Goal: Information Seeking & Learning: Learn about a topic

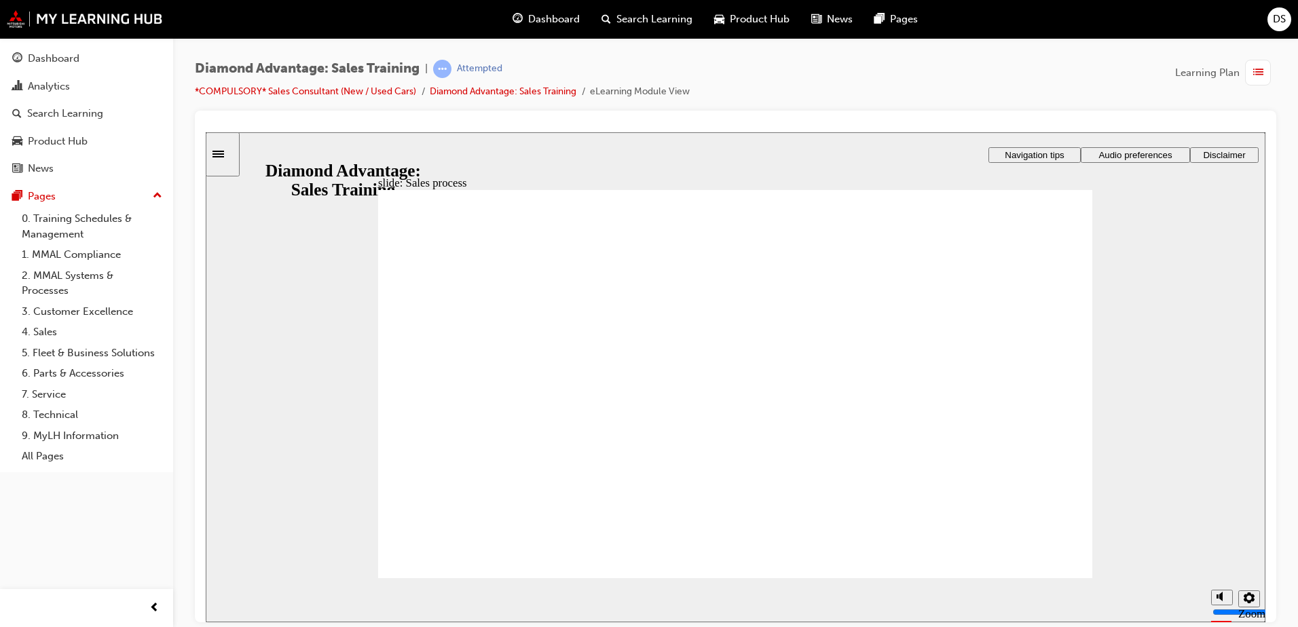
drag, startPoint x: 642, startPoint y: 522, endPoint x: 663, endPoint y: 526, distance: 20.8
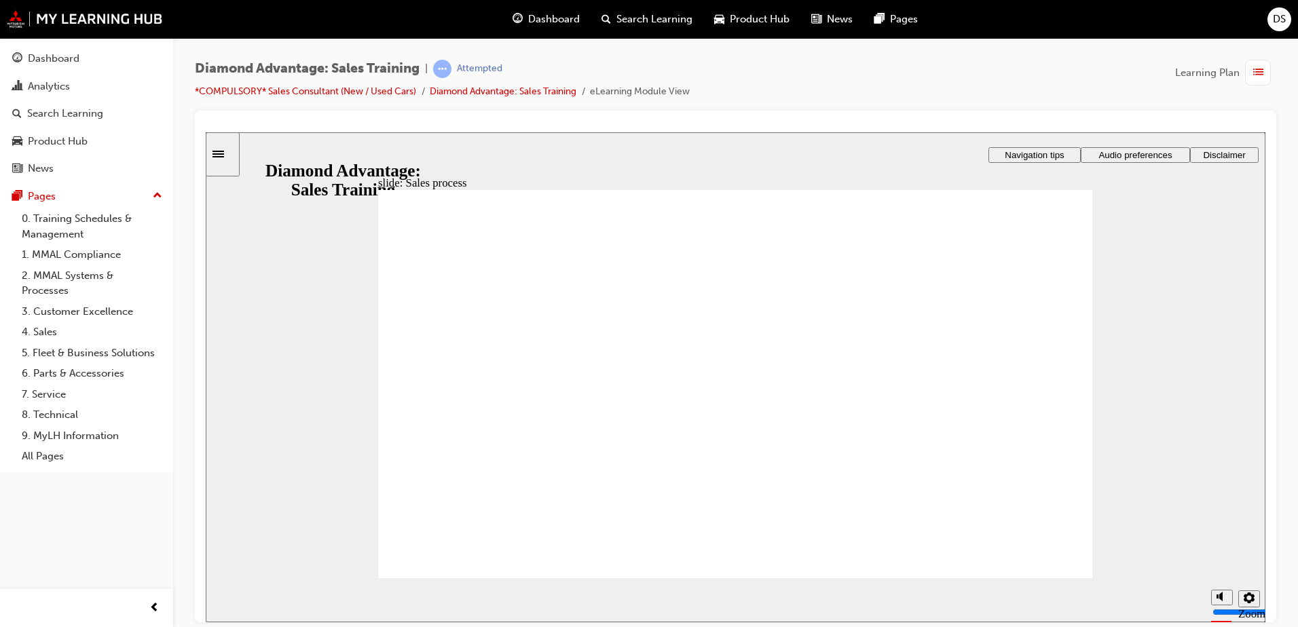
drag, startPoint x: 1037, startPoint y: 242, endPoint x: 1068, endPoint y: 256, distance: 34.1
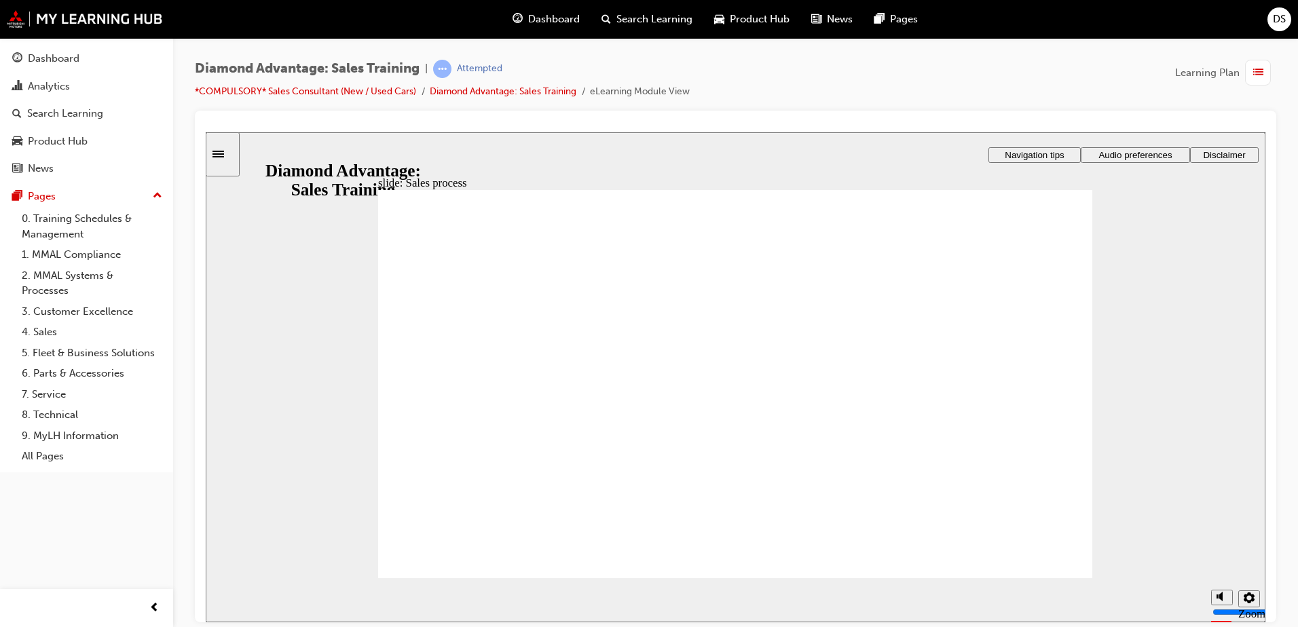
drag, startPoint x: 1058, startPoint y: 230, endPoint x: 1058, endPoint y: 238, distance: 8.1
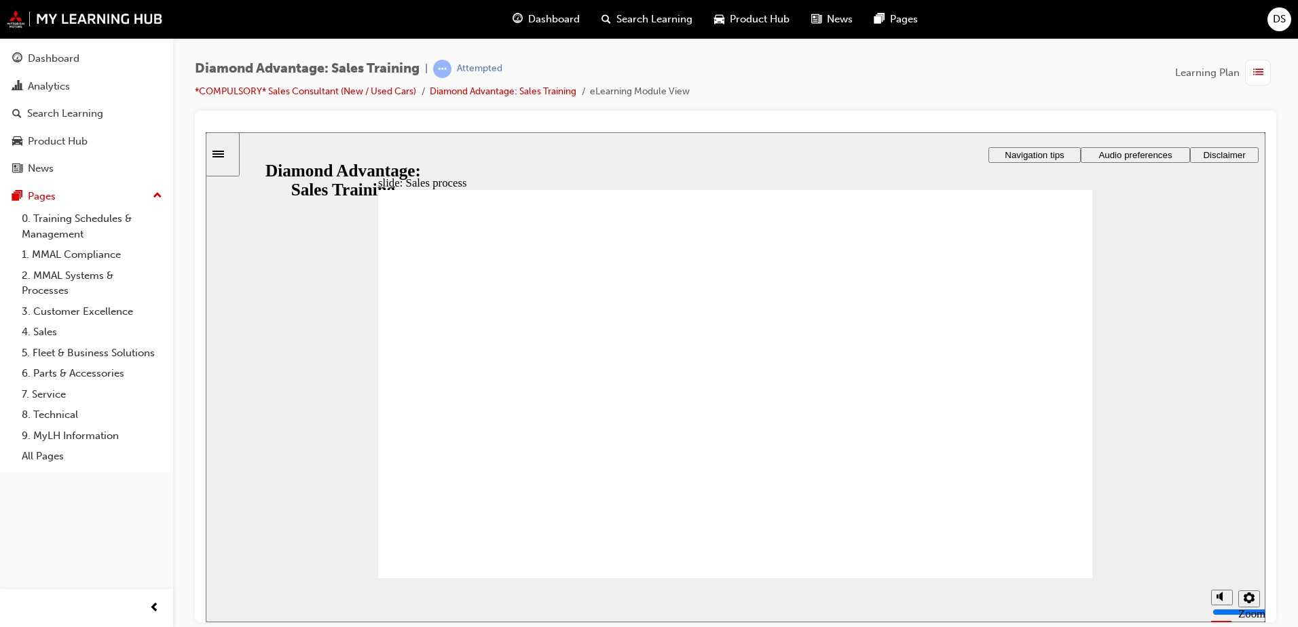
checkbox input "true"
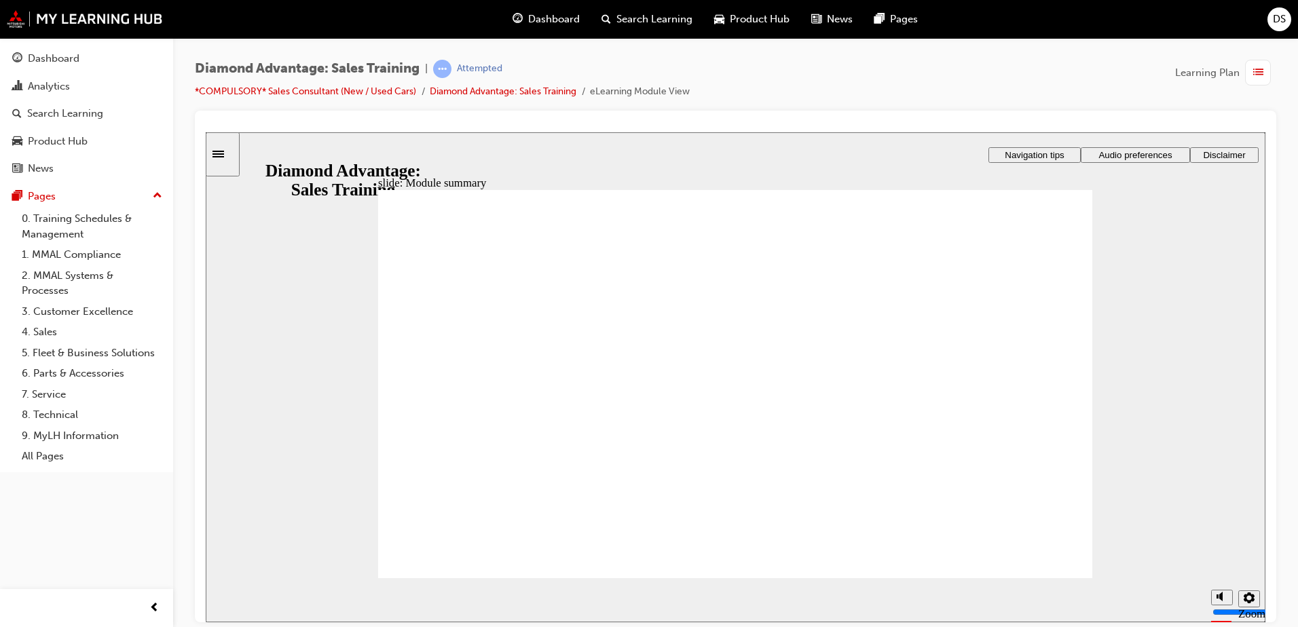
checkbox input "true"
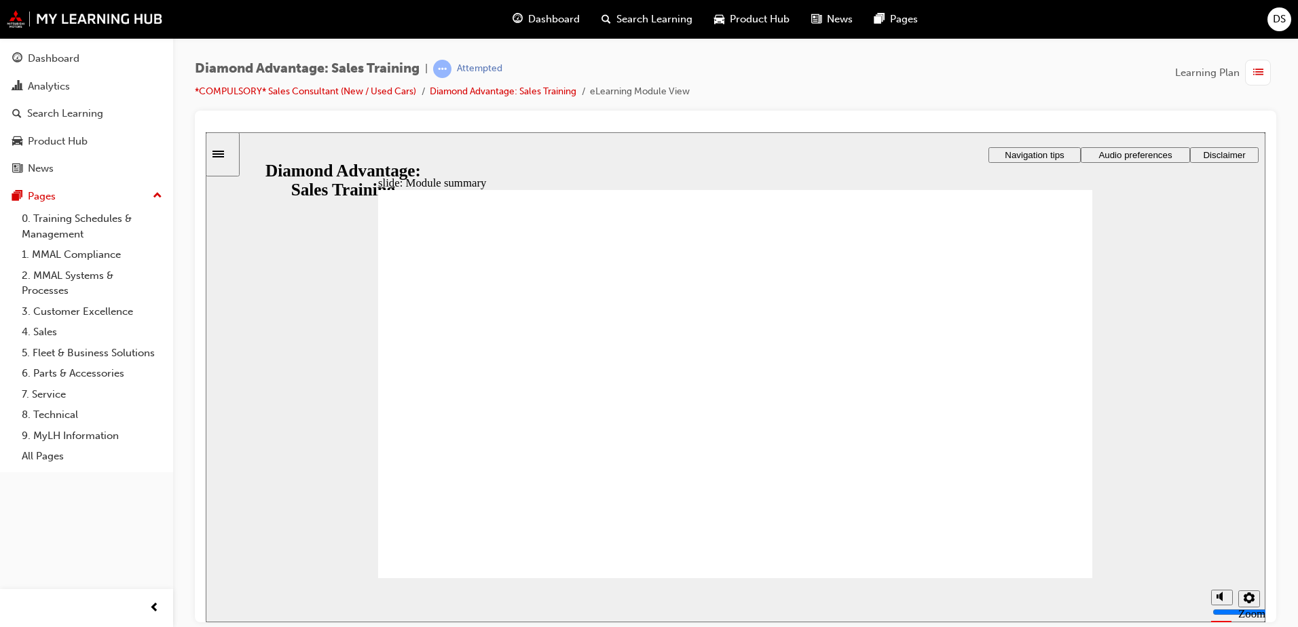
checkbox input "true"
drag, startPoint x: 725, startPoint y: 494, endPoint x: 783, endPoint y: 572, distance: 97.7
checkbox input "true"
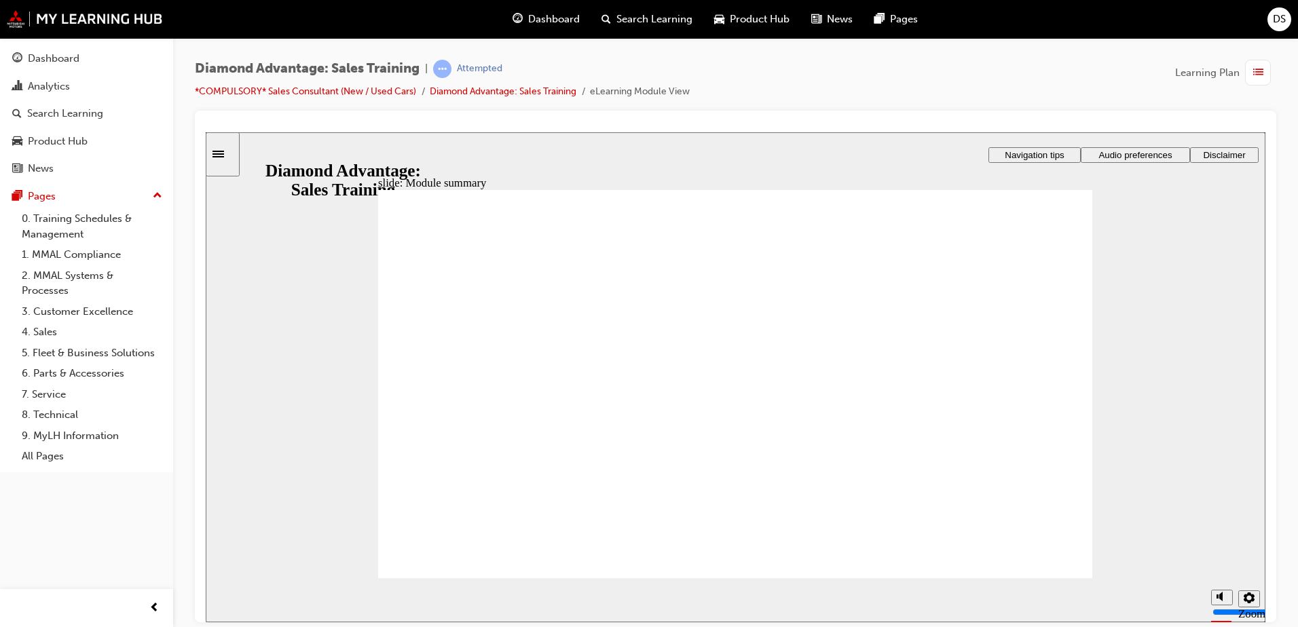
checkbox input "true"
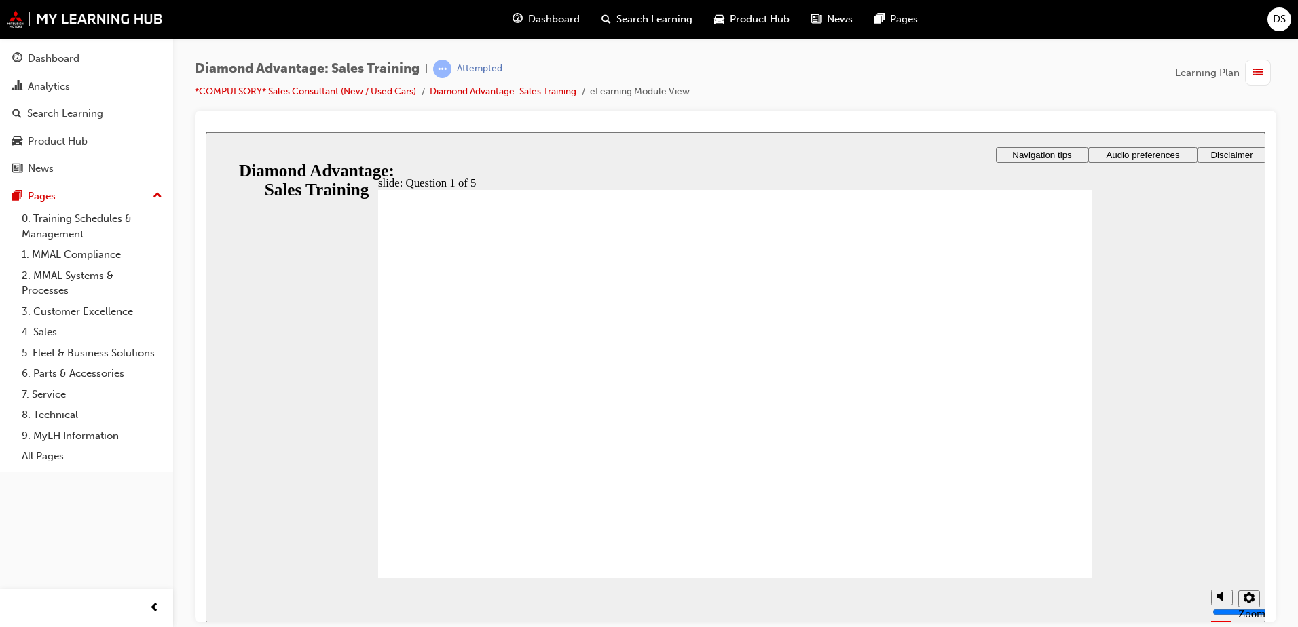
checkbox input "true"
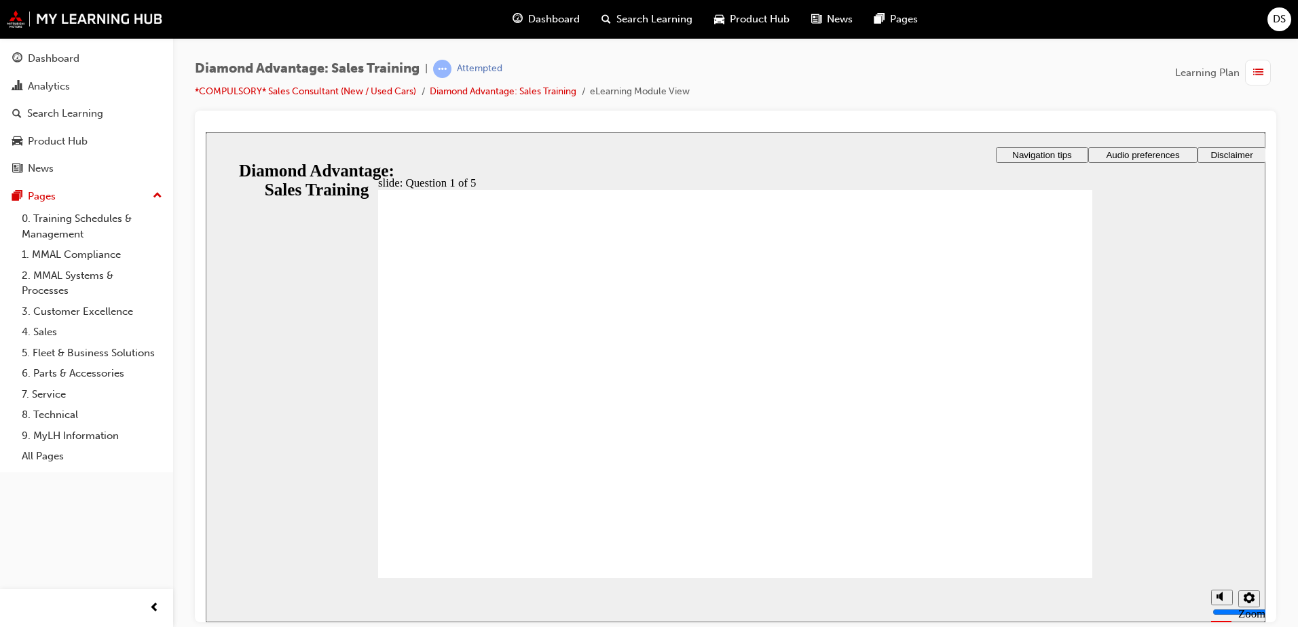
radio input "true"
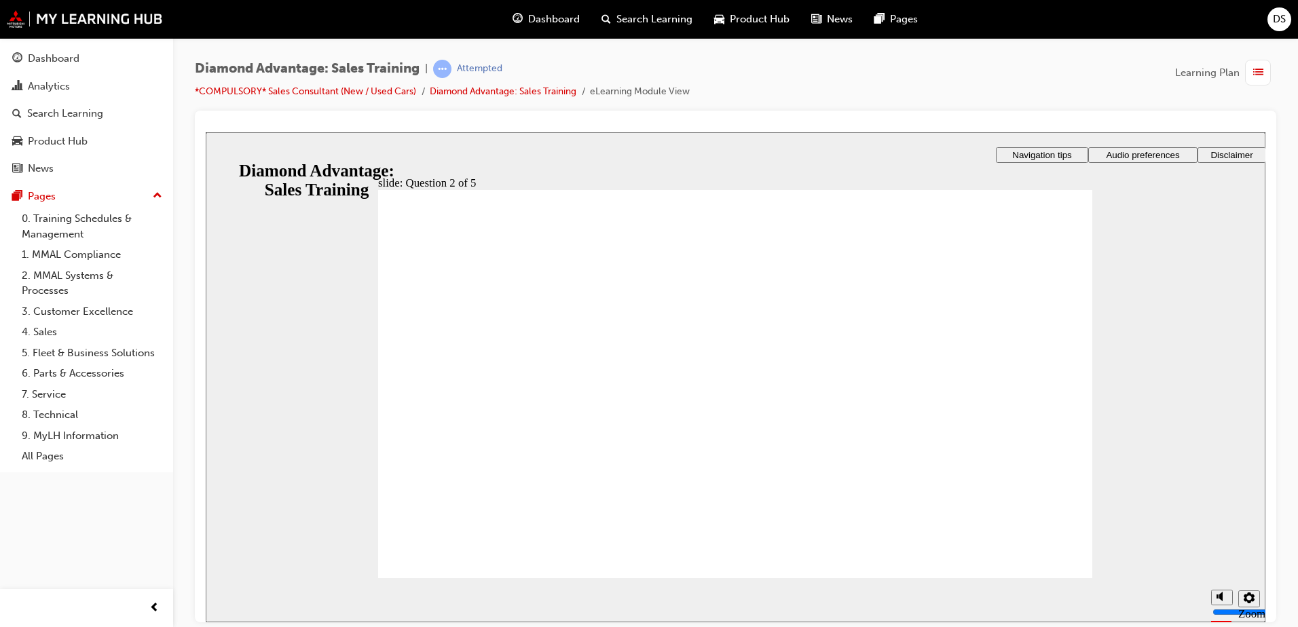
radio input "true"
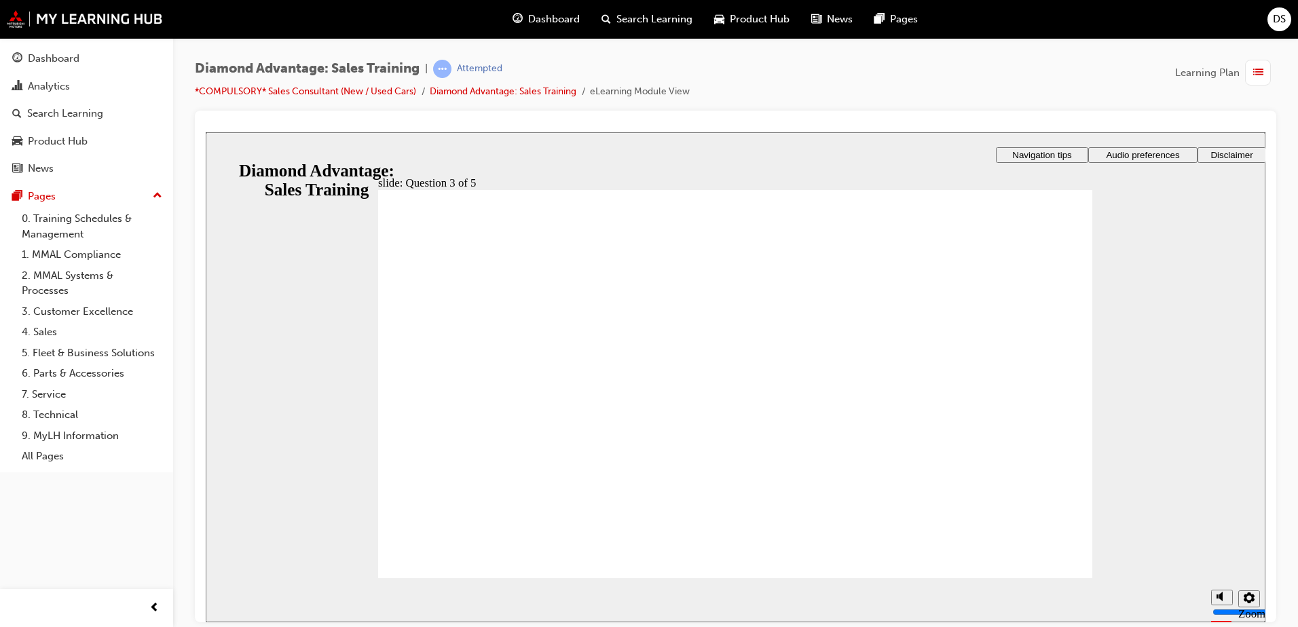
radio input "true"
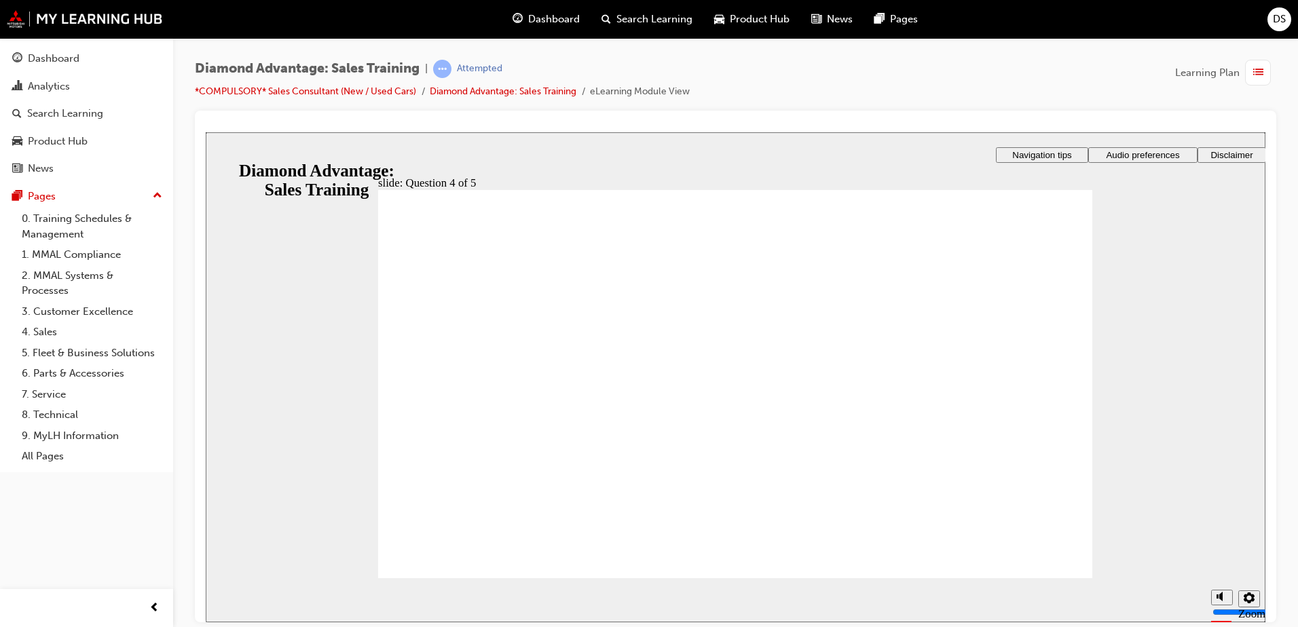
radio input "true"
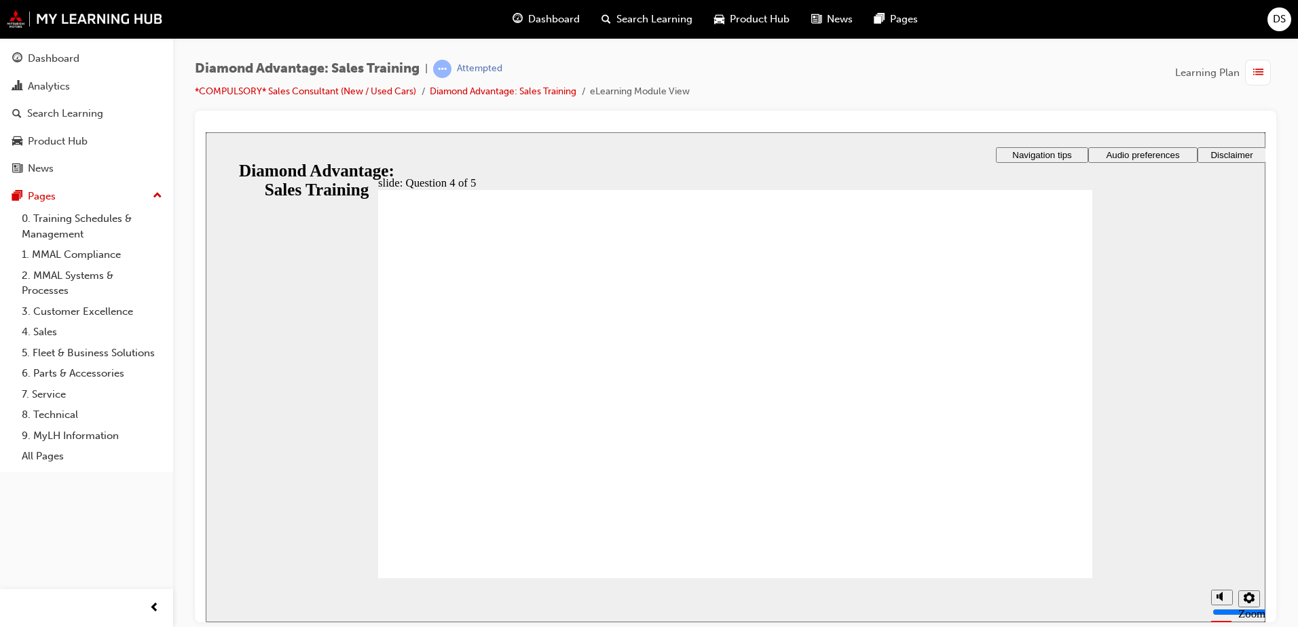
radio input "true"
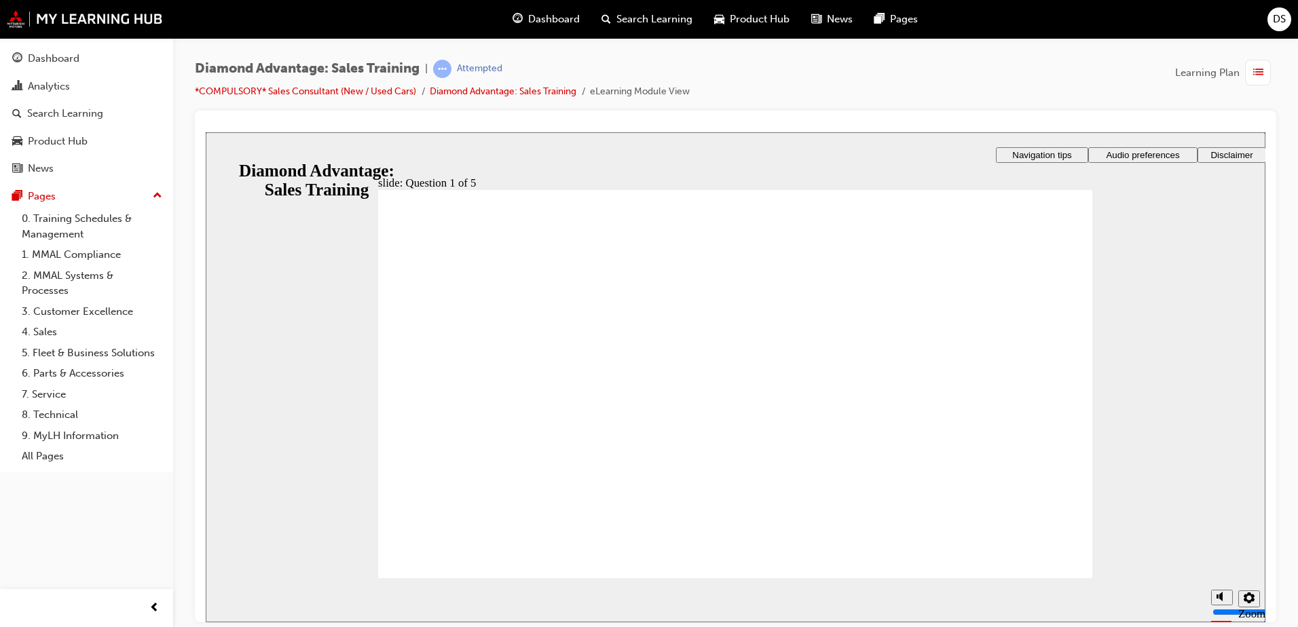
checkbox input "true"
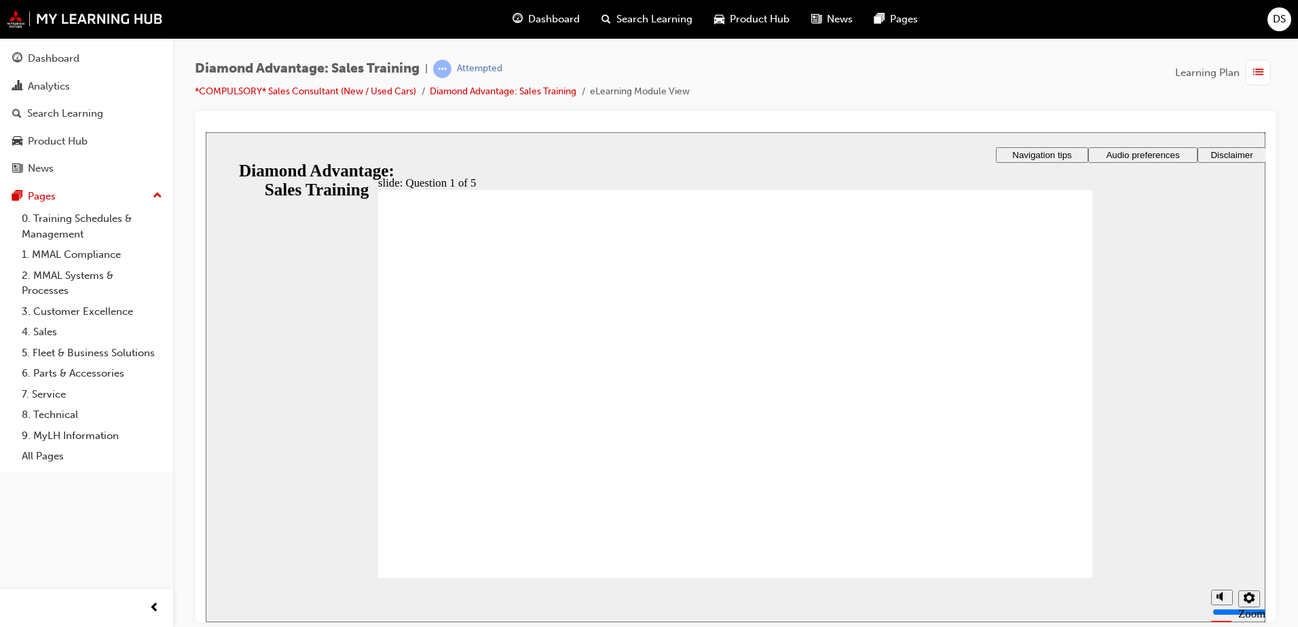
checkbox input "true"
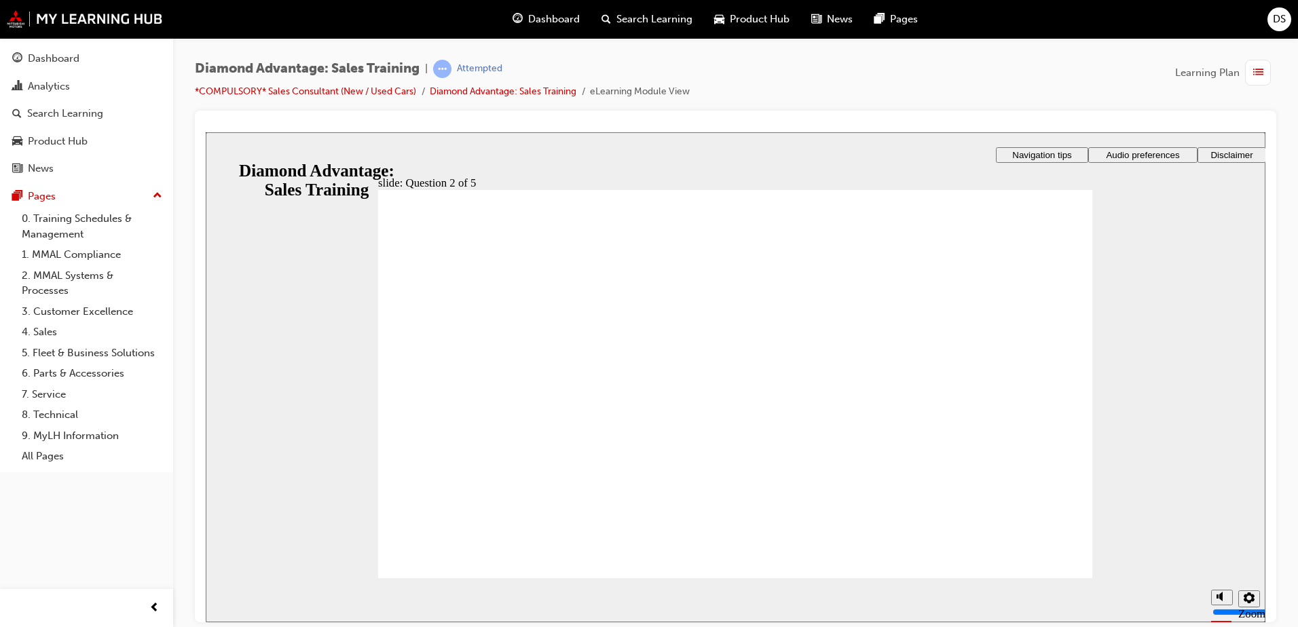
radio input "true"
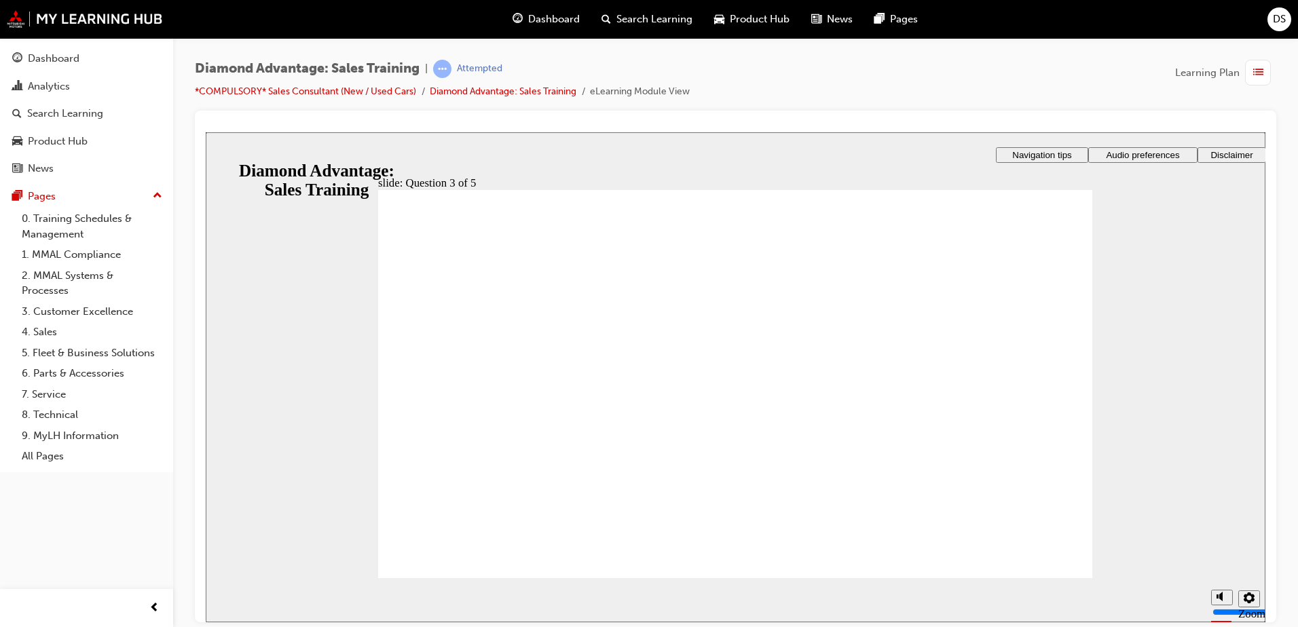
radio input "true"
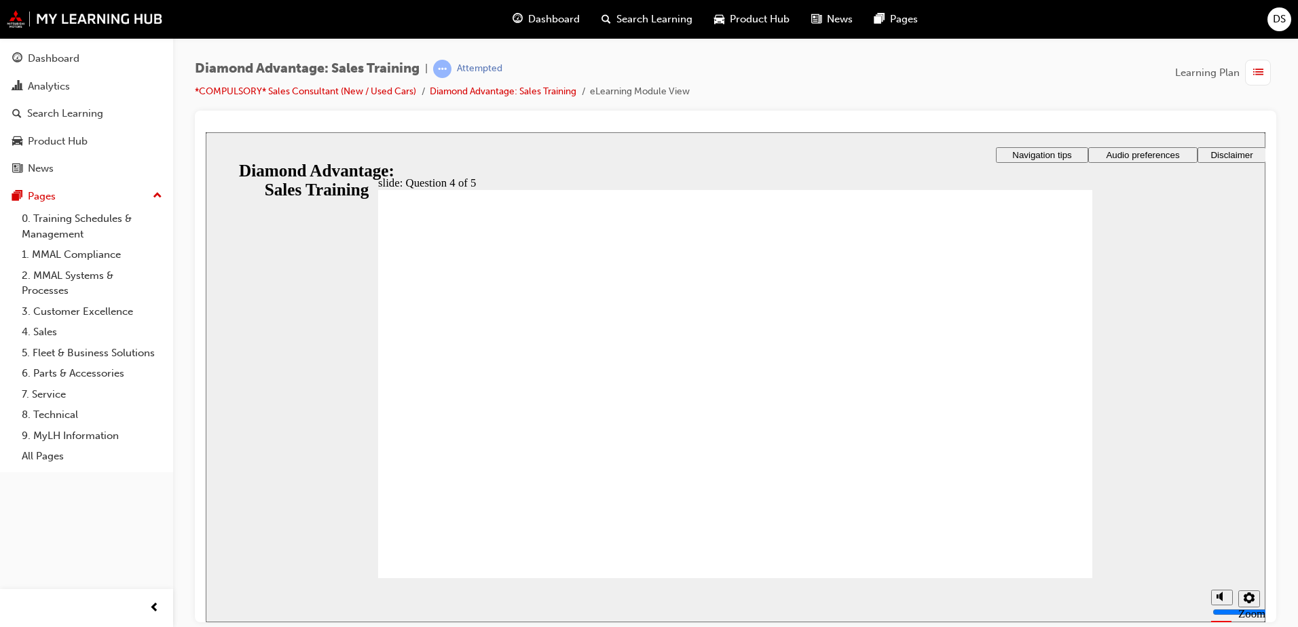
radio input "true"
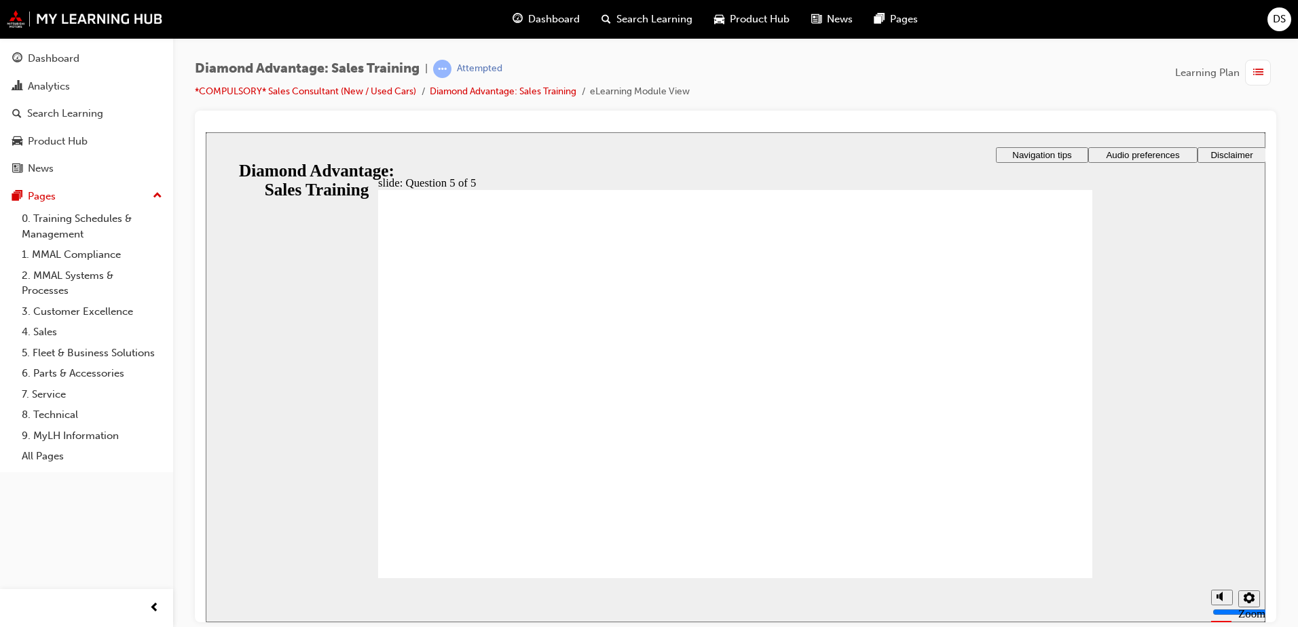
radio input "true"
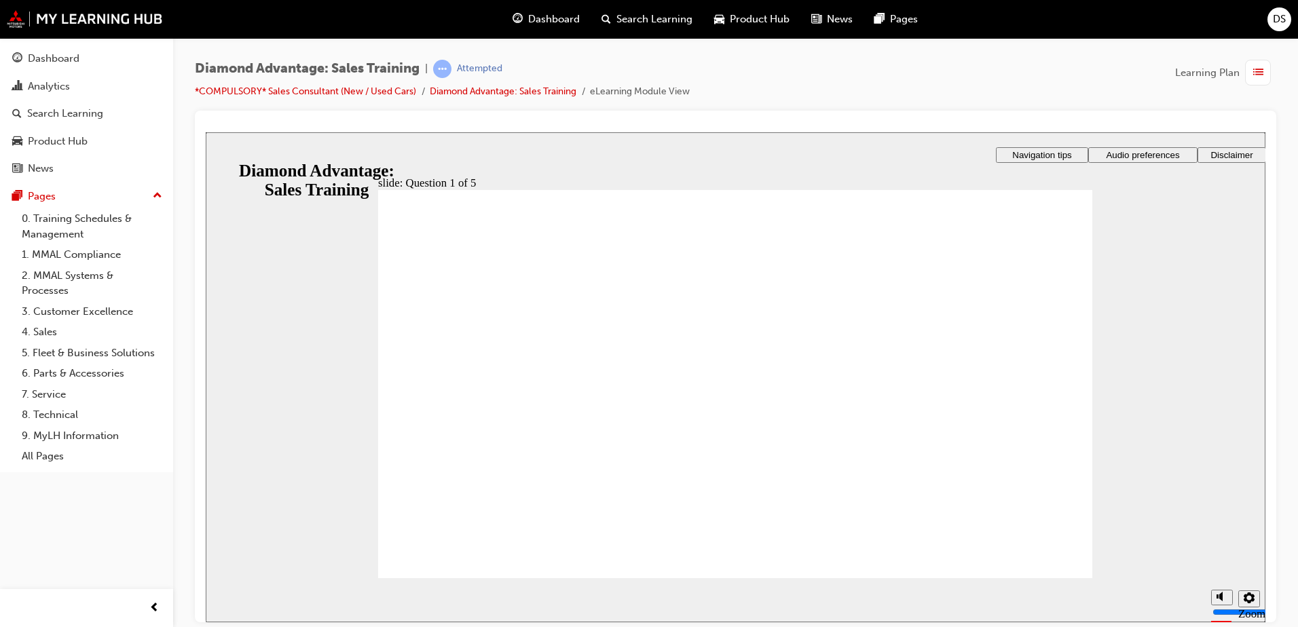
checkbox input "true"
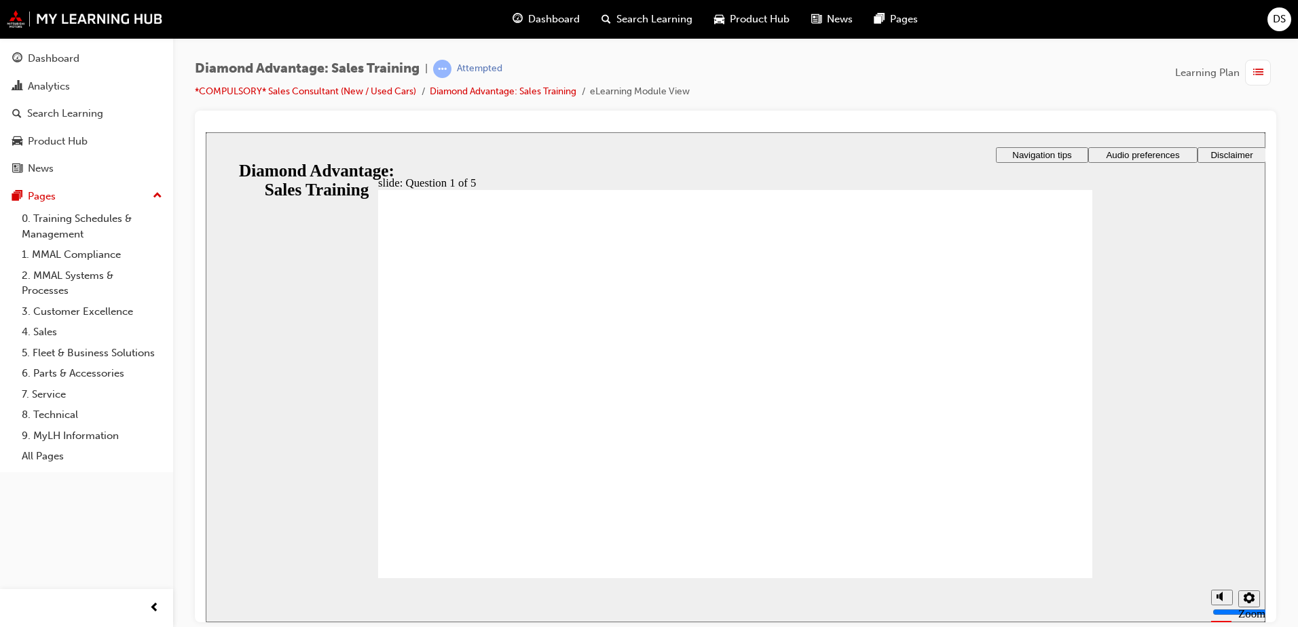
checkbox input "true"
checkbox input "false"
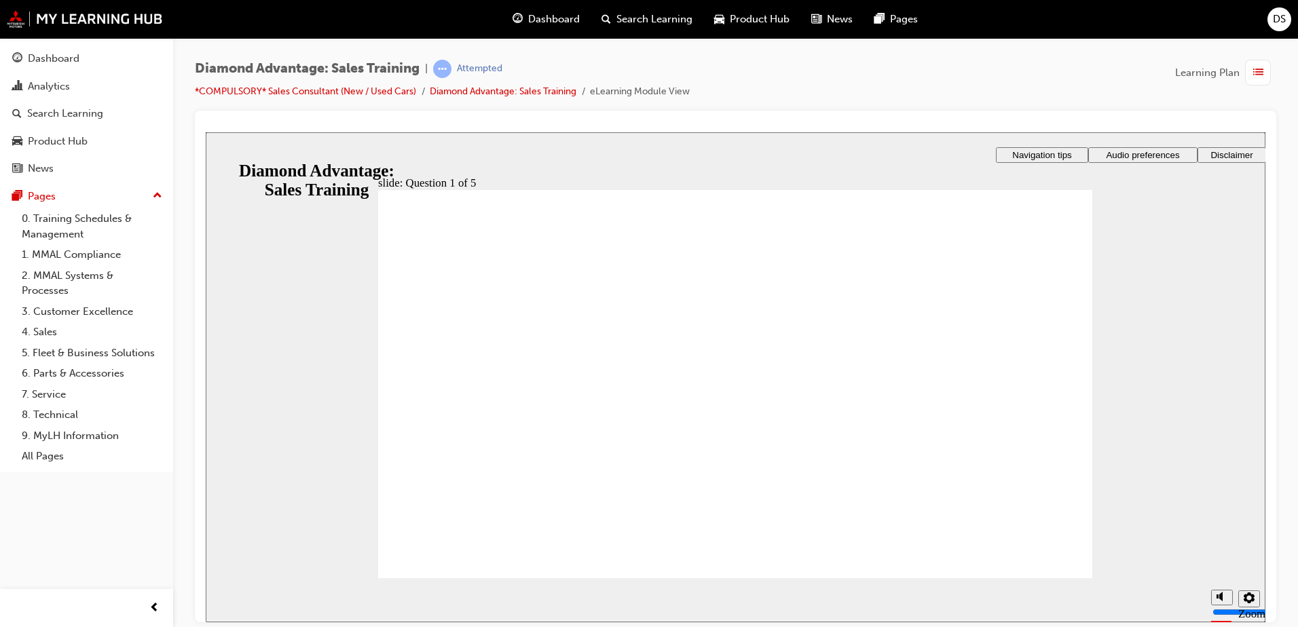
radio input "true"
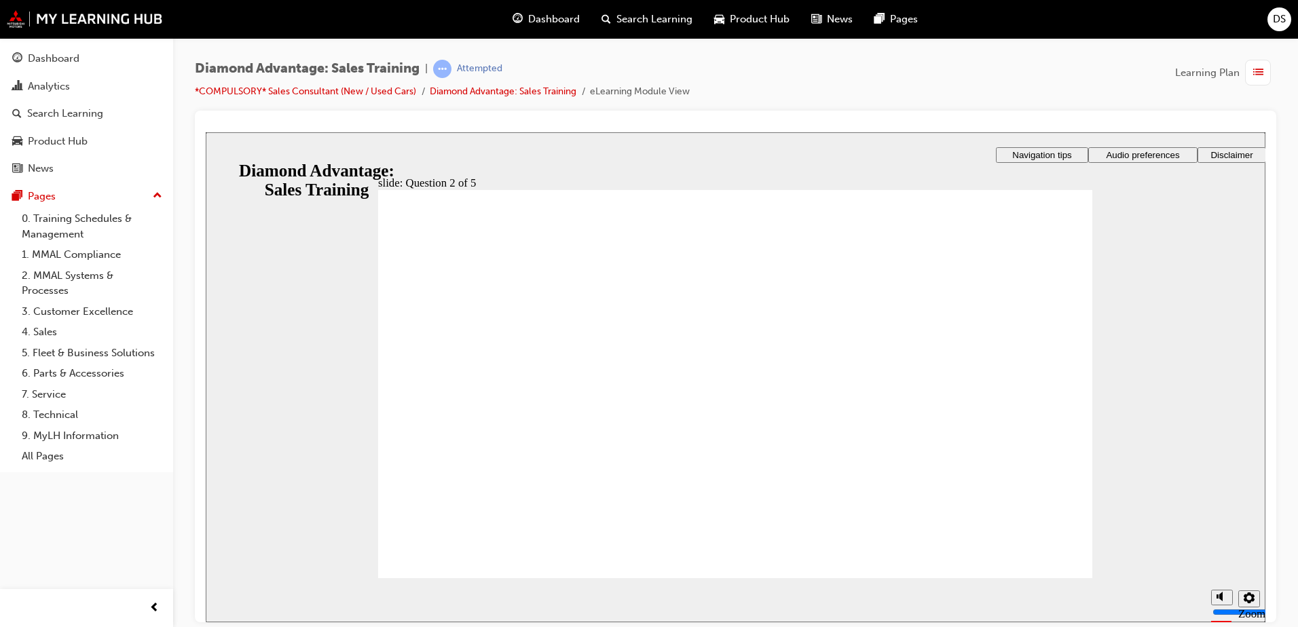
radio input "true"
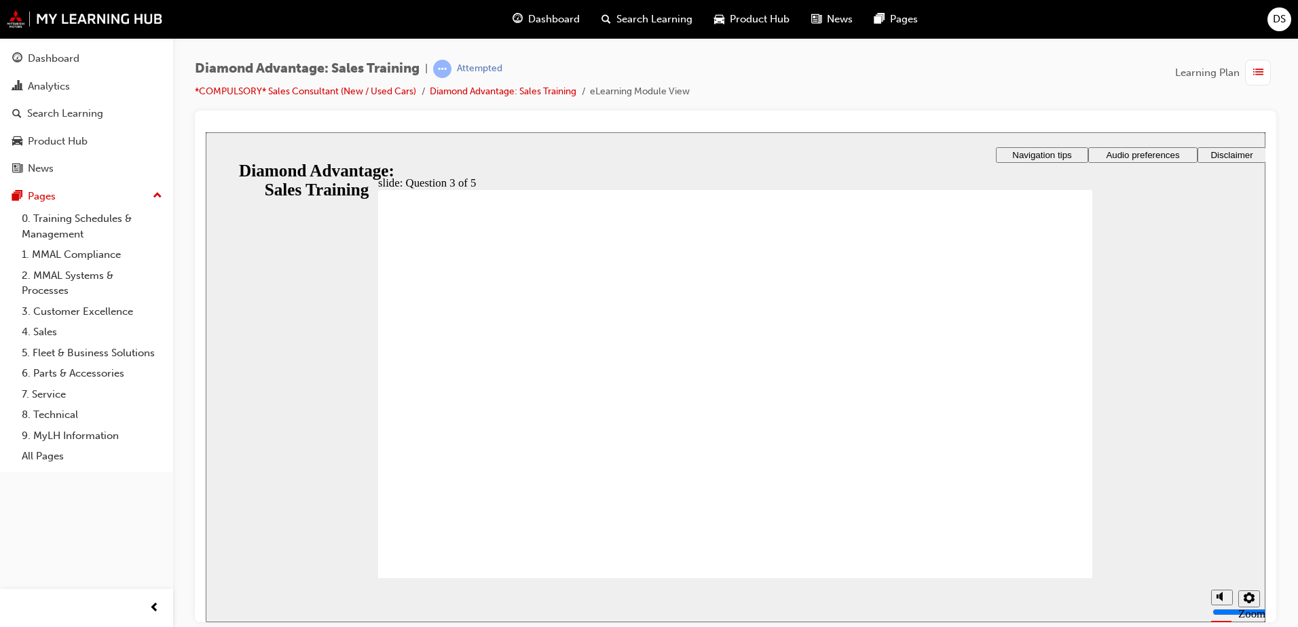
radio input "true"
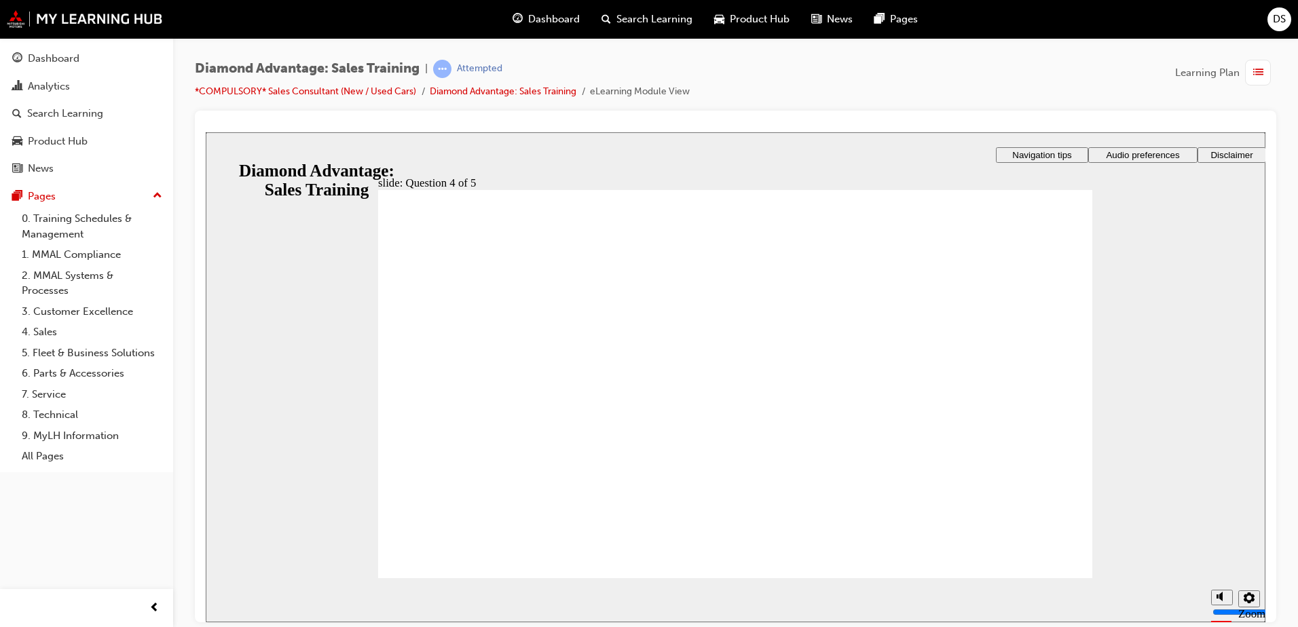
radio input "true"
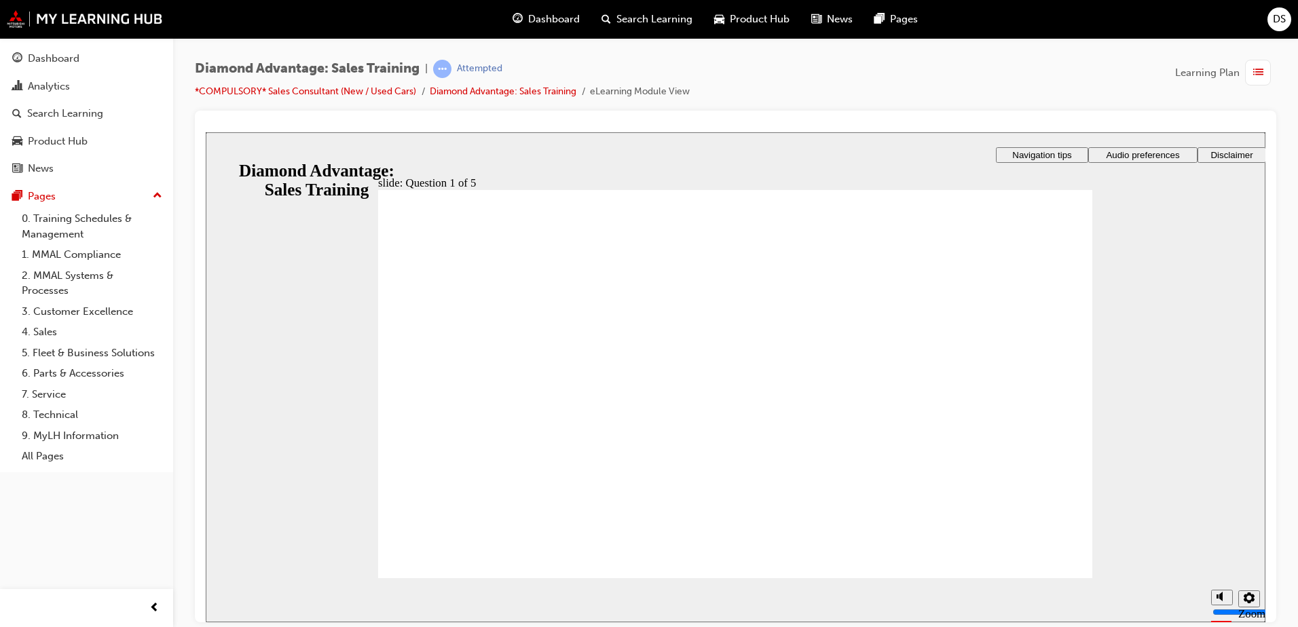
checkbox input "true"
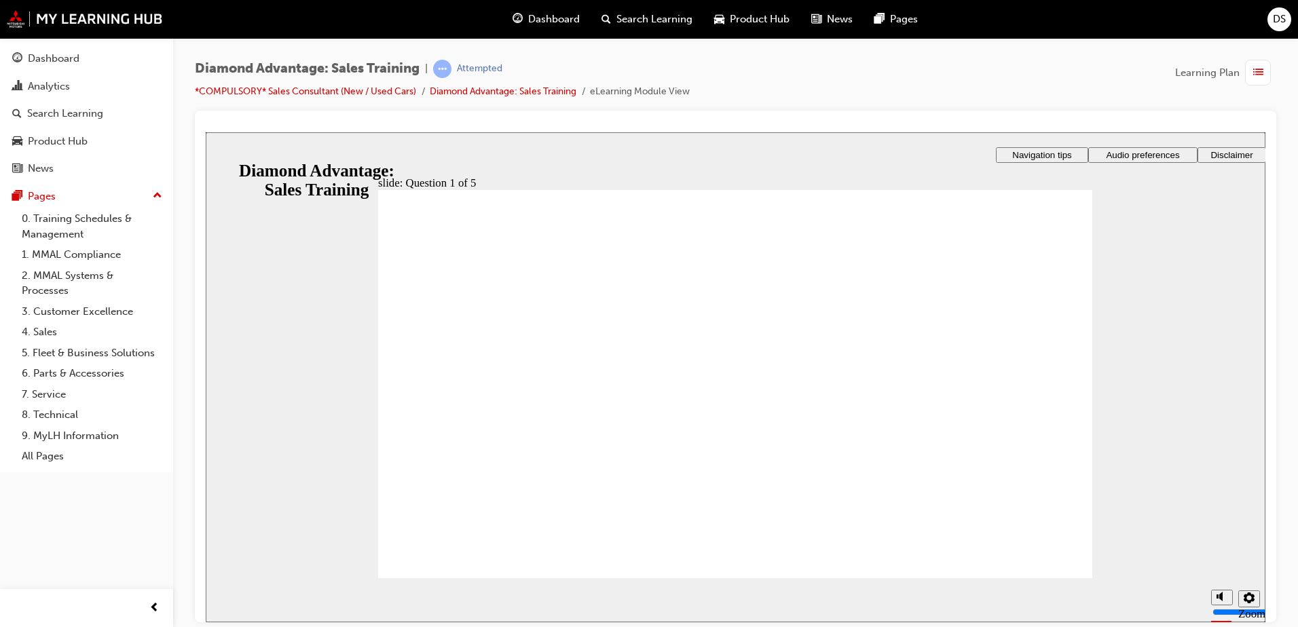
checkbox input "true"
drag, startPoint x: 633, startPoint y: 454, endPoint x: 638, endPoint y: 439, distance: 15.0
checkbox input "true"
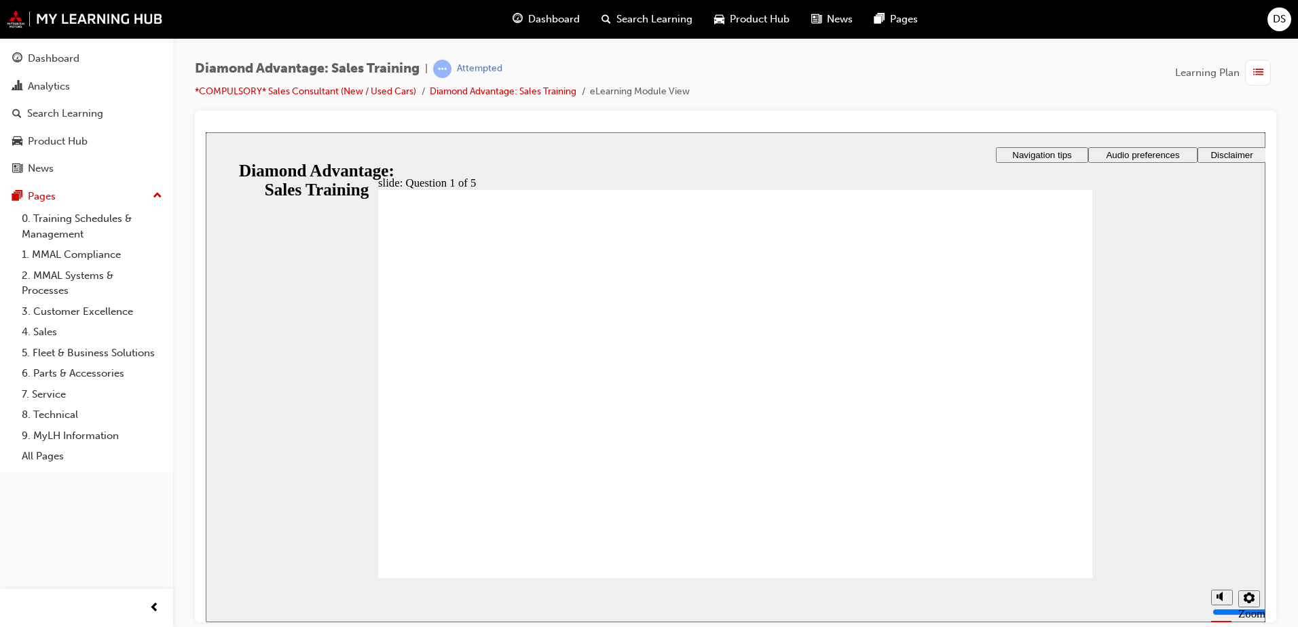
radio input "true"
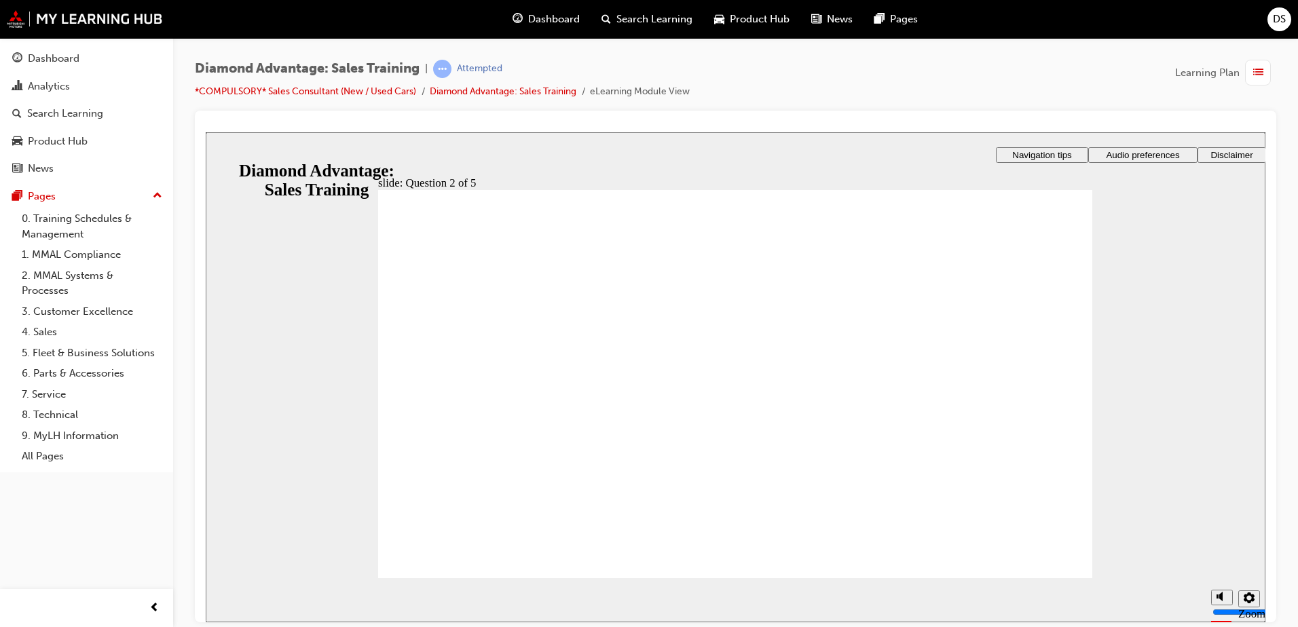
radio input "true"
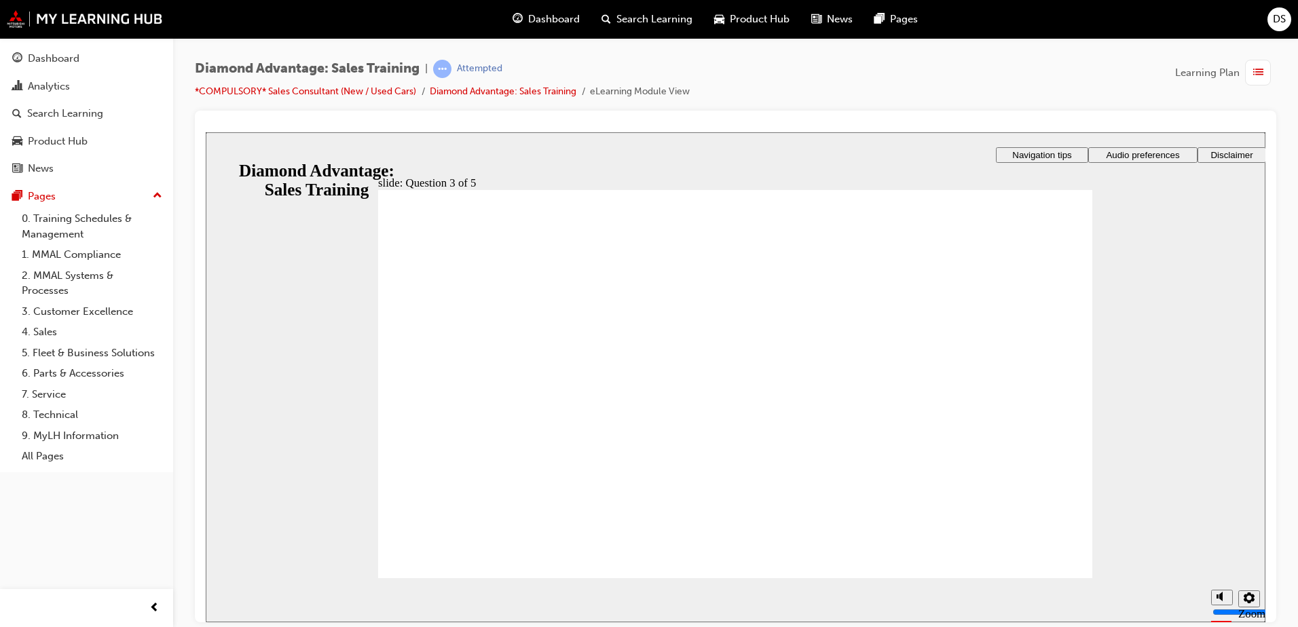
radio input "true"
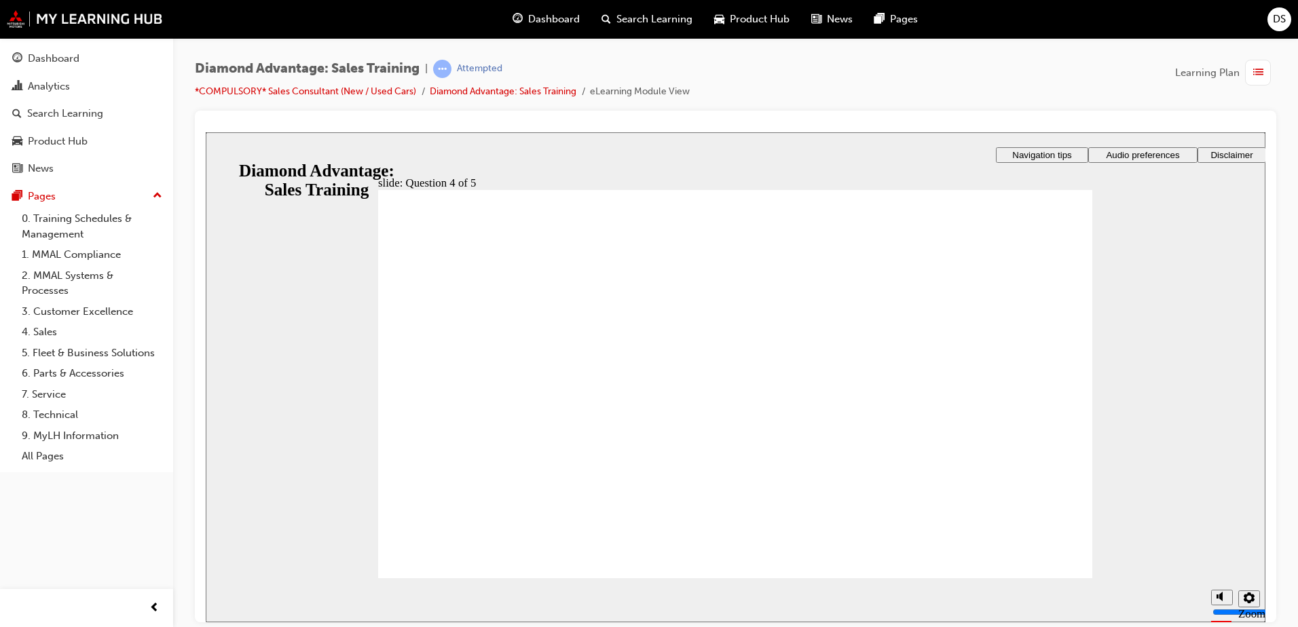
radio input "true"
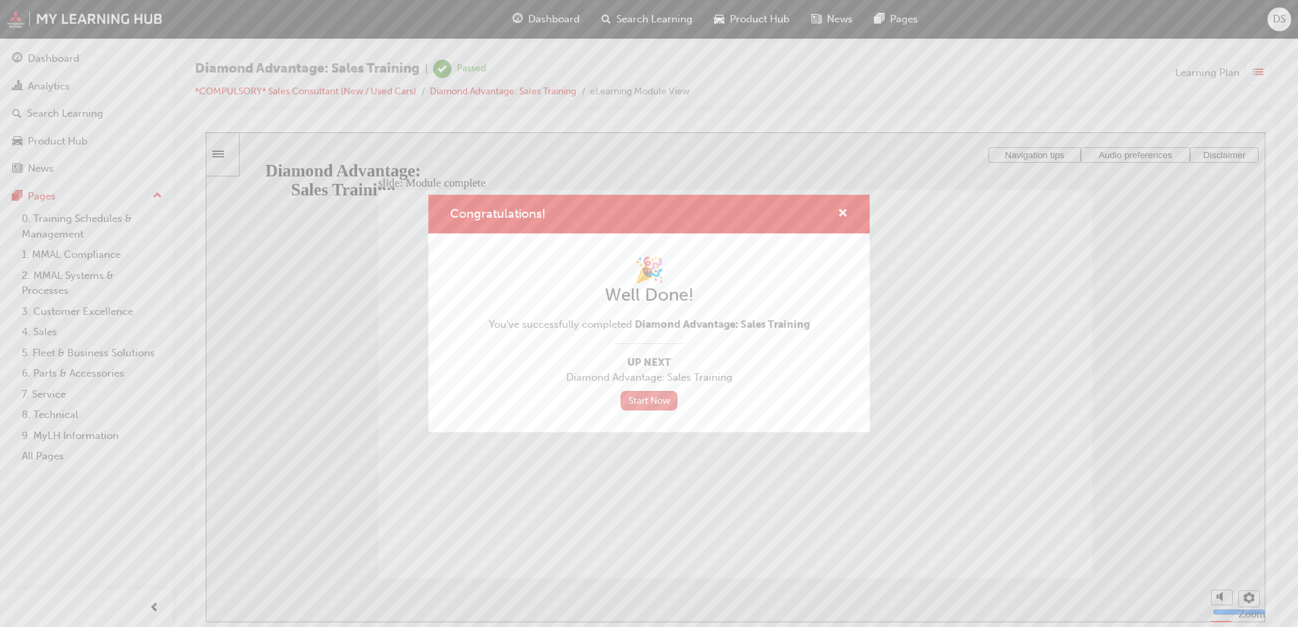
click at [655, 403] on link "Start Now" at bounding box center [649, 401] width 57 height 20
click at [838, 209] on span "cross-icon" at bounding box center [843, 214] width 10 height 12
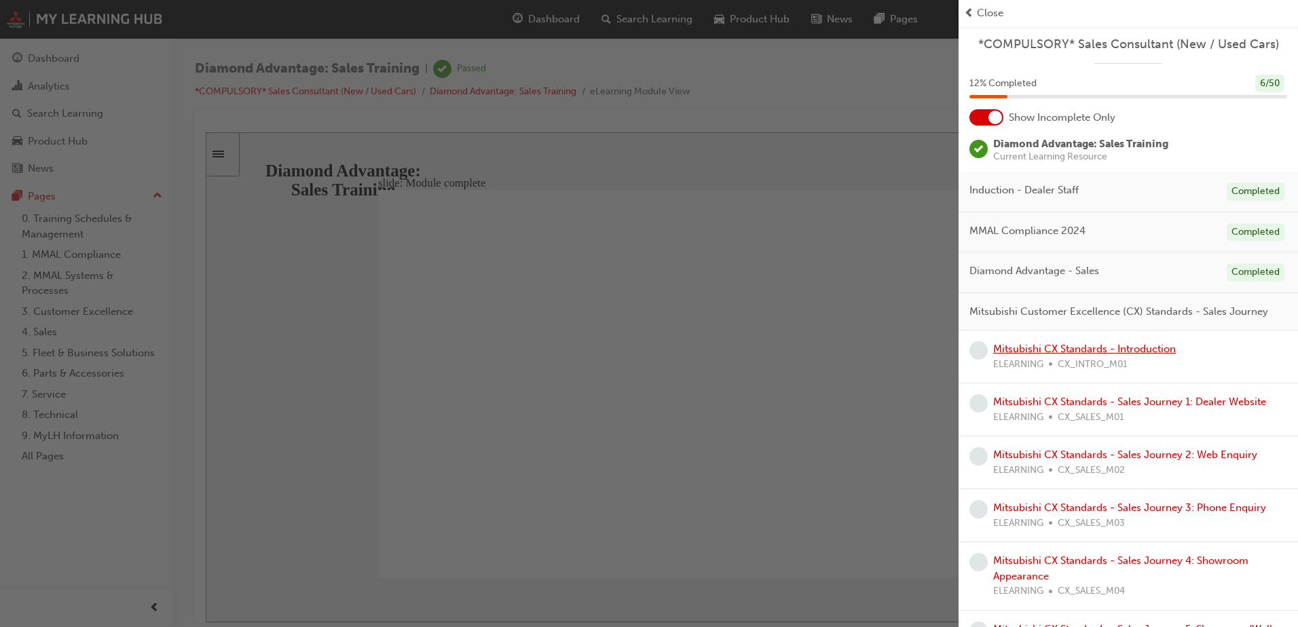
click at [1074, 355] on link "Mitsubishi CX Standards - Introduction" at bounding box center [1084, 349] width 183 height 12
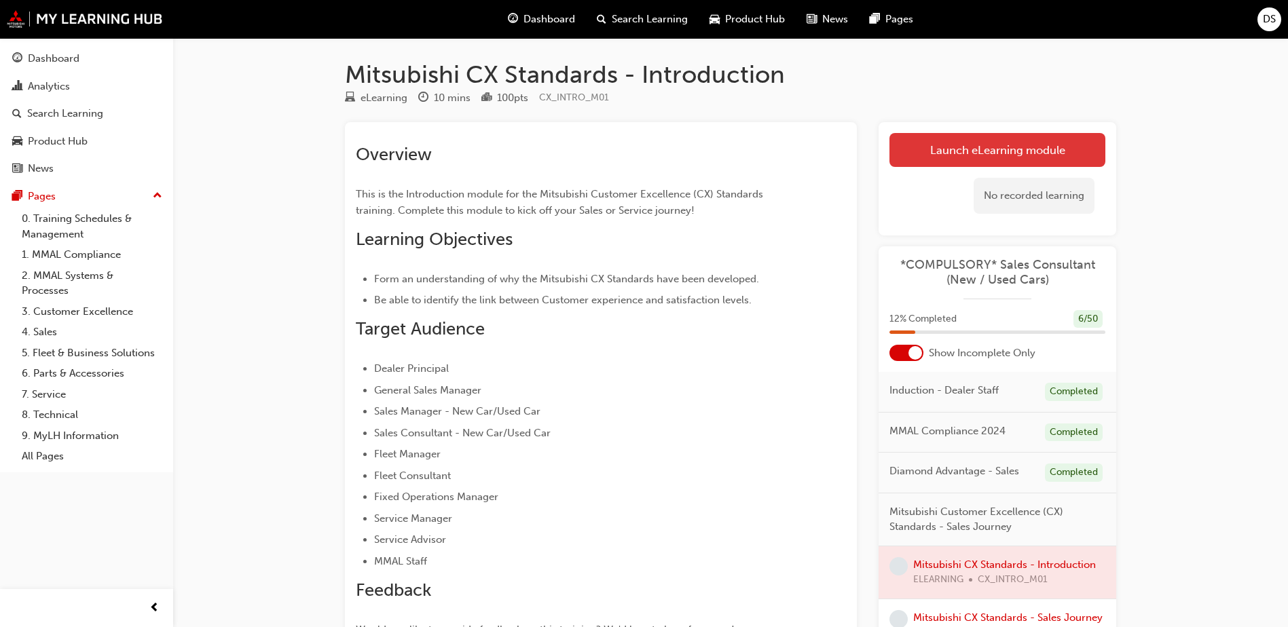
click at [941, 149] on link "Launch eLearning module" at bounding box center [998, 150] width 216 height 34
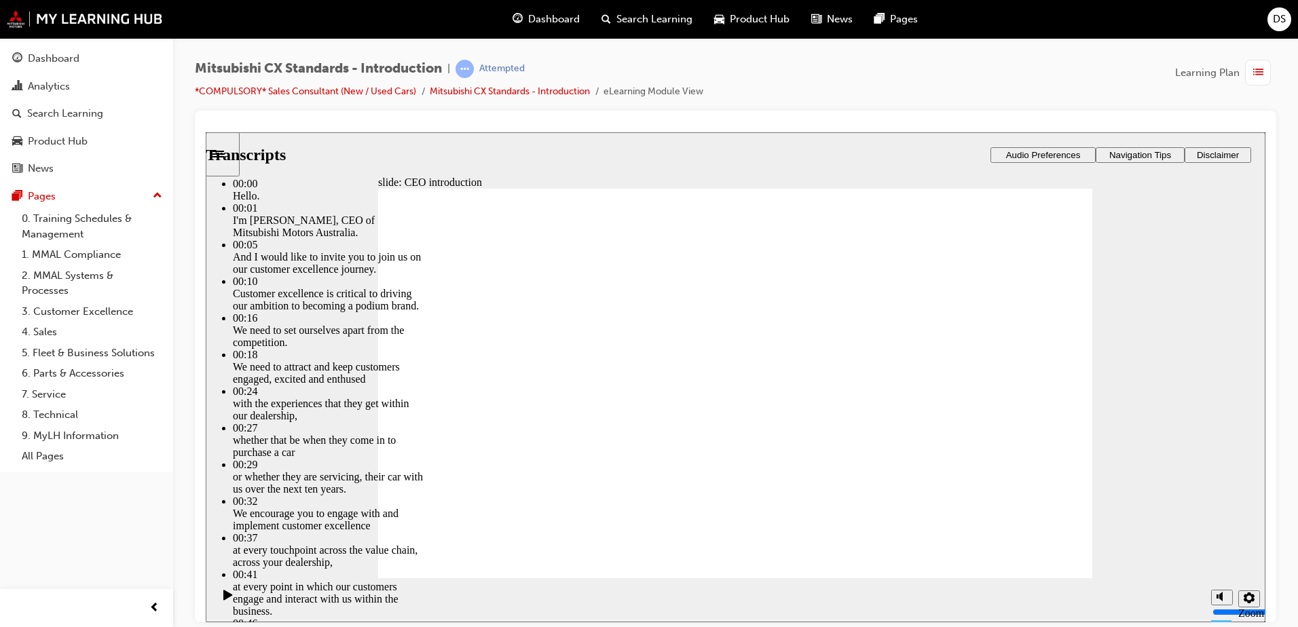
type input "155"
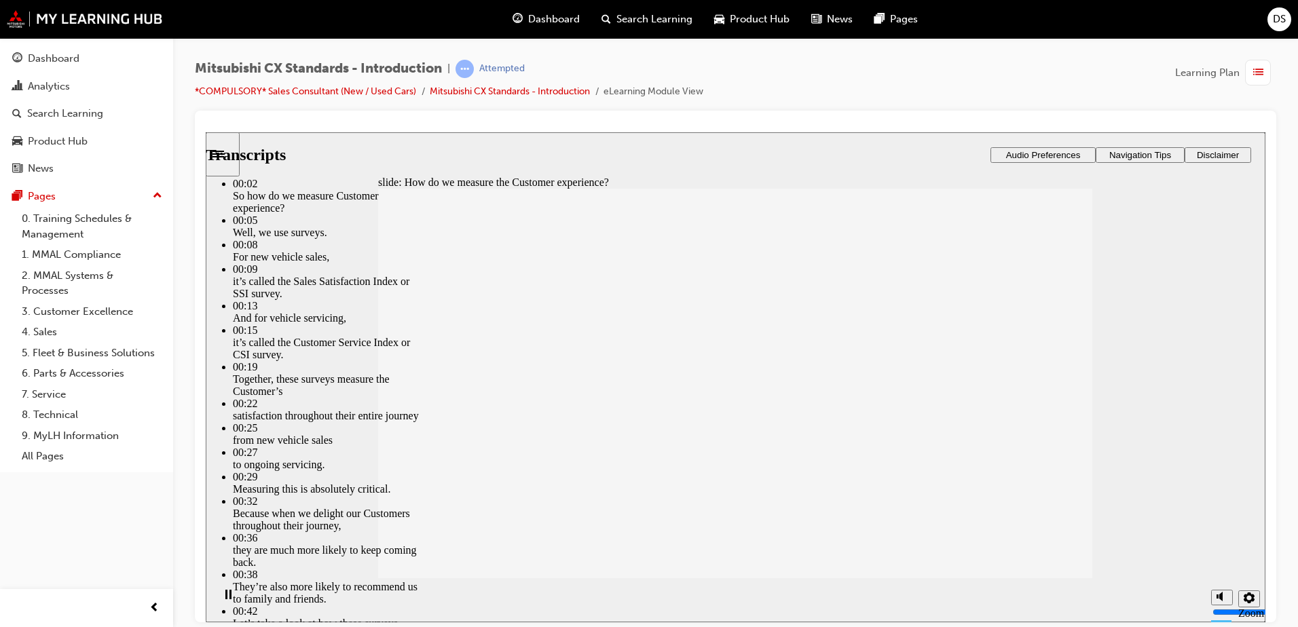
type input "187"
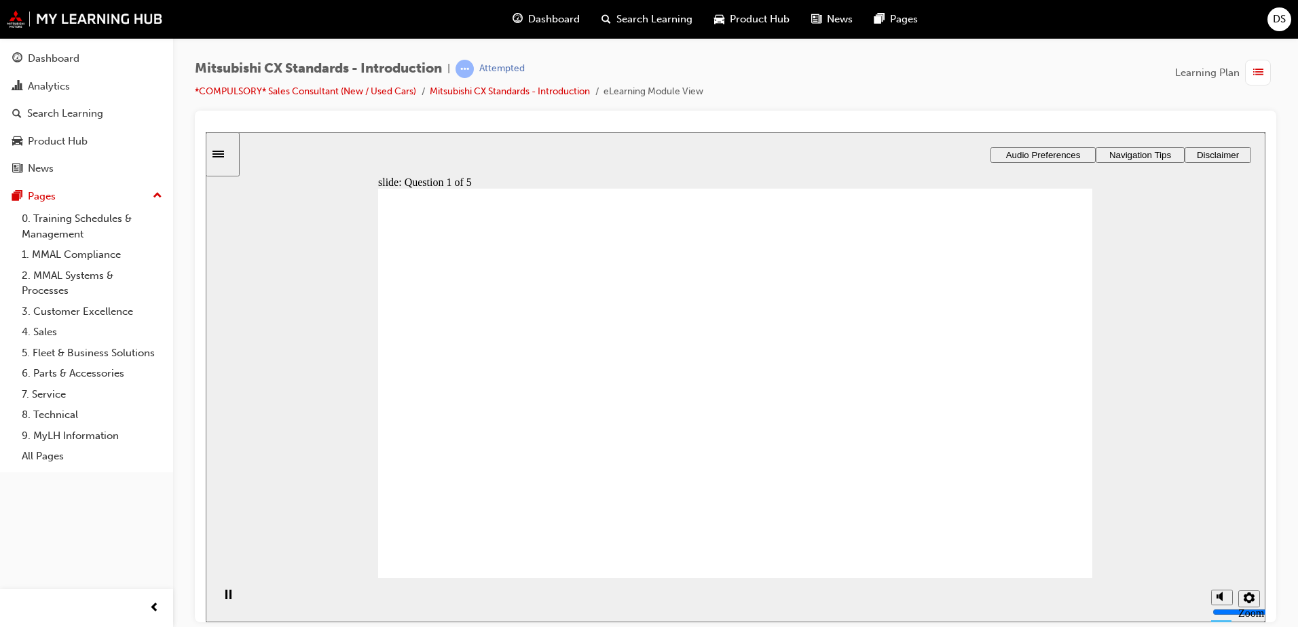
radio input "true"
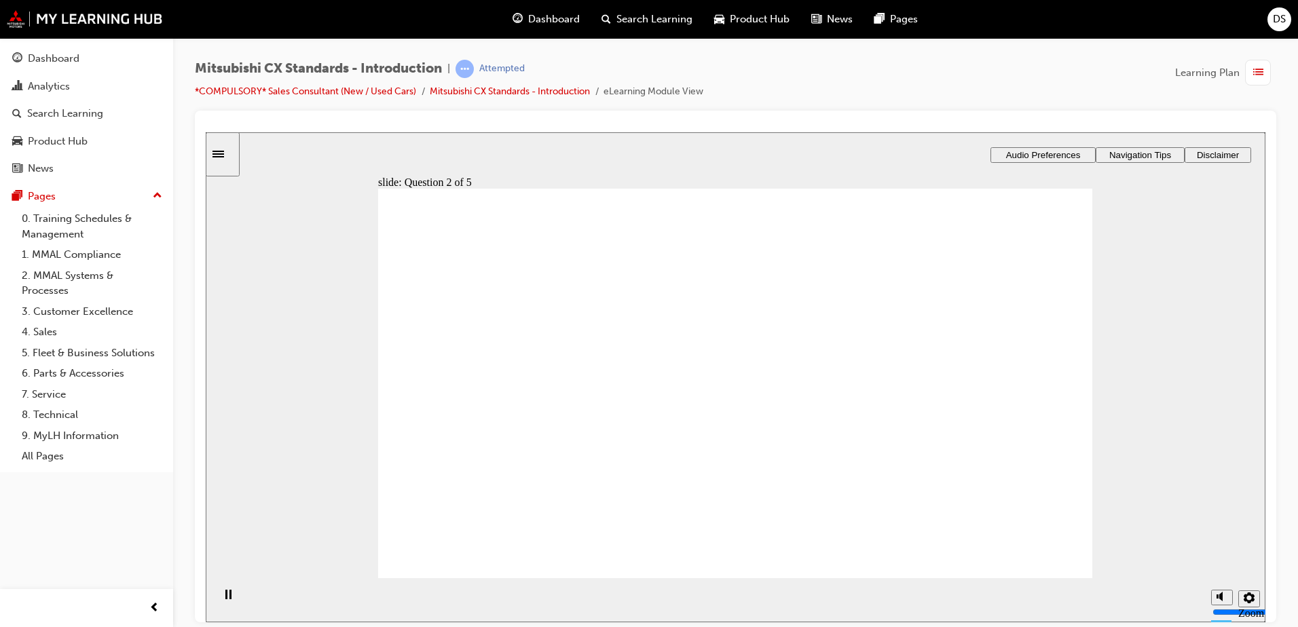
radio input "true"
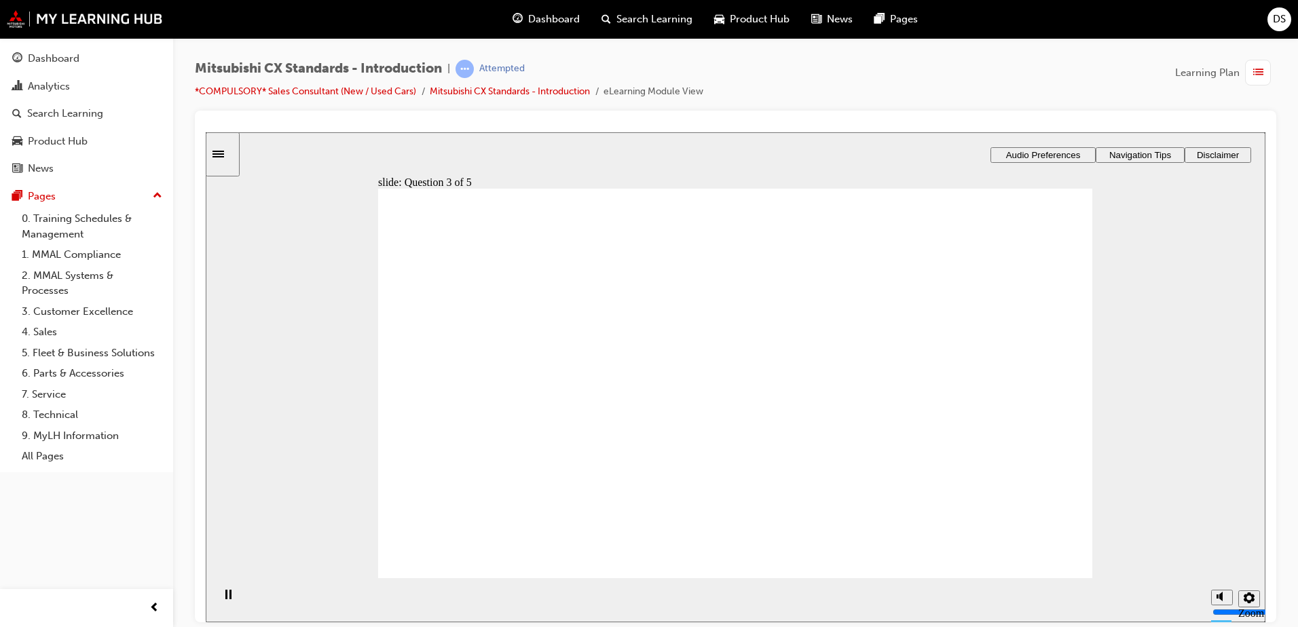
radio input "true"
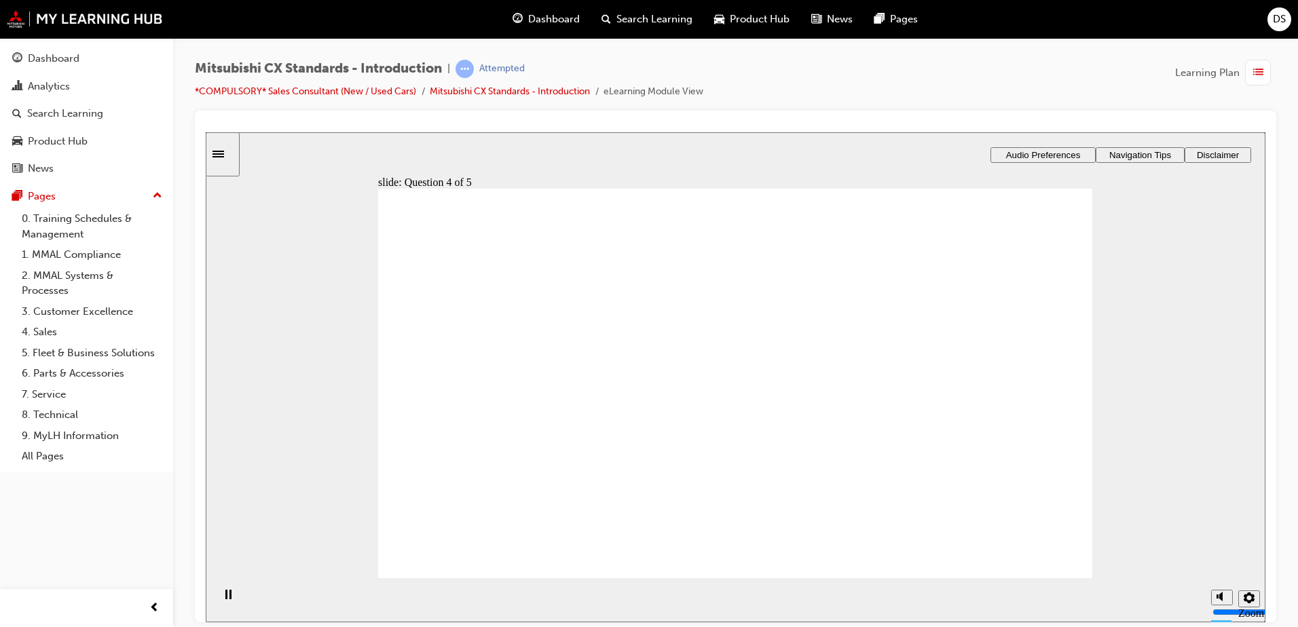
radio input "true"
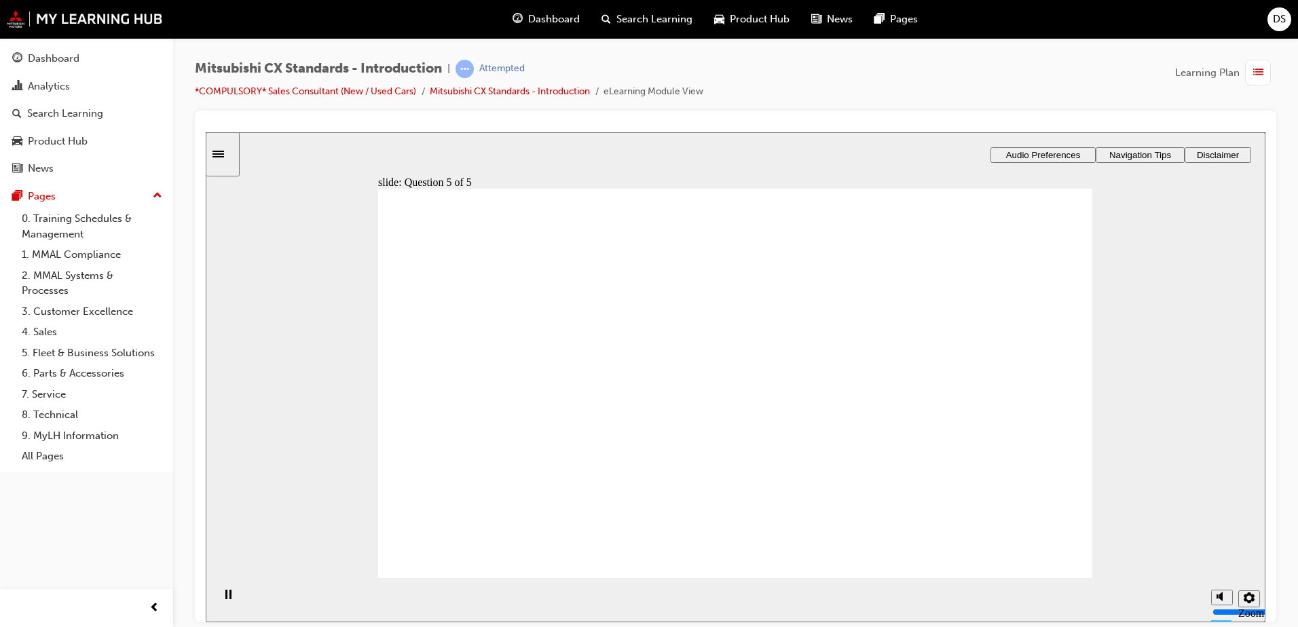
radio input "true"
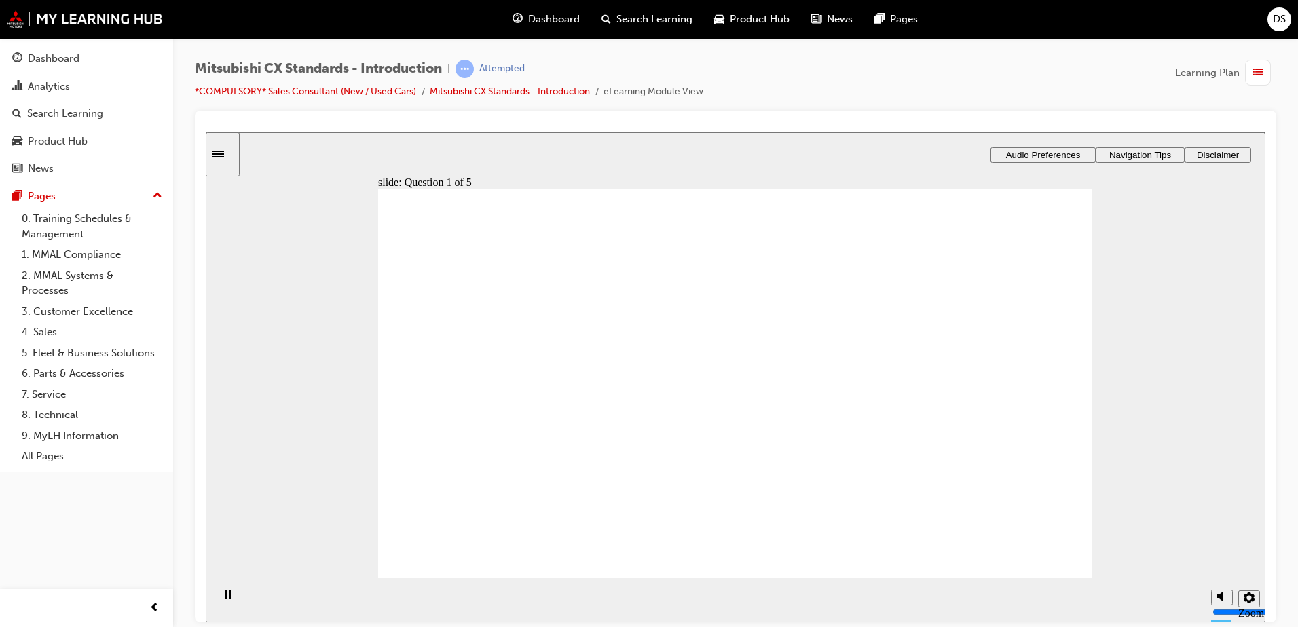
radio input "true"
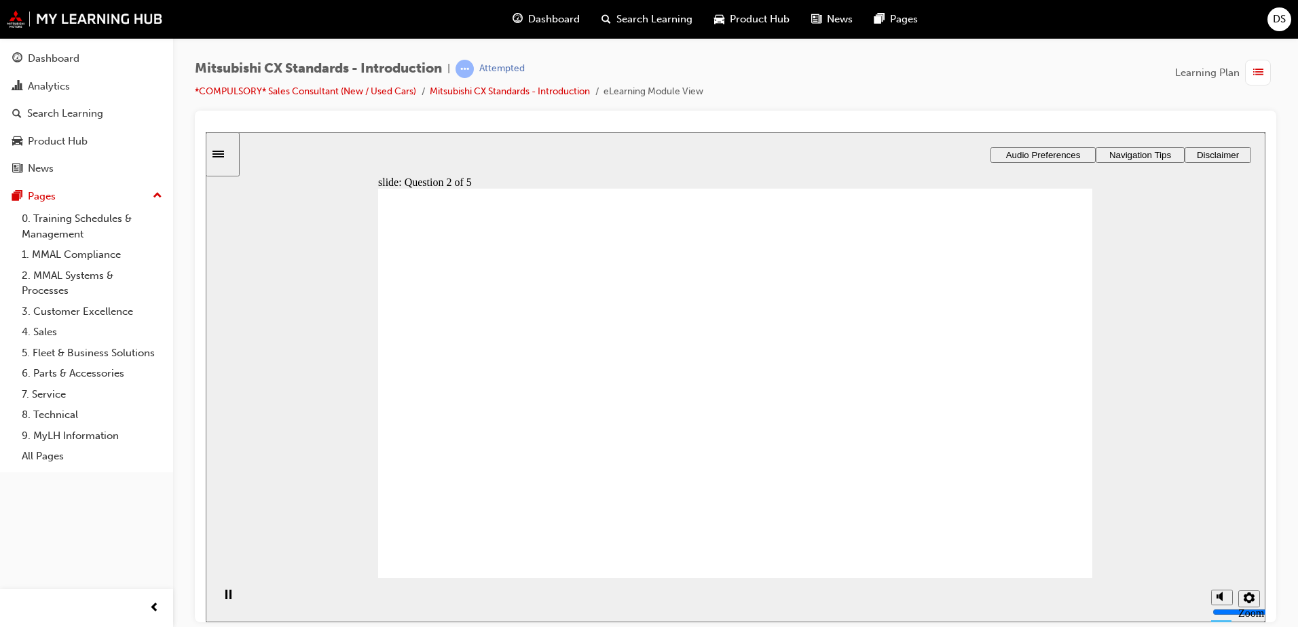
radio input "true"
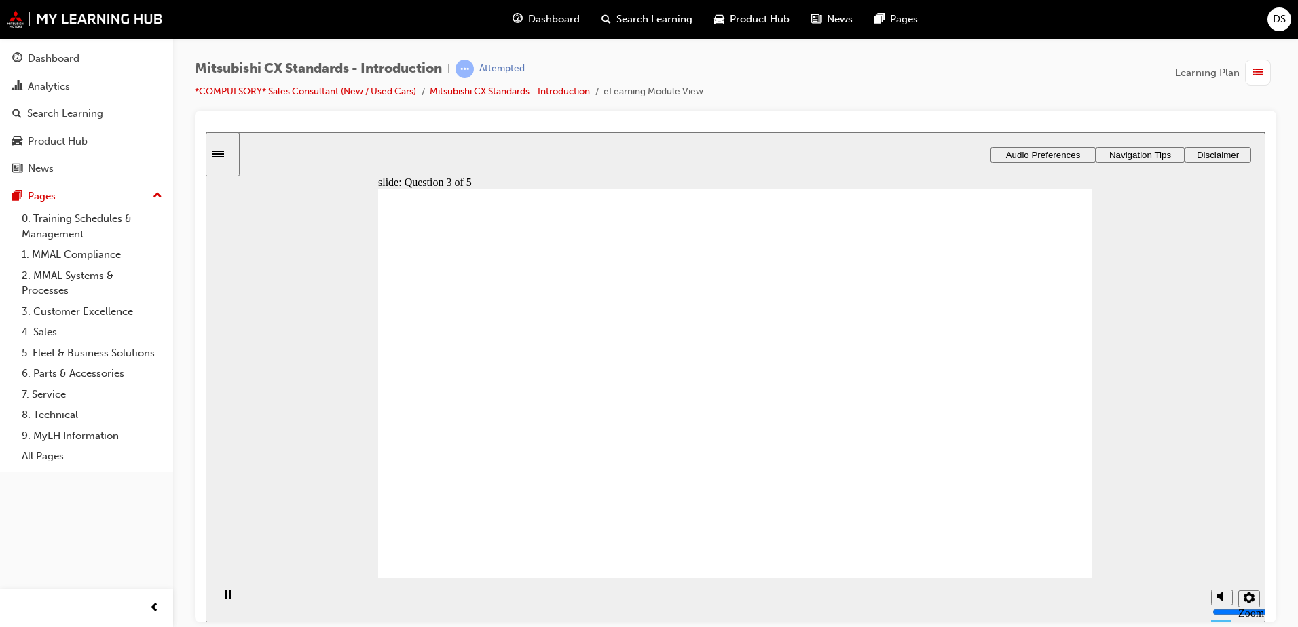
radio input "true"
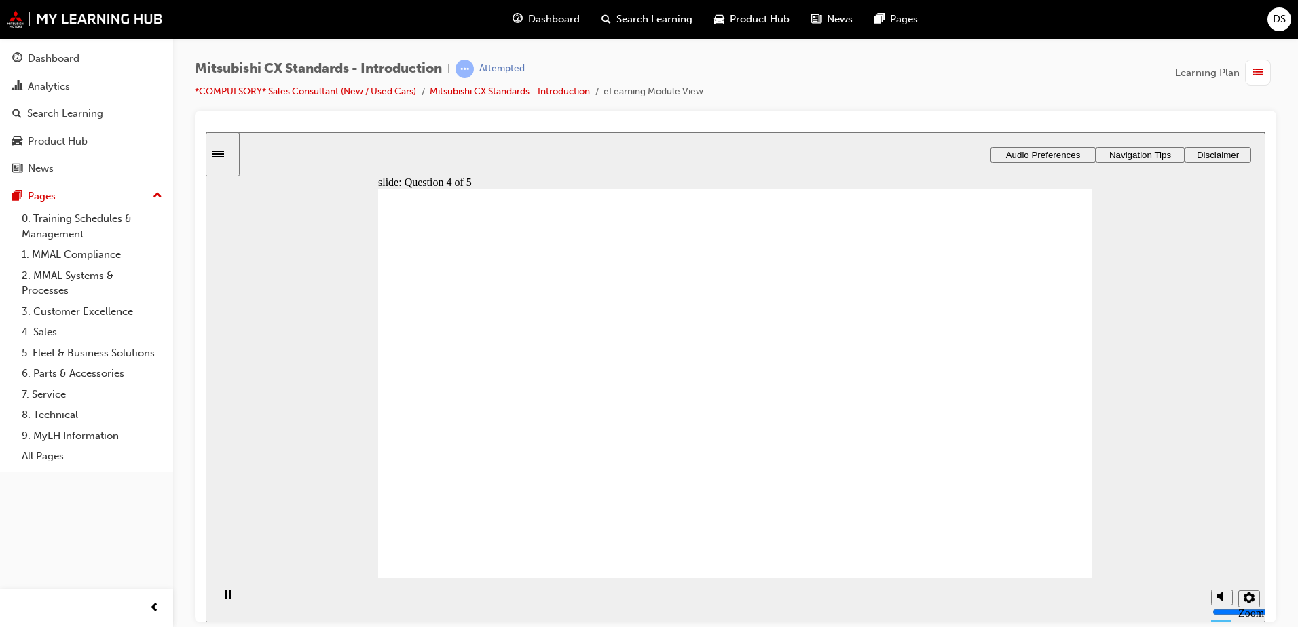
radio input "true"
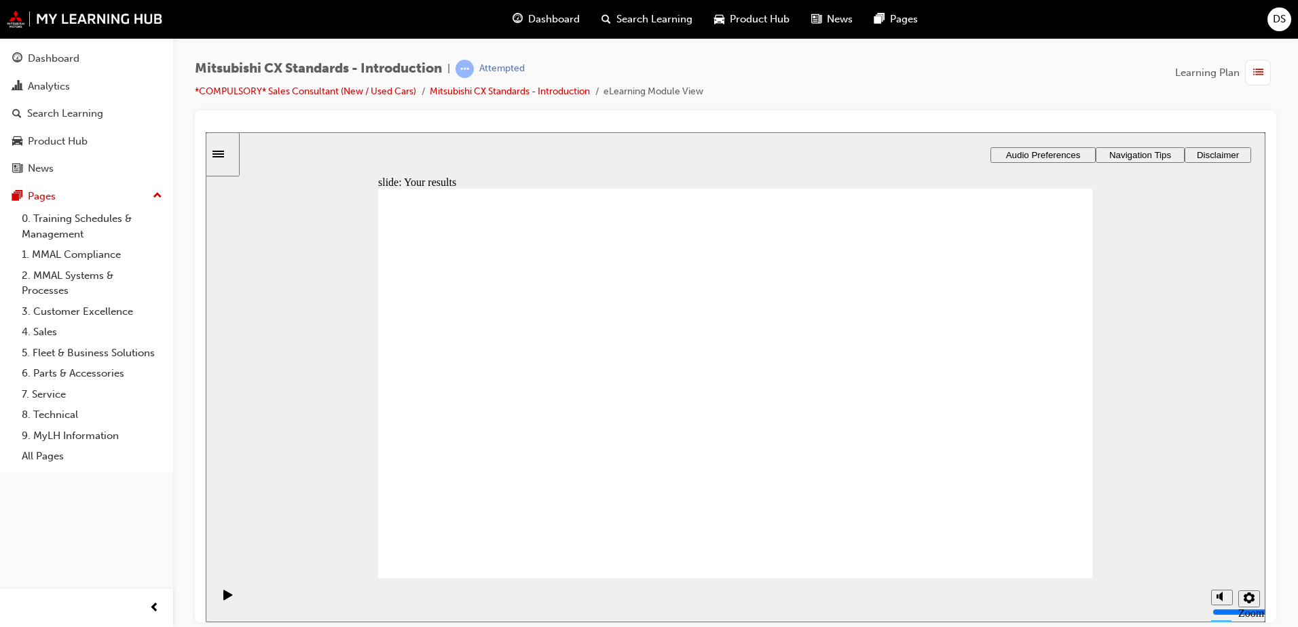
radio input "true"
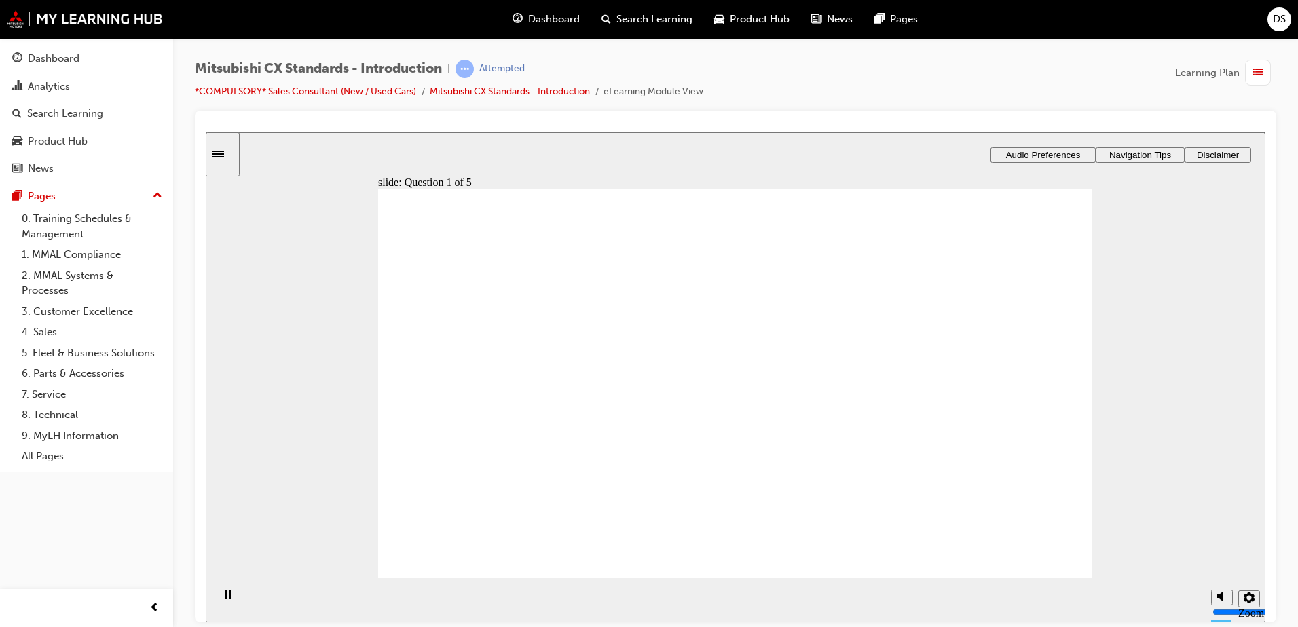
radio input "true"
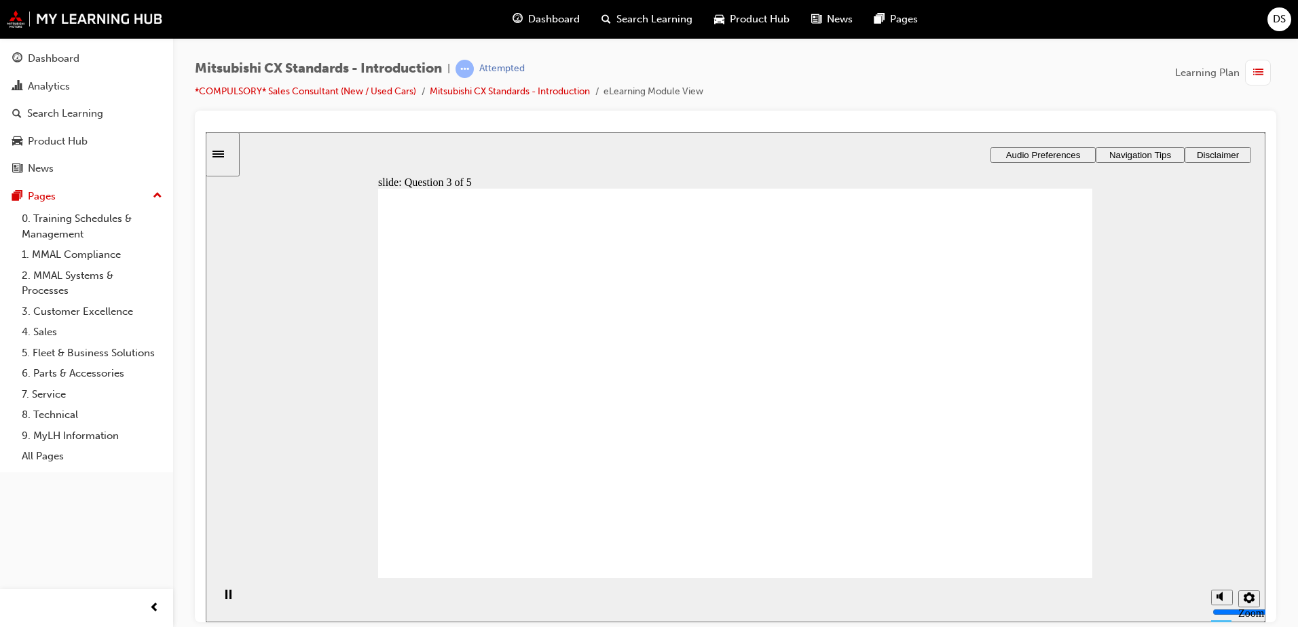
radio input "true"
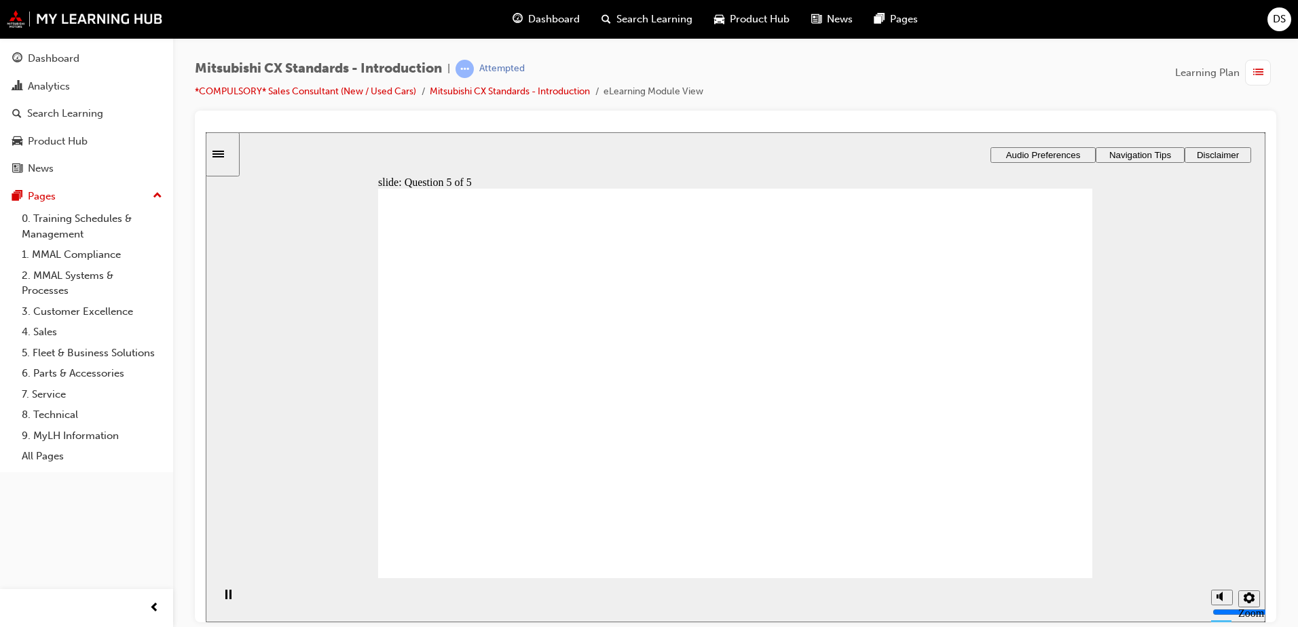
radio input "true"
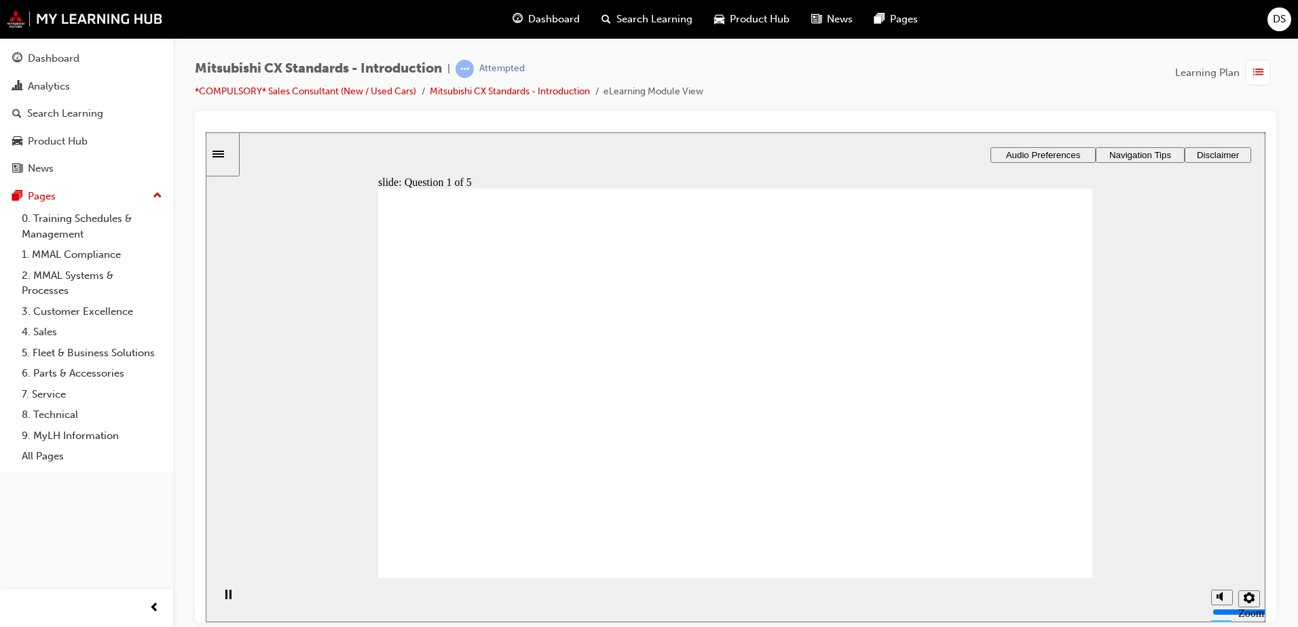
radio input "true"
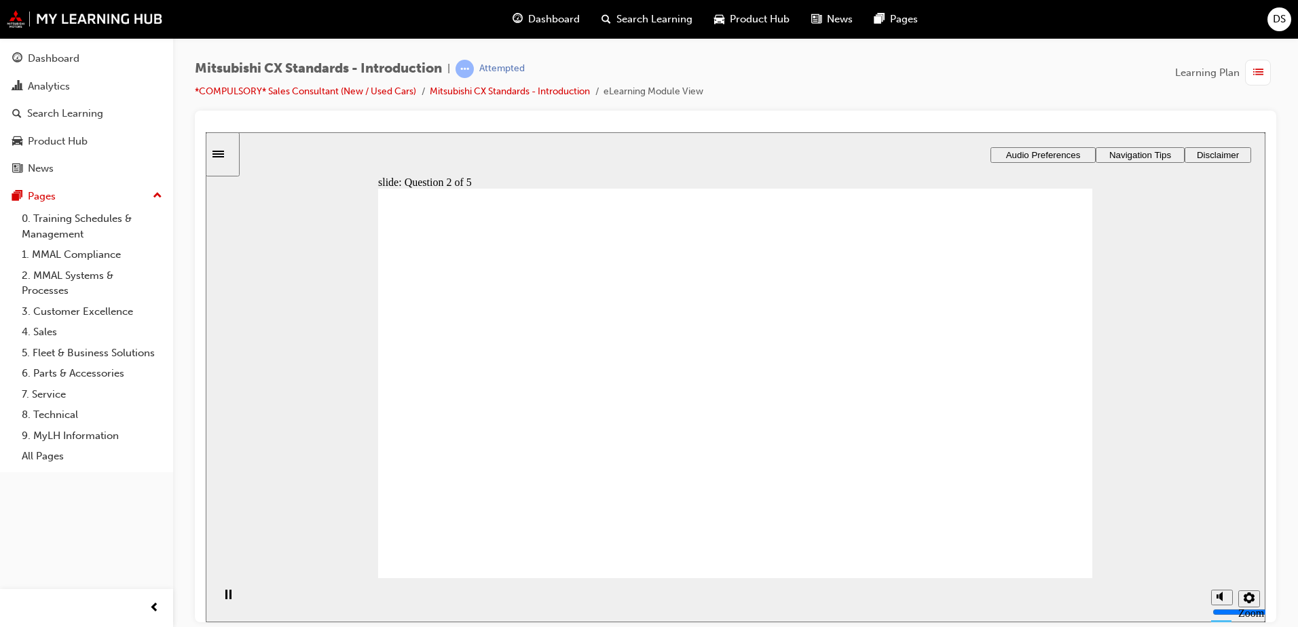
radio input "true"
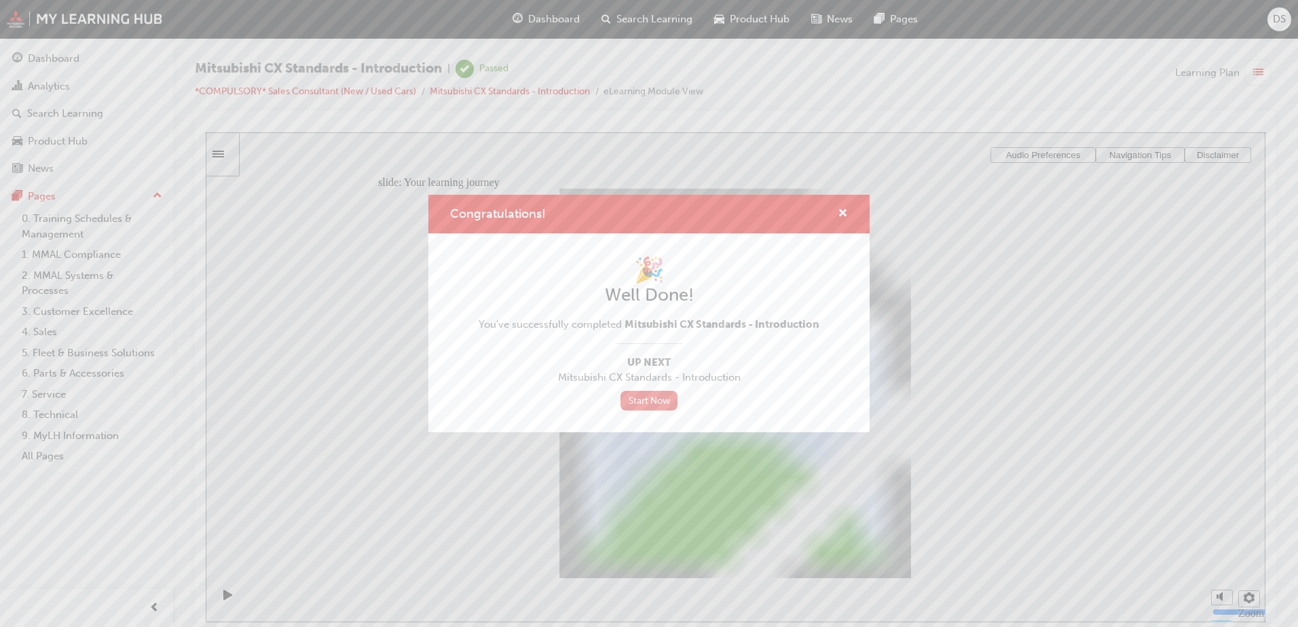
click at [638, 395] on link "Start Now" at bounding box center [649, 401] width 57 height 20
click at [644, 398] on link "Start Now" at bounding box center [649, 401] width 57 height 20
click at [843, 212] on span "cross-icon" at bounding box center [843, 214] width 10 height 12
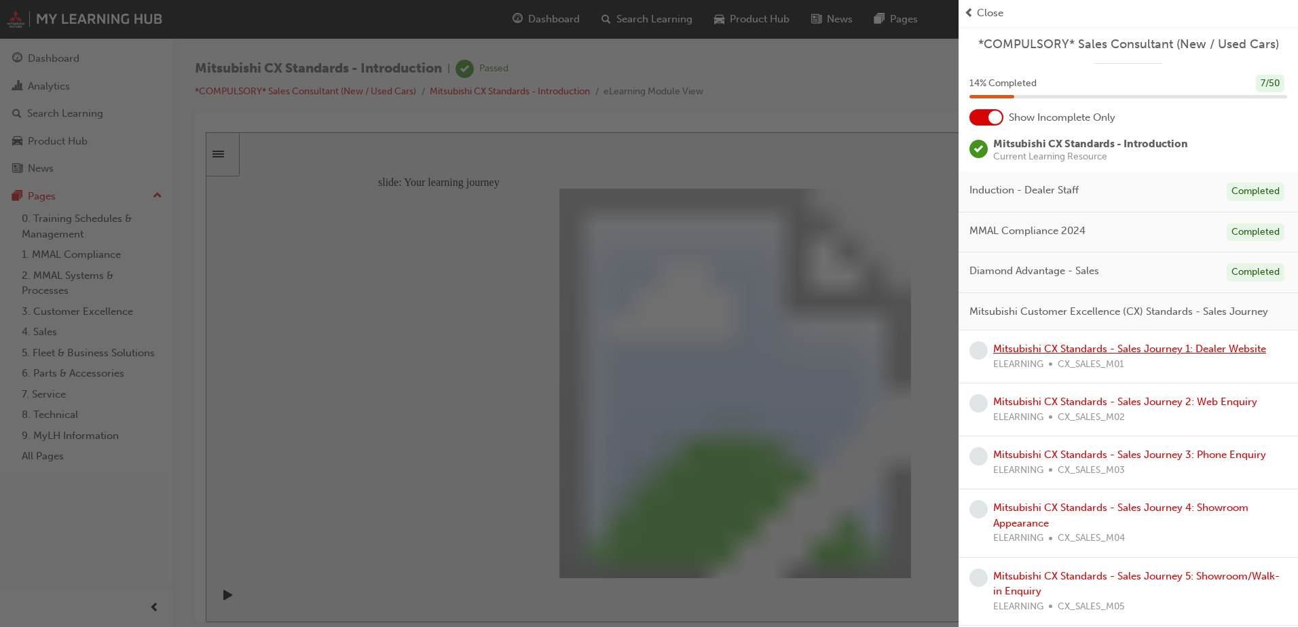
click at [1076, 355] on link "Mitsubishi CX Standards - Sales Journey 1: Dealer Website" at bounding box center [1129, 349] width 273 height 12
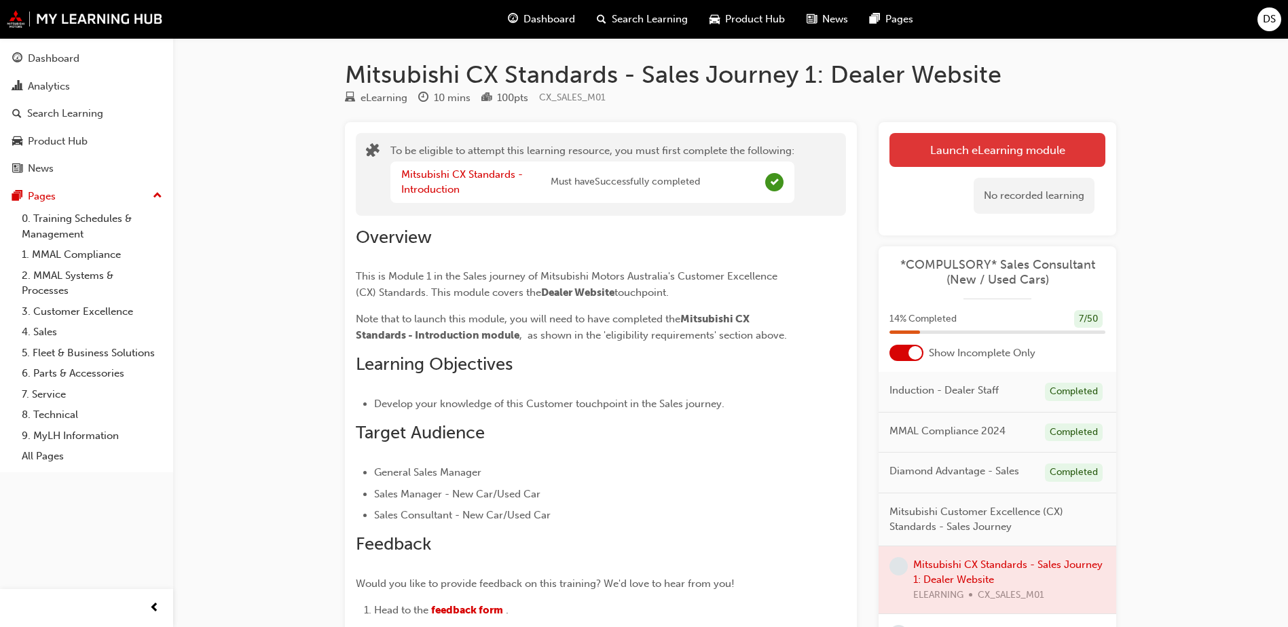
click at [992, 148] on button "Launch eLearning module" at bounding box center [998, 150] width 216 height 34
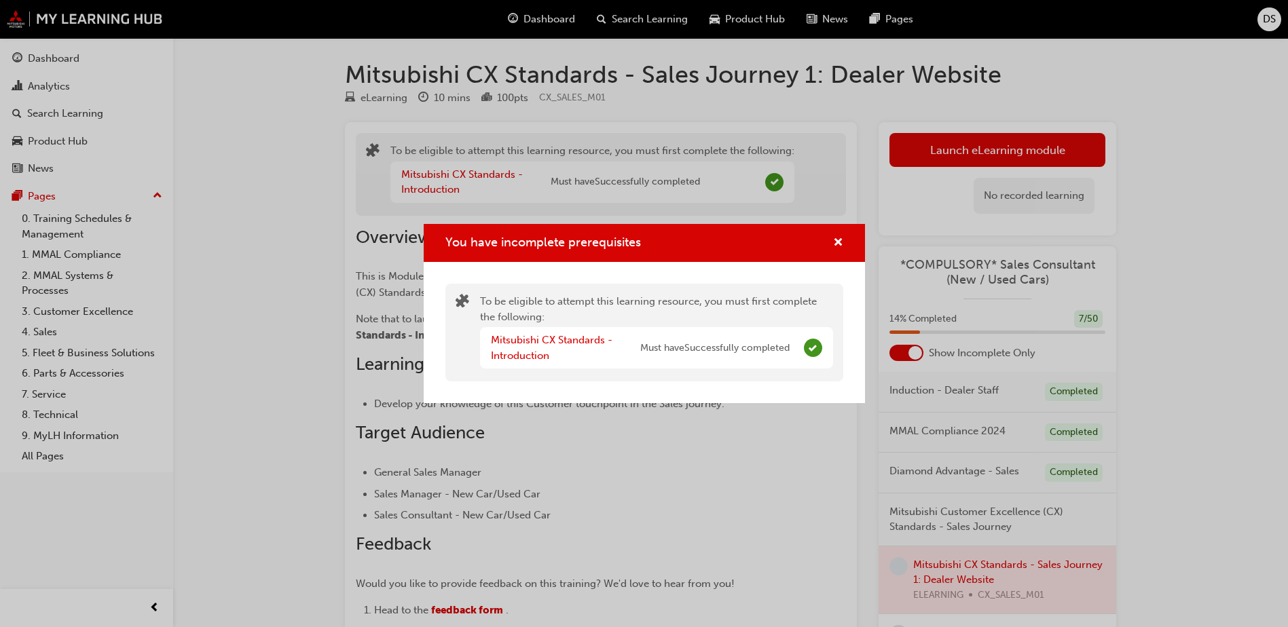
click at [588, 379] on div "To be eligible to attempt this learning resource, you must first complete the f…" at bounding box center [644, 333] width 398 height 98
click at [566, 340] on link "Mitsubishi CX Standards - Introduction" at bounding box center [552, 348] width 122 height 28
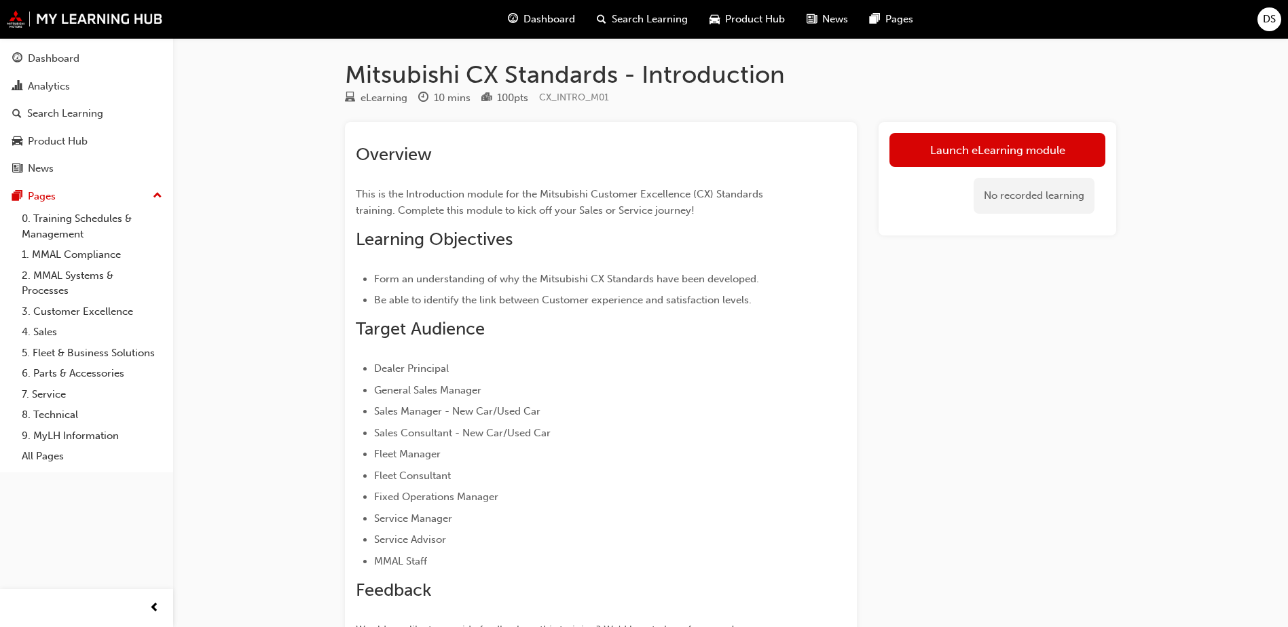
click at [567, 340] on h2 "Target Audience" at bounding box center [576, 329] width 441 height 22
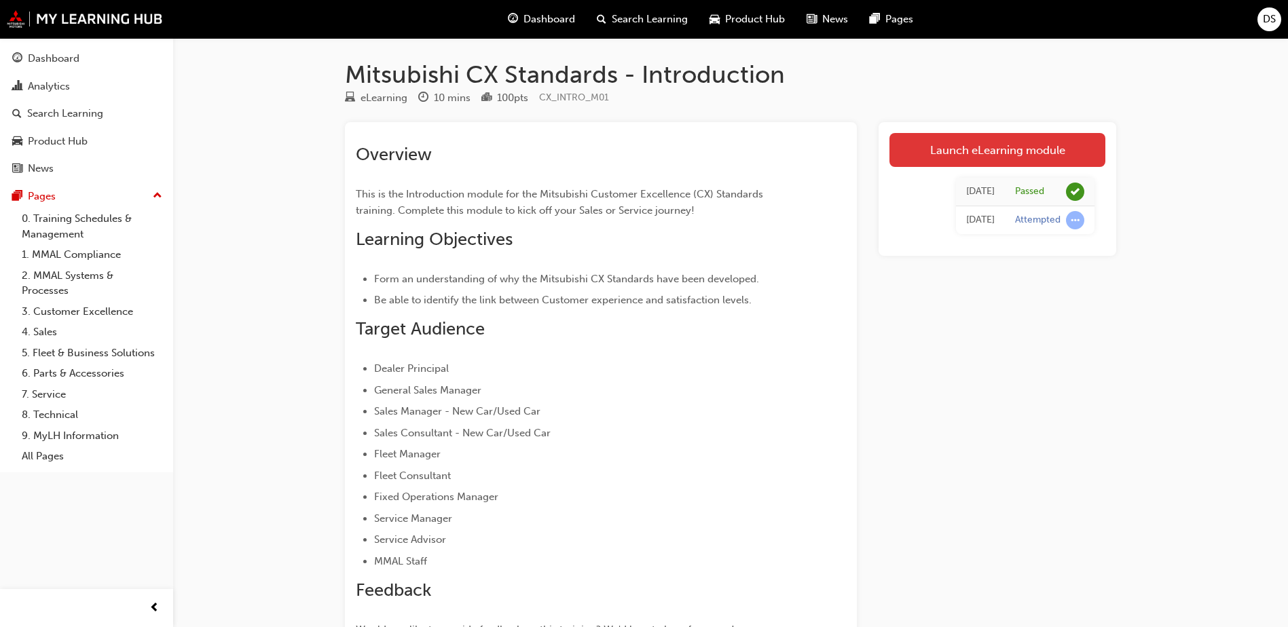
click at [1021, 152] on link "Launch eLearning module" at bounding box center [998, 150] width 216 height 34
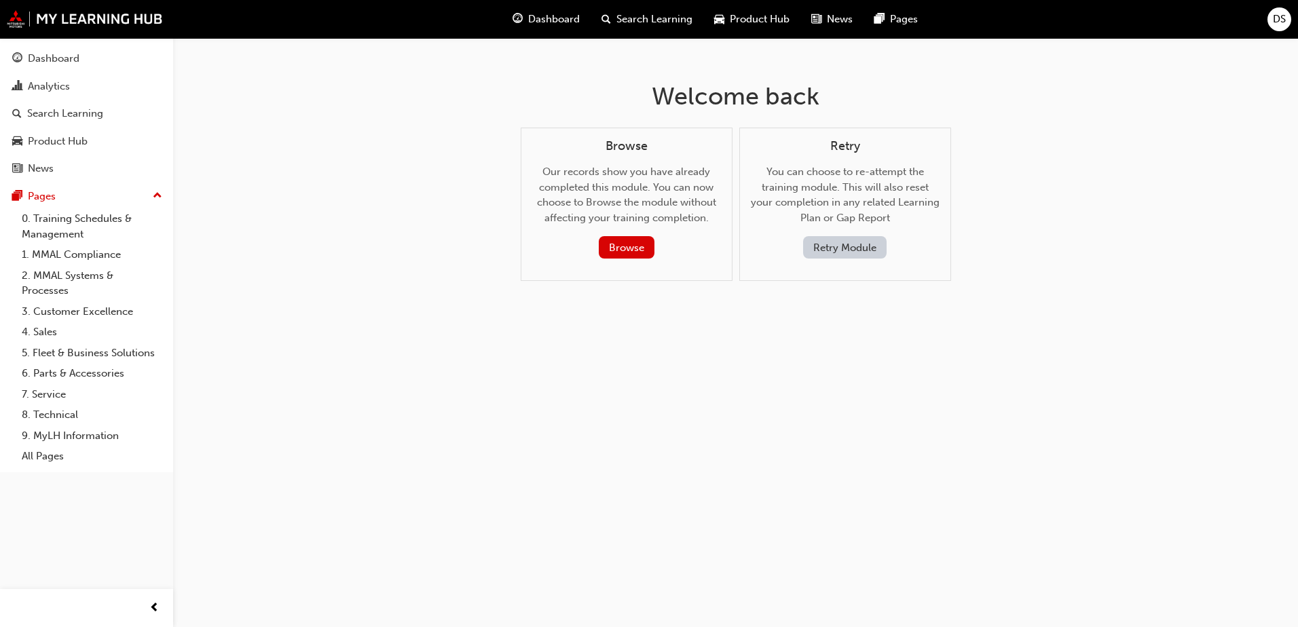
click at [700, 270] on div "Browse Our records show you have already completed this module. You can now cho…" at bounding box center [627, 205] width 212 height 154
click at [543, 14] on span "Dashboard" at bounding box center [554, 20] width 52 height 16
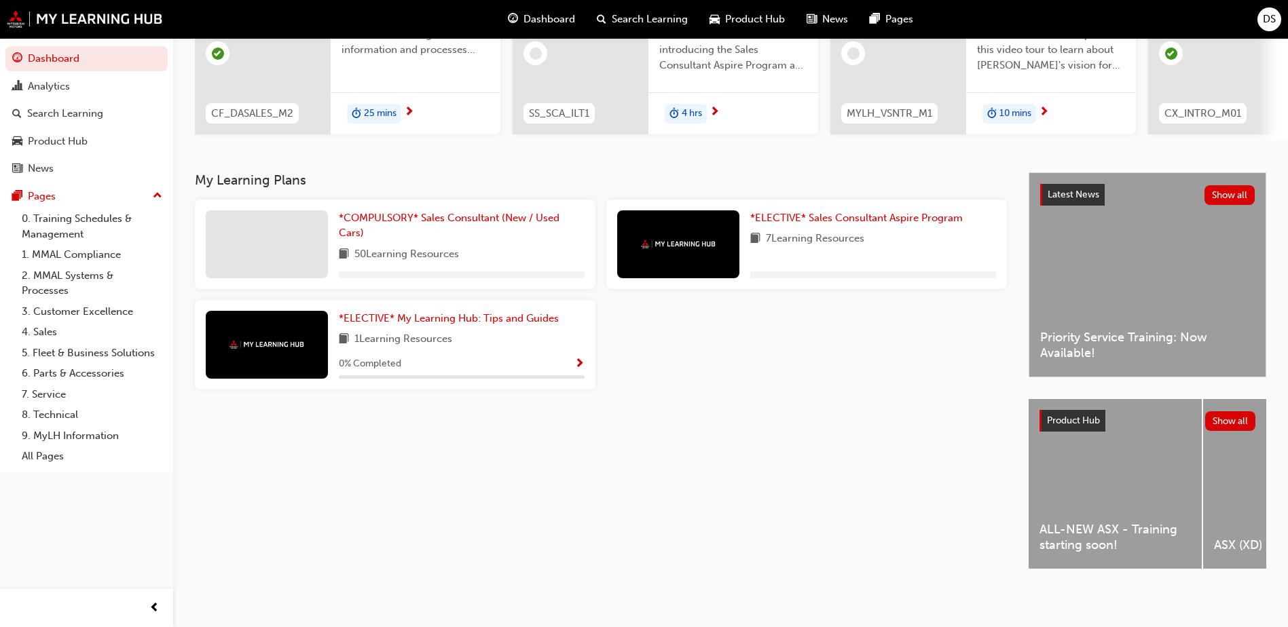
scroll to position [184, 0]
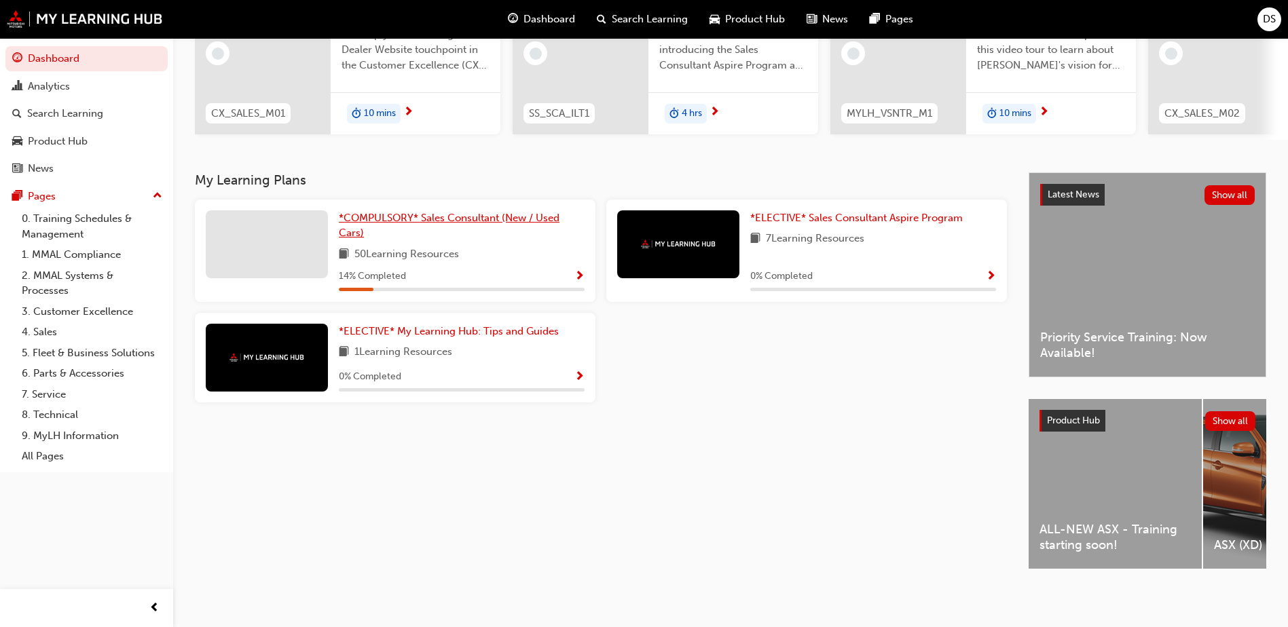
click at [438, 212] on span "*COMPULSORY* Sales Consultant (New / Used Cars)" at bounding box center [449, 226] width 221 height 28
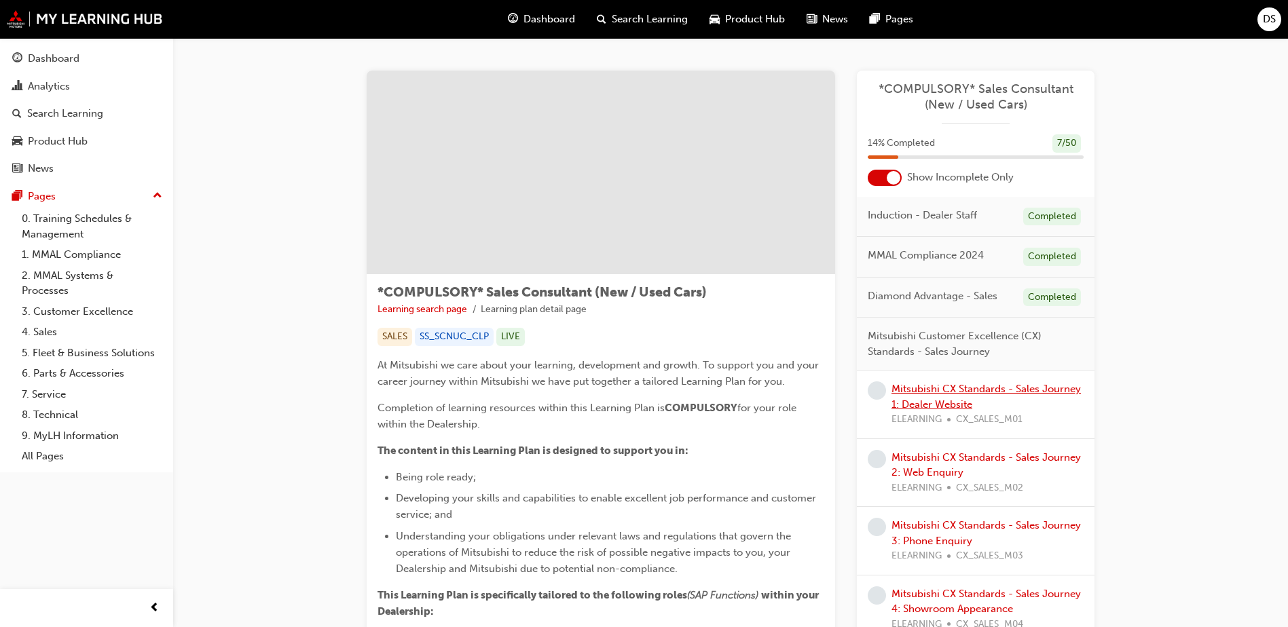
click at [923, 392] on link "Mitsubishi CX Standards - Sales Journey 1: Dealer Website" at bounding box center [986, 397] width 189 height 28
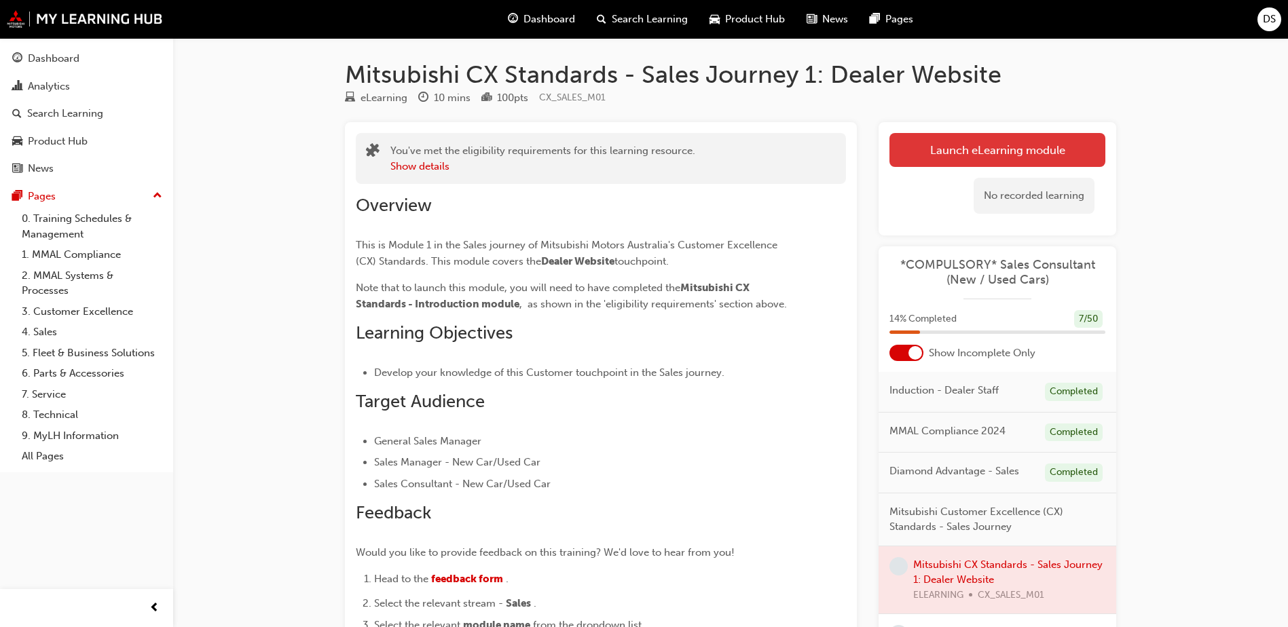
click at [993, 141] on button "Launch eLearning module" at bounding box center [998, 150] width 216 height 34
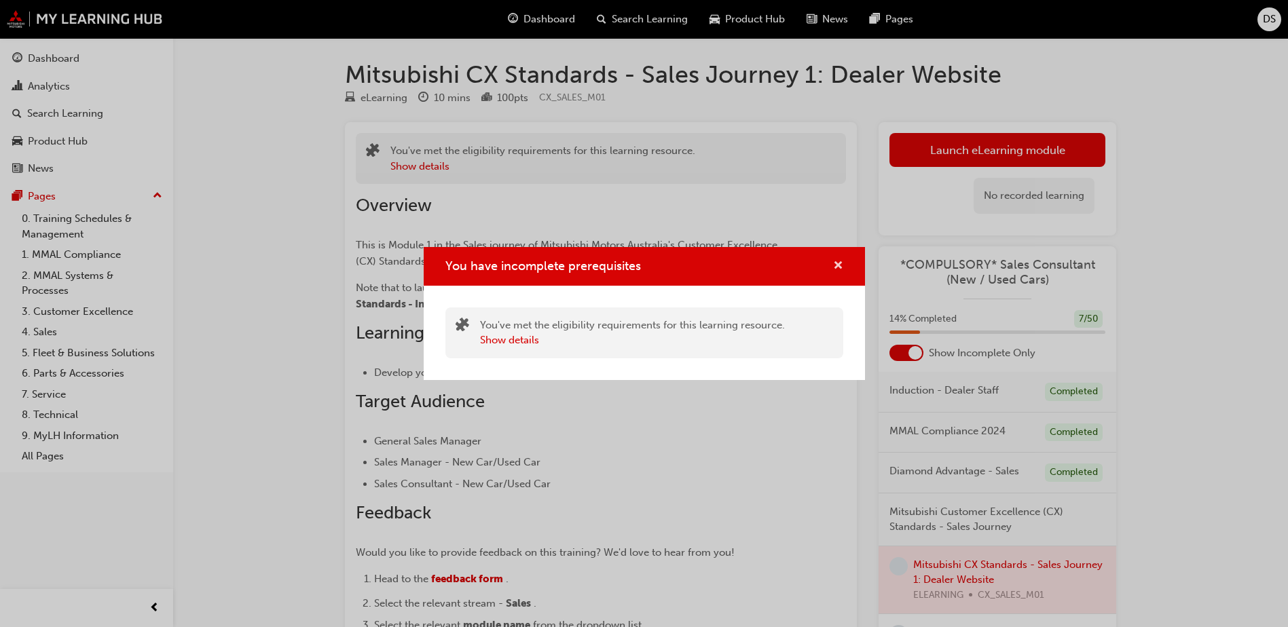
click at [839, 261] on span "cross-icon" at bounding box center [838, 267] width 10 height 12
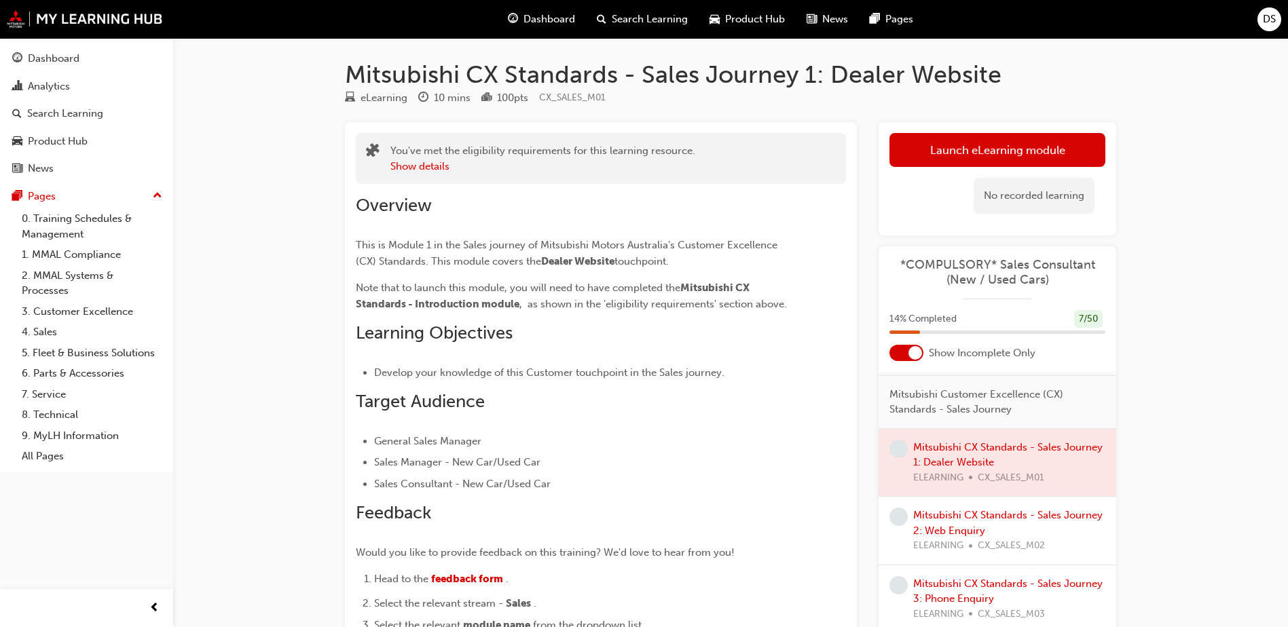
scroll to position [136, 0]
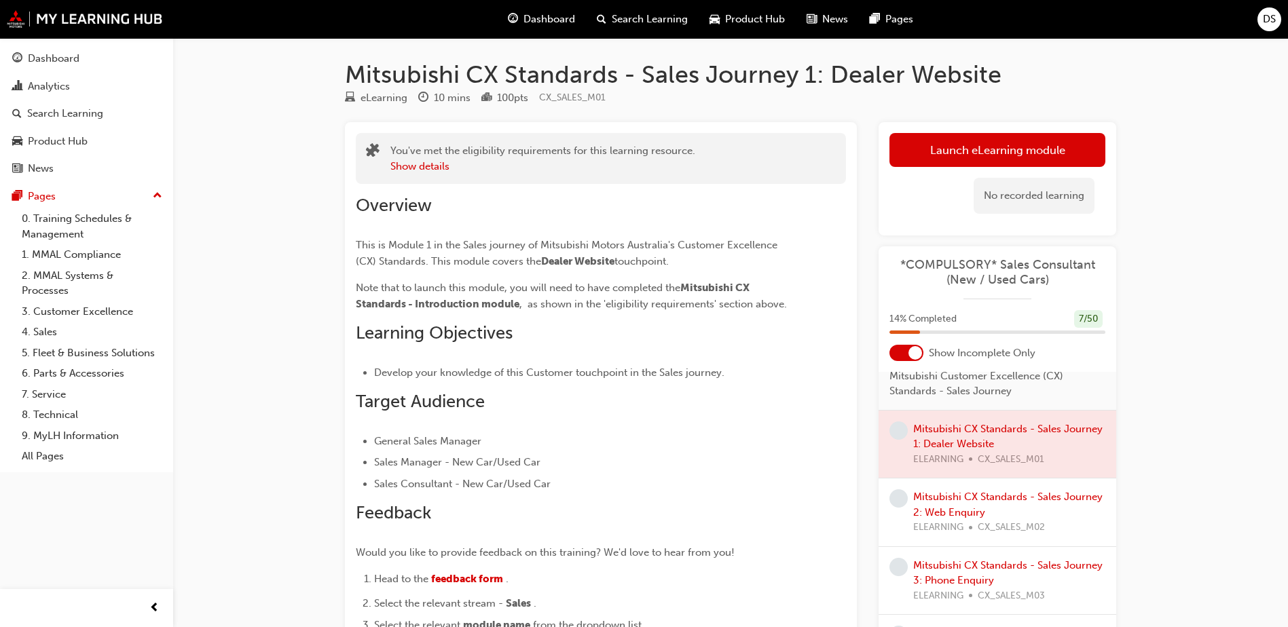
click at [967, 431] on div at bounding box center [998, 445] width 238 height 68
click at [984, 500] on link "Mitsubishi CX Standards - Sales Journey 2: Web Enquiry" at bounding box center [1007, 505] width 189 height 28
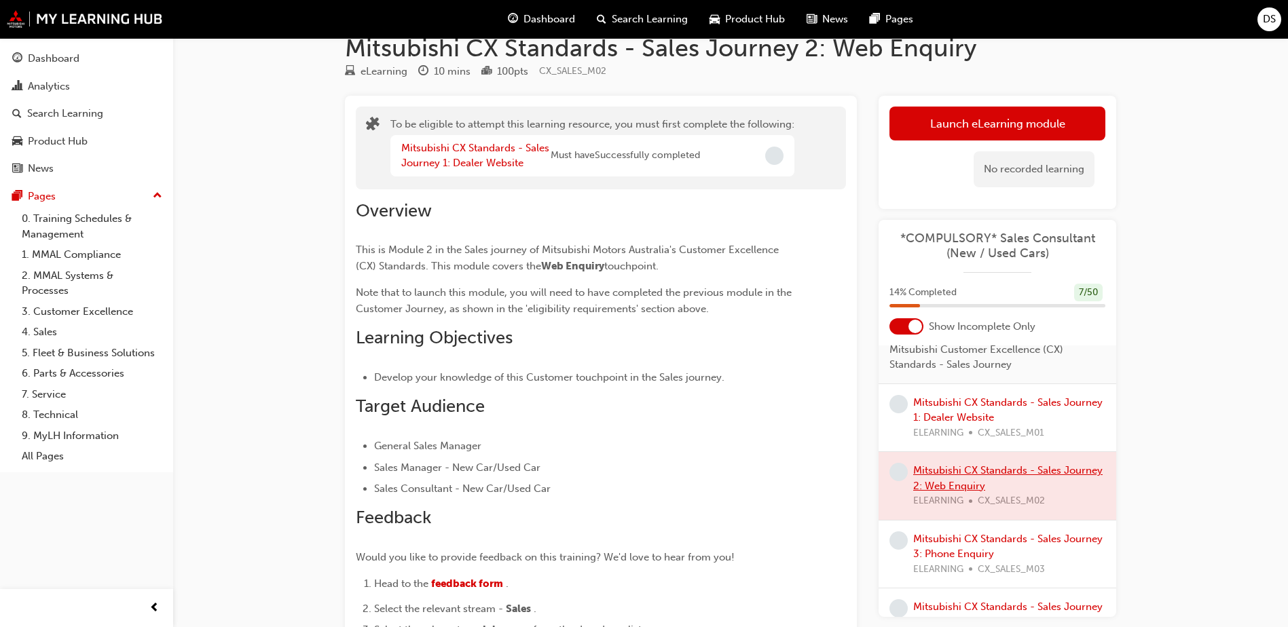
scroll to position [68, 0]
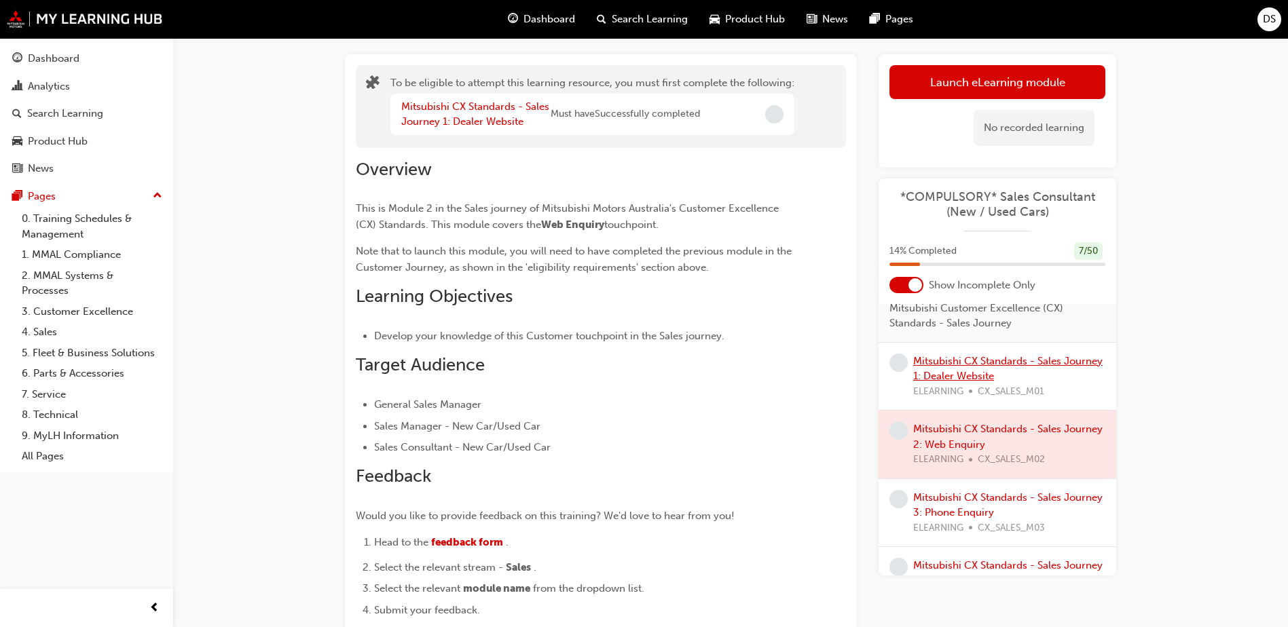
click at [978, 363] on link "Mitsubishi CX Standards - Sales Journey 1: Dealer Website" at bounding box center [1007, 369] width 189 height 28
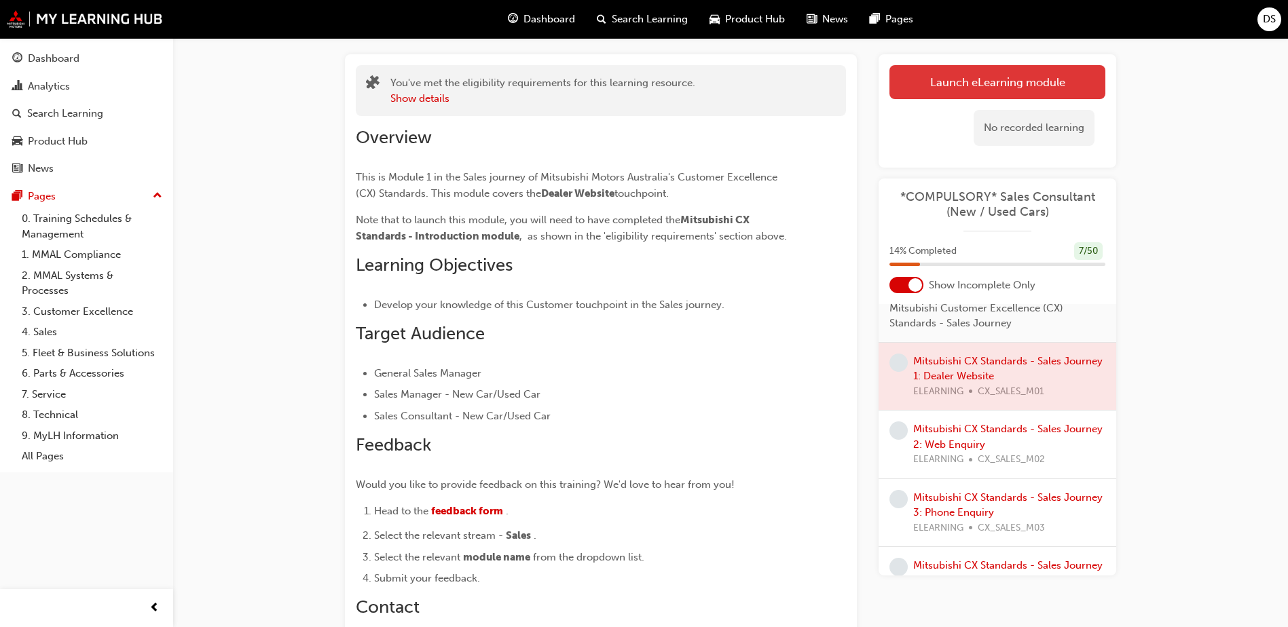
click at [1041, 80] on link "Launch eLearning module" at bounding box center [998, 82] width 216 height 34
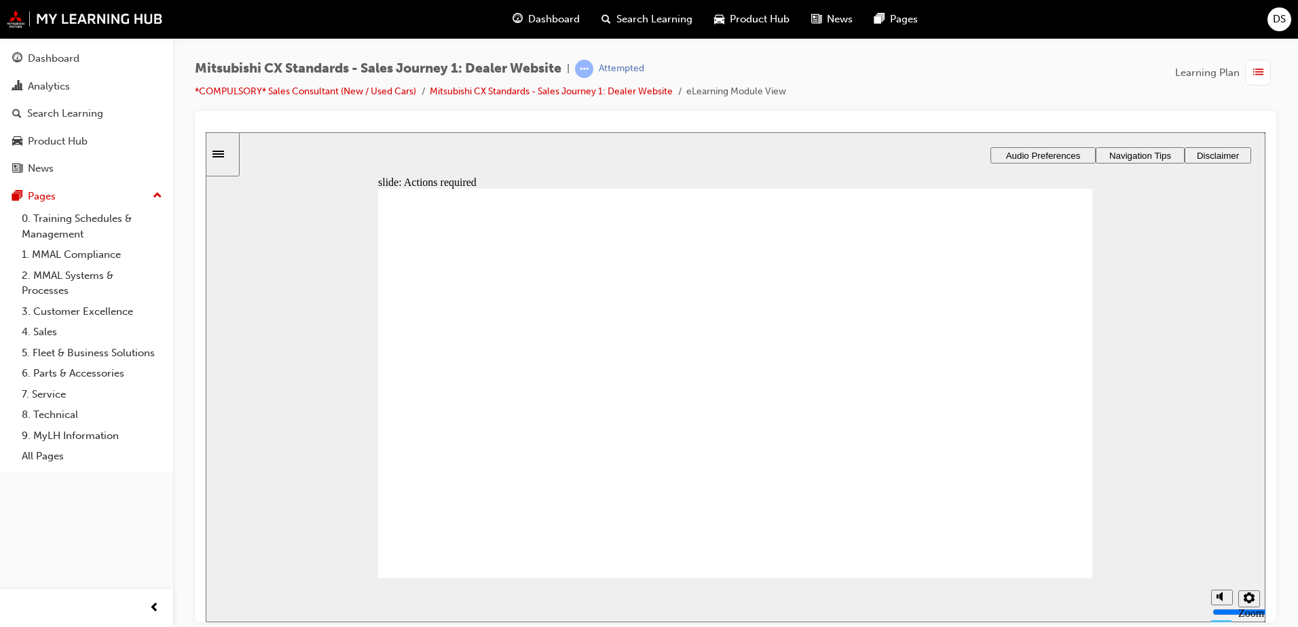
drag, startPoint x: 768, startPoint y: 494, endPoint x: 746, endPoint y: 460, distance: 40.7
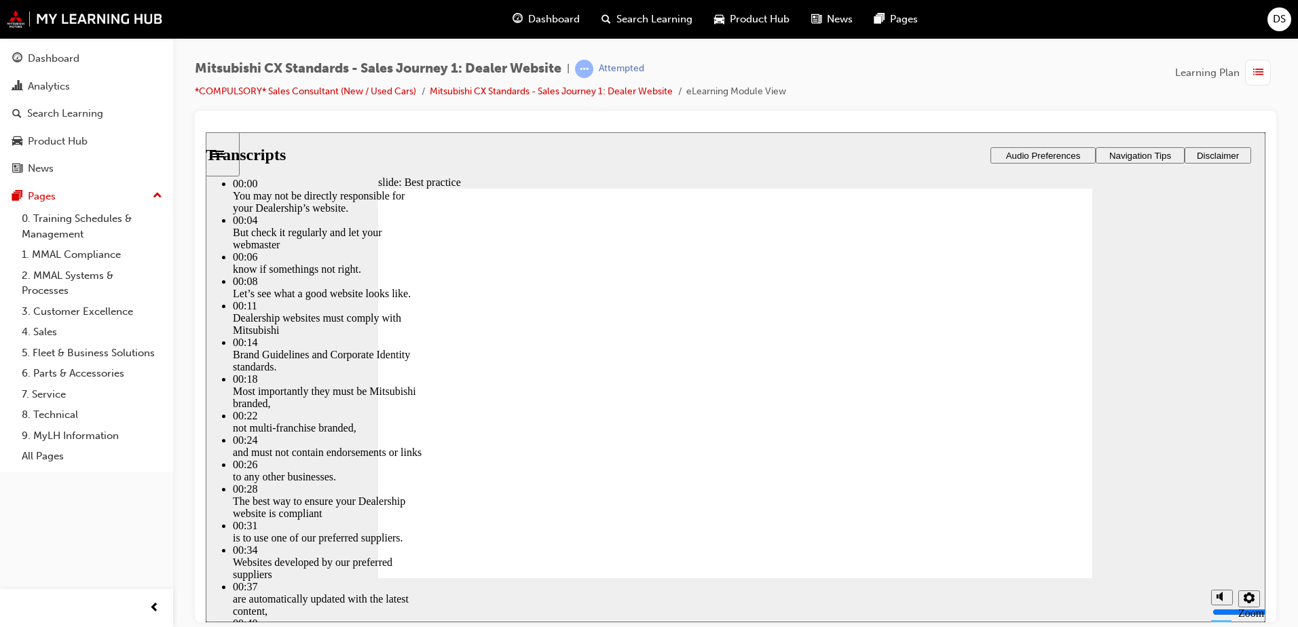
type input "111"
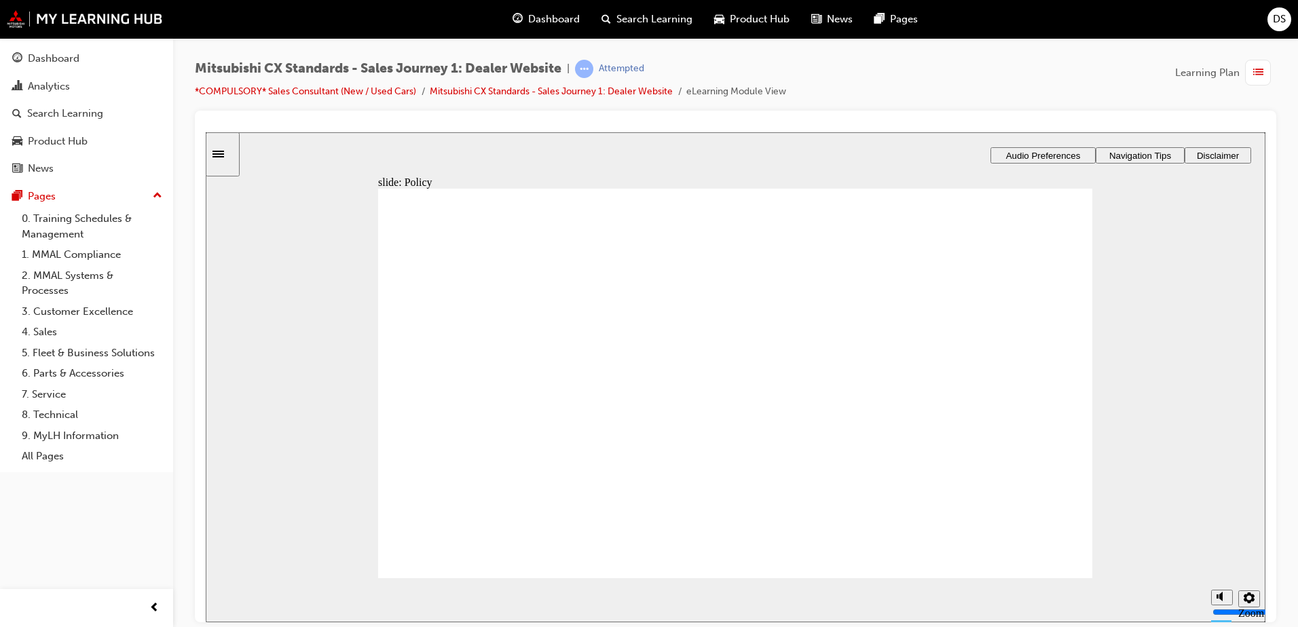
drag, startPoint x: 492, startPoint y: 410, endPoint x: 706, endPoint y: 363, distance: 219.6
drag, startPoint x: 536, startPoint y: 417, endPoint x: 750, endPoint y: 407, distance: 213.4
drag, startPoint x: 539, startPoint y: 414, endPoint x: 750, endPoint y: 454, distance: 215.0
drag, startPoint x: 777, startPoint y: 404, endPoint x: 1000, endPoint y: 382, distance: 223.9
drag, startPoint x: 562, startPoint y: 414, endPoint x: 1026, endPoint y: 398, distance: 464.8
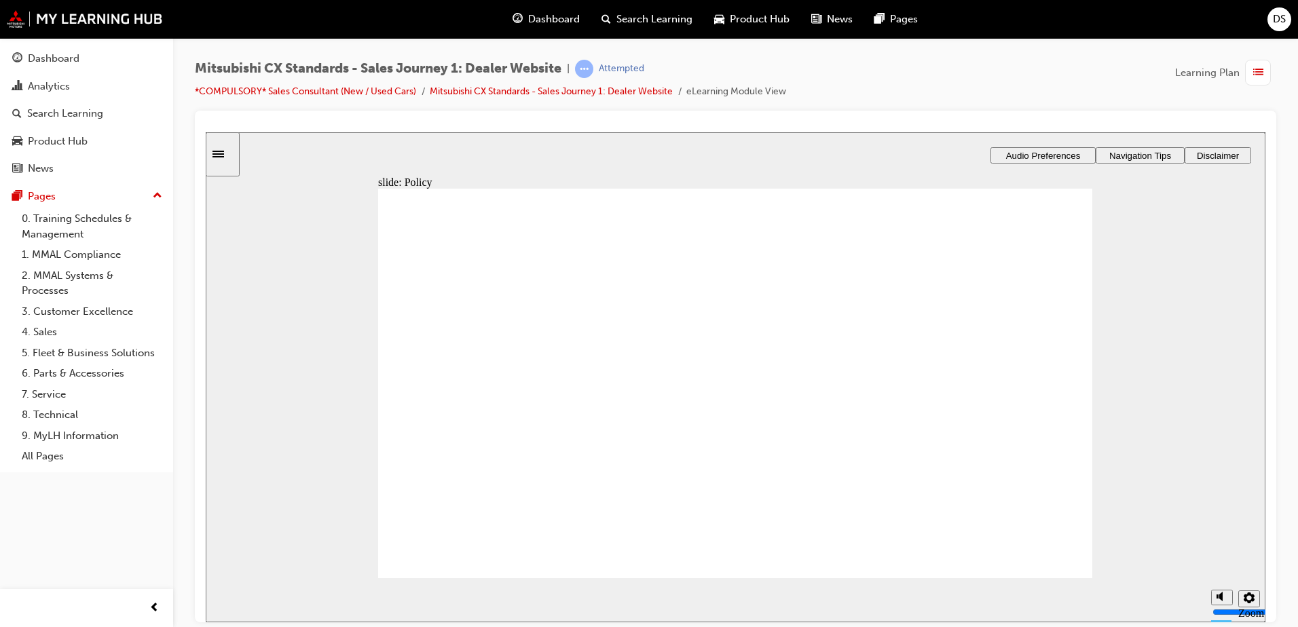
drag, startPoint x: 1021, startPoint y: 397, endPoint x: 783, endPoint y: 460, distance: 246.8
checkbox input "true"
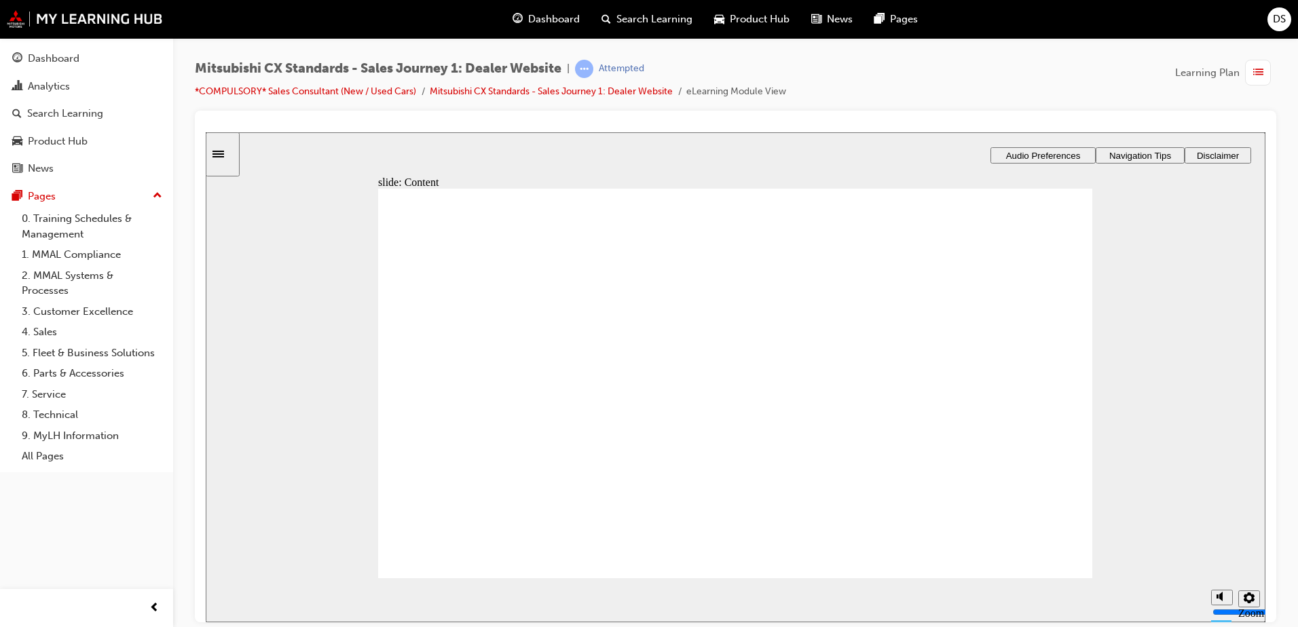
checkbox input "true"
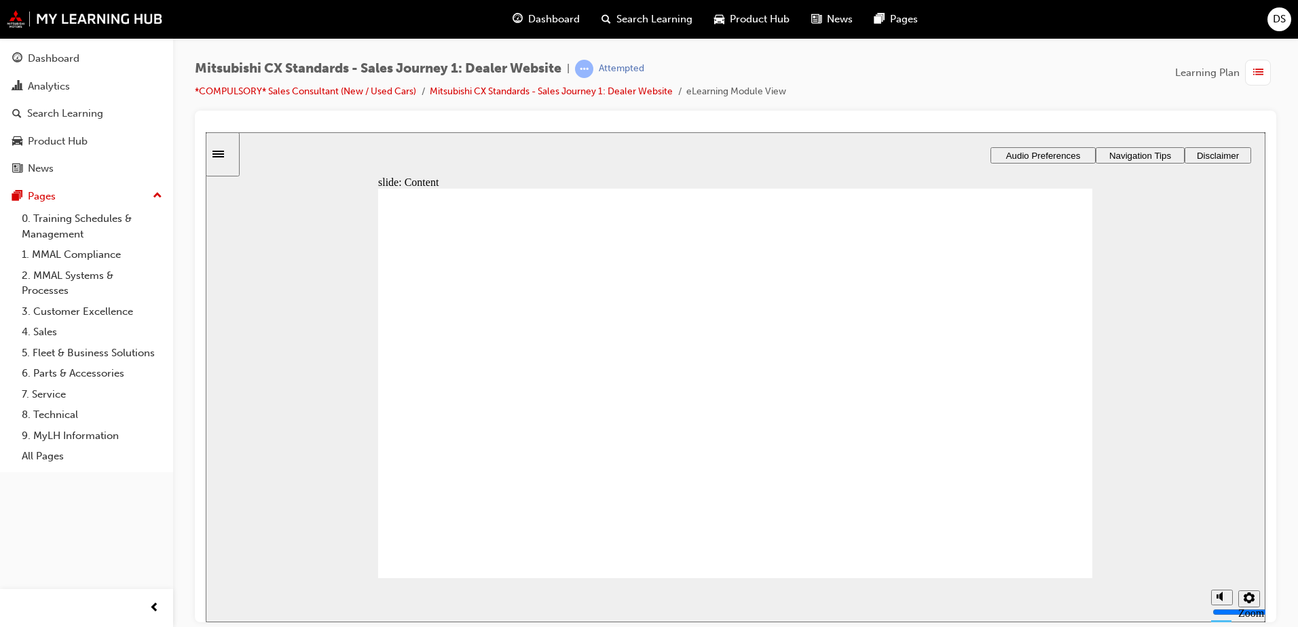
drag, startPoint x: 708, startPoint y: 479, endPoint x: 699, endPoint y: 474, distance: 9.4
checkbox input "true"
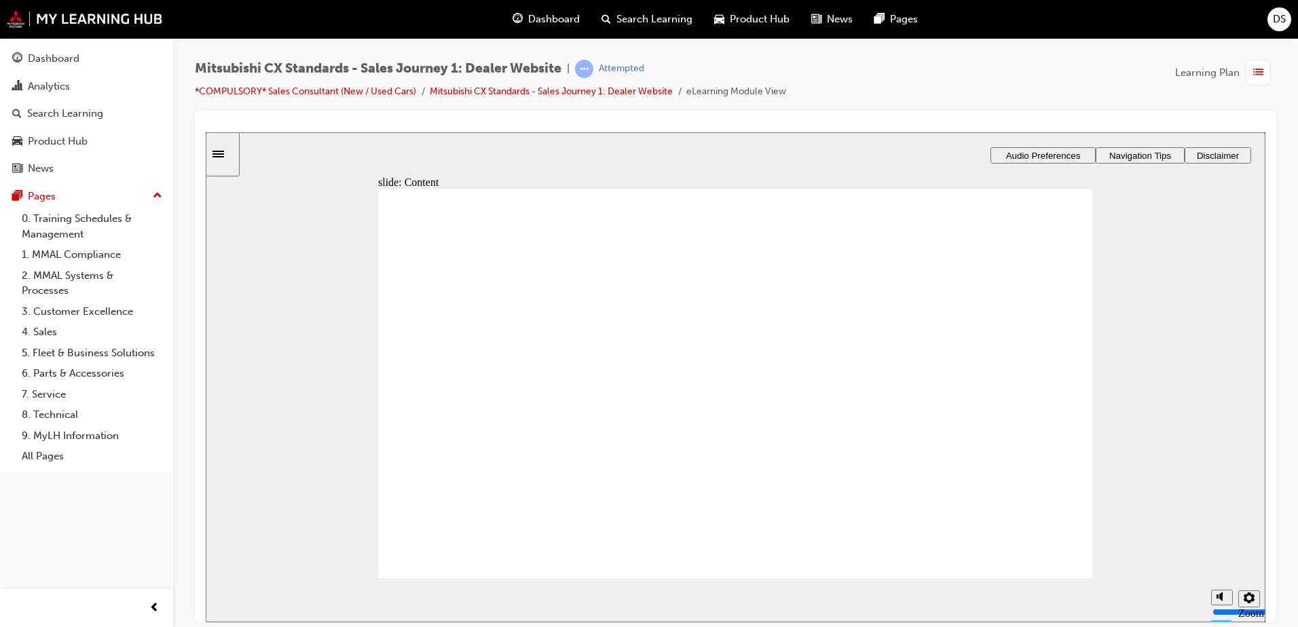
checkbox input "true"
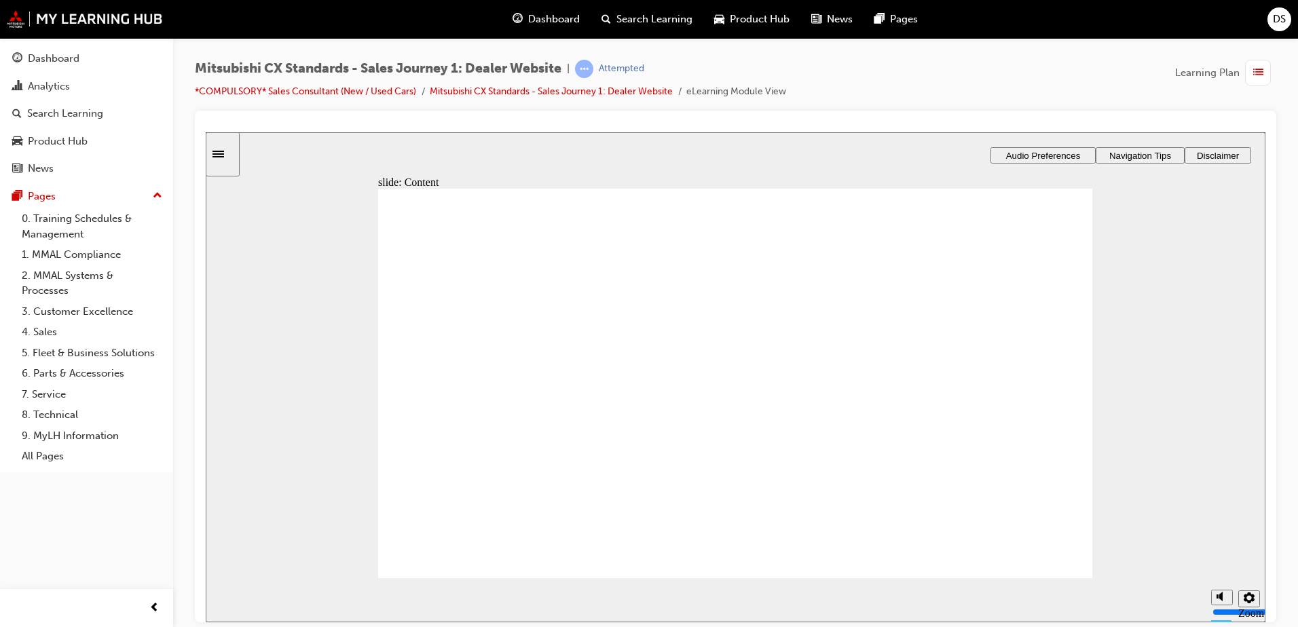
drag, startPoint x: 512, startPoint y: 409, endPoint x: 692, endPoint y: 363, distance: 186.0
drag, startPoint x: 517, startPoint y: 403, endPoint x: 729, endPoint y: 397, distance: 212.0
drag, startPoint x: 529, startPoint y: 407, endPoint x: 942, endPoint y: 363, distance: 415.3
drag, startPoint x: 486, startPoint y: 408, endPoint x: 665, endPoint y: 400, distance: 180.1
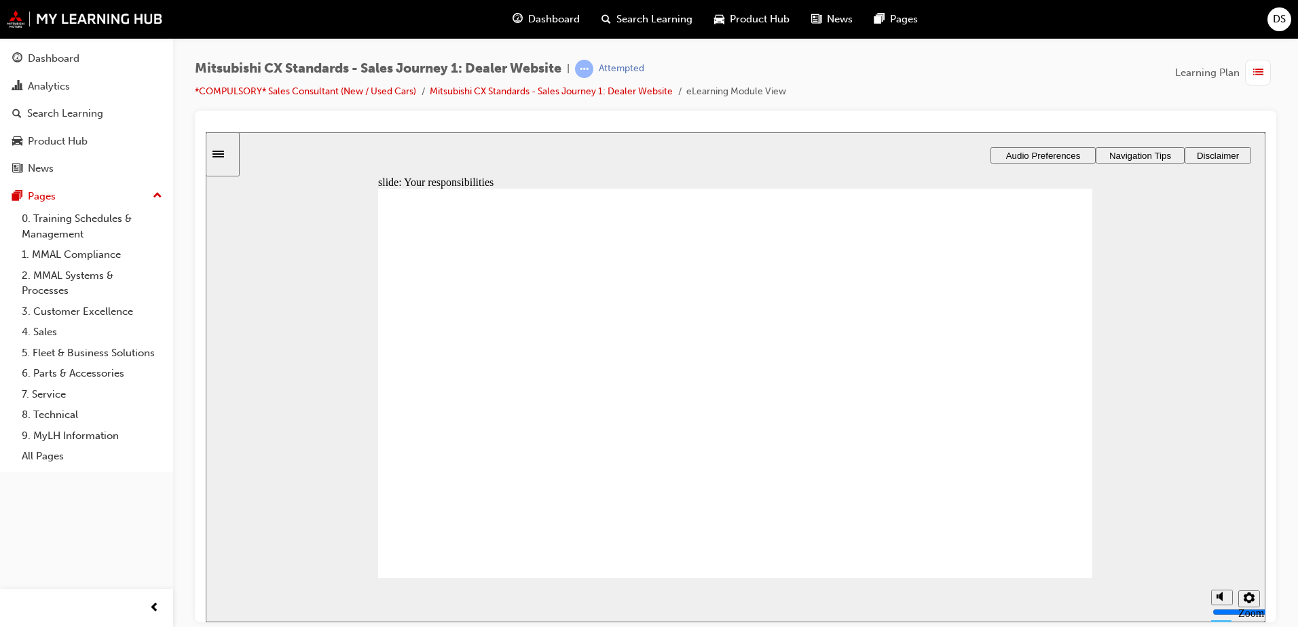
drag, startPoint x: 551, startPoint y: 435, endPoint x: 998, endPoint y: 348, distance: 454.7
drag, startPoint x: 511, startPoint y: 407, endPoint x: 828, endPoint y: 390, distance: 317.6
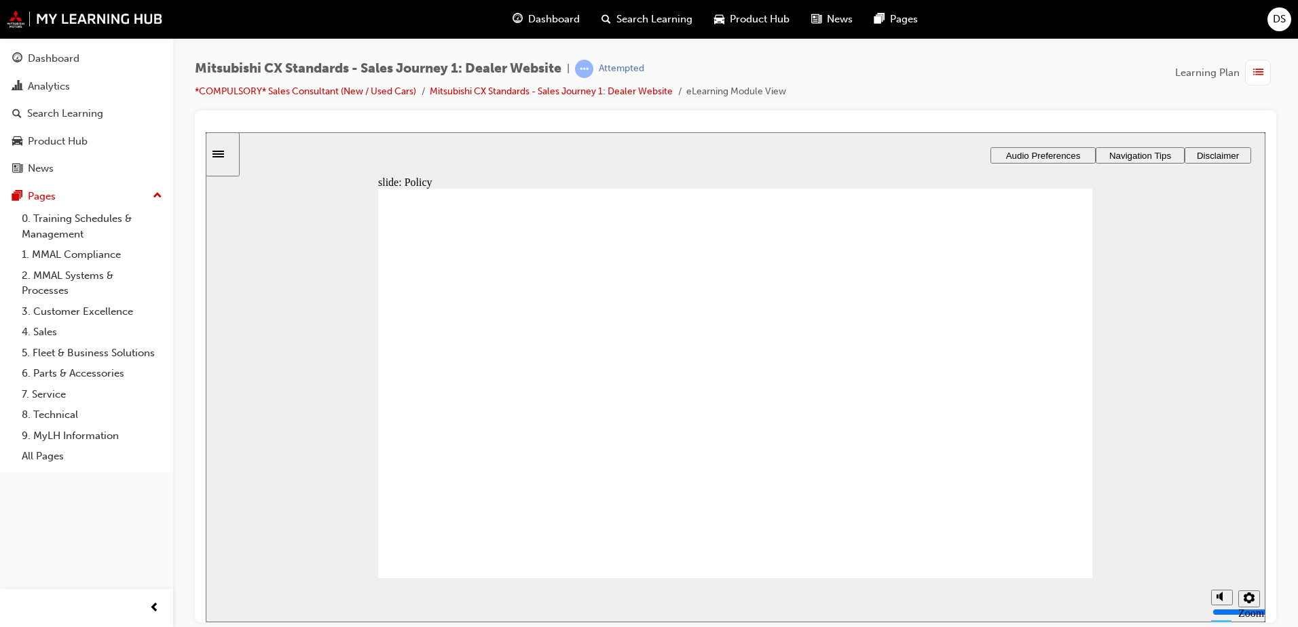
drag, startPoint x: 828, startPoint y: 390, endPoint x: 992, endPoint y: 389, distance: 163.7
drag, startPoint x: 522, startPoint y: 403, endPoint x: 672, endPoint y: 369, distance: 153.2
drag, startPoint x: 757, startPoint y: 426, endPoint x: 939, endPoint y: 452, distance: 183.8
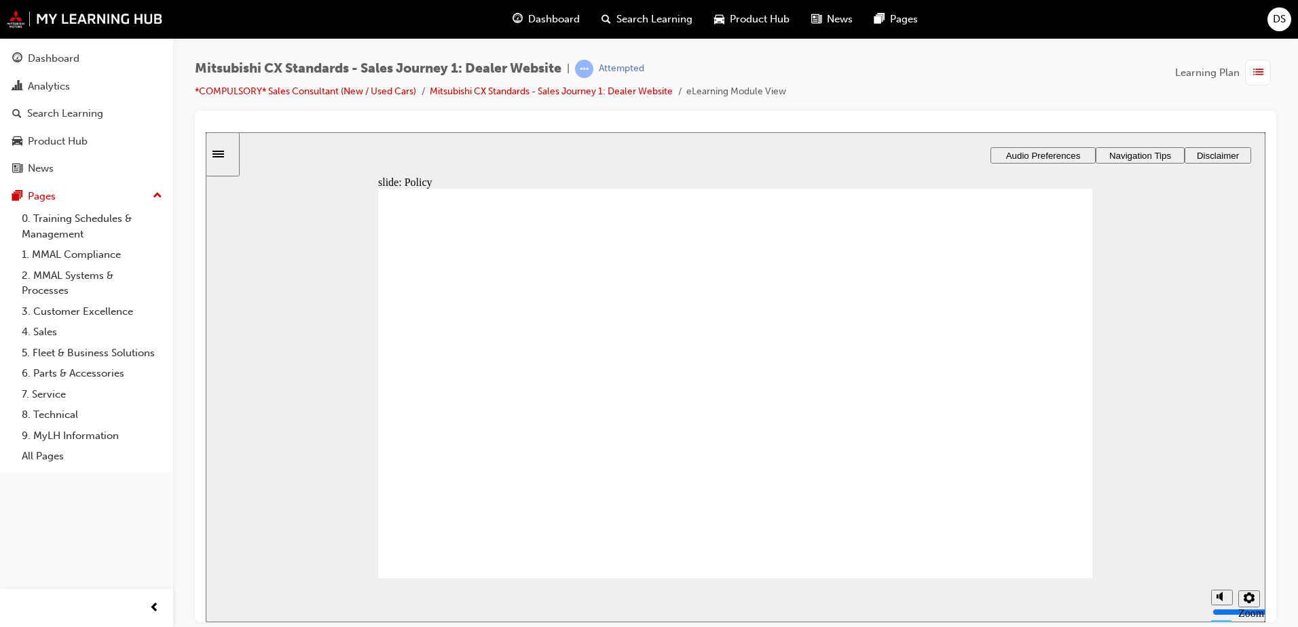
checkbox input "true"
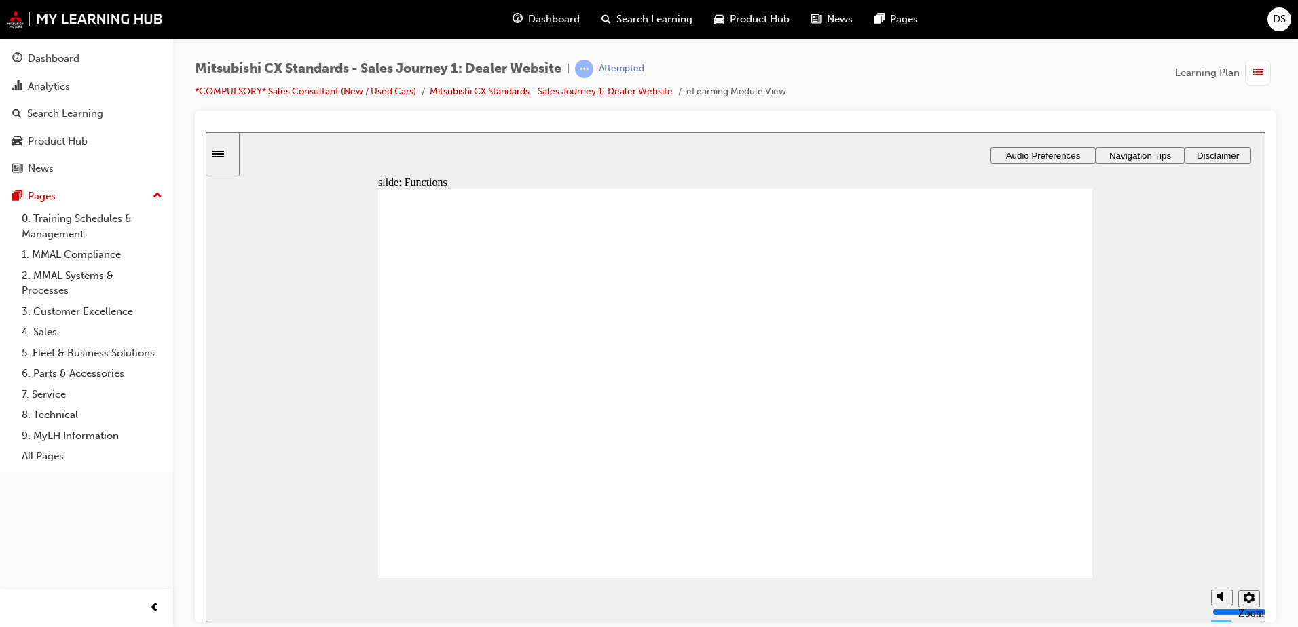
checkbox input "true"
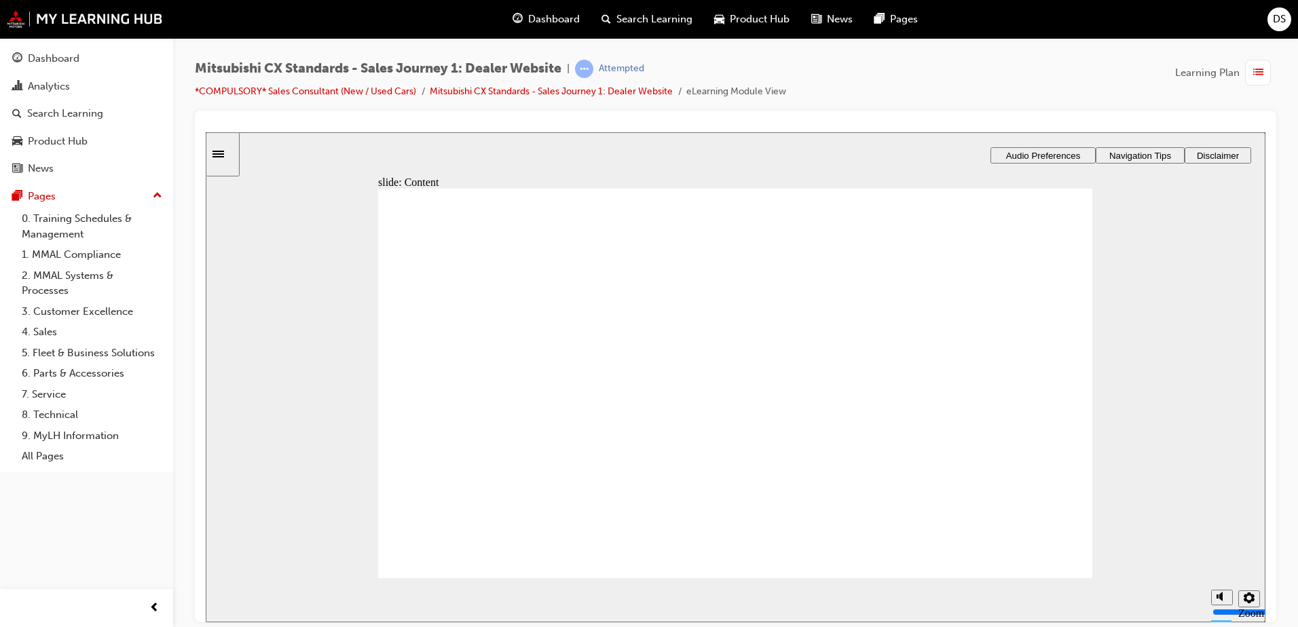
checkbox input "true"
drag, startPoint x: 535, startPoint y: 422, endPoint x: 944, endPoint y: 355, distance: 414.2
drag, startPoint x: 447, startPoint y: 396, endPoint x: 704, endPoint y: 348, distance: 261.2
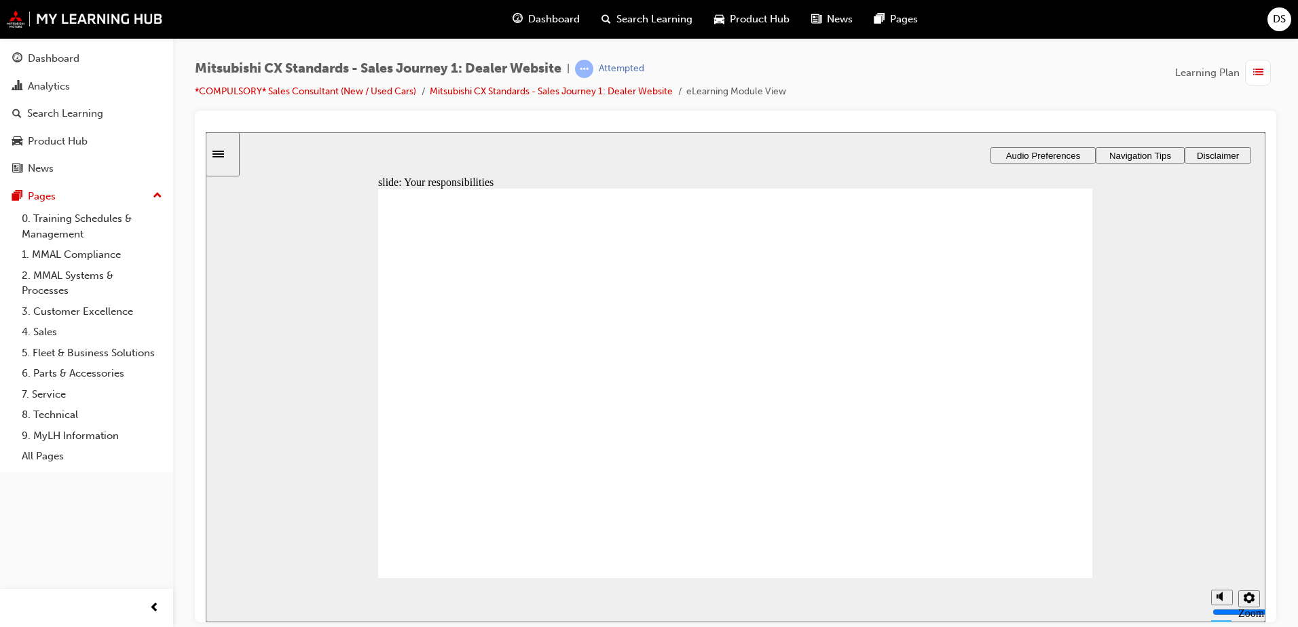
drag, startPoint x: 550, startPoint y: 395, endPoint x: 749, endPoint y: 437, distance: 203.4
drag, startPoint x: 730, startPoint y: 395, endPoint x: 972, endPoint y: 395, distance: 241.8
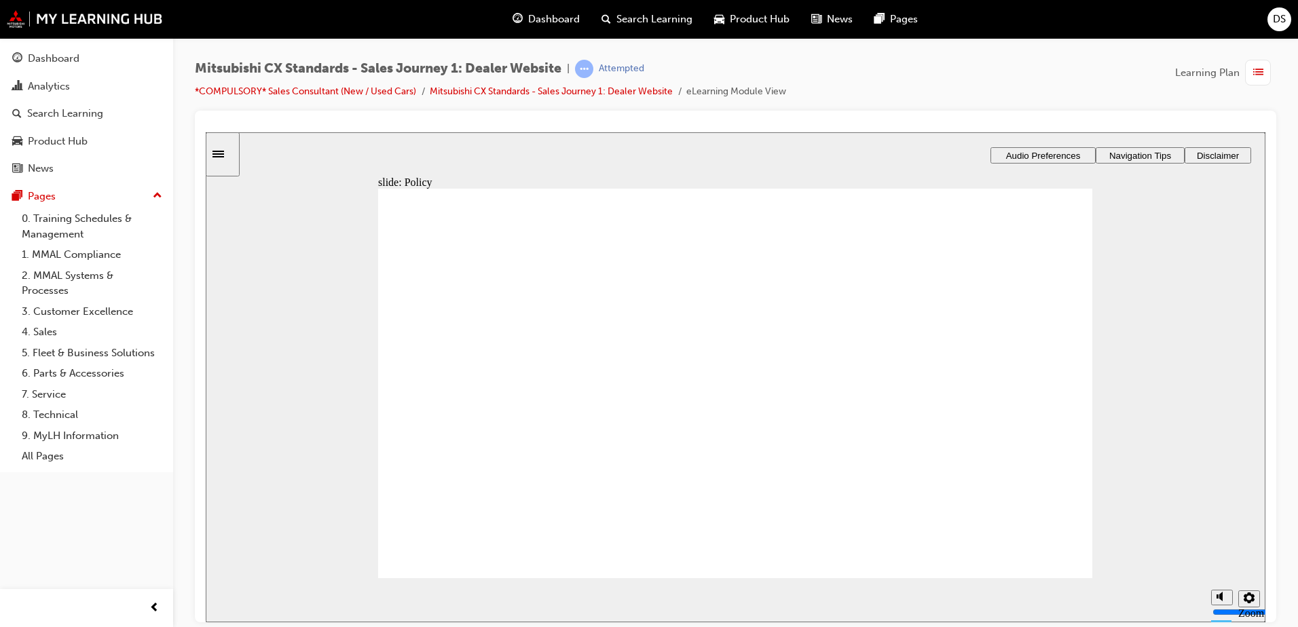
drag, startPoint x: 631, startPoint y: 419, endPoint x: 943, endPoint y: 363, distance: 316.8
drag, startPoint x: 441, startPoint y: 409, endPoint x: 663, endPoint y: 336, distance: 234.3
drag, startPoint x: 483, startPoint y: 411, endPoint x: 672, endPoint y: 391, distance: 189.8
drag, startPoint x: 643, startPoint y: 414, endPoint x: 857, endPoint y: 392, distance: 215.1
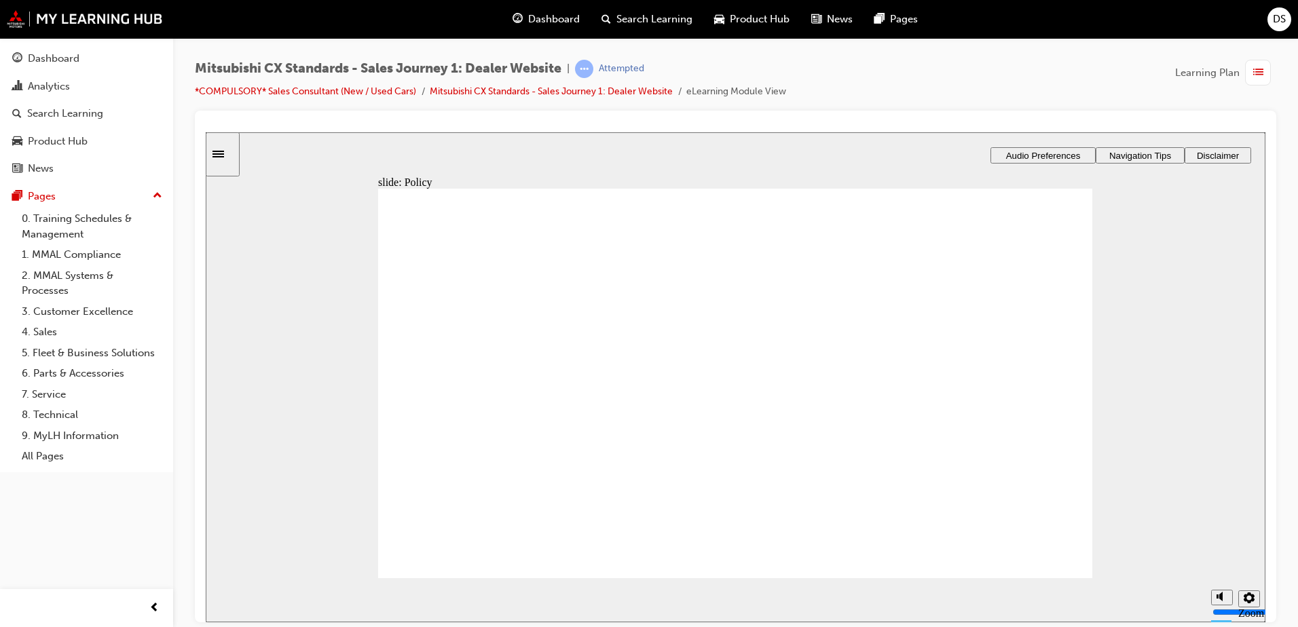
checkbox input "true"
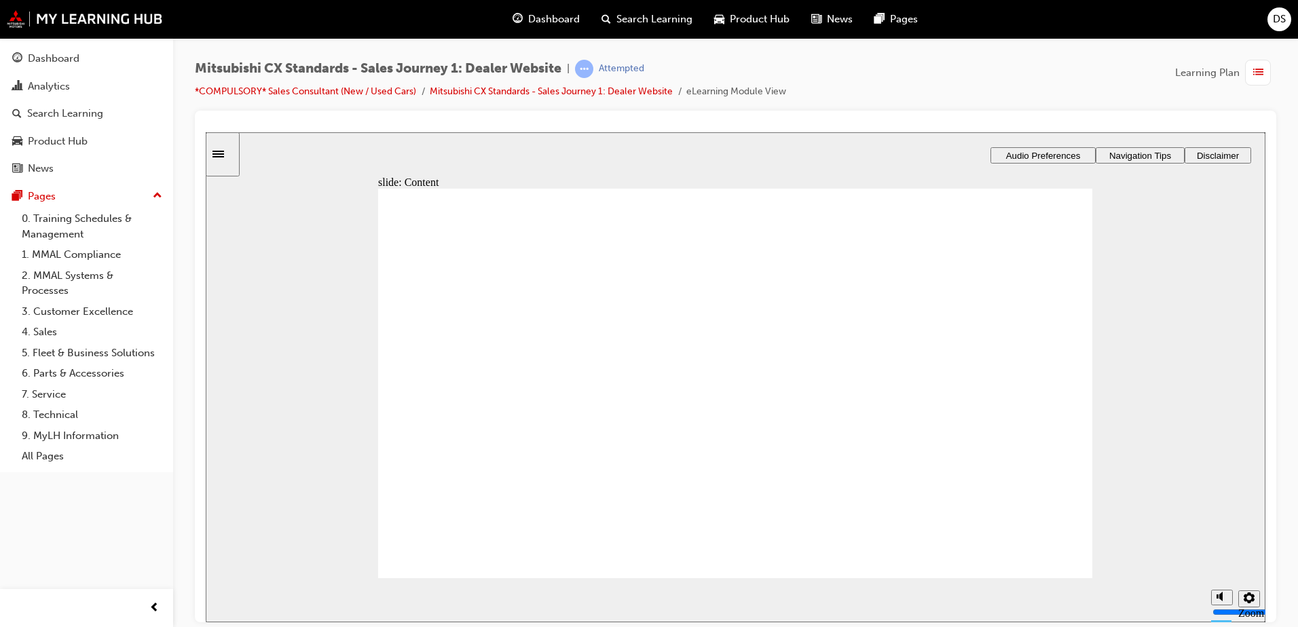
drag, startPoint x: 534, startPoint y: 410, endPoint x: 753, endPoint y: 396, distance: 219.8
drag, startPoint x: 522, startPoint y: 401, endPoint x: 693, endPoint y: 401, distance: 171.1
drag, startPoint x: 545, startPoint y: 399, endPoint x: 957, endPoint y: 371, distance: 412.5
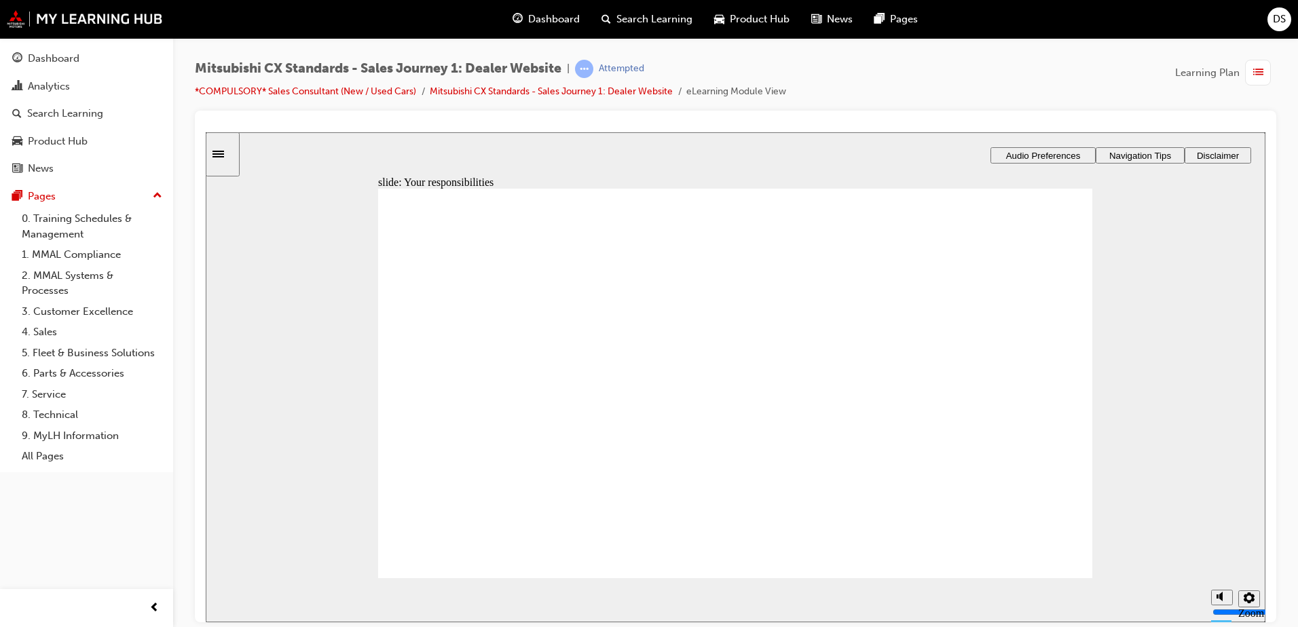
drag, startPoint x: 560, startPoint y: 401, endPoint x: 1000, endPoint y: 395, distance: 440.1
checkbox input "true"
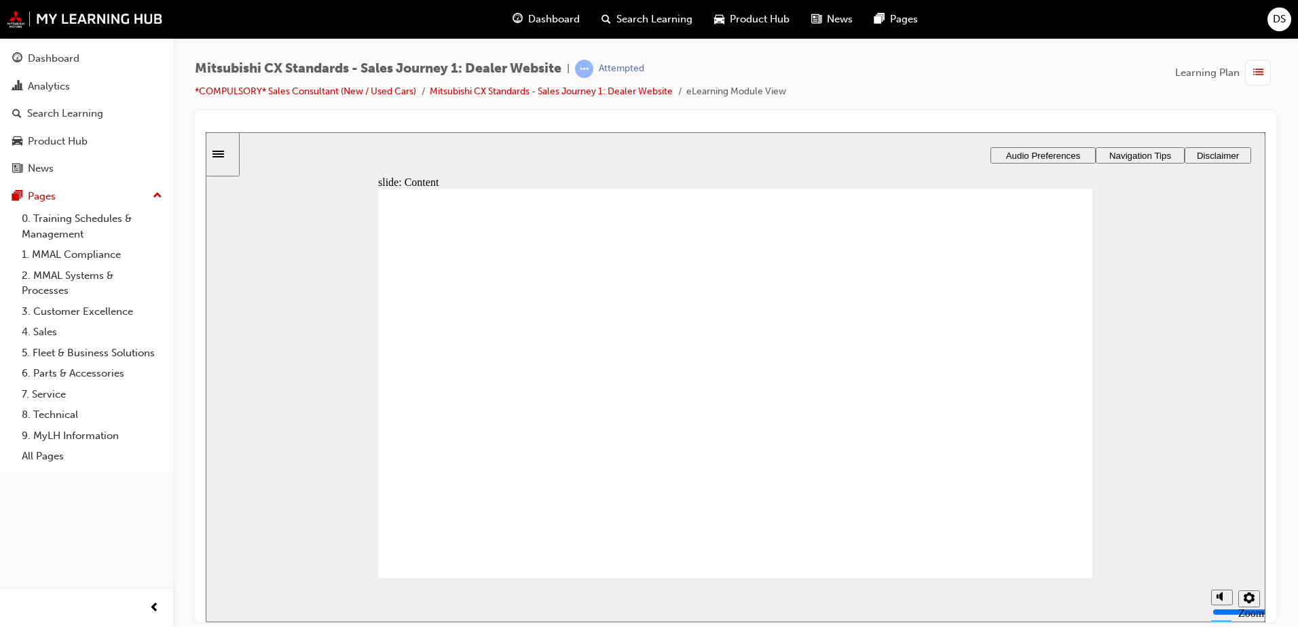
checkbox input "true"
drag, startPoint x: 463, startPoint y: 438, endPoint x: 715, endPoint y: 500, distance: 259.4
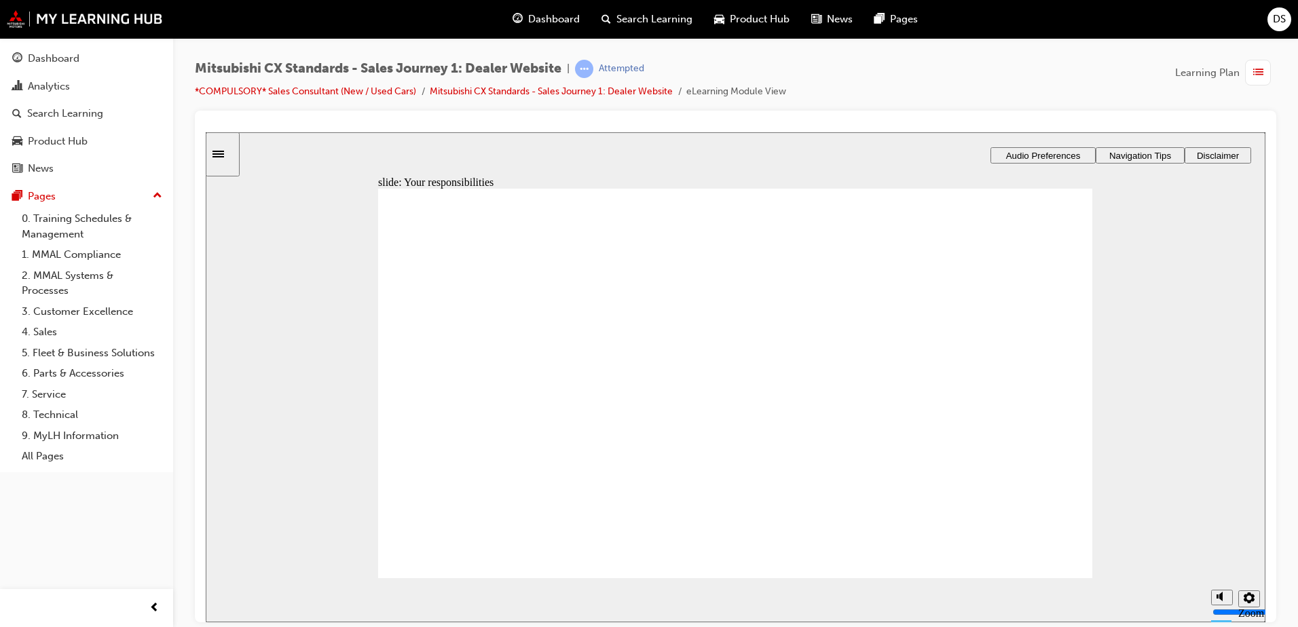
drag, startPoint x: 492, startPoint y: 401, endPoint x: 909, endPoint y: 392, distance: 416.4
drag, startPoint x: 512, startPoint y: 394, endPoint x: 719, endPoint y: 357, distance: 210.3
drag, startPoint x: 524, startPoint y: 397, endPoint x: 954, endPoint y: 400, distance: 430.5
drag, startPoint x: 507, startPoint y: 401, endPoint x: 691, endPoint y: 405, distance: 184.1
drag, startPoint x: 887, startPoint y: 409, endPoint x: 748, endPoint y: 448, distance: 144.7
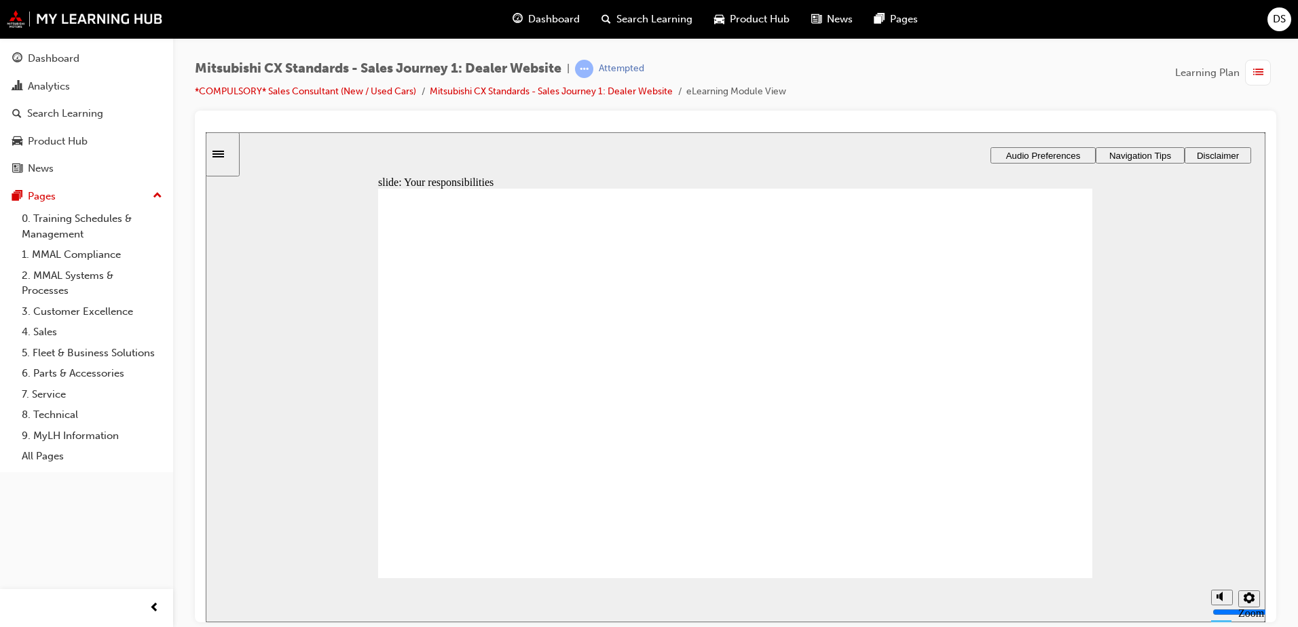
drag, startPoint x: 1042, startPoint y: 350, endPoint x: 824, endPoint y: 479, distance: 253.5
drag, startPoint x: 1038, startPoint y: 547, endPoint x: 1042, endPoint y: 555, distance: 8.9
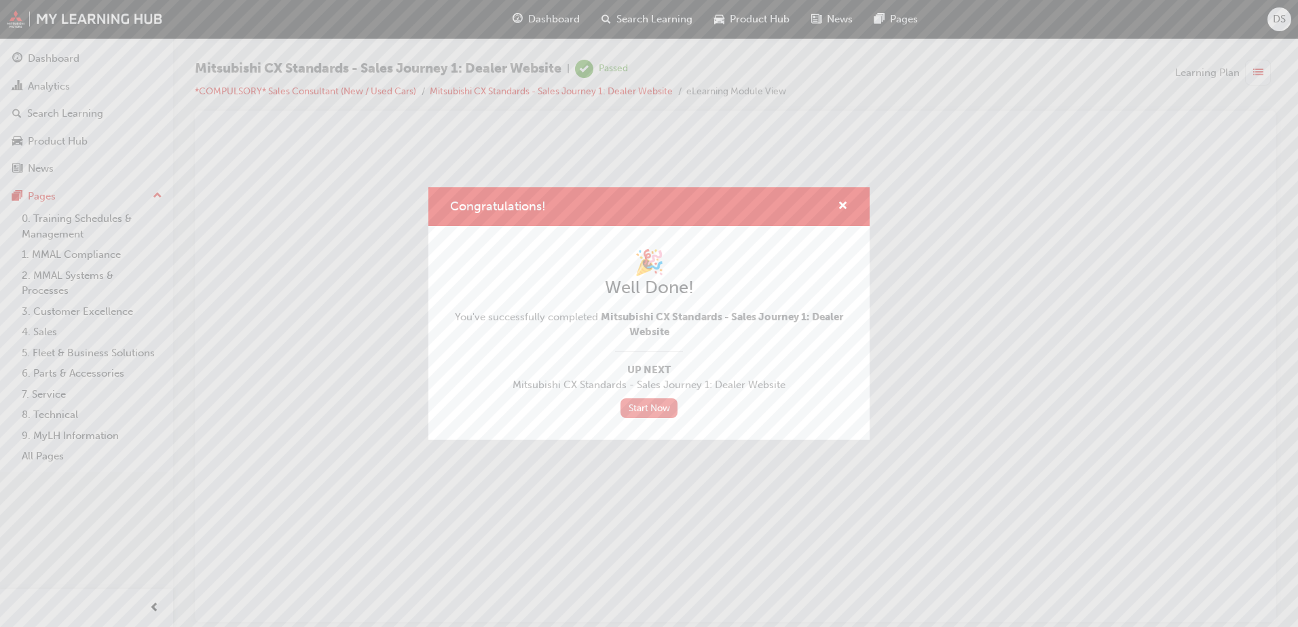
click at [644, 412] on link "Start Now" at bounding box center [649, 409] width 57 height 20
click at [847, 202] on span "cross-icon" at bounding box center [843, 207] width 10 height 12
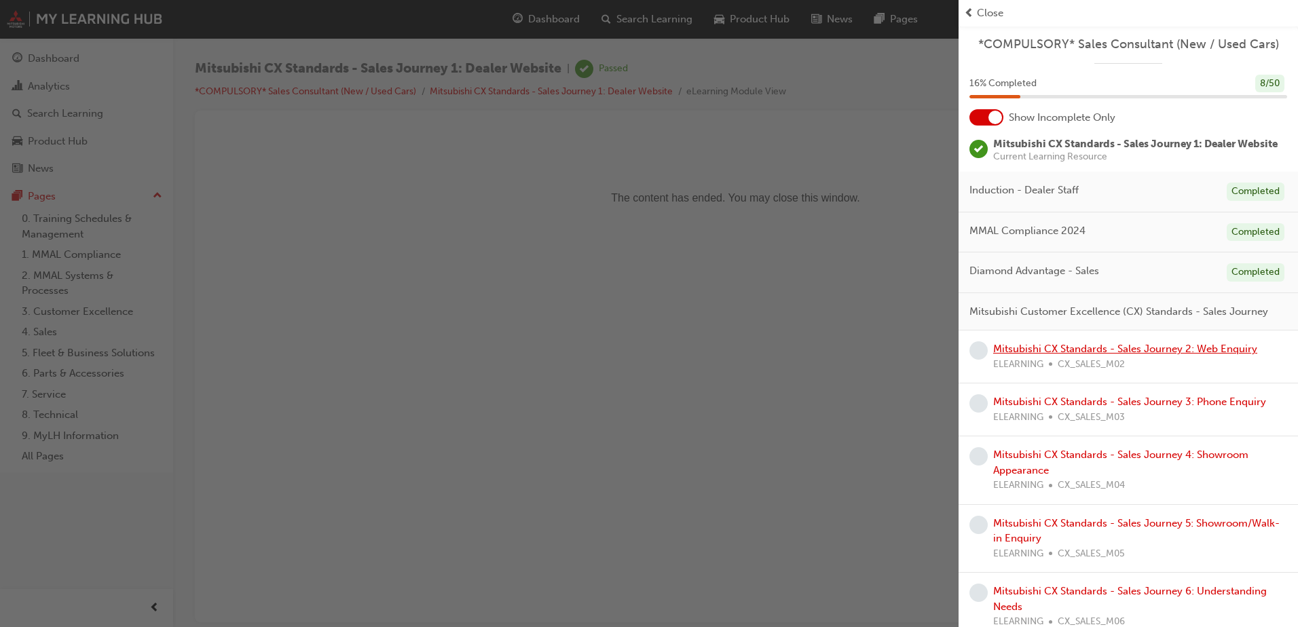
click at [1092, 355] on link "Mitsubishi CX Standards - Sales Journey 2: Web Enquiry" at bounding box center [1125, 349] width 264 height 12
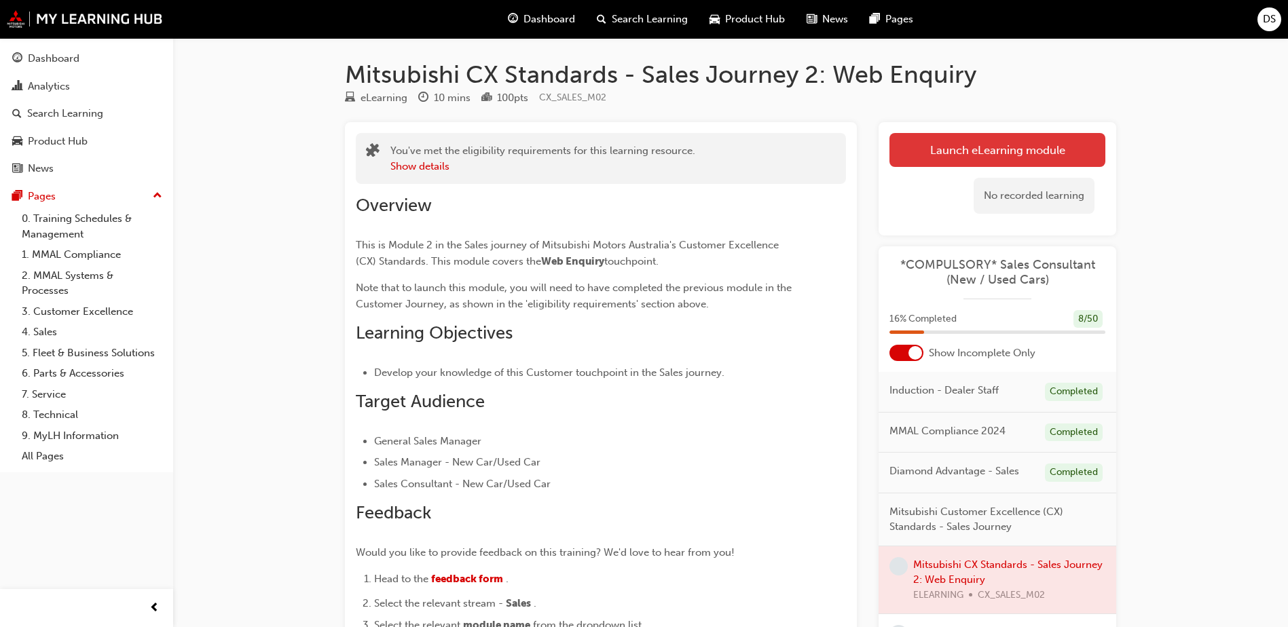
click at [1077, 150] on link "Launch eLearning module" at bounding box center [998, 150] width 216 height 34
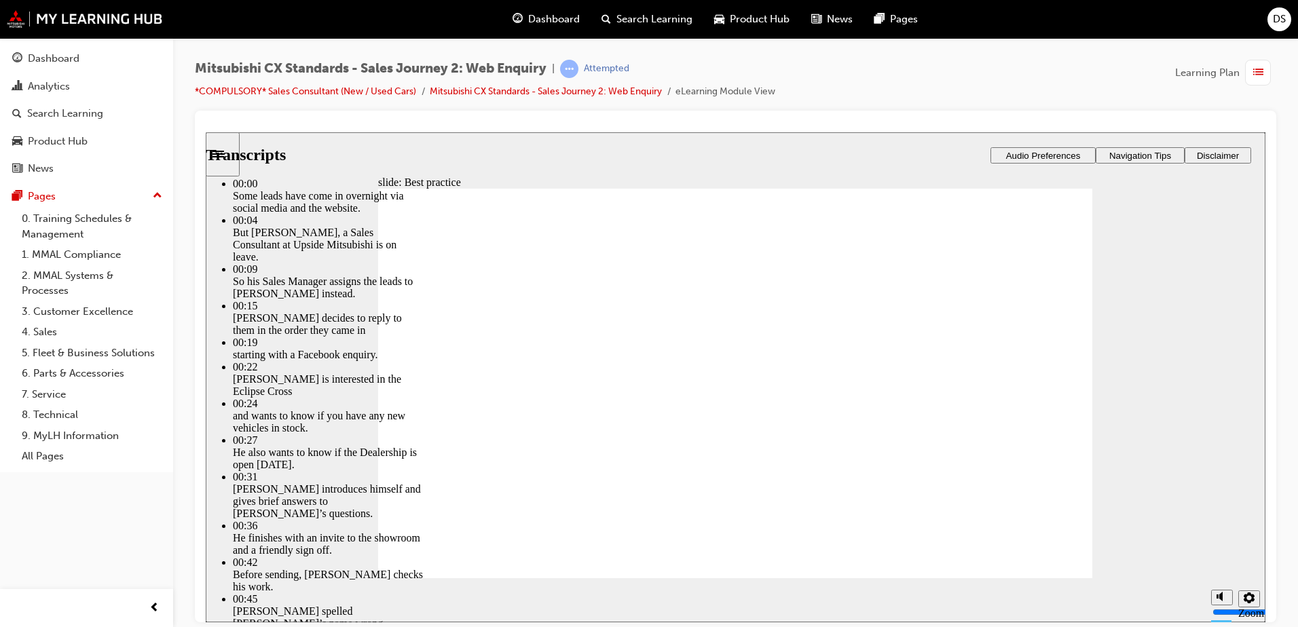
type input "78"
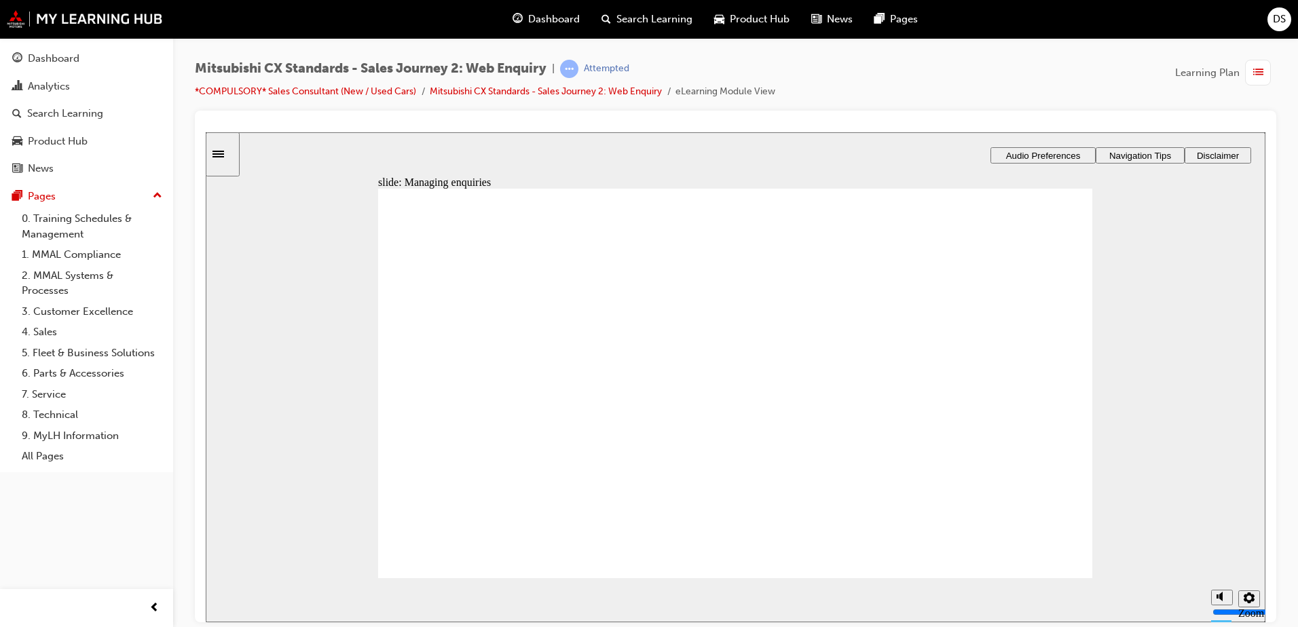
drag, startPoint x: 664, startPoint y: 391, endPoint x: 742, endPoint y: 344, distance: 90.5
drag, startPoint x: 562, startPoint y: 410, endPoint x: 751, endPoint y: 413, distance: 189.5
drag, startPoint x: 574, startPoint y: 406, endPoint x: 784, endPoint y: 470, distance: 220.0
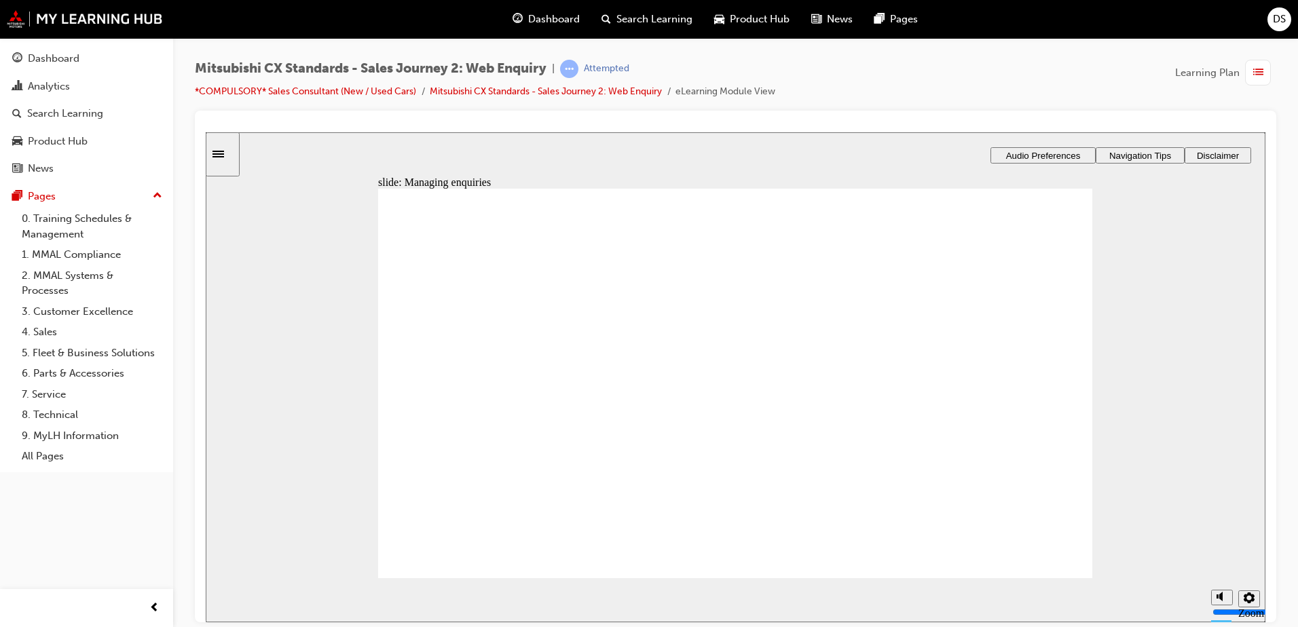
radio input "false"
radio input "true"
drag, startPoint x: 532, startPoint y: 331, endPoint x: 525, endPoint y: 346, distance: 17.3
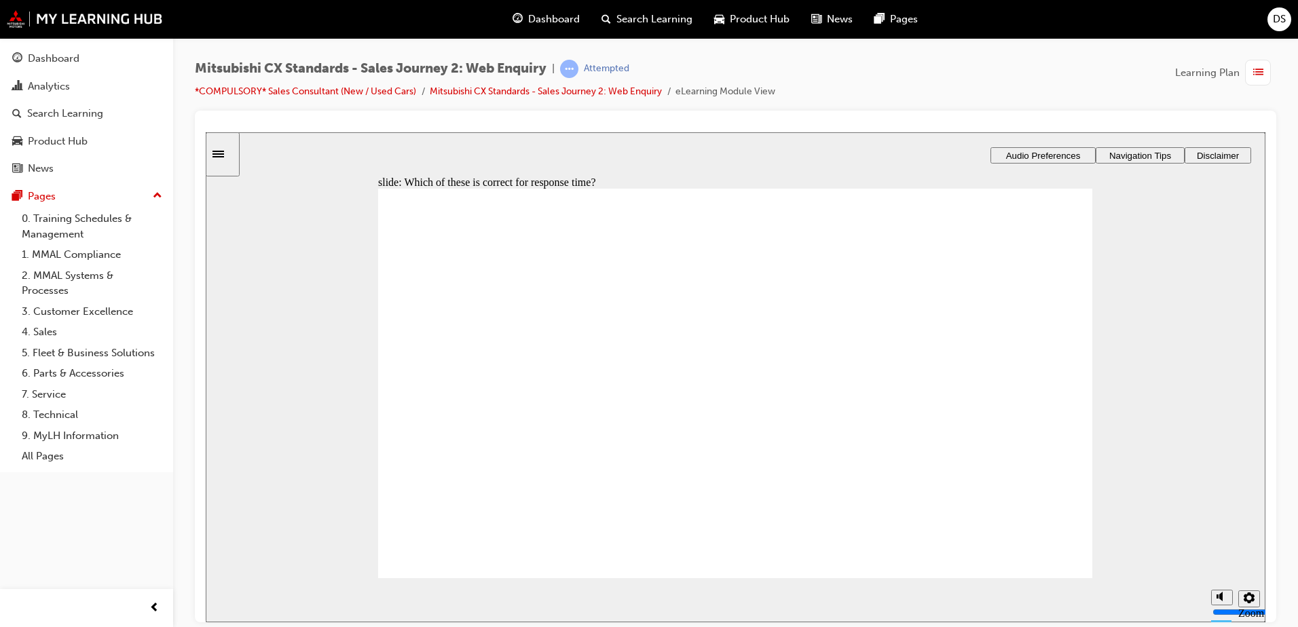
radio input "false"
radio input "true"
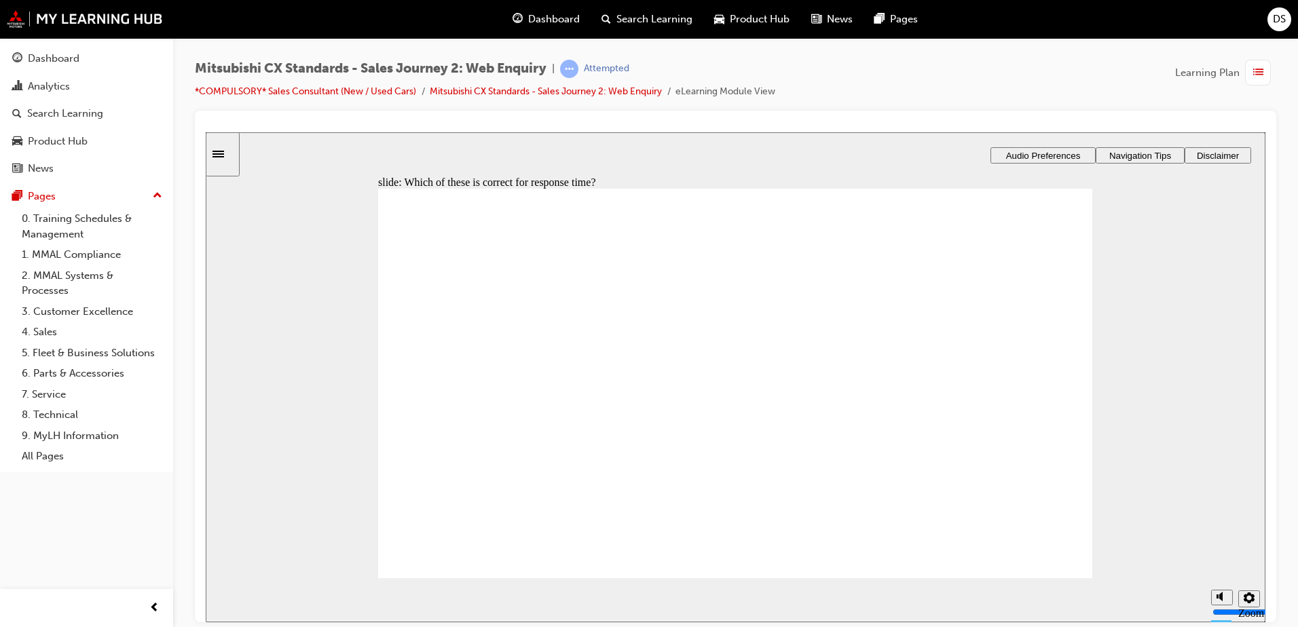
drag, startPoint x: 544, startPoint y: 366, endPoint x: 545, endPoint y: 354, distance: 12.2
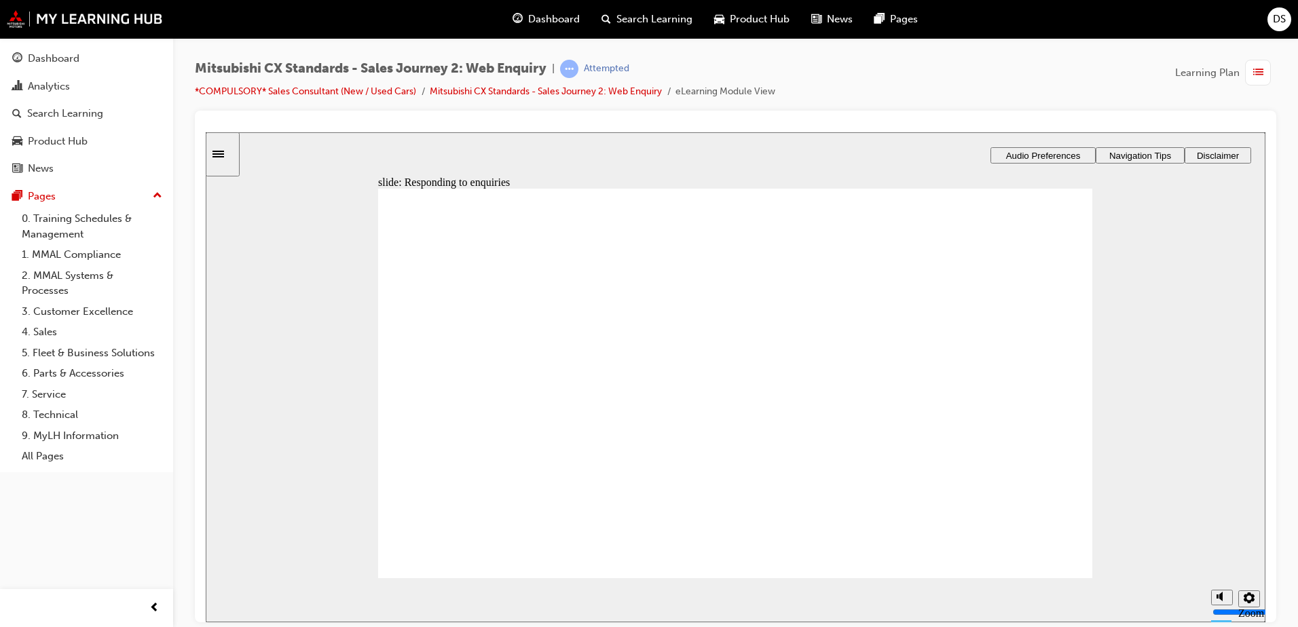
drag, startPoint x: 543, startPoint y: 428, endPoint x: 1017, endPoint y: 310, distance: 488.5
drag, startPoint x: 531, startPoint y: 427, endPoint x: 764, endPoint y: 318, distance: 257.3
drag, startPoint x: 519, startPoint y: 432, endPoint x: 982, endPoint y: 372, distance: 466.3
drag, startPoint x: 507, startPoint y: 419, endPoint x: 727, endPoint y: 350, distance: 229.8
drag, startPoint x: 519, startPoint y: 426, endPoint x: 718, endPoint y: 409, distance: 200.4
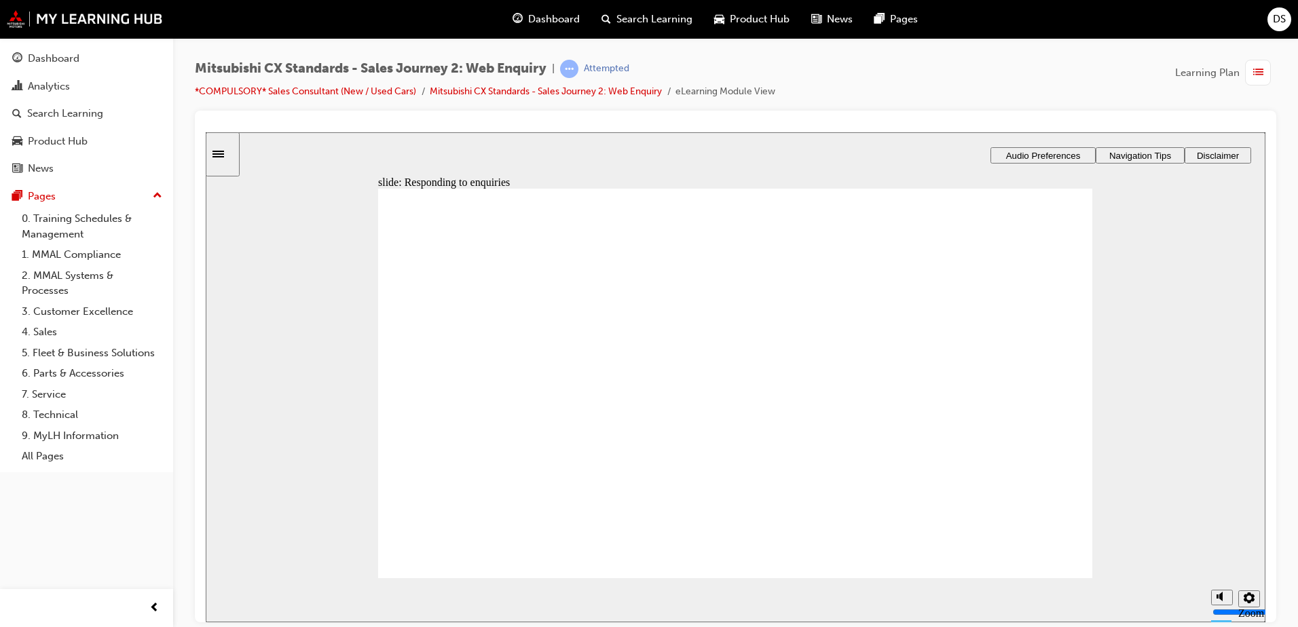
radio input "false"
radio input "true"
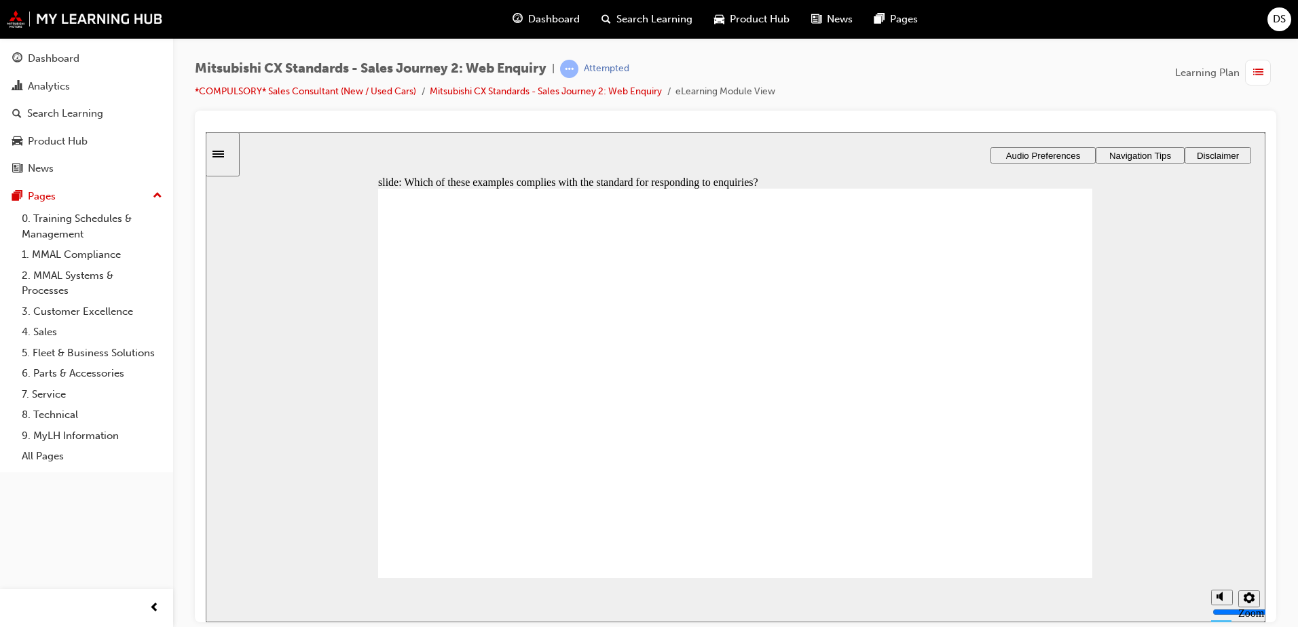
checkbox input "true"
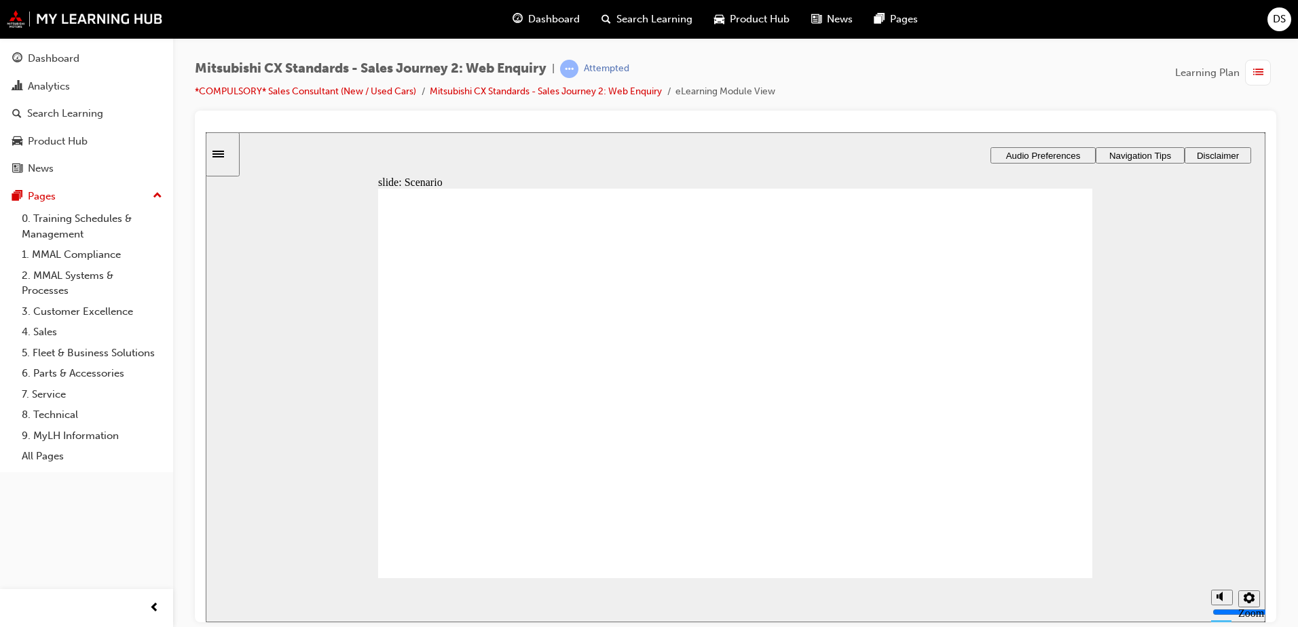
radio input "true"
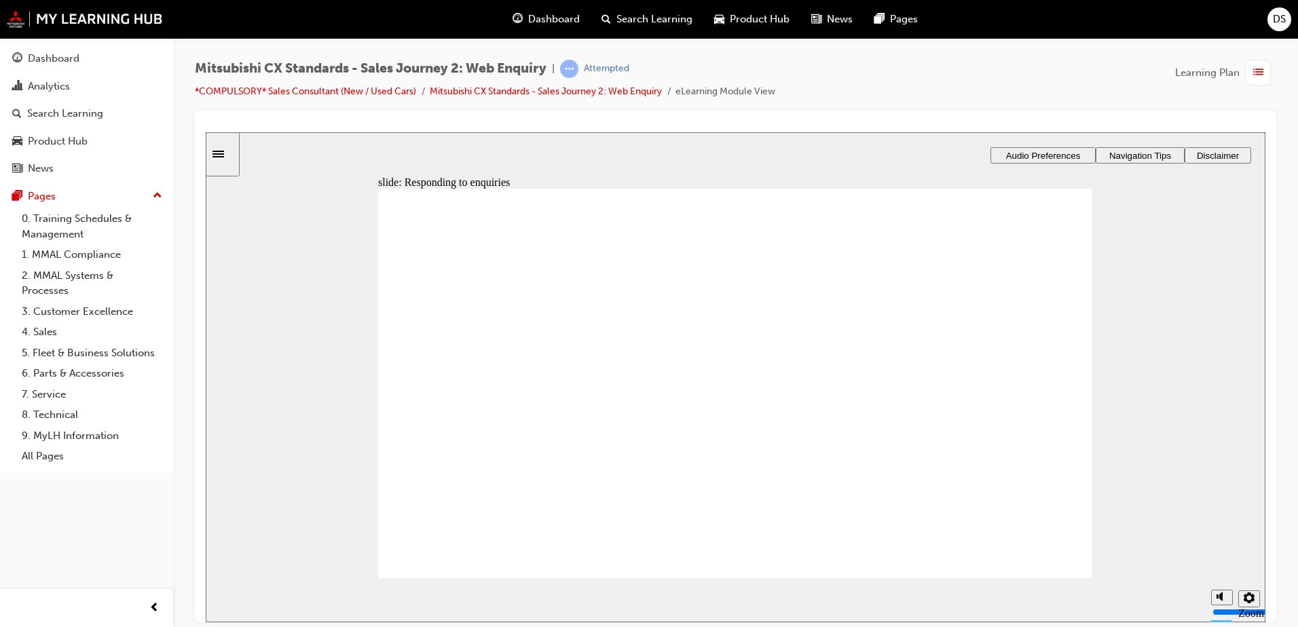
drag, startPoint x: 555, startPoint y: 441, endPoint x: 727, endPoint y: 386, distance: 180.2
drag, startPoint x: 513, startPoint y: 422, endPoint x: 887, endPoint y: 436, distance: 374.4
drag, startPoint x: 887, startPoint y: 436, endPoint x: 874, endPoint y: 413, distance: 26.4
drag, startPoint x: 744, startPoint y: 348, endPoint x: 955, endPoint y: 341, distance: 211.3
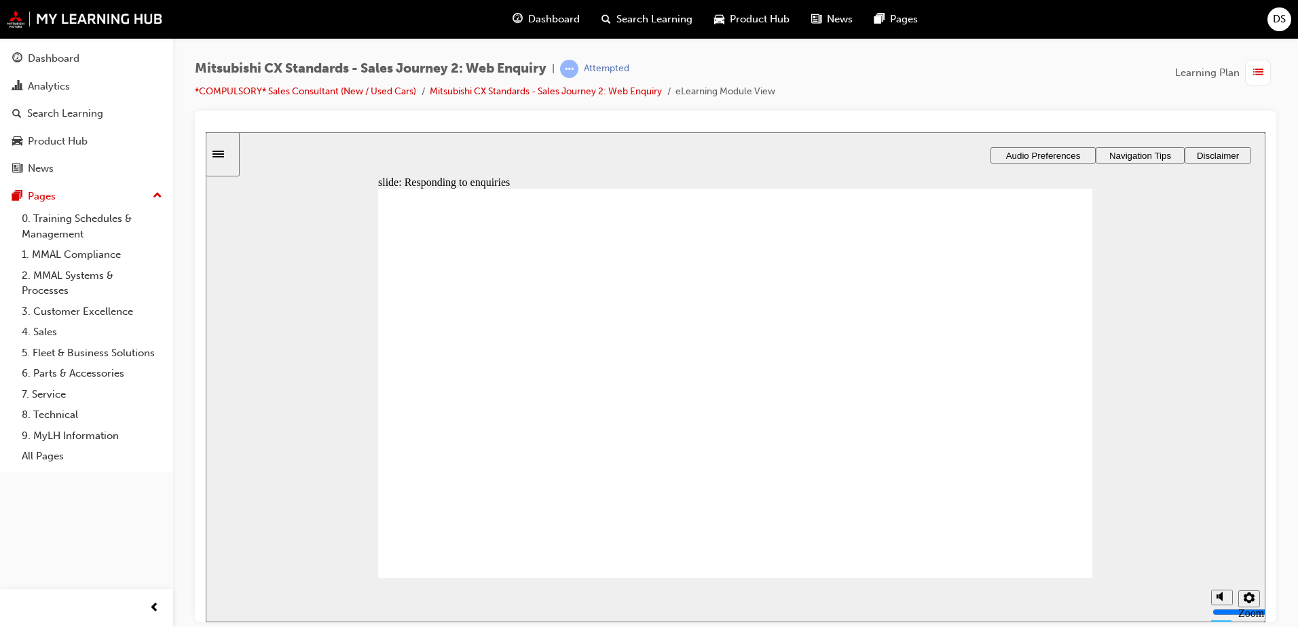
drag, startPoint x: 696, startPoint y: 395, endPoint x: 725, endPoint y: 372, distance: 36.7
drag, startPoint x: 566, startPoint y: 412, endPoint x: 789, endPoint y: 401, distance: 223.0
drag, startPoint x: 515, startPoint y: 419, endPoint x: 695, endPoint y: 414, distance: 180.7
drag, startPoint x: 587, startPoint y: 431, endPoint x: 668, endPoint y: 434, distance: 80.9
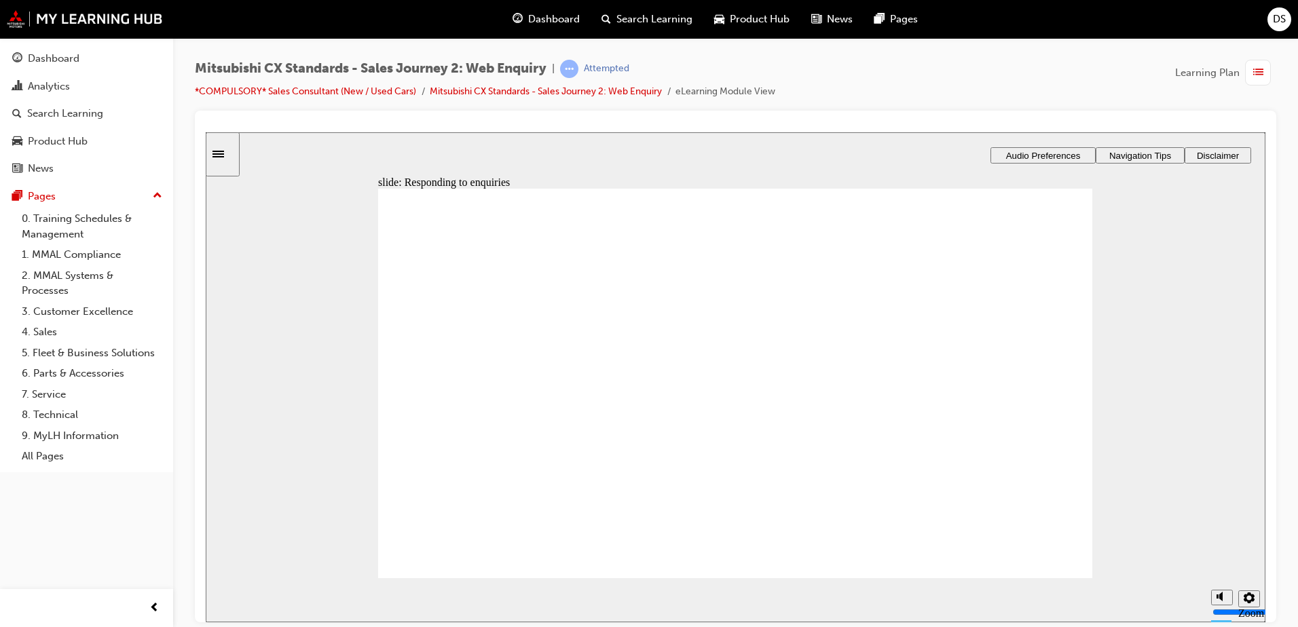
radio input "true"
drag, startPoint x: 539, startPoint y: 439, endPoint x: 787, endPoint y: 541, distance: 268.2
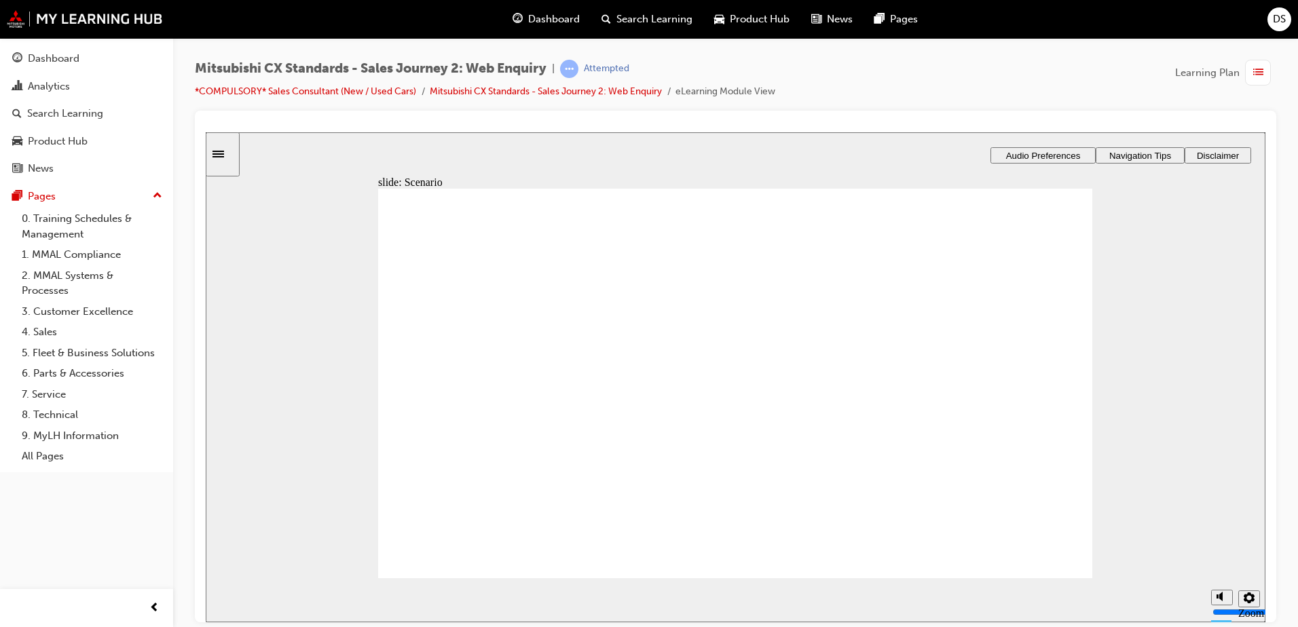
checkbox input "true"
checkbox input "false"
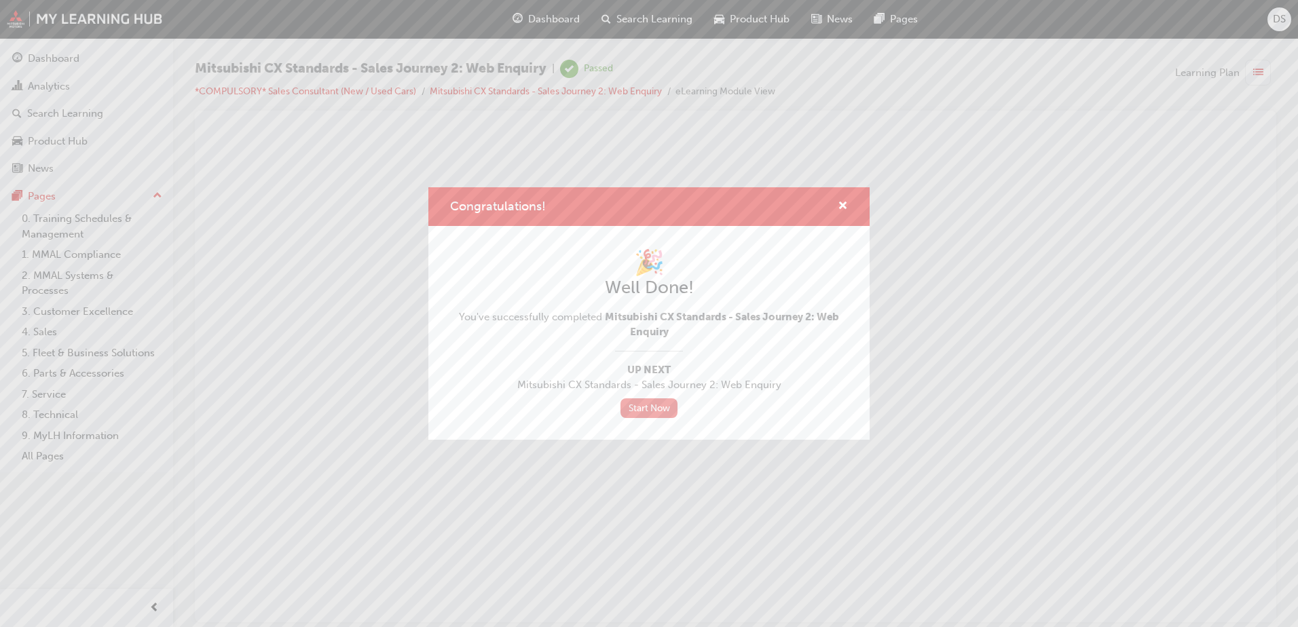
click at [644, 412] on link "Start Now" at bounding box center [649, 409] width 57 height 20
click at [842, 204] on span "cross-icon" at bounding box center [843, 207] width 10 height 12
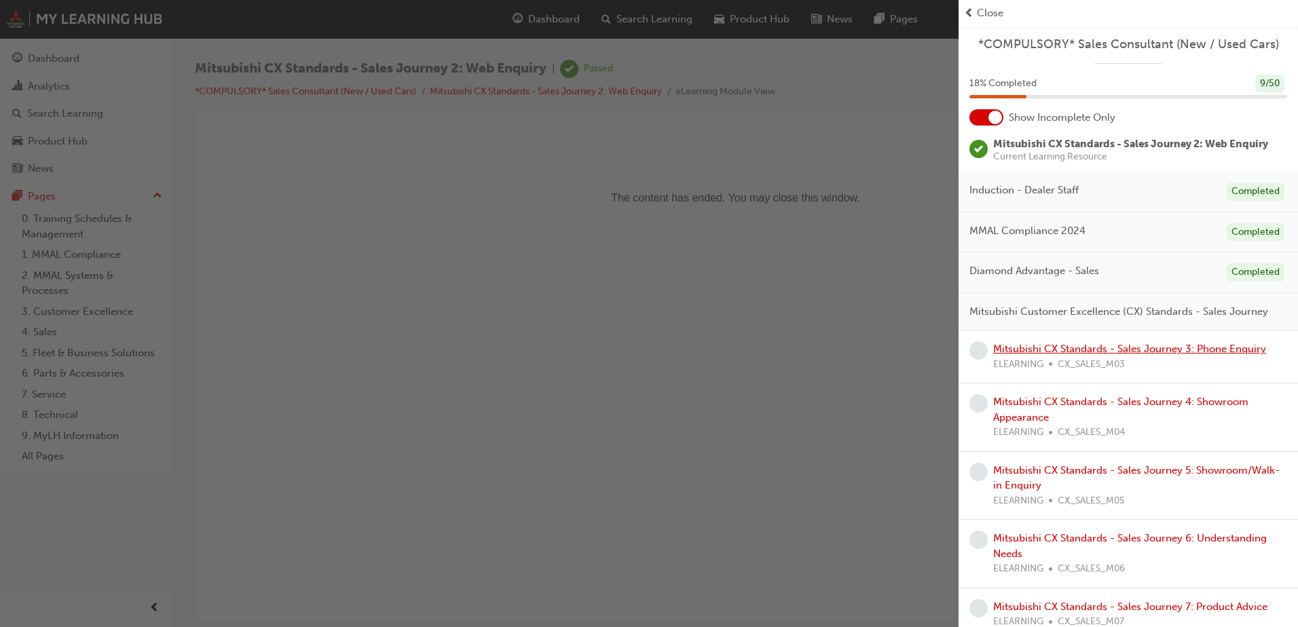
click at [1121, 355] on link "Mitsubishi CX Standards - Sales Journey 3: Phone Enquiry" at bounding box center [1129, 349] width 273 height 12
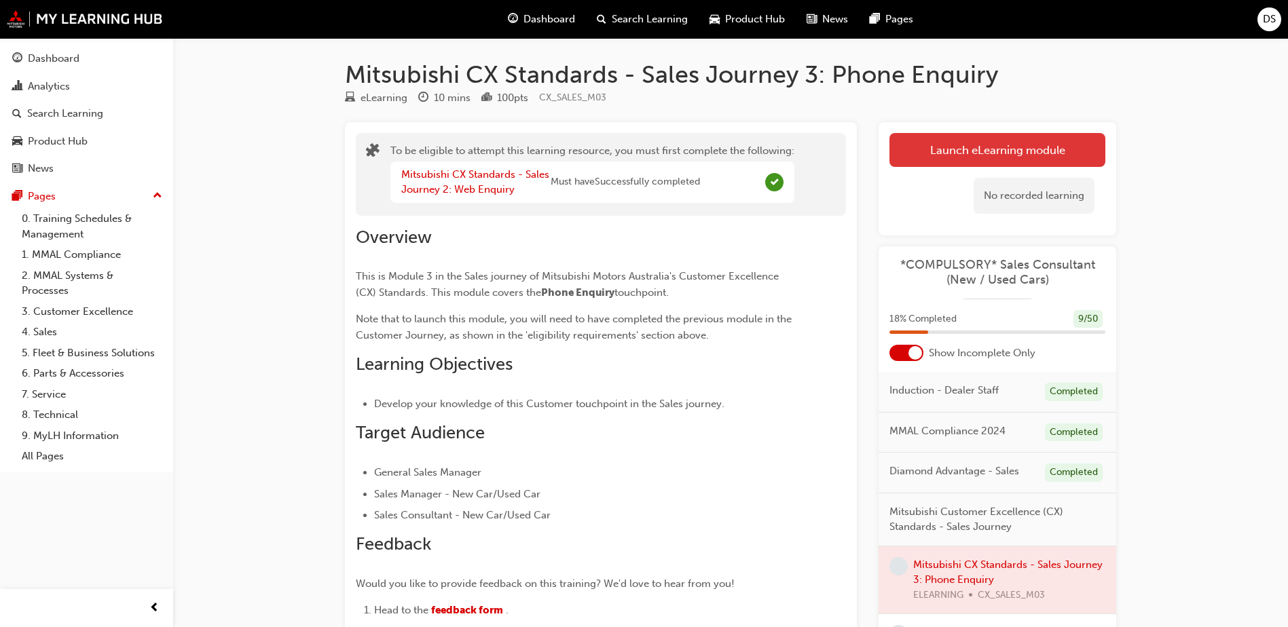
click at [1019, 156] on button "Launch eLearning module" at bounding box center [998, 150] width 216 height 34
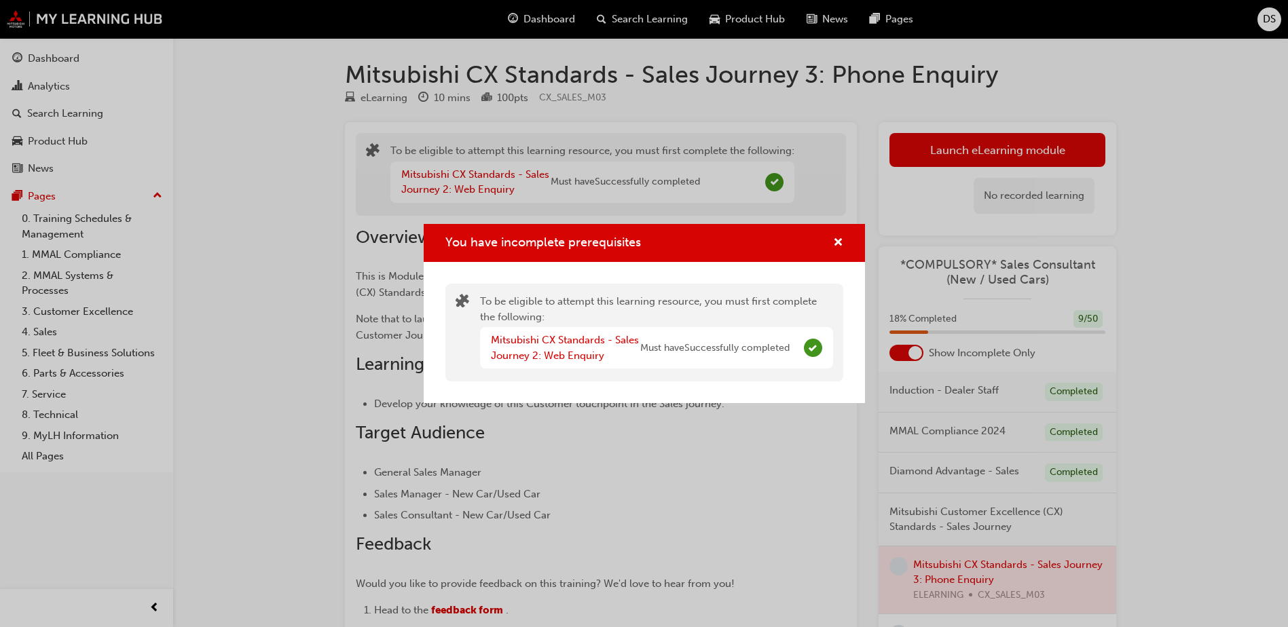
click at [778, 346] on span "Must have Successfully completed" at bounding box center [714, 349] width 149 height 16
click at [548, 352] on link "Mitsubishi CX Standards - Sales Journey 2: Web Enquiry" at bounding box center [565, 348] width 148 height 28
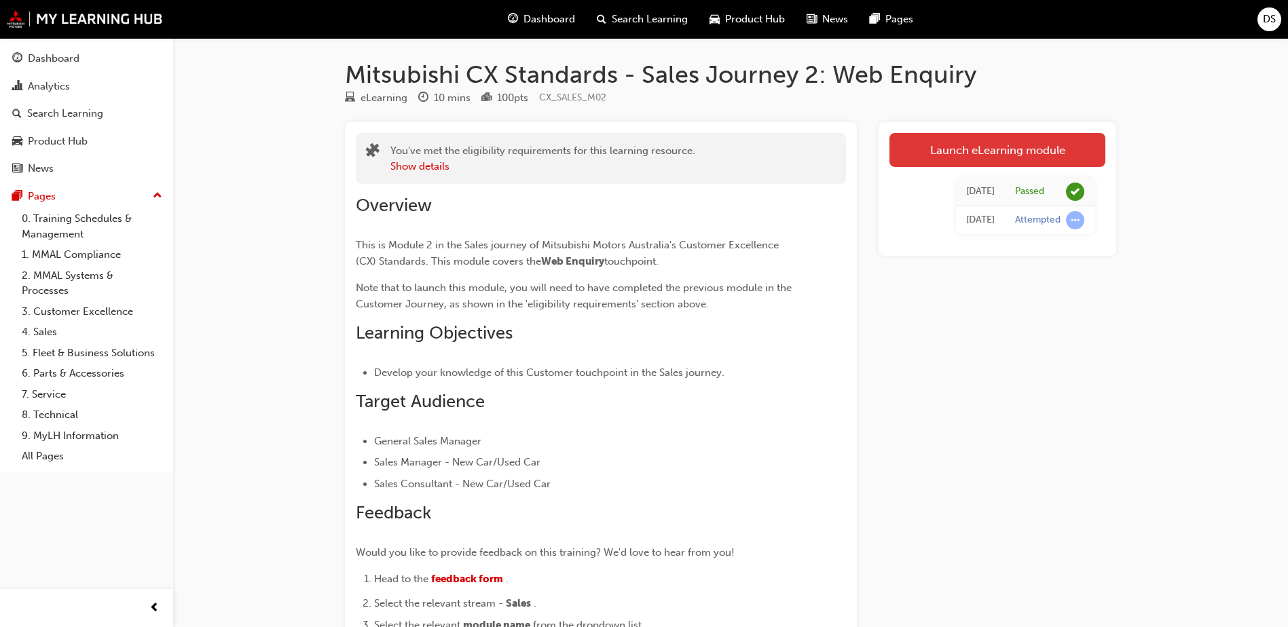
click at [999, 147] on link "Launch eLearning module" at bounding box center [998, 150] width 216 height 34
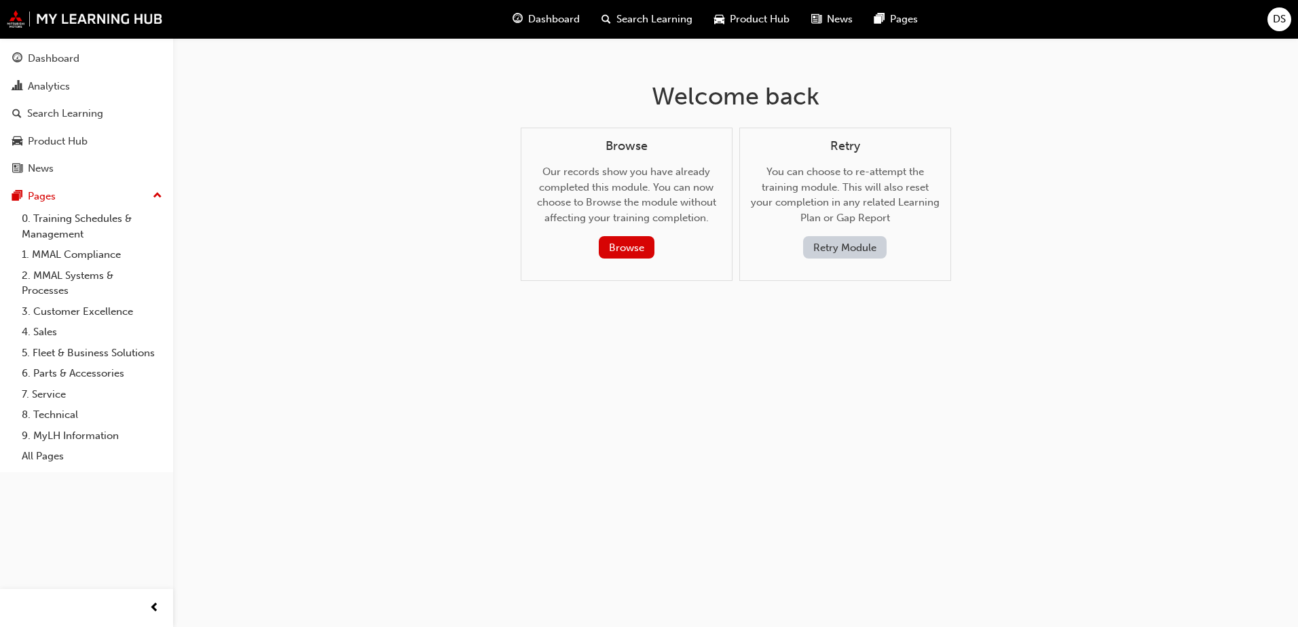
click at [824, 249] on button "Retry Module" at bounding box center [845, 247] width 84 height 22
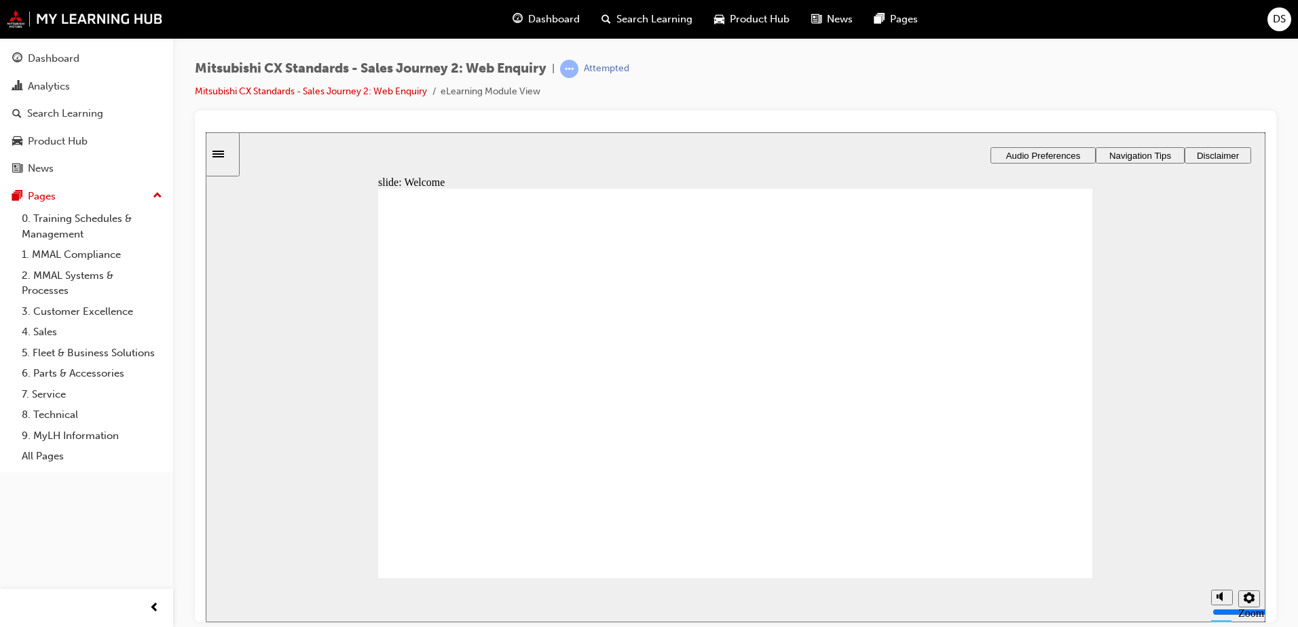
drag, startPoint x: 1127, startPoint y: 368, endPoint x: 1113, endPoint y: 371, distance: 13.9
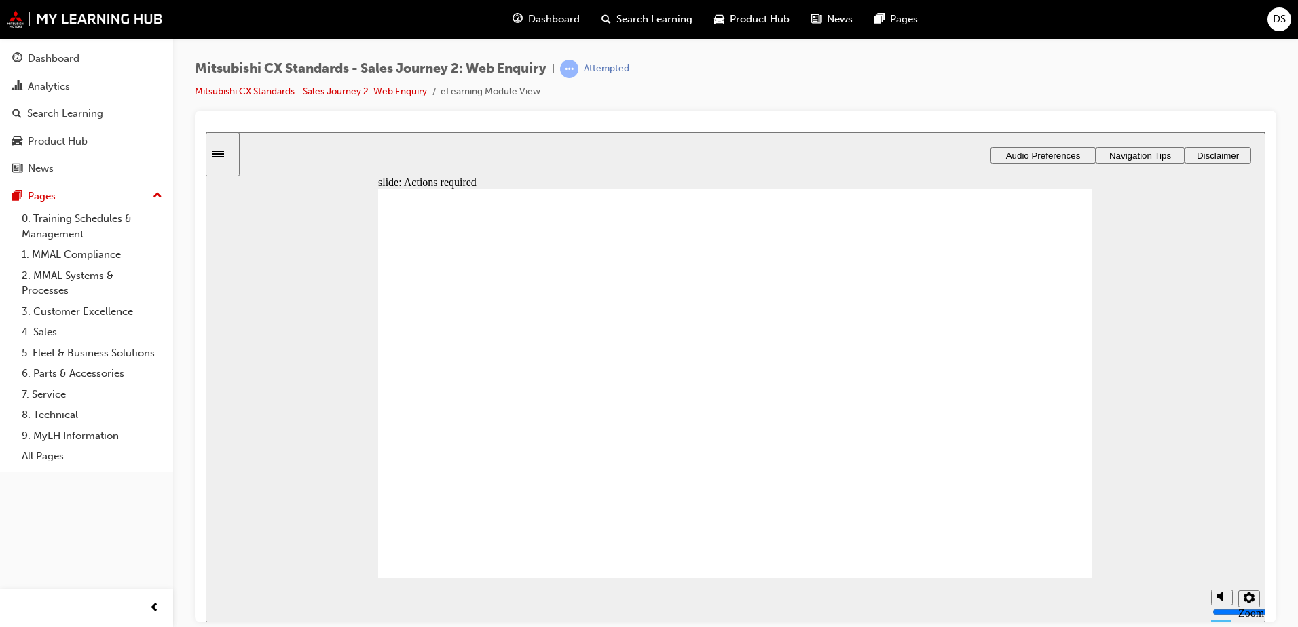
click at [1125, 369] on div "slide: Actions required Actions required What actions are required at this touc…" at bounding box center [736, 377] width 1060 height 490
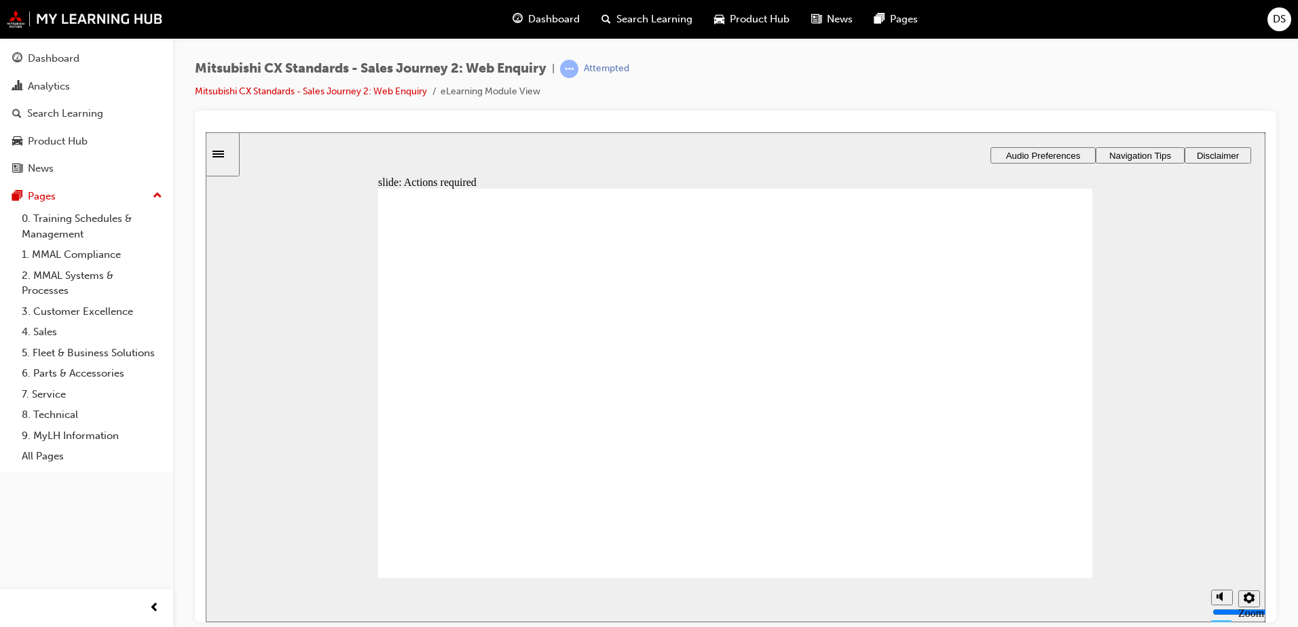
drag, startPoint x: 1021, startPoint y: 342, endPoint x: 1122, endPoint y: 325, distance: 101.9
click at [1123, 338] on div "slide: Actions required Actions required What actions are required at this touc…" at bounding box center [736, 377] width 1060 height 490
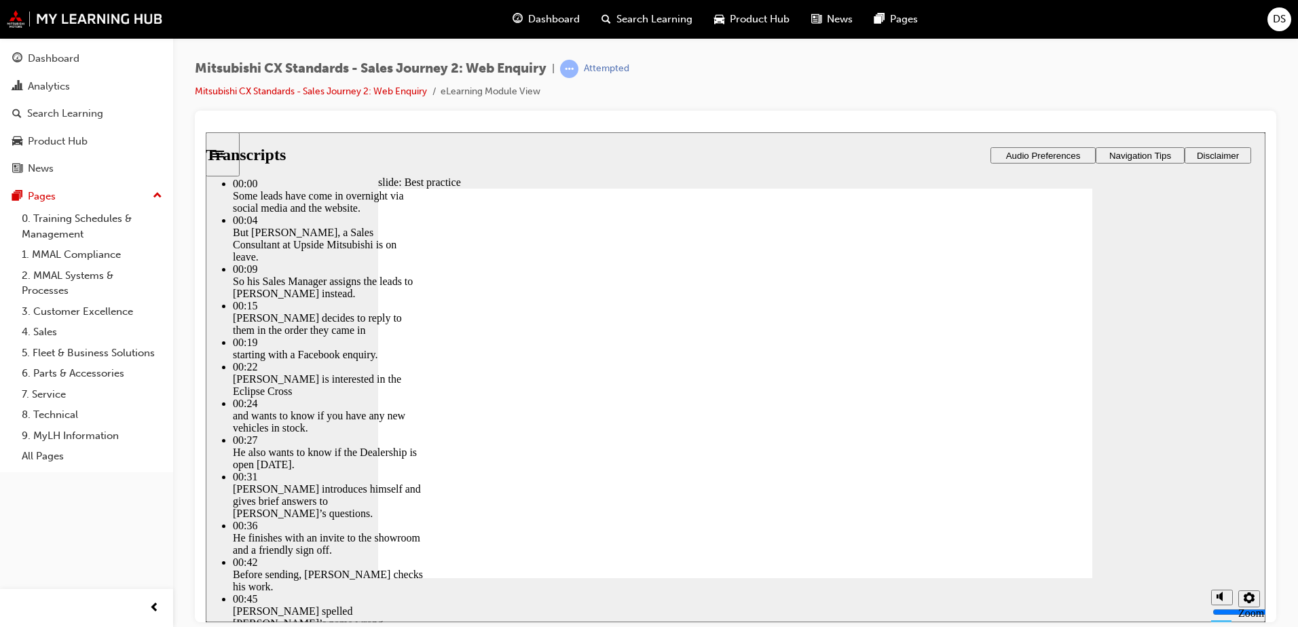
type input "78"
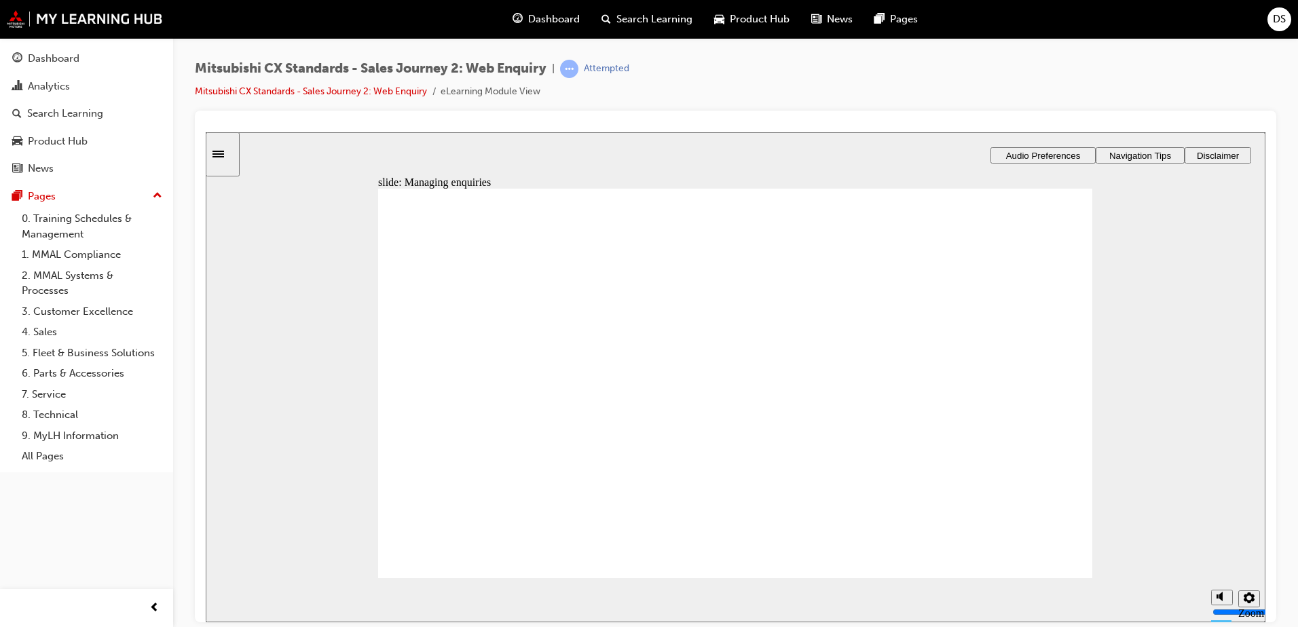
drag, startPoint x: 515, startPoint y: 400, endPoint x: 714, endPoint y: 366, distance: 202.5
drag, startPoint x: 517, startPoint y: 394, endPoint x: 722, endPoint y: 381, distance: 204.8
drag, startPoint x: 495, startPoint y: 399, endPoint x: 689, endPoint y: 433, distance: 196.6
drag, startPoint x: 1024, startPoint y: 547, endPoint x: 1030, endPoint y: 550, distance: 7.0
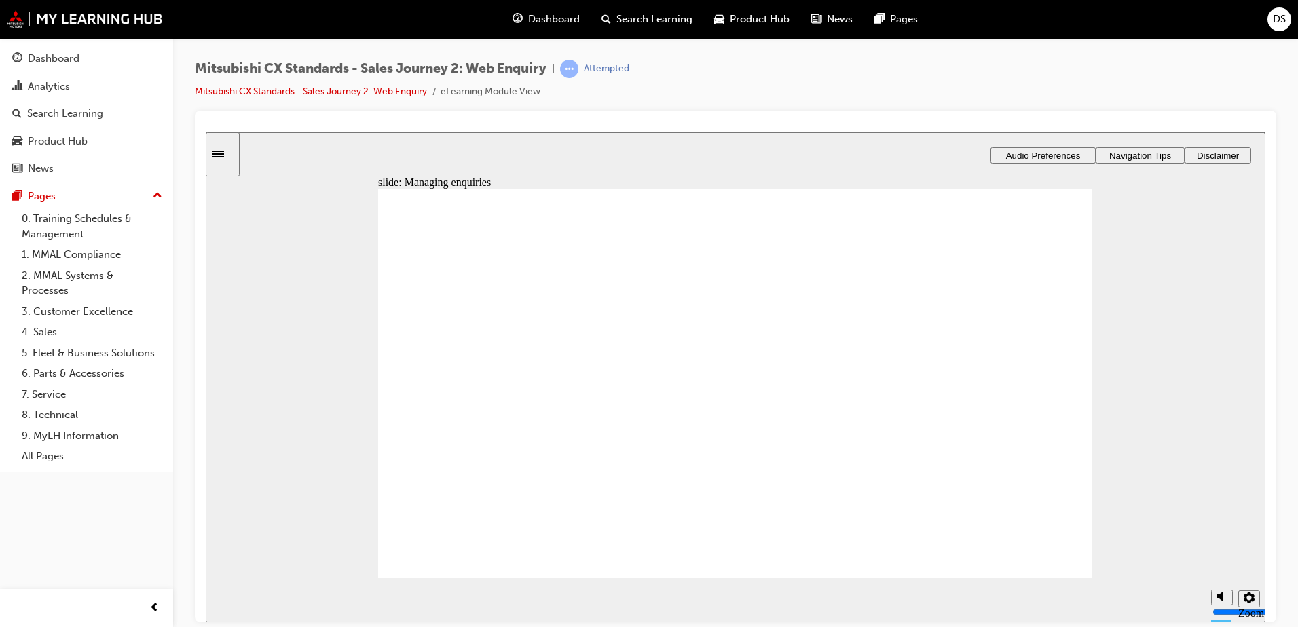
radio input "true"
radio input "false"
radio input "true"
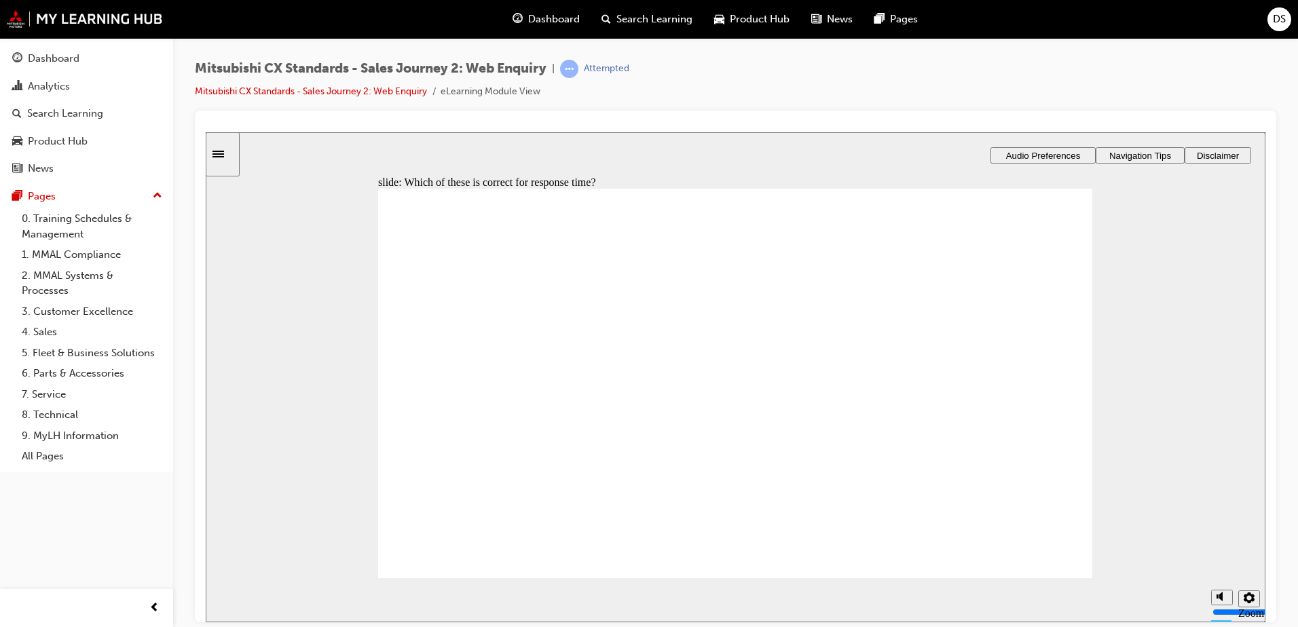
drag, startPoint x: 572, startPoint y: 445, endPoint x: 752, endPoint y: 408, distance: 184.3
drag, startPoint x: 496, startPoint y: 431, endPoint x: 921, endPoint y: 420, distance: 424.6
drag, startPoint x: 509, startPoint y: 416, endPoint x: 563, endPoint y: 432, distance: 55.9
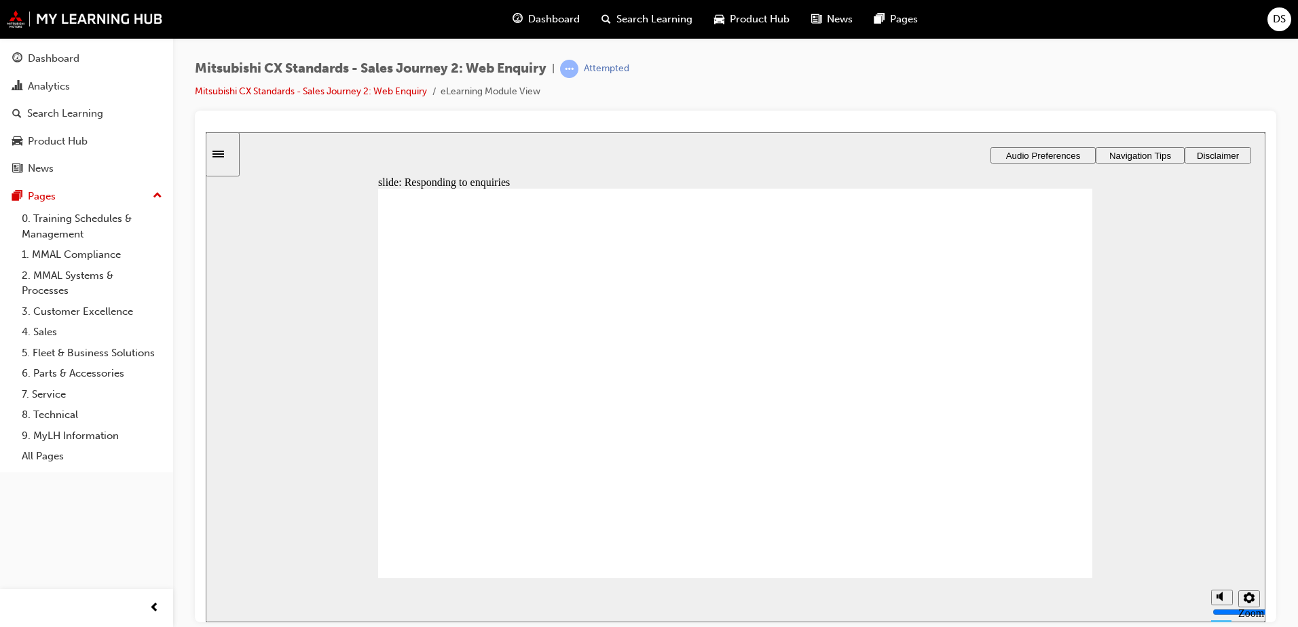
drag, startPoint x: 594, startPoint y: 428, endPoint x: 703, endPoint y: 386, distance: 116.8
drag, startPoint x: 520, startPoint y: 428, endPoint x: 632, endPoint y: 407, distance: 113.9
drag, startPoint x: 565, startPoint y: 416, endPoint x: 706, endPoint y: 445, distance: 144.4
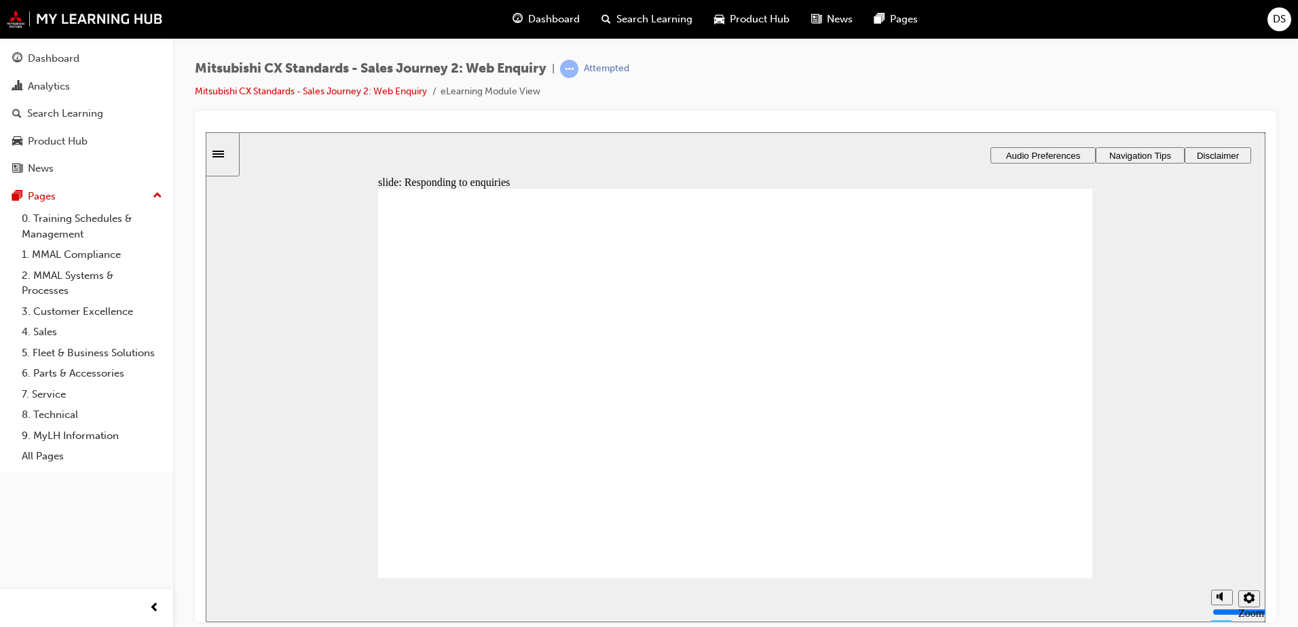
radio input "true"
drag, startPoint x: 1012, startPoint y: 542, endPoint x: 1026, endPoint y: 542, distance: 14.3
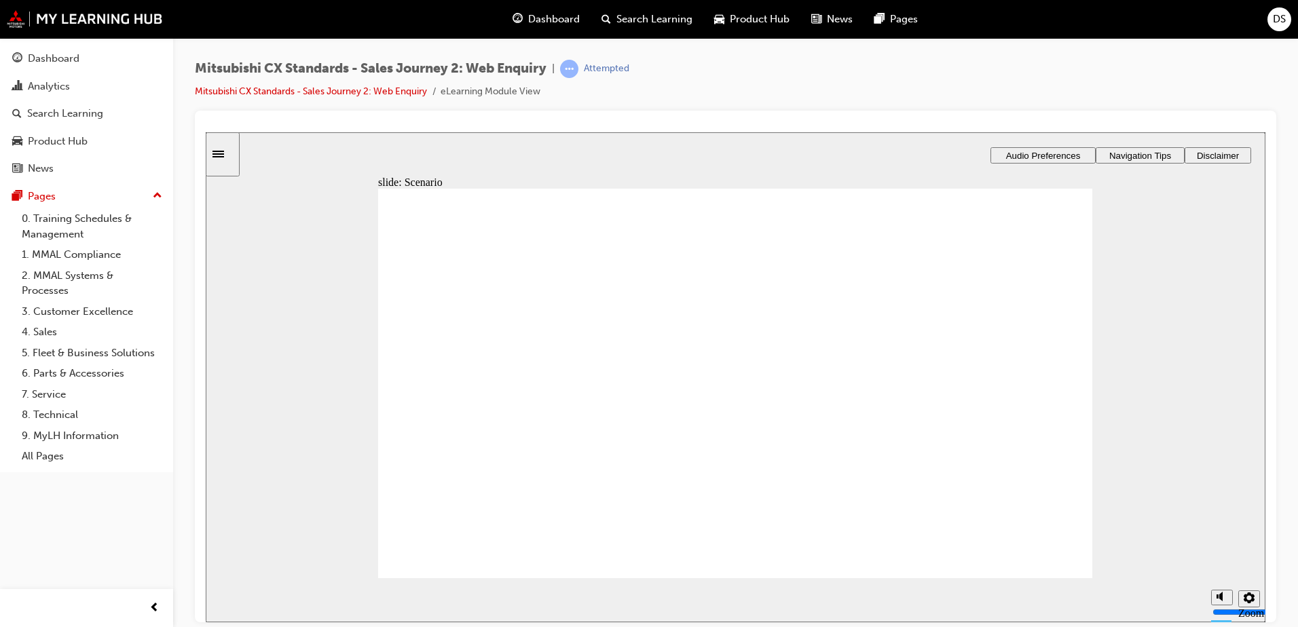
checkbox input "true"
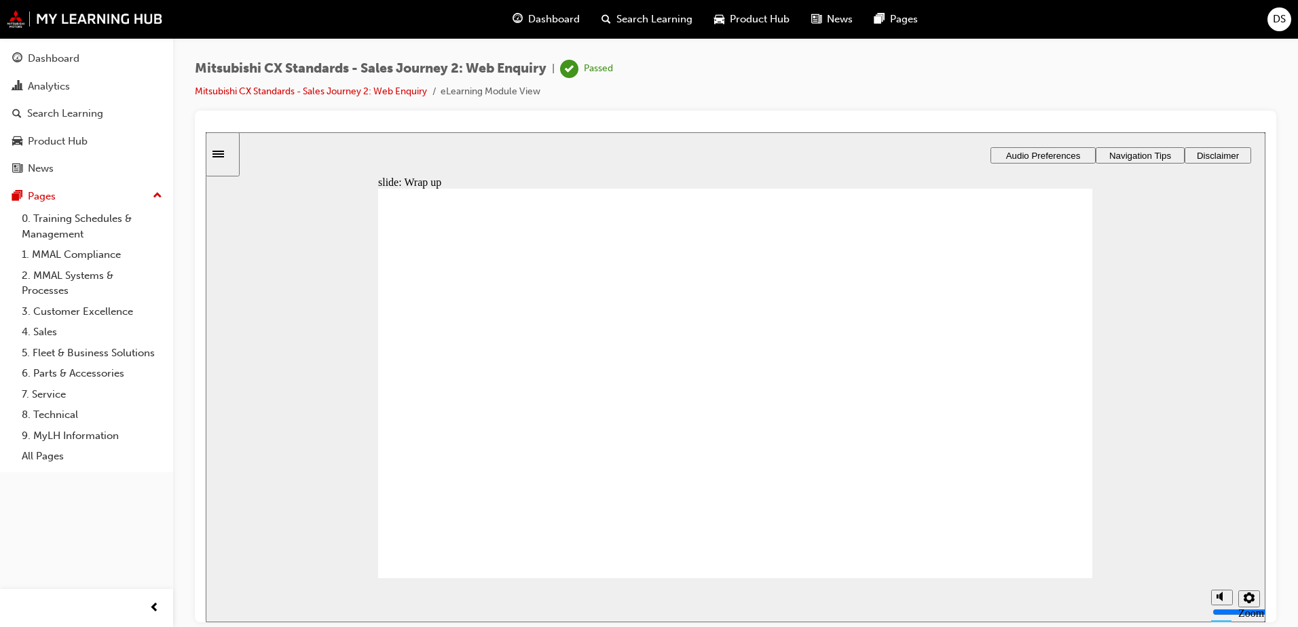
click at [551, 16] on span "Dashboard" at bounding box center [554, 20] width 52 height 16
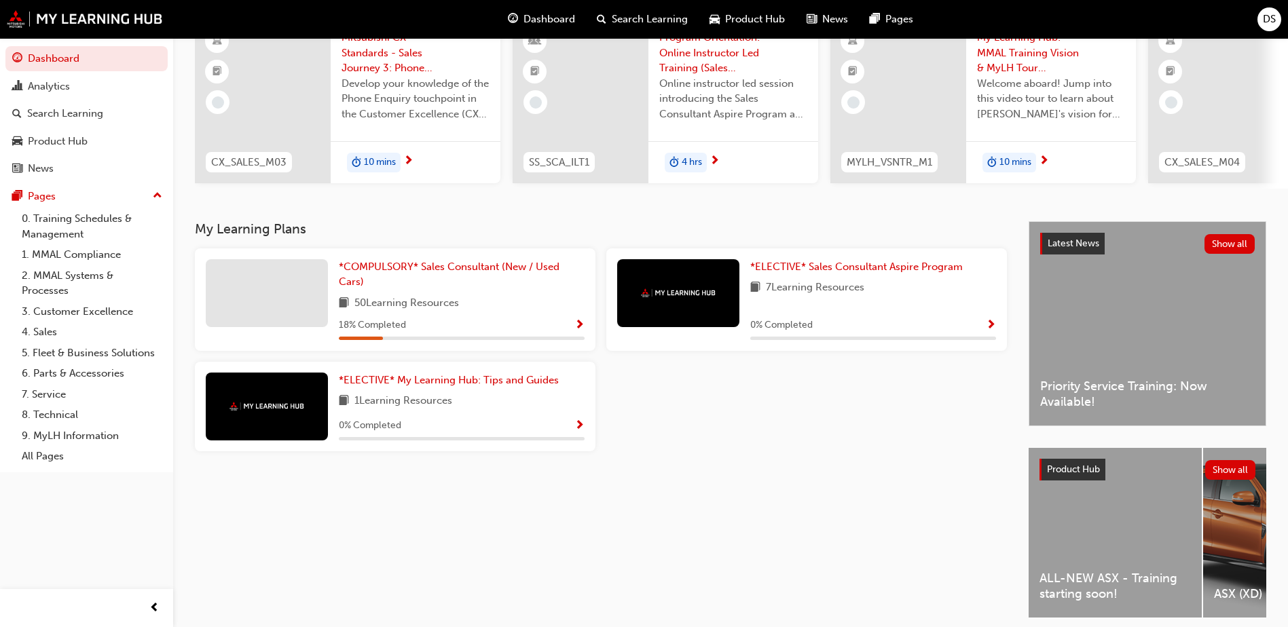
scroll to position [136, 0]
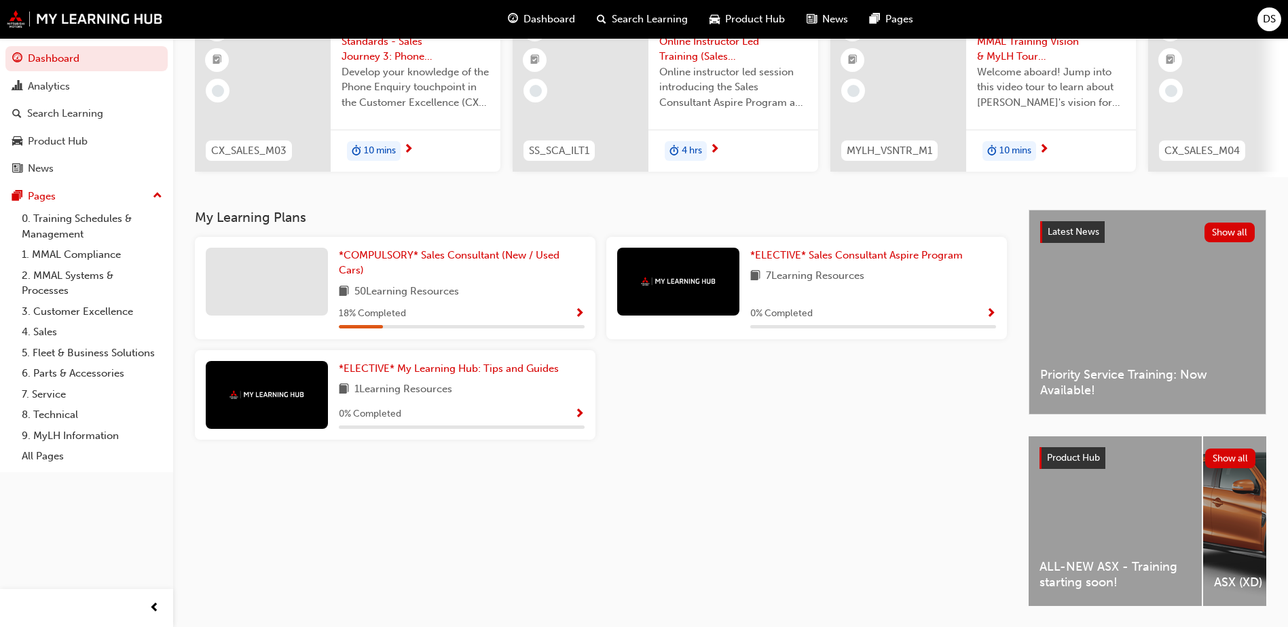
click at [578, 318] on span "Show Progress" at bounding box center [580, 314] width 10 height 12
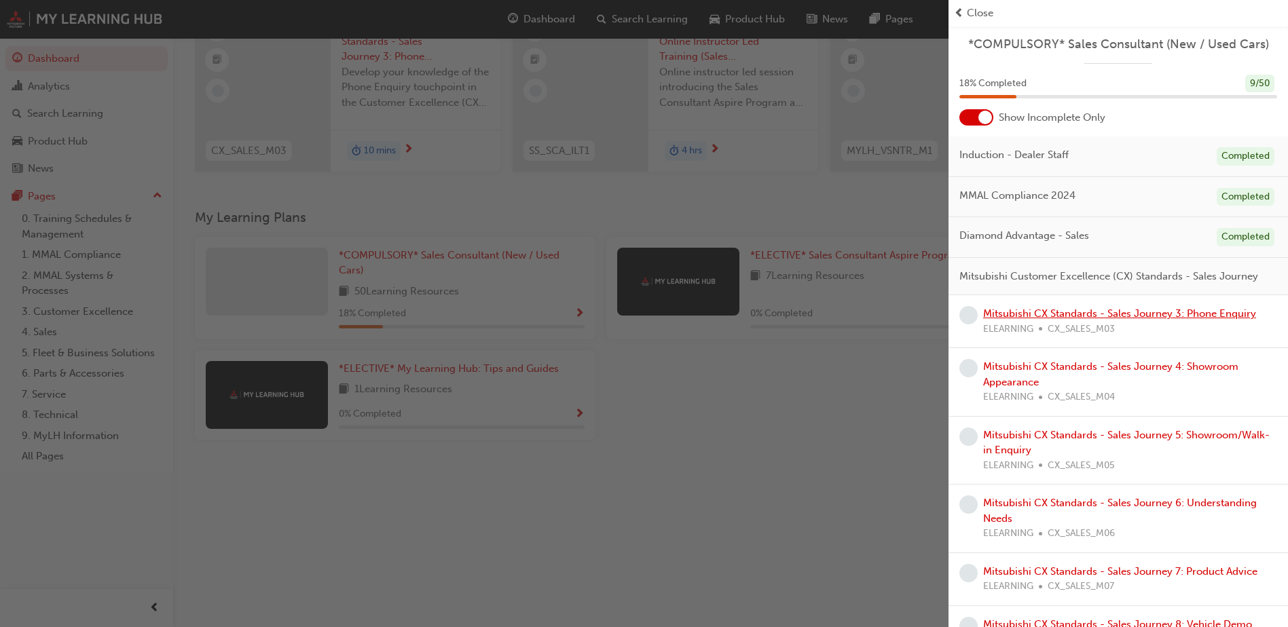
click at [1046, 320] on link "Mitsubishi CX Standards - Sales Journey 3: Phone Enquiry" at bounding box center [1119, 314] width 273 height 12
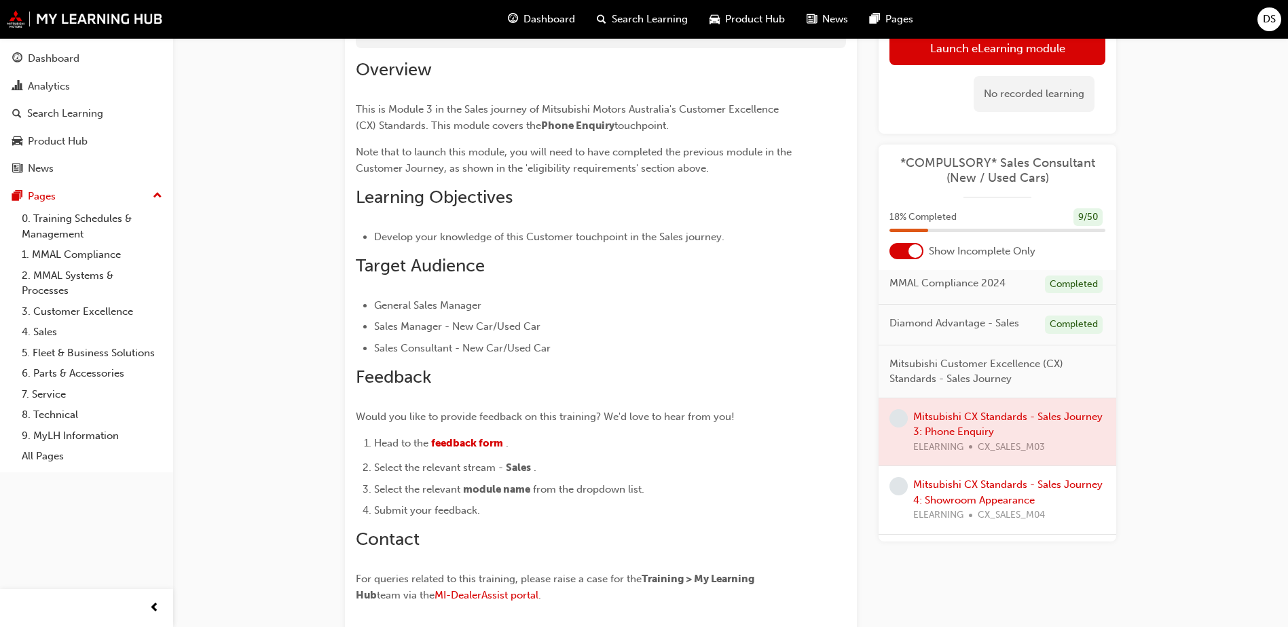
scroll to position [68, 0]
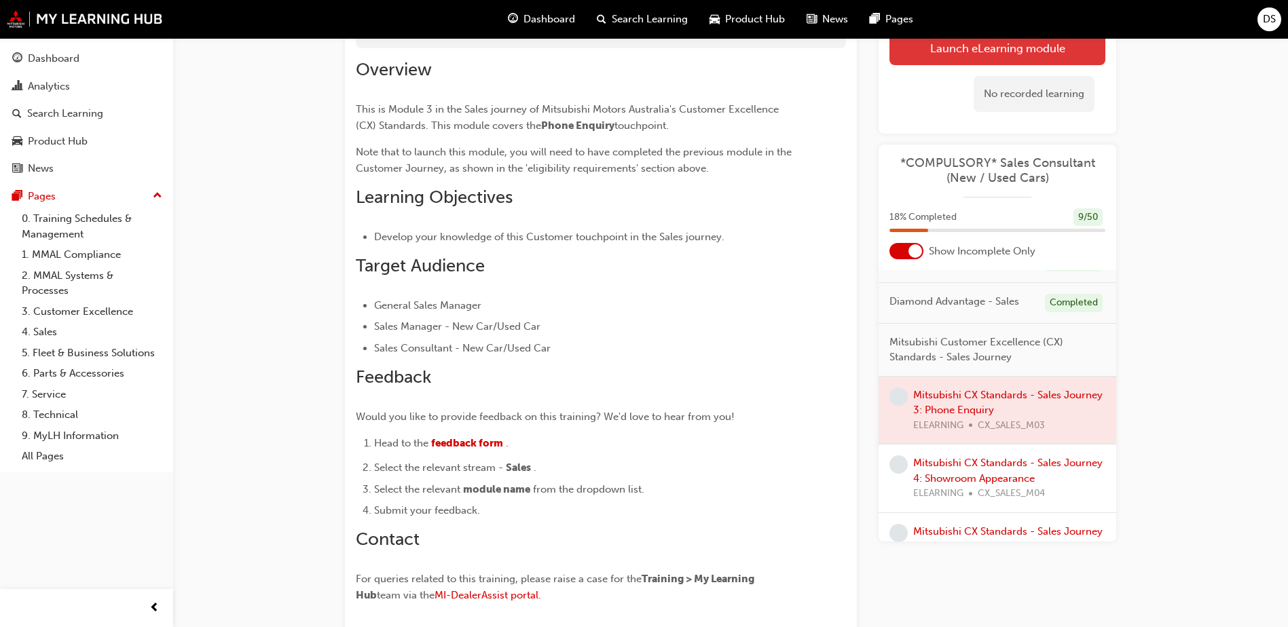
click at [1006, 52] on link "Launch eLearning module" at bounding box center [998, 48] width 216 height 34
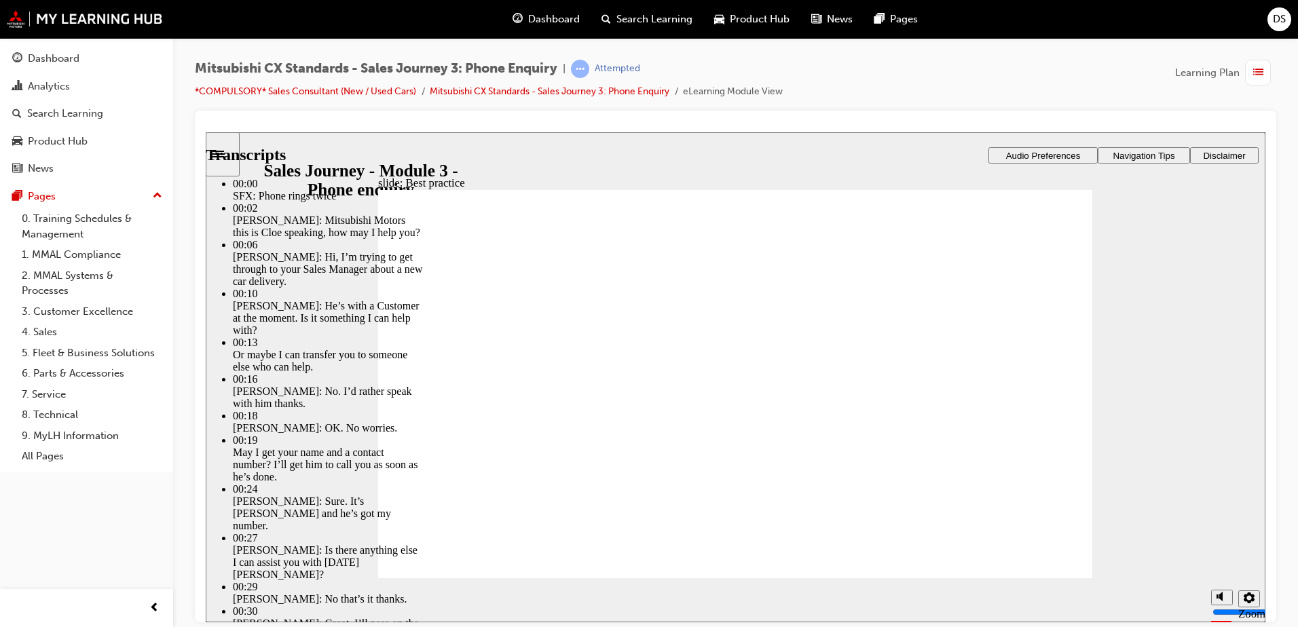
type input "100"
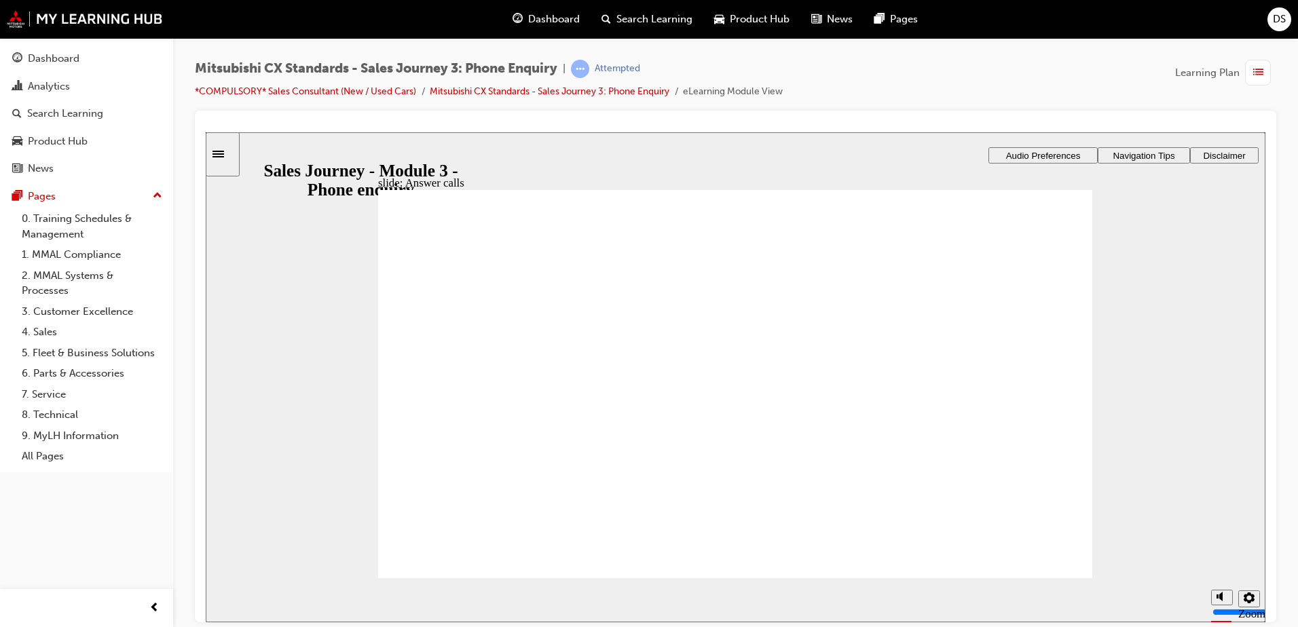
checkbox input "true"
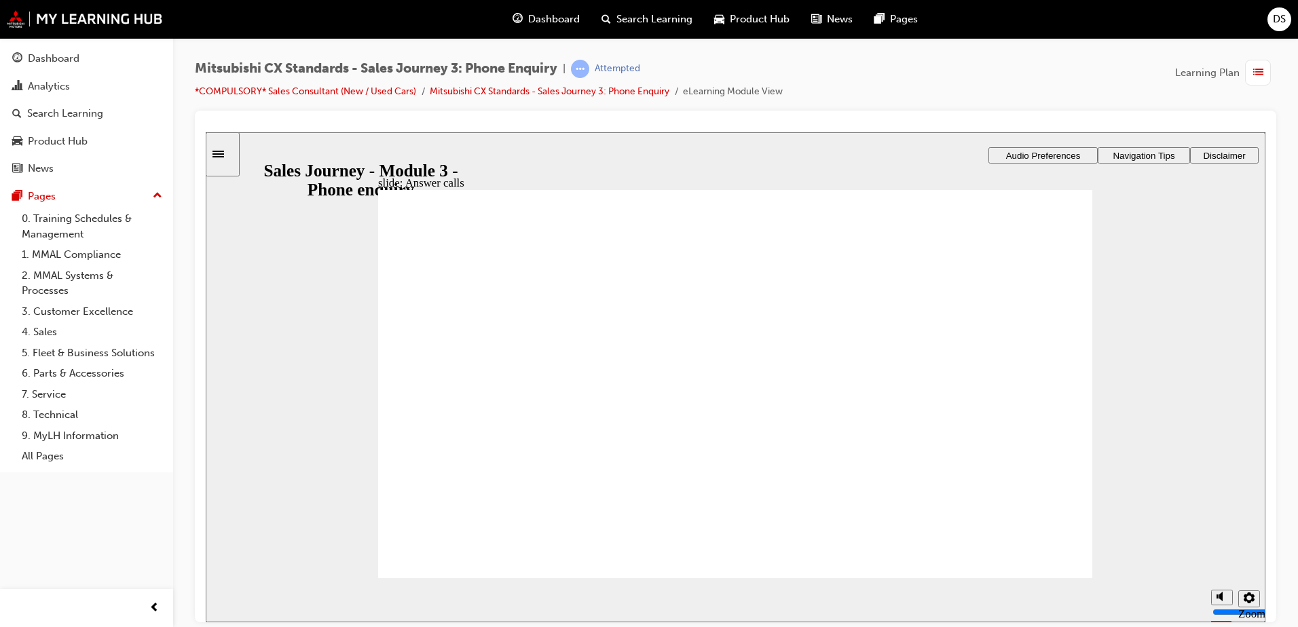
drag, startPoint x: 522, startPoint y: 417, endPoint x: 725, endPoint y: 329, distance: 222.0
drag, startPoint x: 517, startPoint y: 407, endPoint x: 967, endPoint y: 321, distance: 458.5
drag, startPoint x: 442, startPoint y: 414, endPoint x: 660, endPoint y: 365, distance: 223.4
drag, startPoint x: 480, startPoint y: 410, endPoint x: 676, endPoint y: 418, distance: 196.4
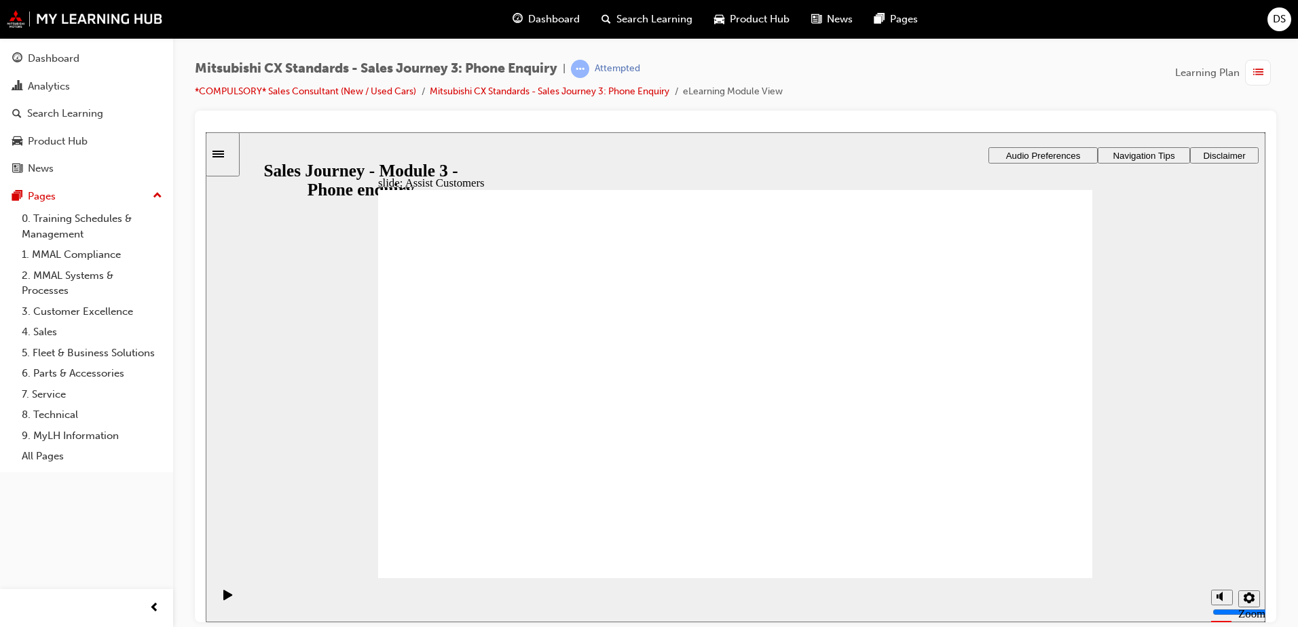
drag, startPoint x: 568, startPoint y: 416, endPoint x: 731, endPoint y: 484, distance: 176.9
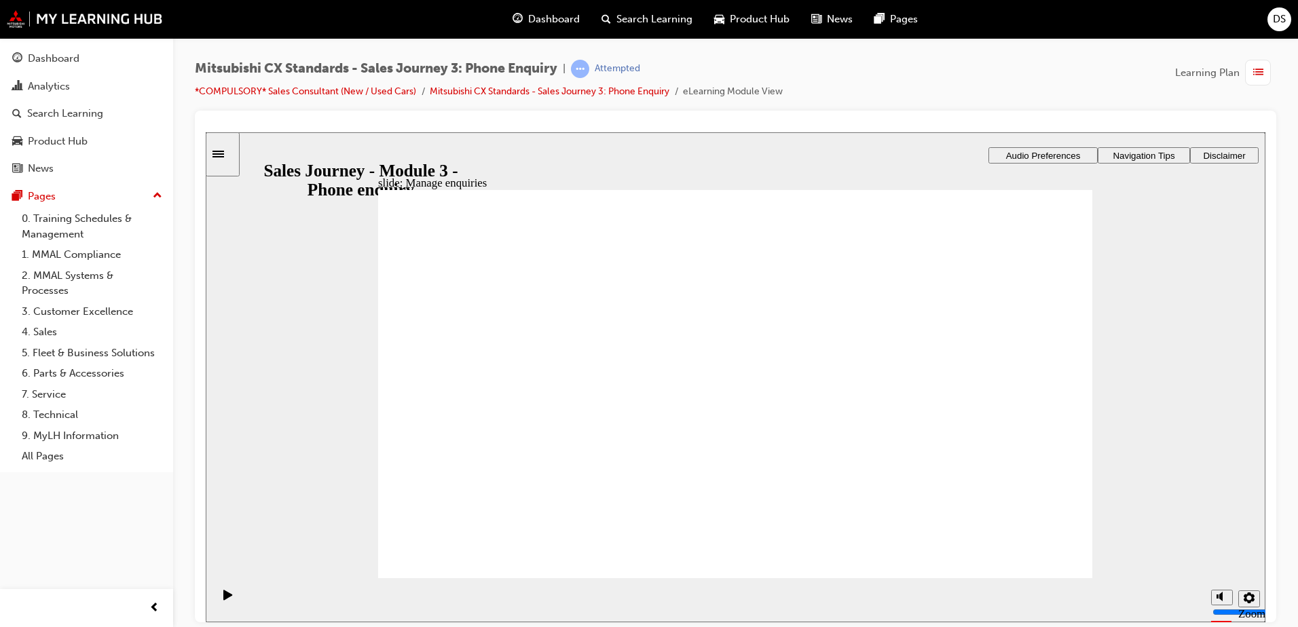
drag, startPoint x: 528, startPoint y: 430, endPoint x: 992, endPoint y: 310, distance: 479.0
drag, startPoint x: 535, startPoint y: 418, endPoint x: 746, endPoint y: 307, distance: 238.4
drag, startPoint x: 509, startPoint y: 385, endPoint x: 657, endPoint y: 386, distance: 148.0
drag, startPoint x: 513, startPoint y: 417, endPoint x: 670, endPoint y: 431, distance: 158.1
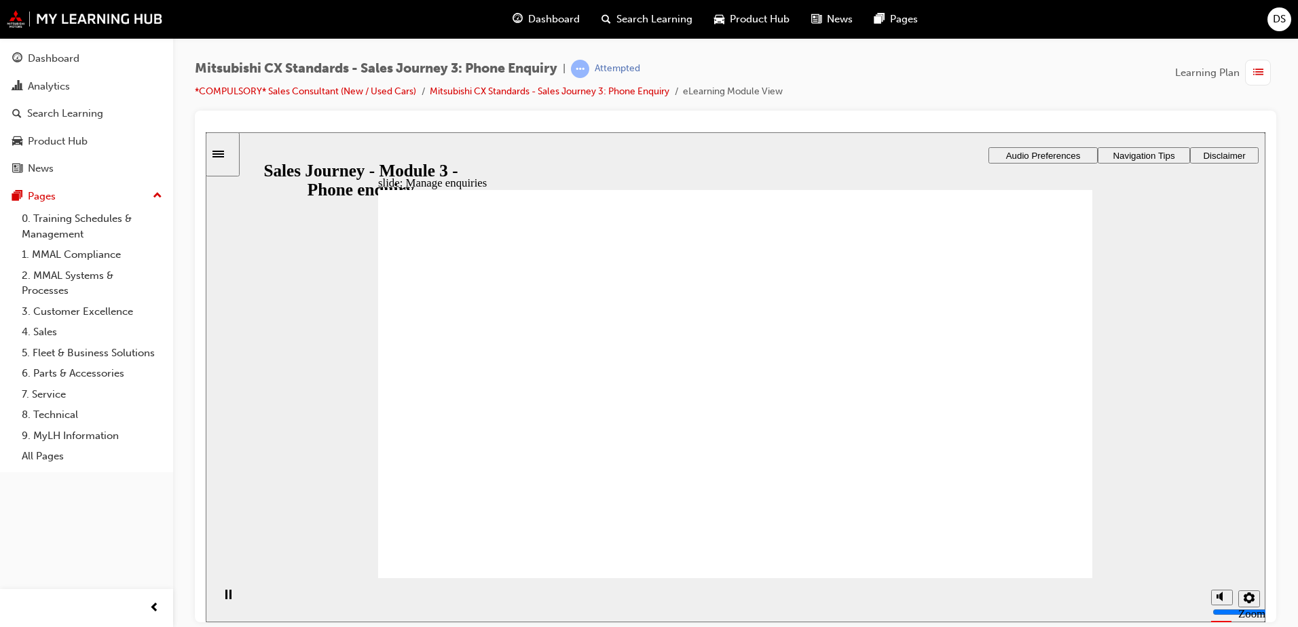
checkbox input "true"
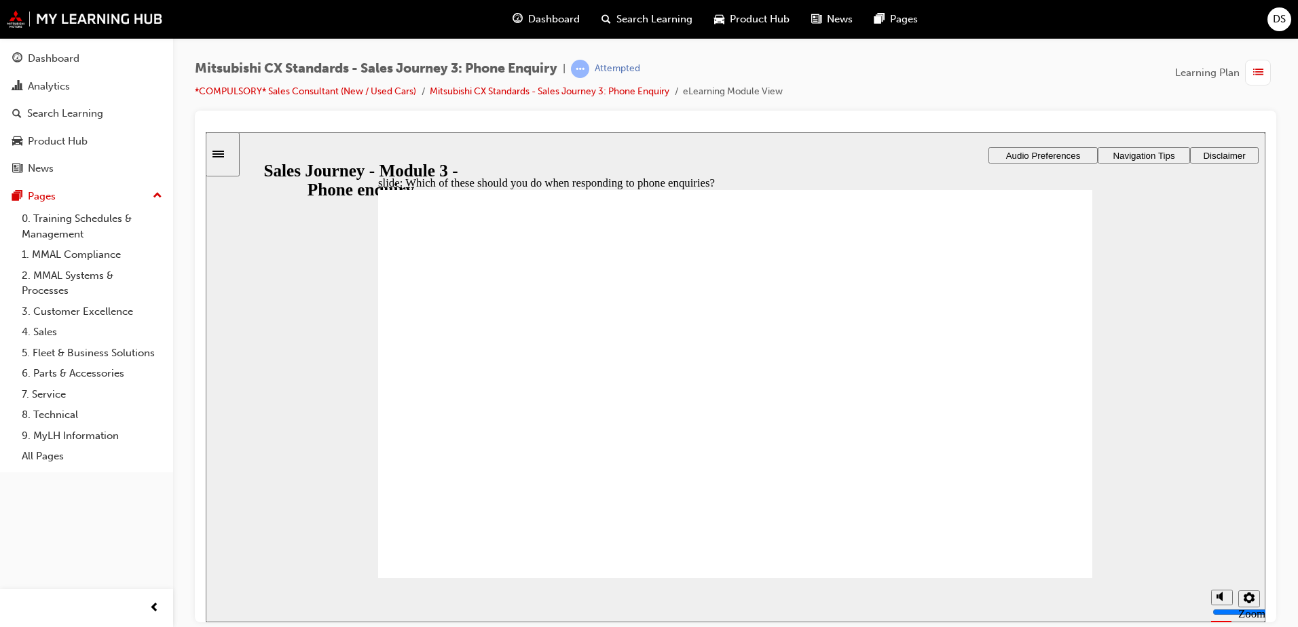
checkbox input "true"
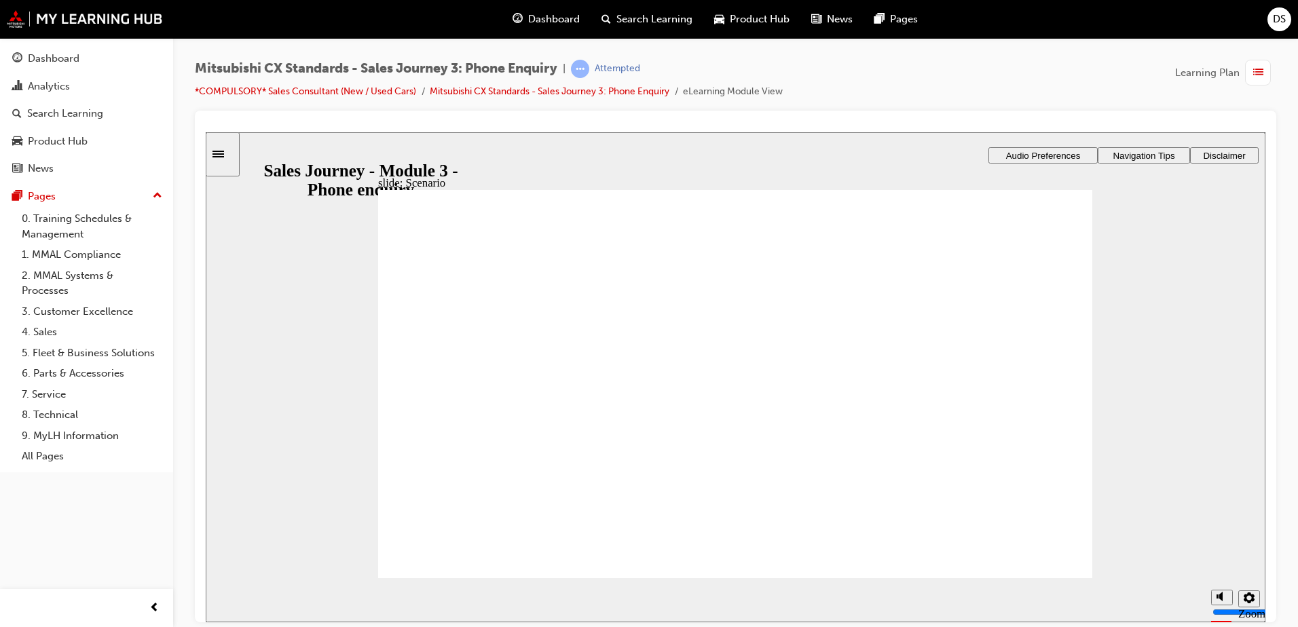
checkbox input "true"
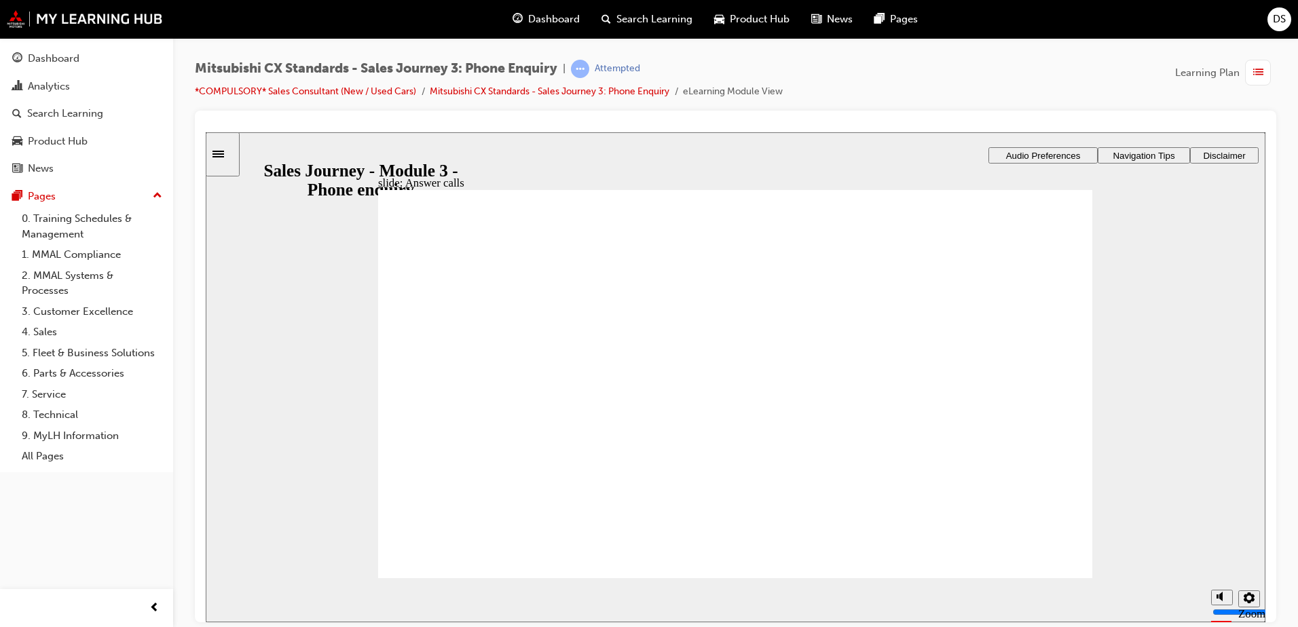
checkbox input "true"
drag, startPoint x: 506, startPoint y: 395, endPoint x: 677, endPoint y: 350, distance: 177.1
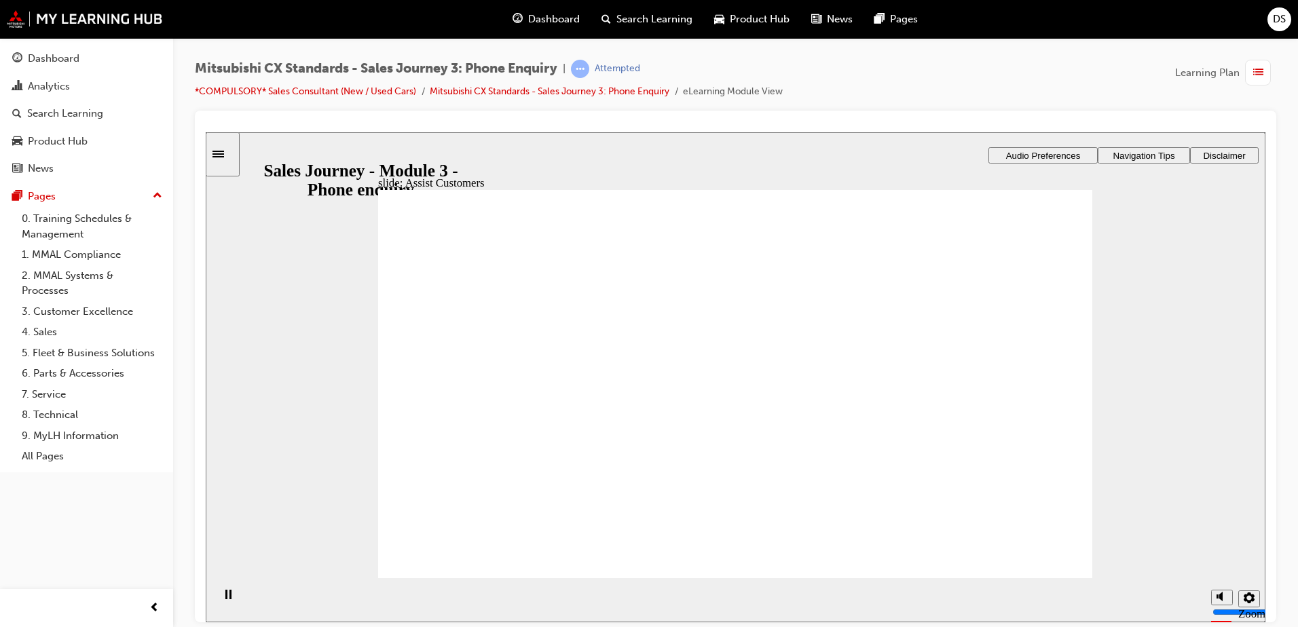
drag, startPoint x: 500, startPoint y: 397, endPoint x: 680, endPoint y: 397, distance: 180.6
drag, startPoint x: 547, startPoint y: 398, endPoint x: 985, endPoint y: 330, distance: 443.2
drag, startPoint x: 514, startPoint y: 411, endPoint x: 680, endPoint y: 460, distance: 173.0
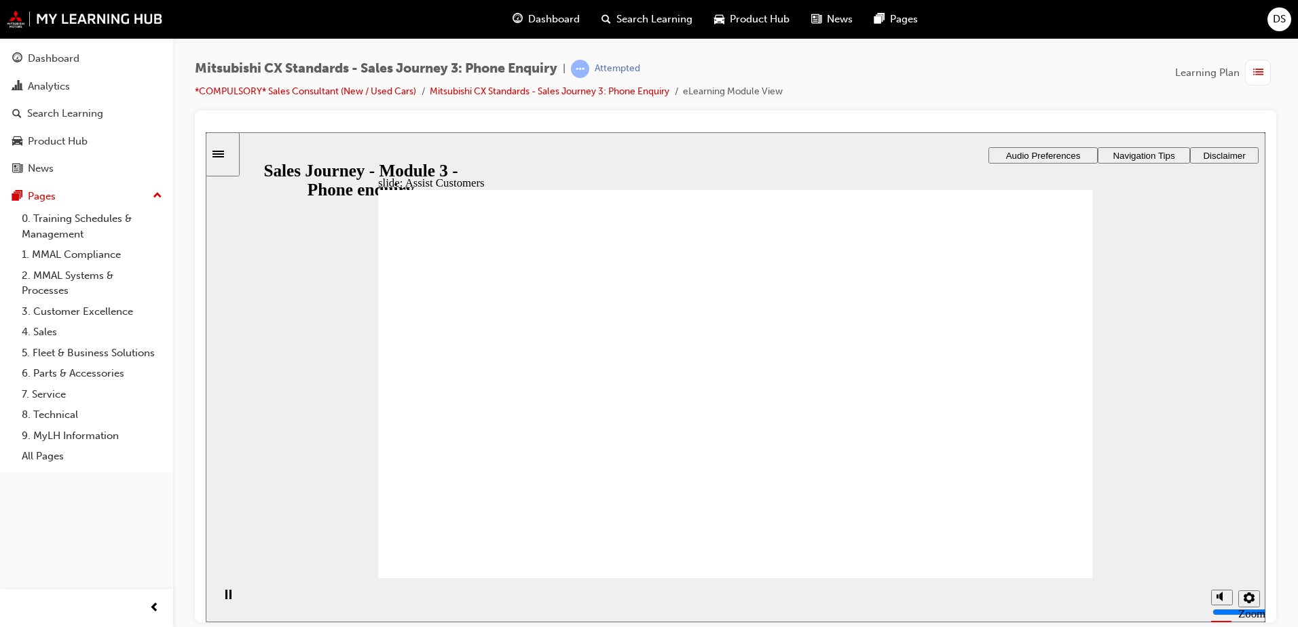
drag, startPoint x: 508, startPoint y: 407, endPoint x: 742, endPoint y: 345, distance: 242.5
drag, startPoint x: 487, startPoint y: 418, endPoint x: 613, endPoint y: 393, distance: 128.8
drag, startPoint x: 452, startPoint y: 411, endPoint x: 617, endPoint y: 430, distance: 166.1
drag, startPoint x: 550, startPoint y: 411, endPoint x: 795, endPoint y: 472, distance: 252.7
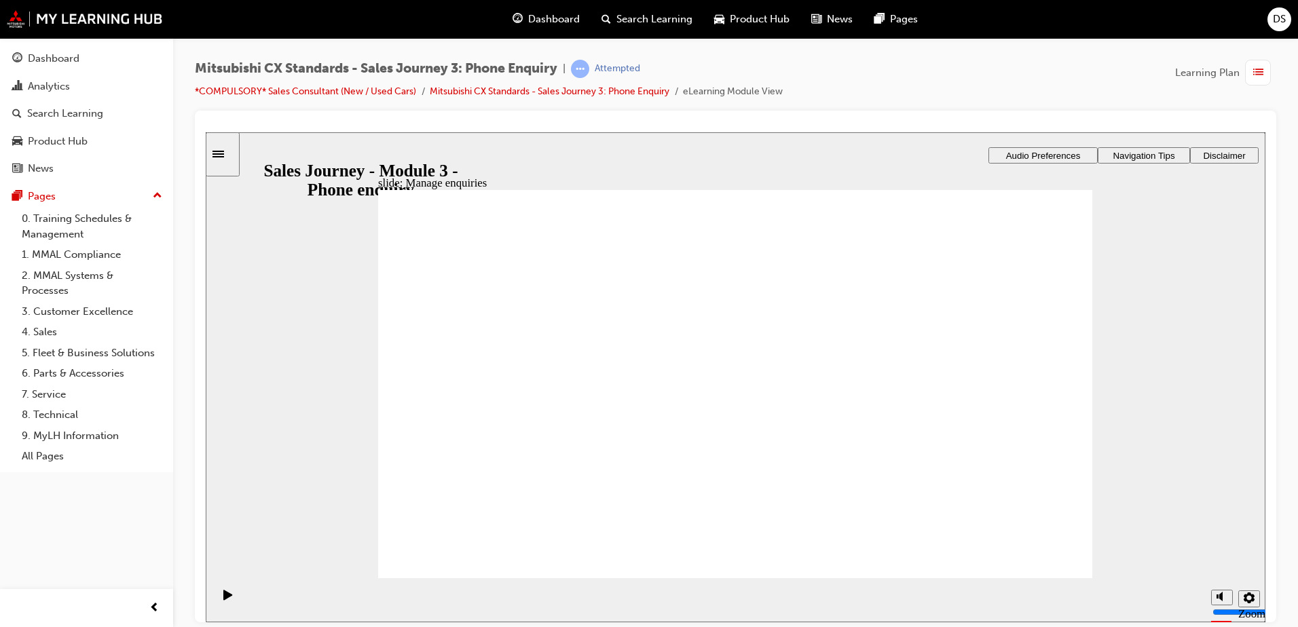
checkbox input "false"
checkbox input "true"
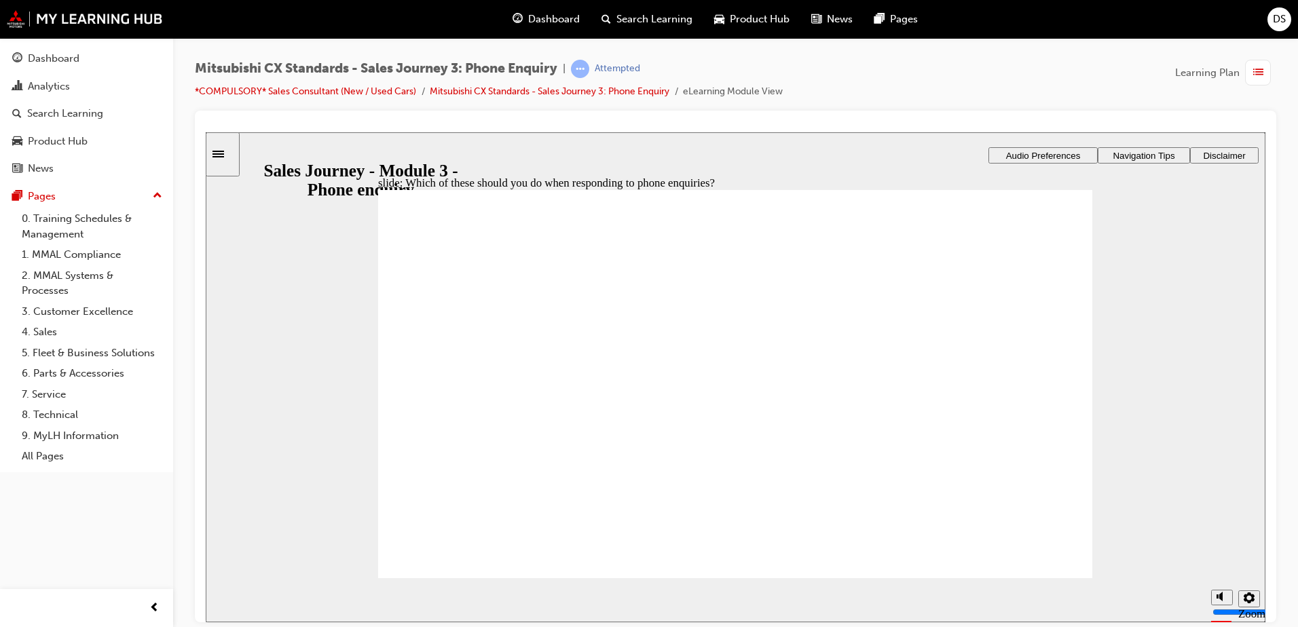
checkbox input "true"
click at [581, 15] on div "Dashboard" at bounding box center [546, 19] width 89 height 28
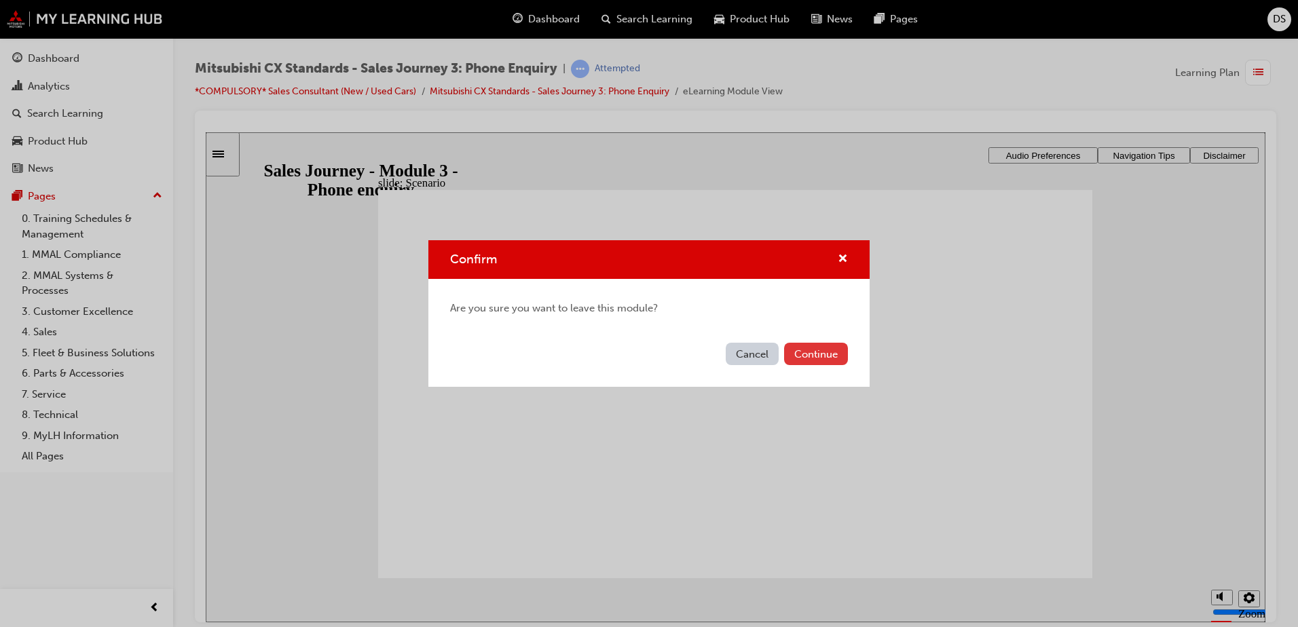
click at [830, 357] on button "Continue" at bounding box center [816, 354] width 64 height 22
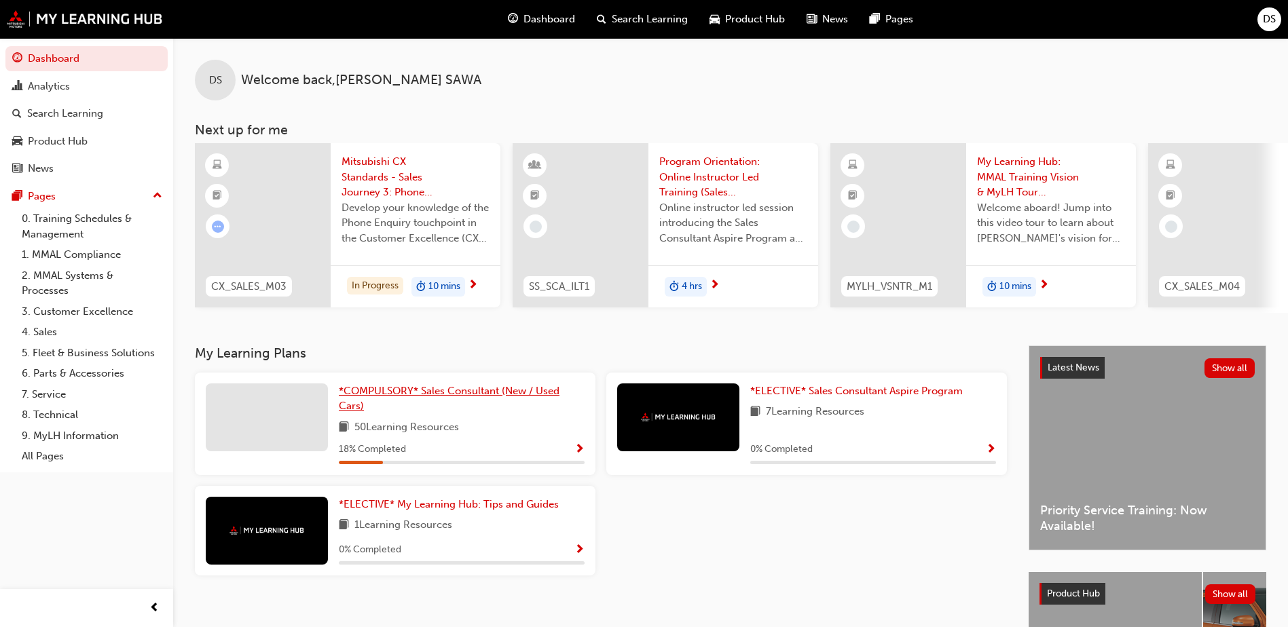
click at [496, 393] on span "*COMPULSORY* Sales Consultant (New / Used Cars)" at bounding box center [449, 399] width 221 height 28
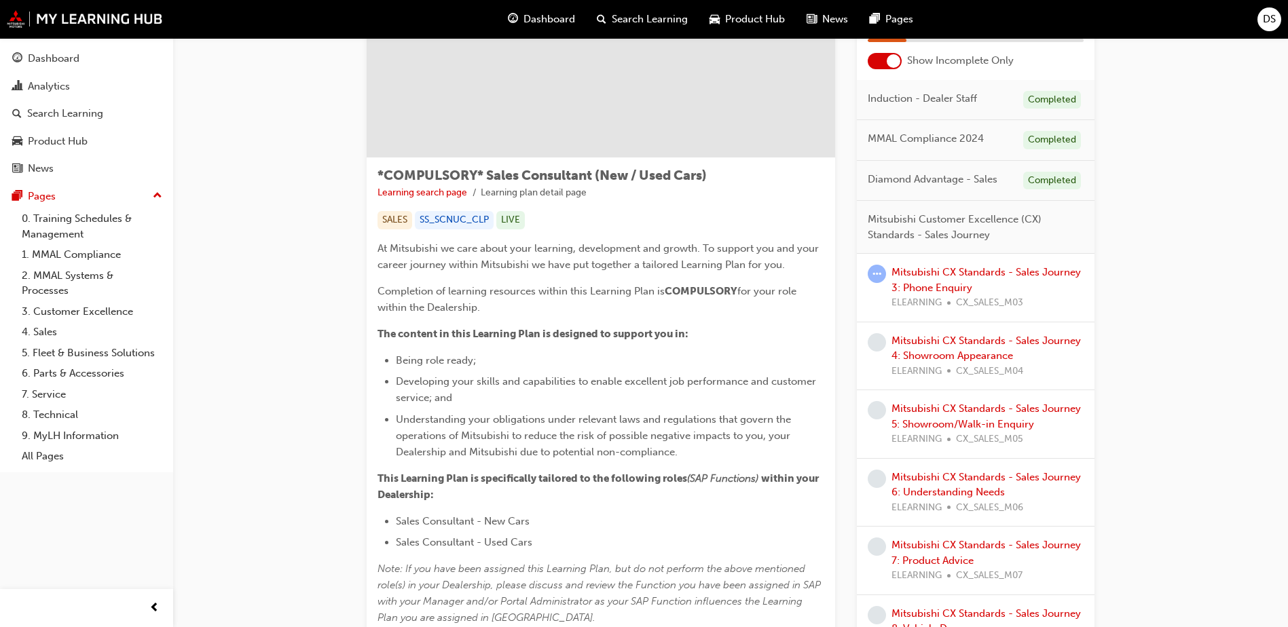
scroll to position [136, 0]
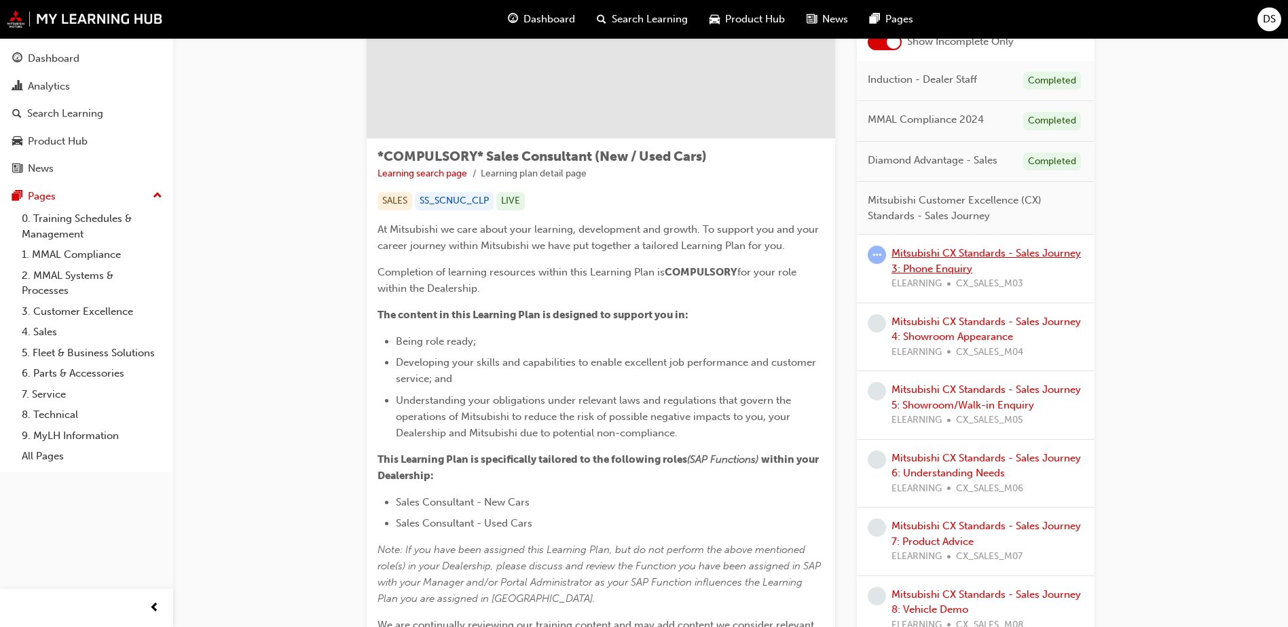
click at [928, 266] on link "Mitsubishi CX Standards - Sales Journey 3: Phone Enquiry" at bounding box center [986, 261] width 189 height 28
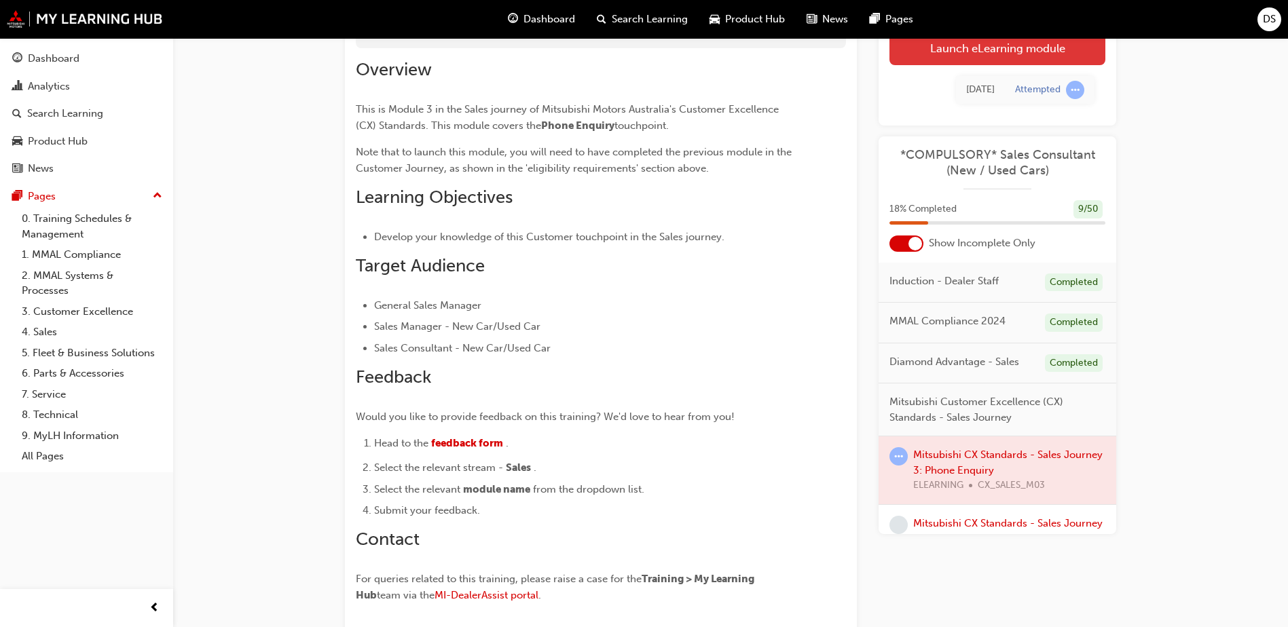
click at [1009, 41] on link "Launch eLearning module" at bounding box center [998, 48] width 216 height 34
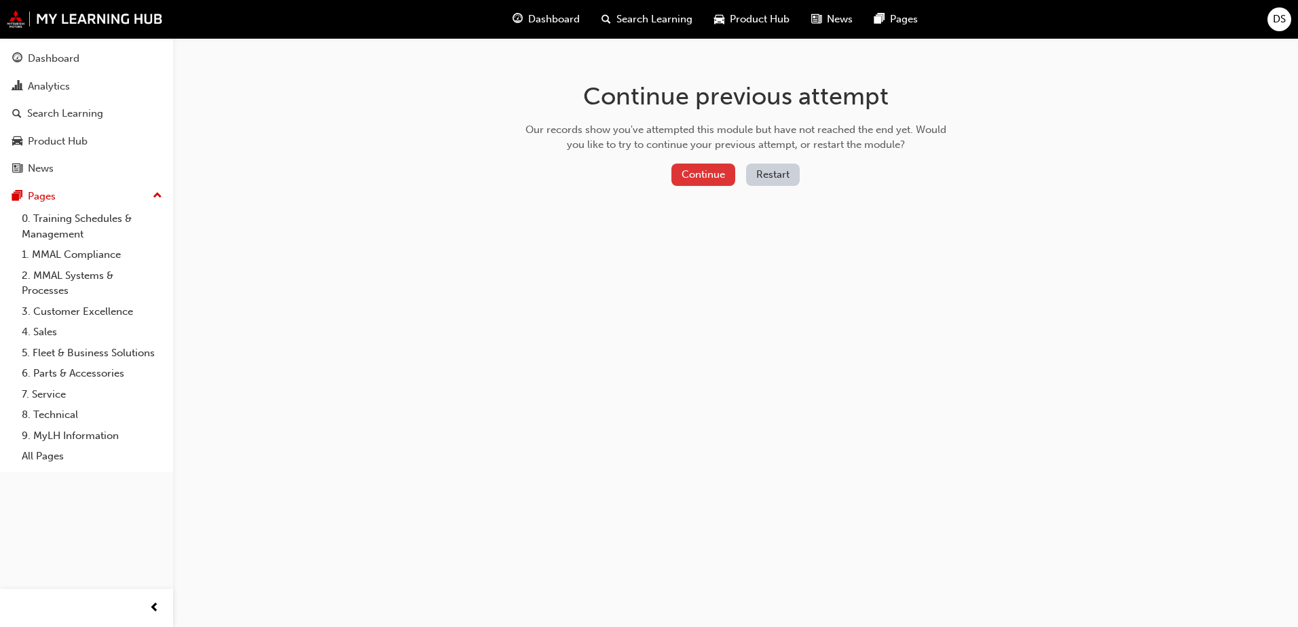
click at [680, 168] on button "Continue" at bounding box center [704, 175] width 64 height 22
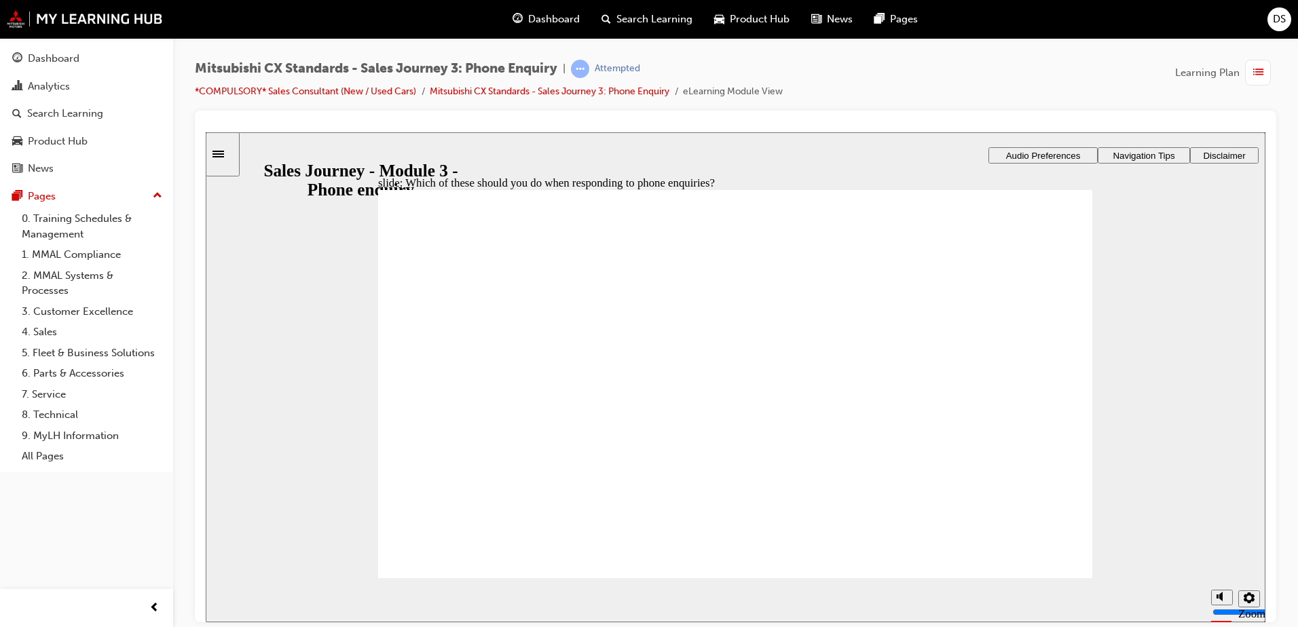
checkbox input "true"
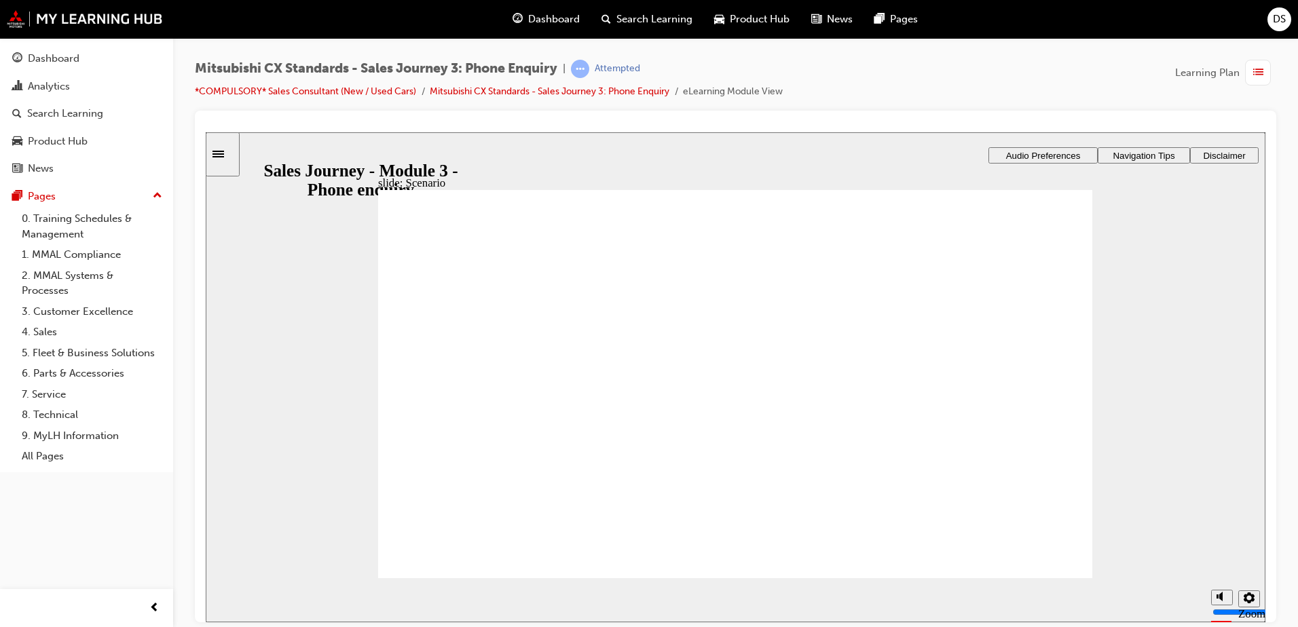
checkbox input "true"
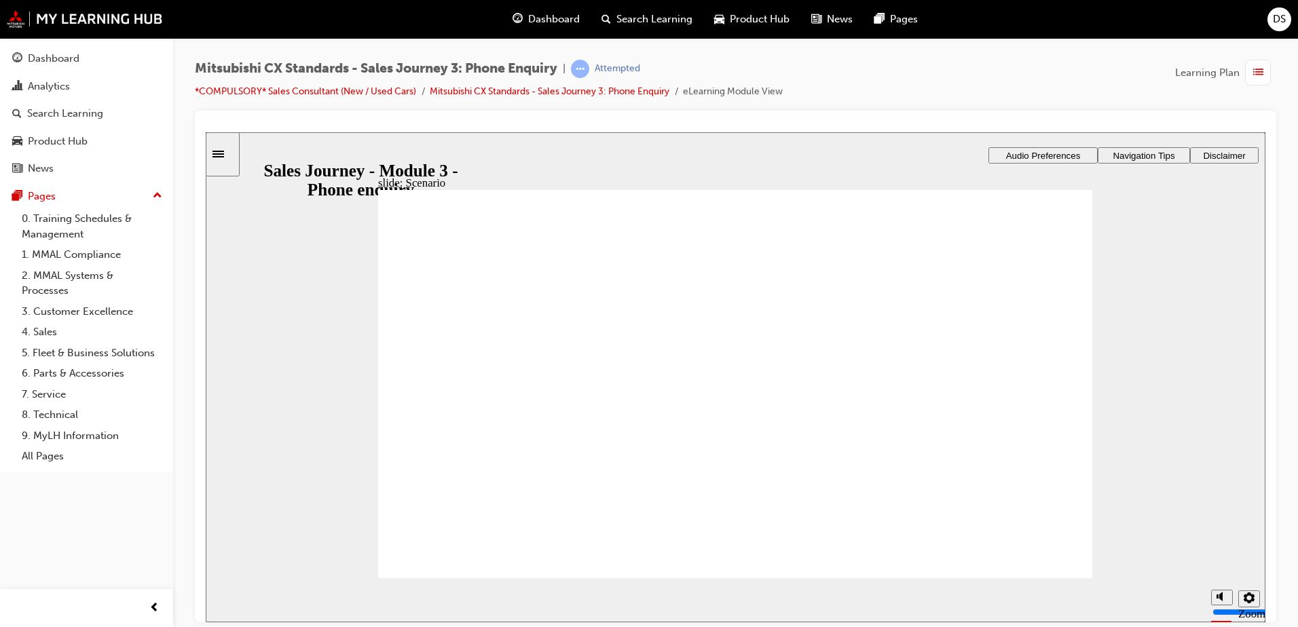
drag, startPoint x: 536, startPoint y: 397, endPoint x: 716, endPoint y: 302, distance: 203.2
drag, startPoint x: 515, startPoint y: 410, endPoint x: 666, endPoint y: 346, distance: 164.6
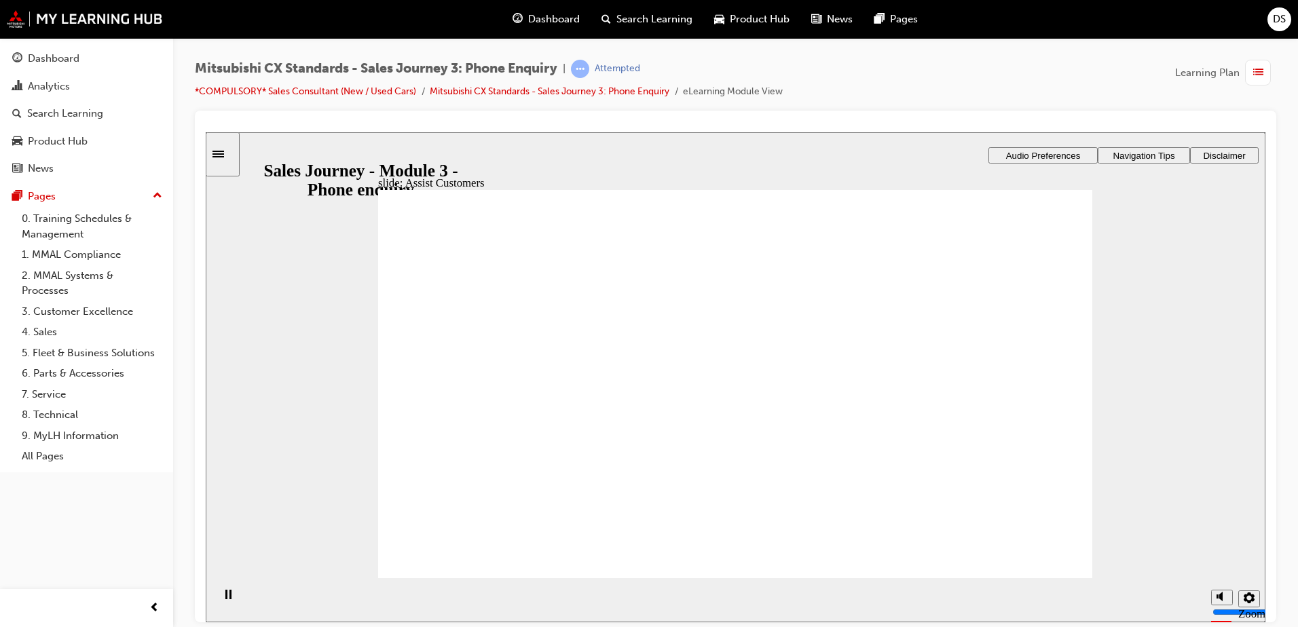
drag, startPoint x: 496, startPoint y: 398, endPoint x: 698, endPoint y: 395, distance: 202.4
drag, startPoint x: 519, startPoint y: 405, endPoint x: 740, endPoint y: 458, distance: 227.0
drag, startPoint x: 554, startPoint y: 407, endPoint x: 748, endPoint y: 479, distance: 206.5
click at [568, 23] on span "Dashboard" at bounding box center [554, 20] width 52 height 16
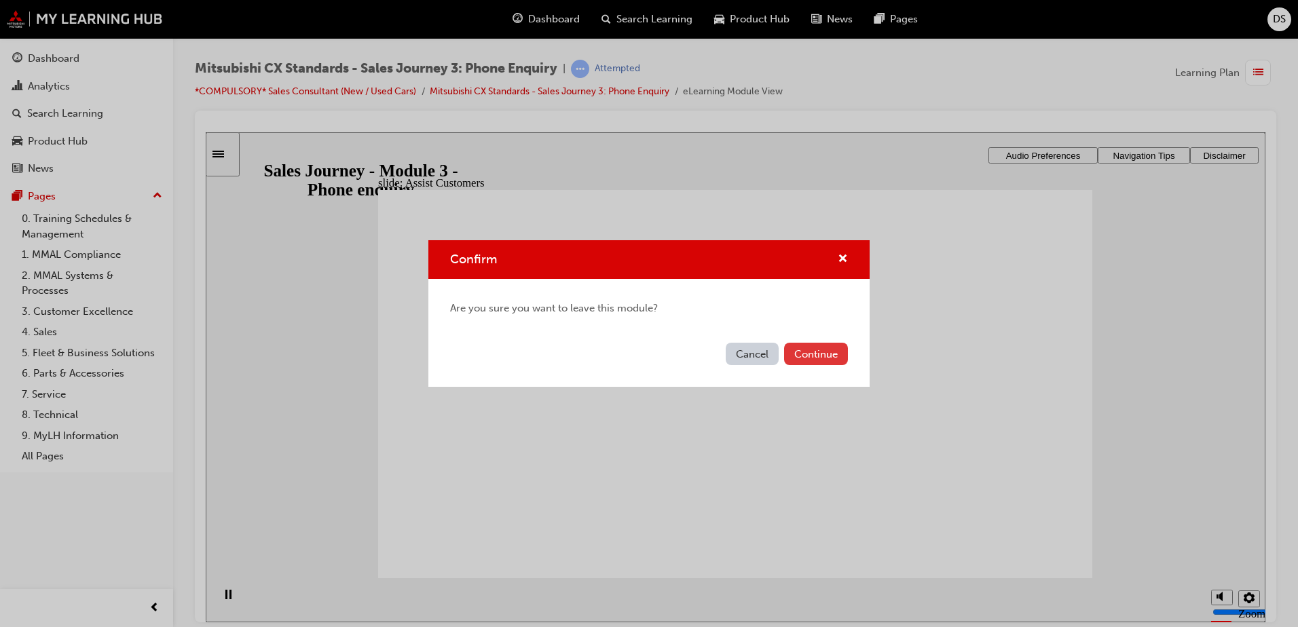
click at [840, 357] on button "Continue" at bounding box center [816, 354] width 64 height 22
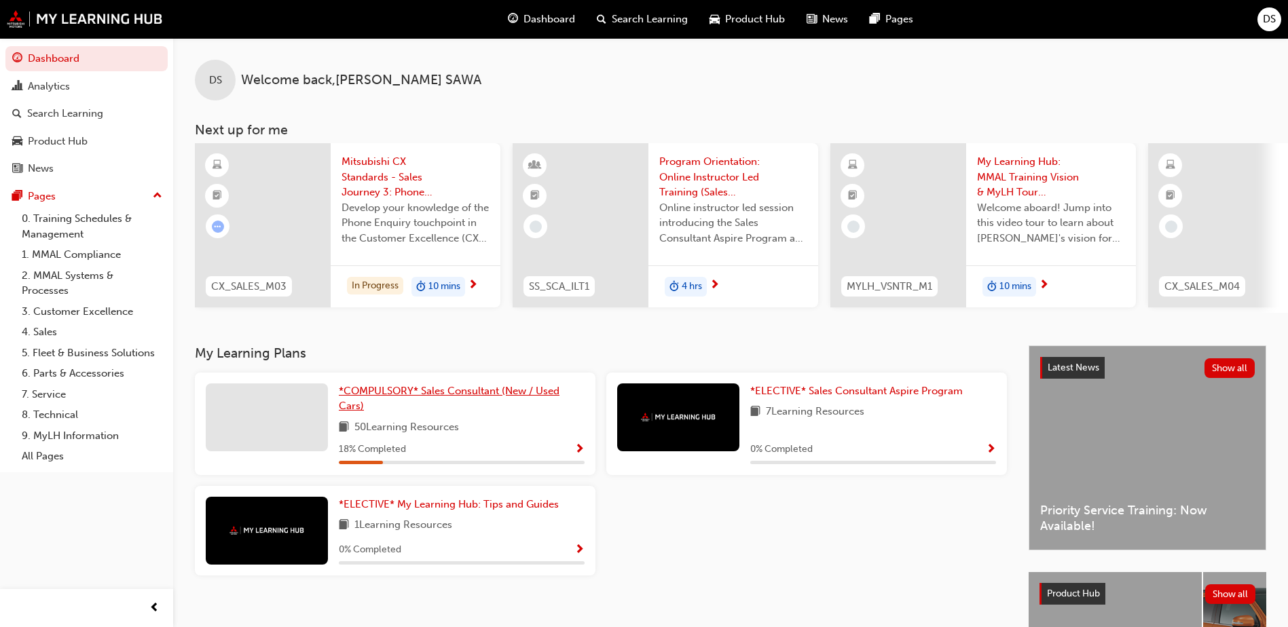
click at [439, 392] on span "*COMPULSORY* Sales Consultant (New / Used Cars)" at bounding box center [449, 399] width 221 height 28
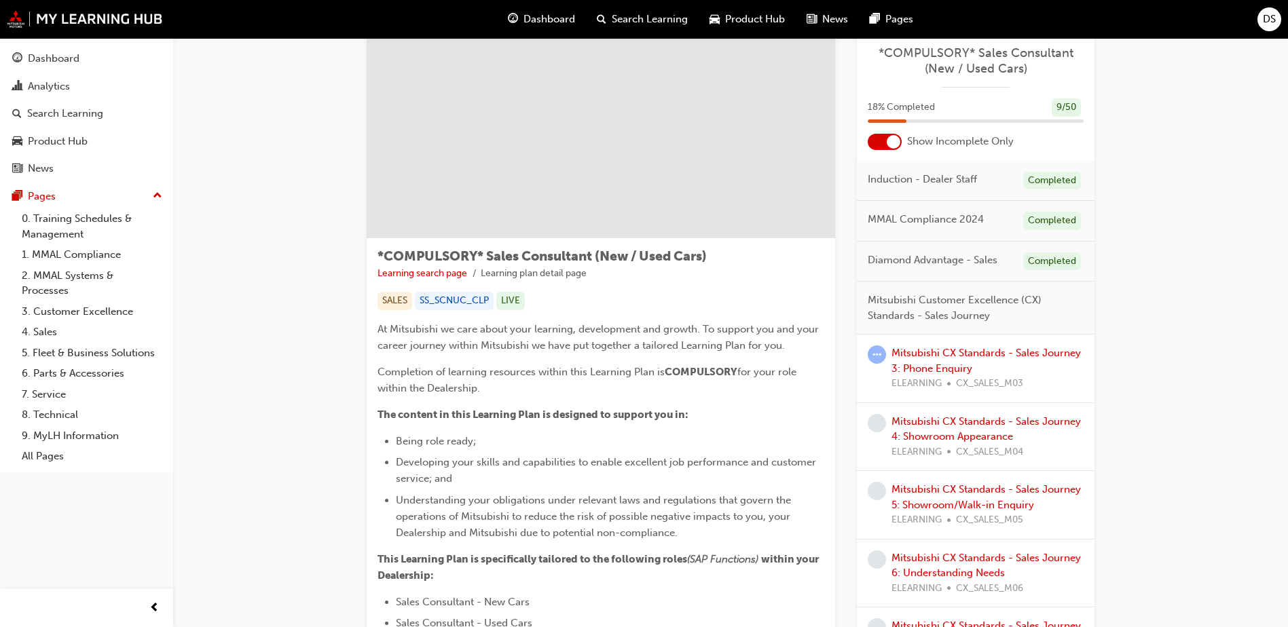
scroll to position [68, 0]
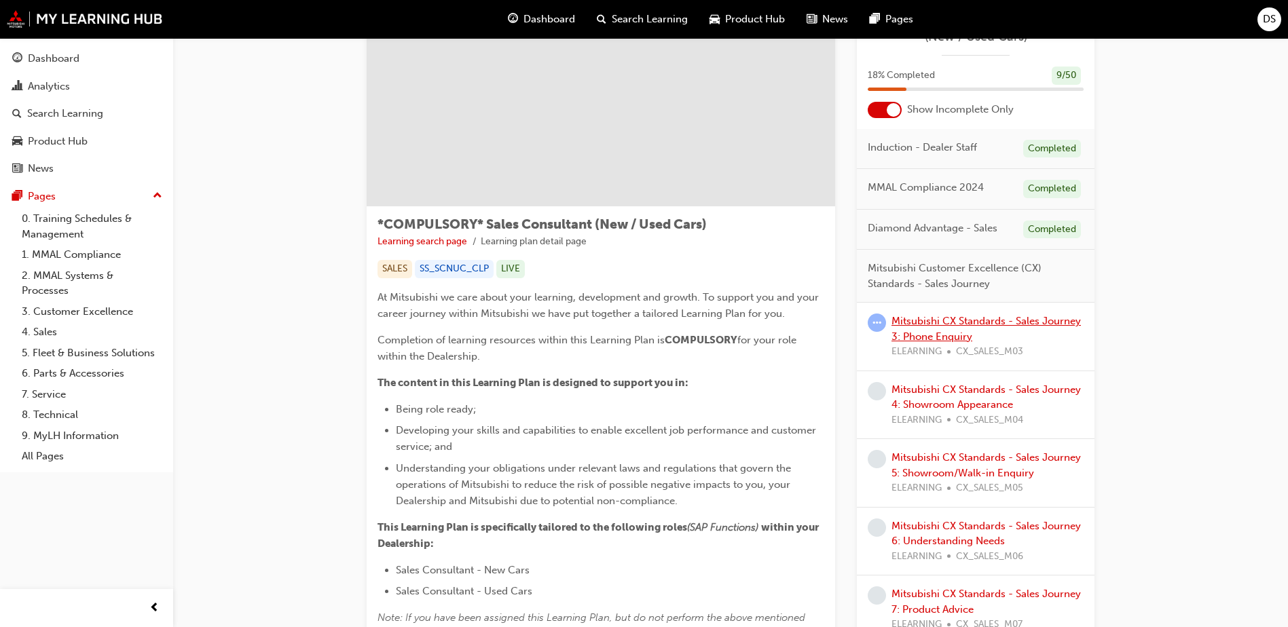
click at [967, 331] on link "Mitsubishi CX Standards - Sales Journey 3: Phone Enquiry" at bounding box center [986, 329] width 189 height 28
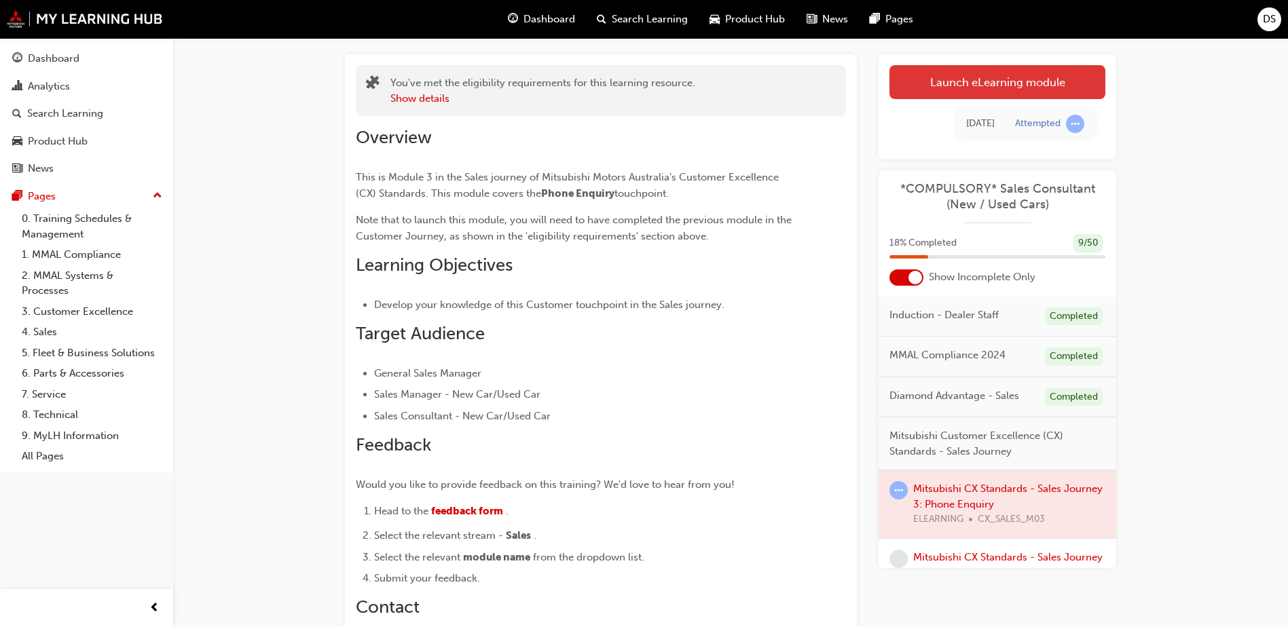
click at [988, 90] on link "Launch eLearning module" at bounding box center [998, 82] width 216 height 34
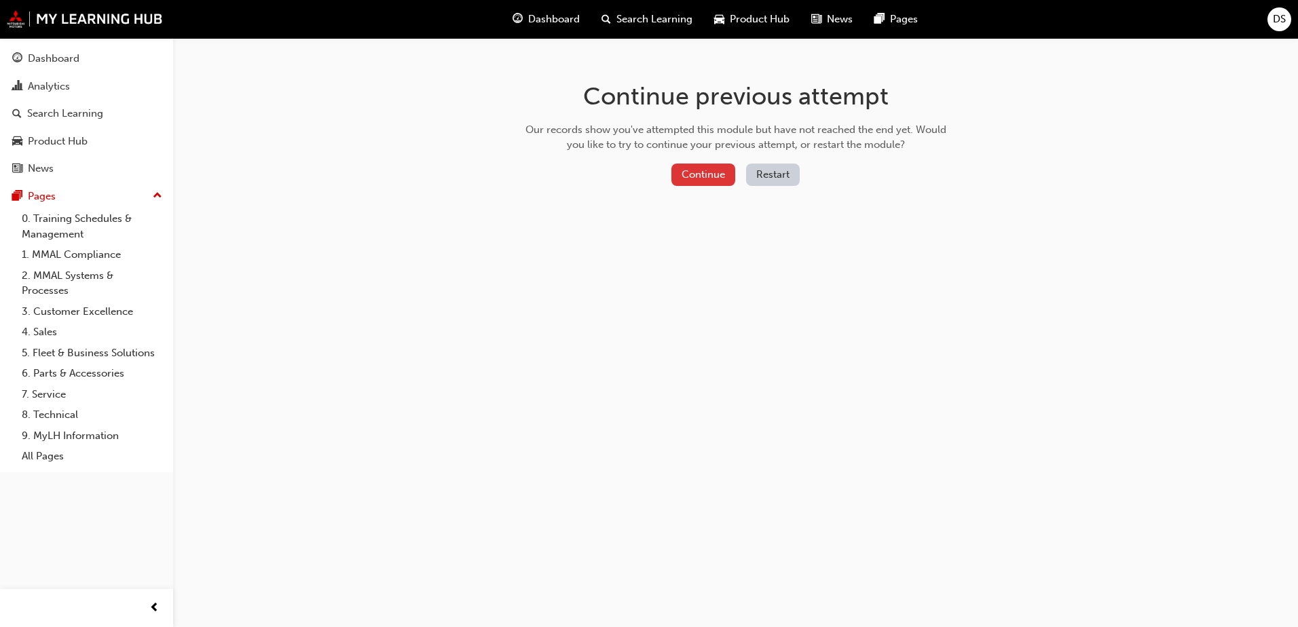
click at [699, 166] on button "Continue" at bounding box center [704, 175] width 64 height 22
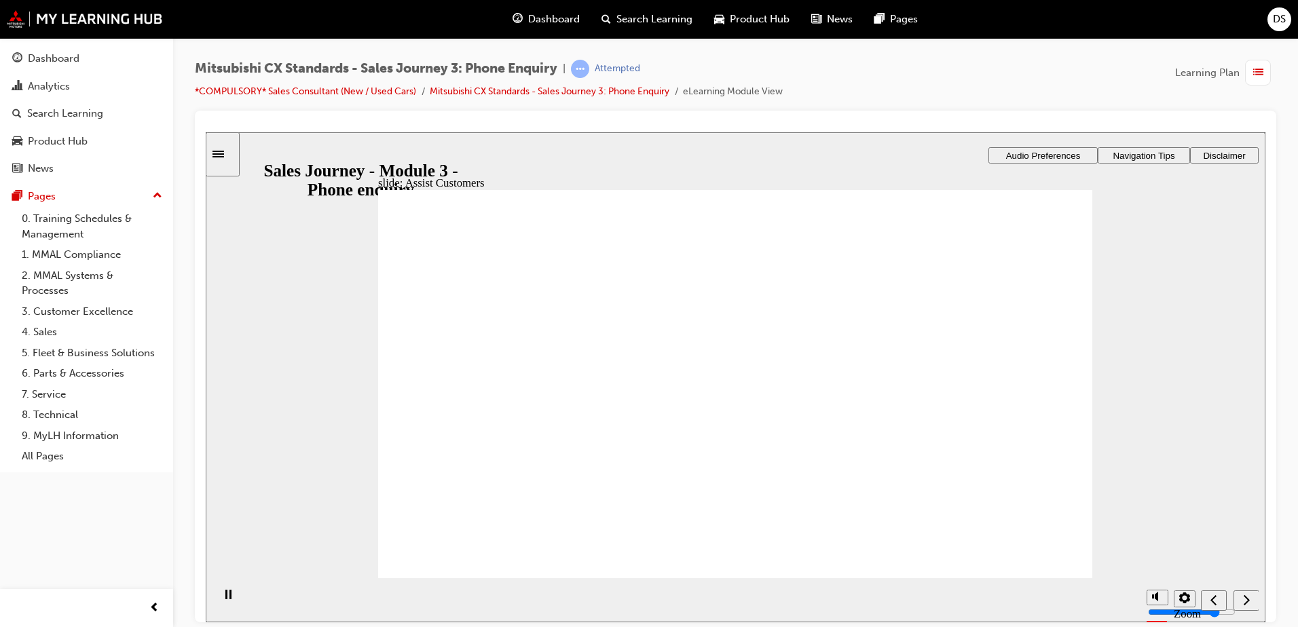
checkbox input "true"
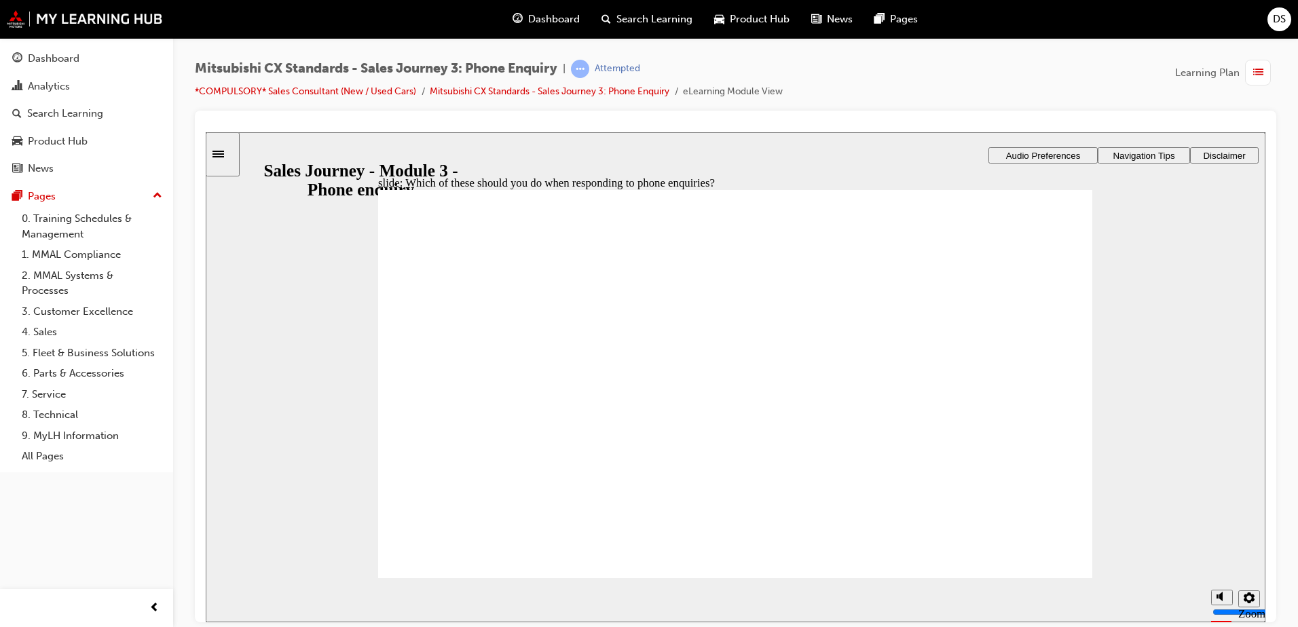
checkbox input "true"
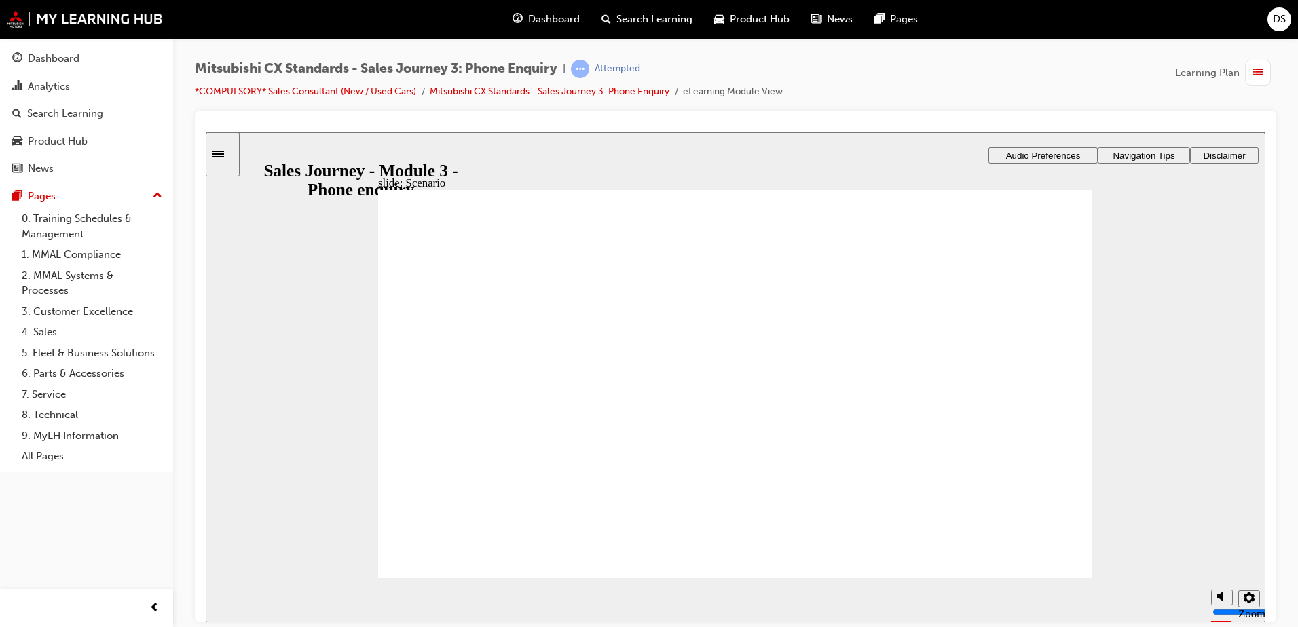
checkbox input "true"
drag, startPoint x: 570, startPoint y: 401, endPoint x: 754, endPoint y: 293, distance: 213.6
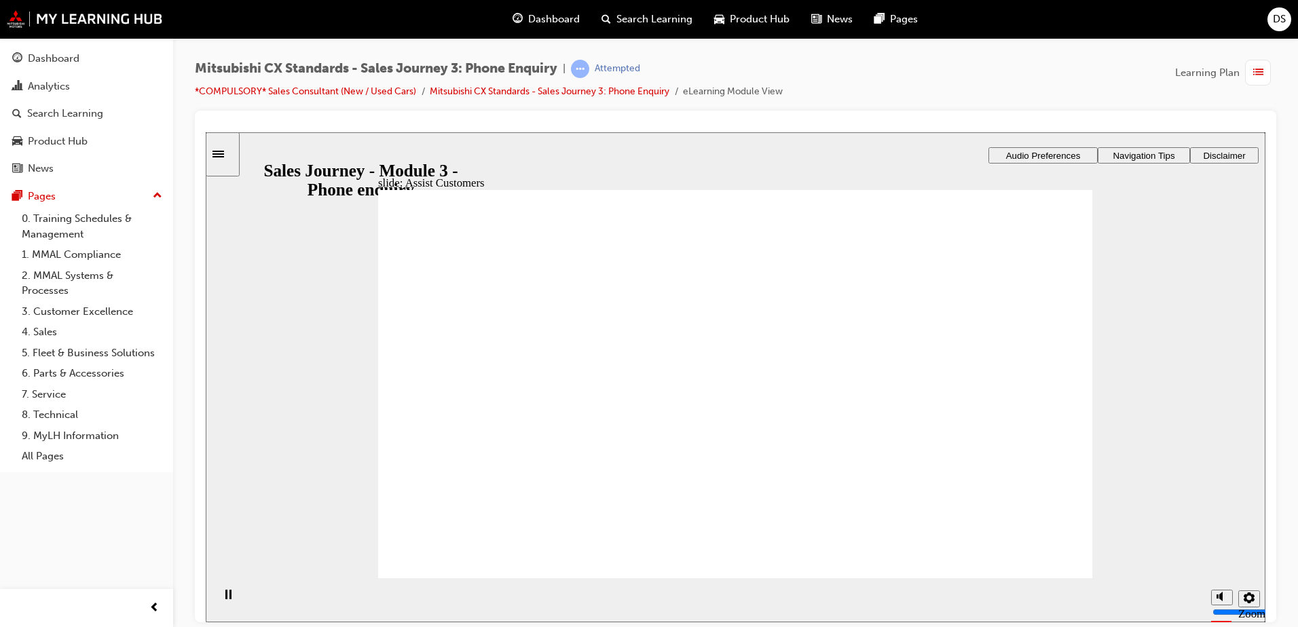
drag, startPoint x: 554, startPoint y: 401, endPoint x: 1010, endPoint y: 302, distance: 466.8
drag, startPoint x: 481, startPoint y: 402, endPoint x: 663, endPoint y: 365, distance: 186.5
drag, startPoint x: 509, startPoint y: 397, endPoint x: 990, endPoint y: 373, distance: 482.1
drag, startPoint x: 560, startPoint y: 411, endPoint x: 721, endPoint y: 410, distance: 160.3
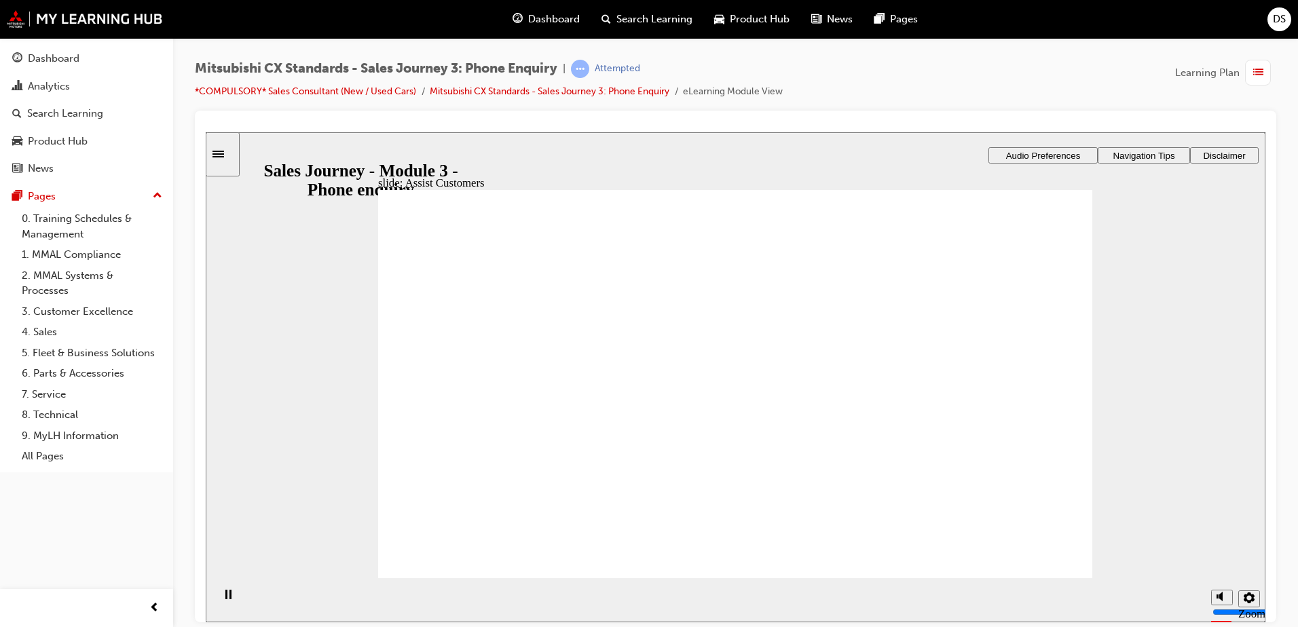
checkbox input "true"
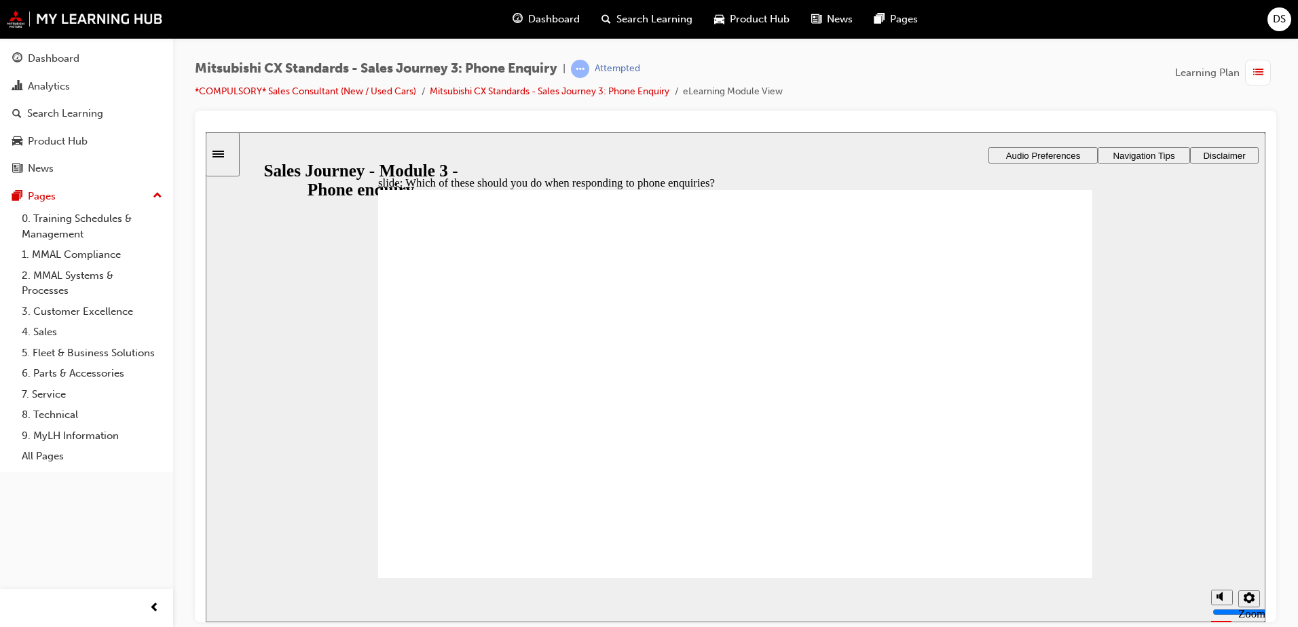
checkbox input "true"
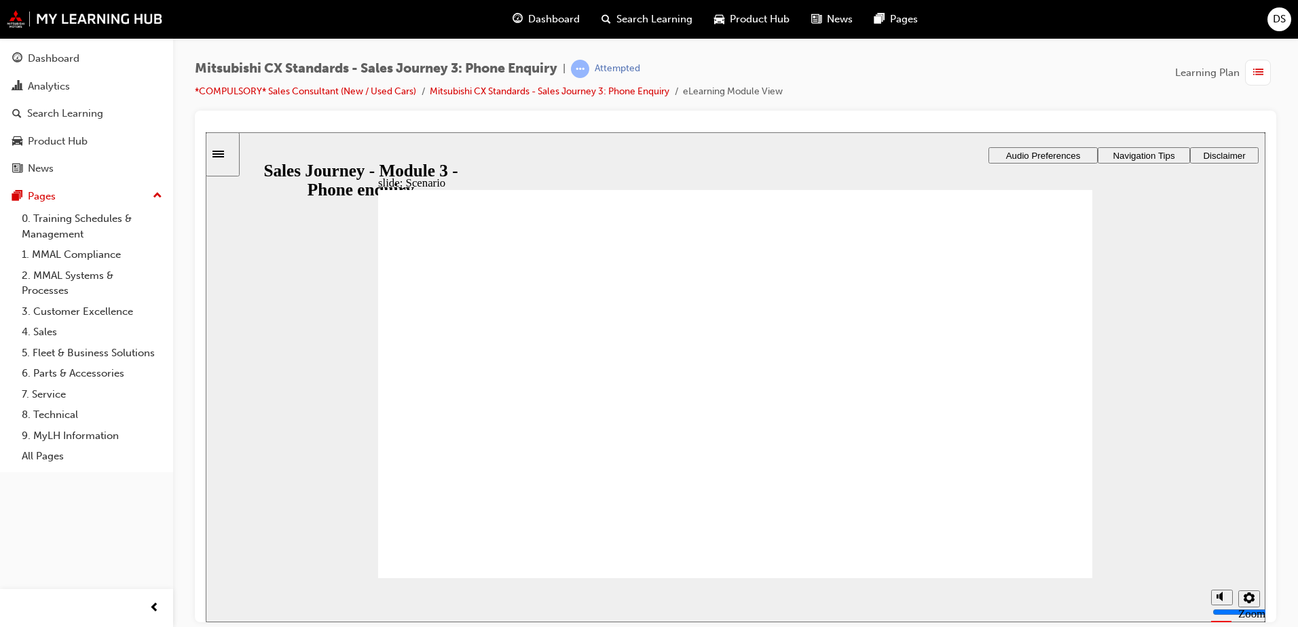
drag, startPoint x: 691, startPoint y: 393, endPoint x: 703, endPoint y: 409, distance: 19.4
checkbox input "true"
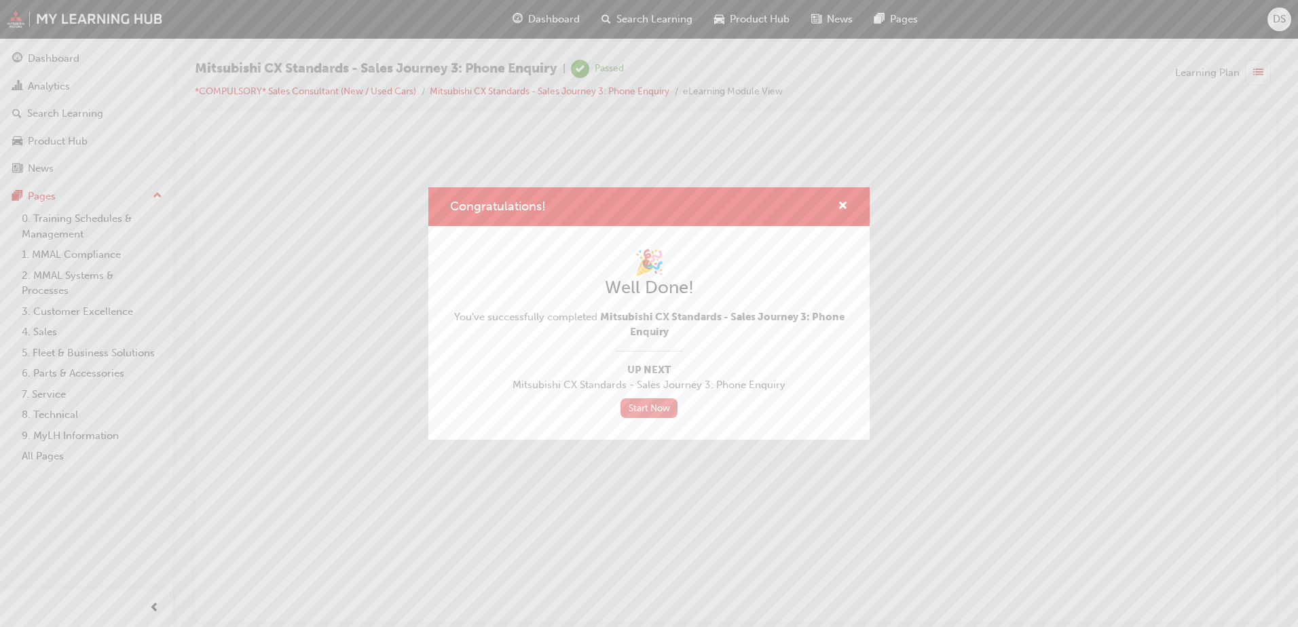
click at [642, 401] on link "Start Now" at bounding box center [649, 409] width 57 height 20
click at [646, 405] on link "Start Now" at bounding box center [649, 409] width 57 height 20
click at [845, 204] on span "cross-icon" at bounding box center [843, 207] width 10 height 12
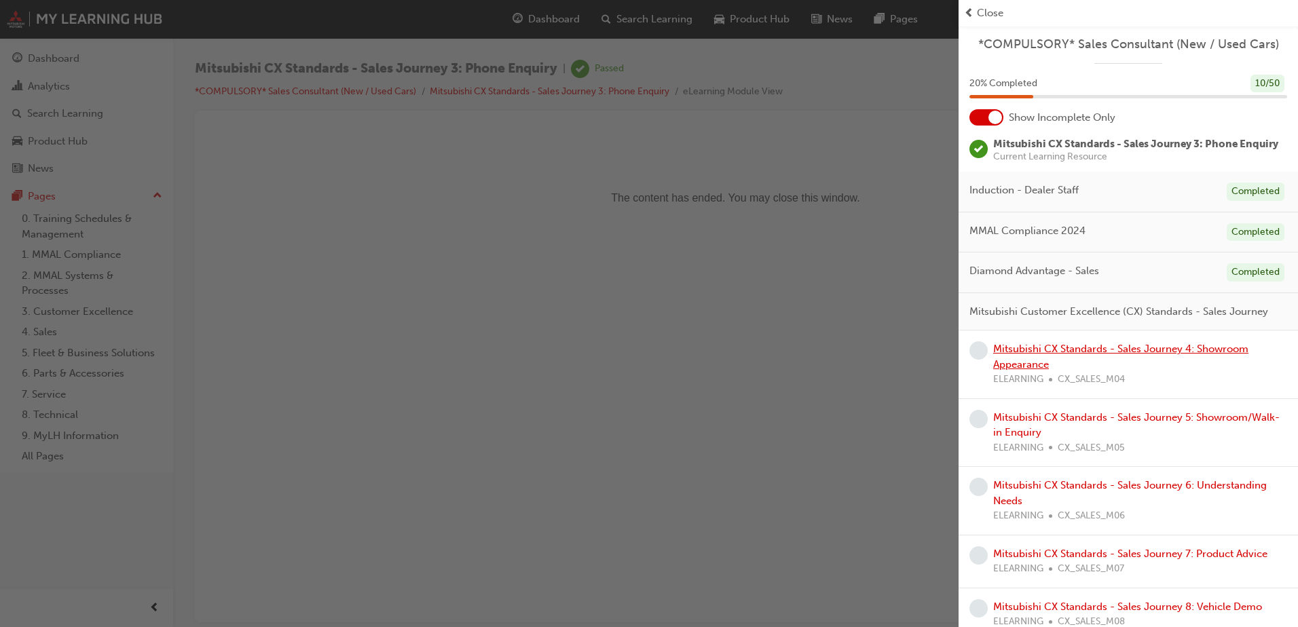
click at [1044, 371] on link "Mitsubishi CX Standards - Sales Journey 4: Showroom Appearance" at bounding box center [1120, 357] width 255 height 28
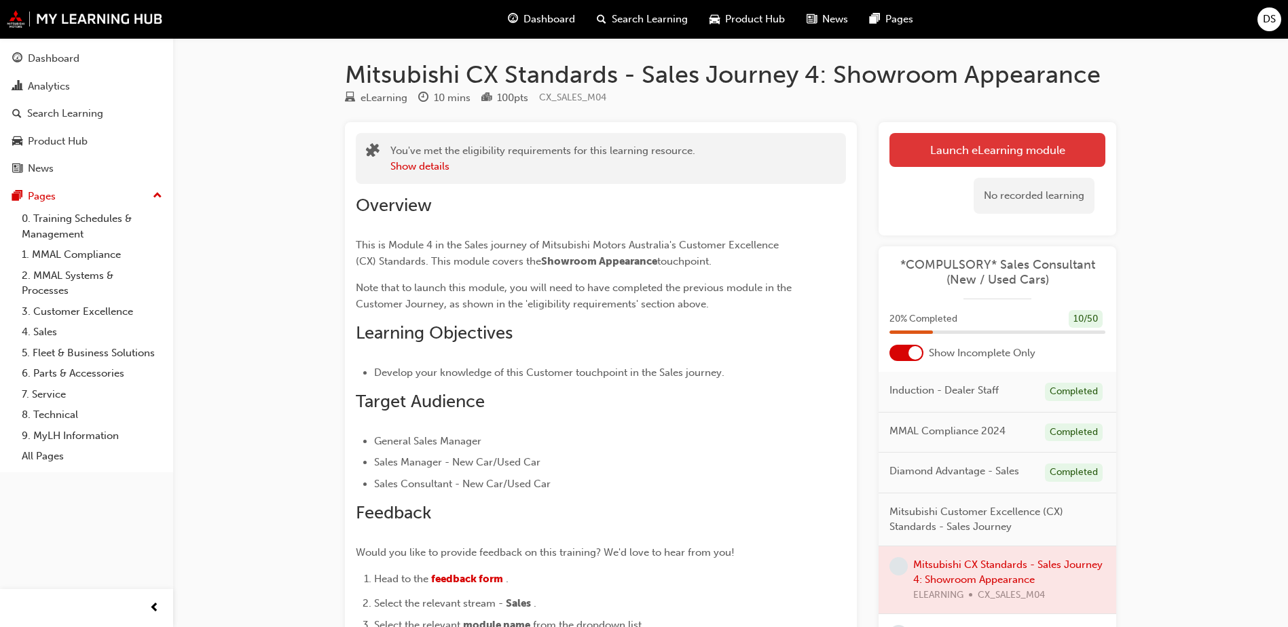
click at [1049, 149] on link "Launch eLearning module" at bounding box center [998, 150] width 216 height 34
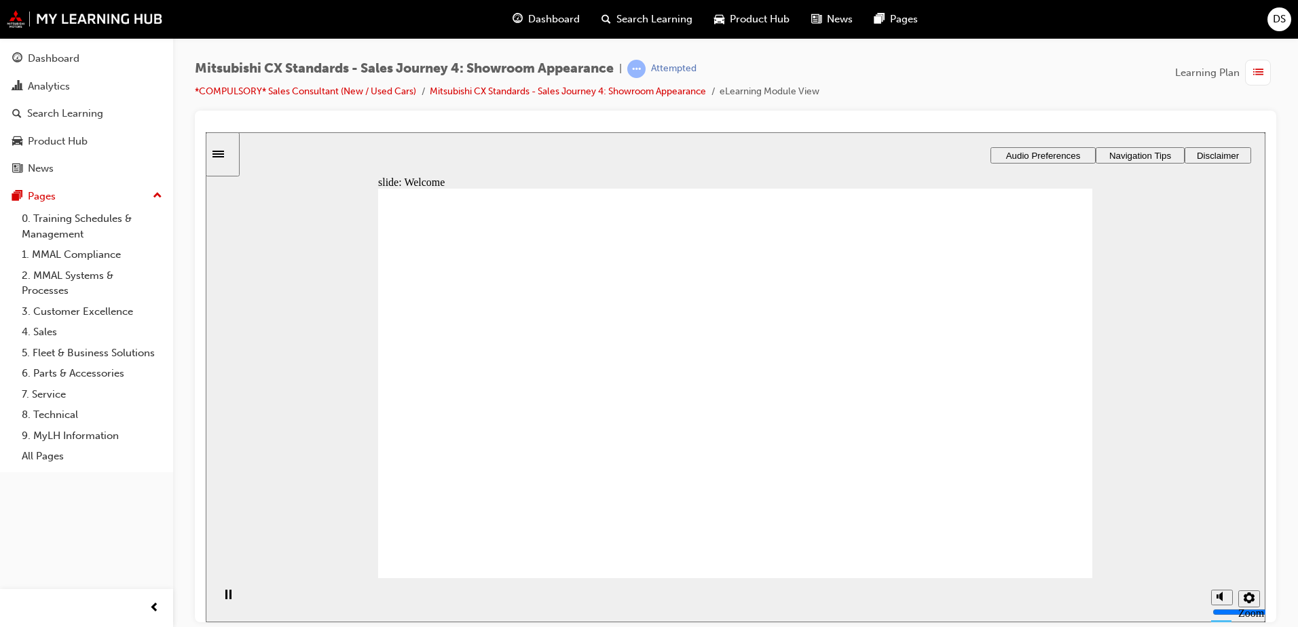
drag, startPoint x: 981, startPoint y: 392, endPoint x: 996, endPoint y: 398, distance: 16.8
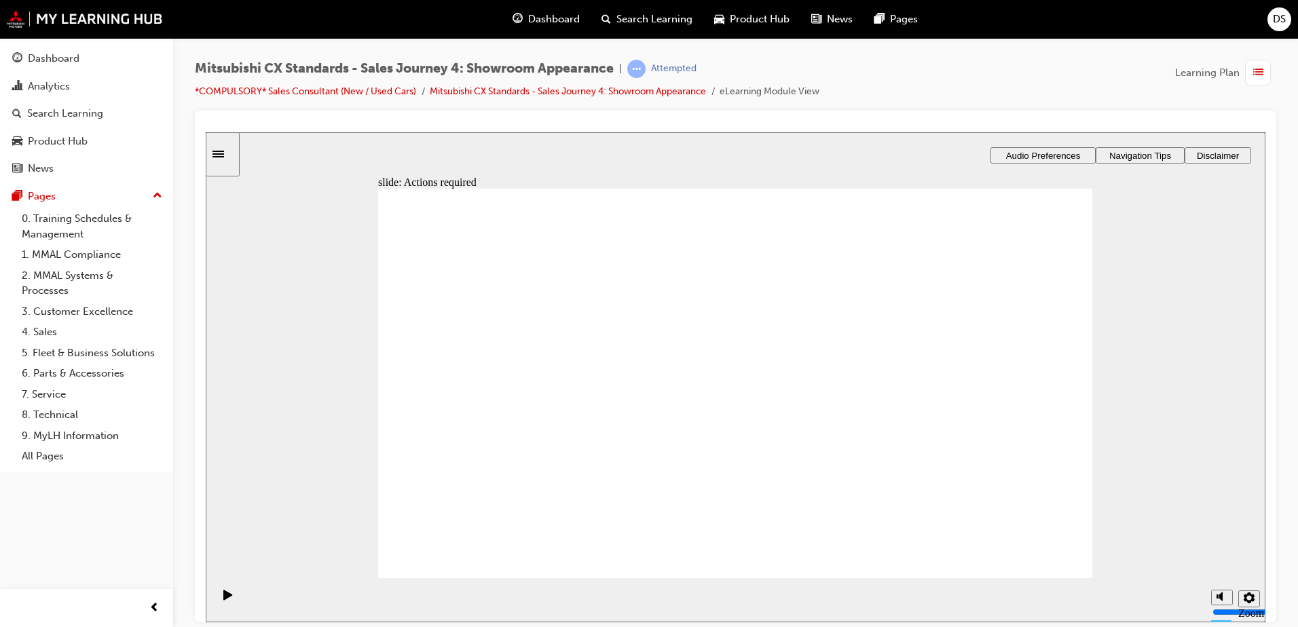
click at [1146, 348] on div "slide: Actions required Actions required What actions are required at this touc…" at bounding box center [736, 377] width 1060 height 490
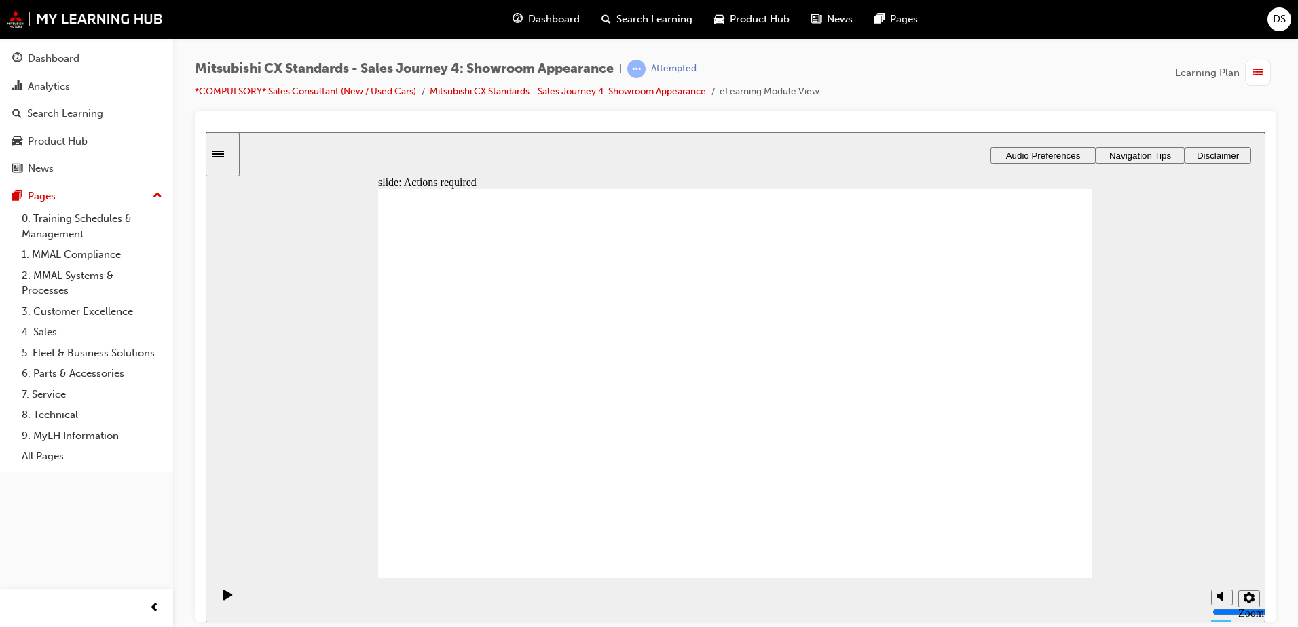
drag, startPoint x: 786, startPoint y: 502, endPoint x: 809, endPoint y: 515, distance: 26.4
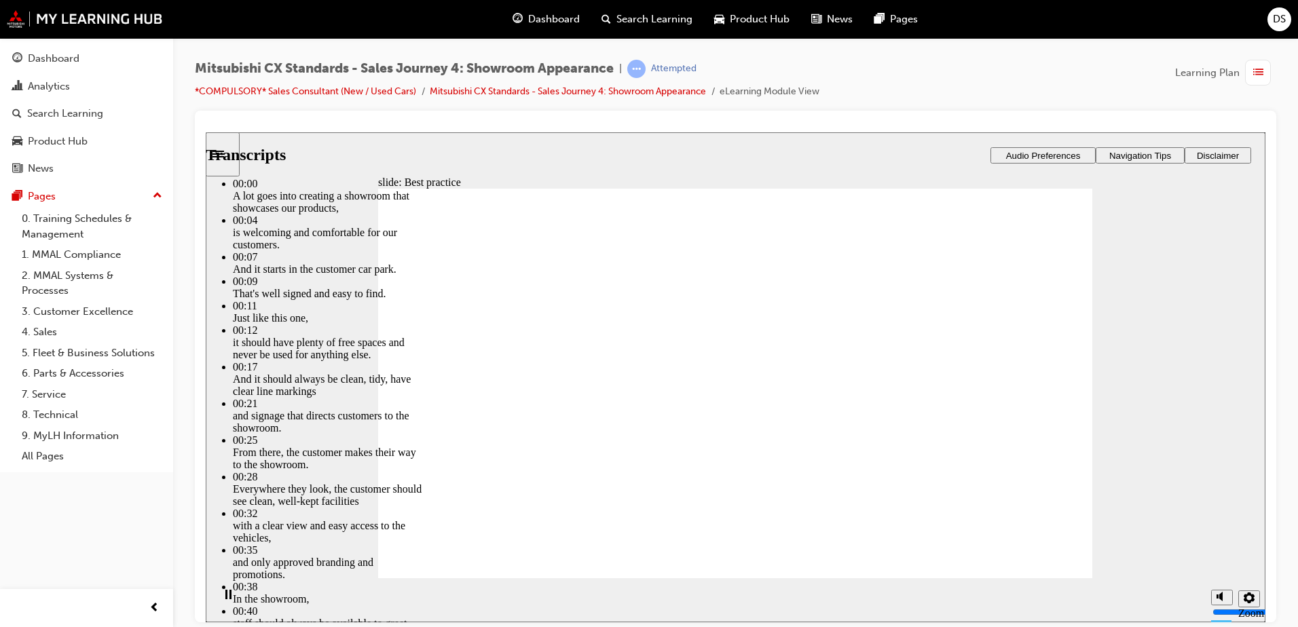
type input "109"
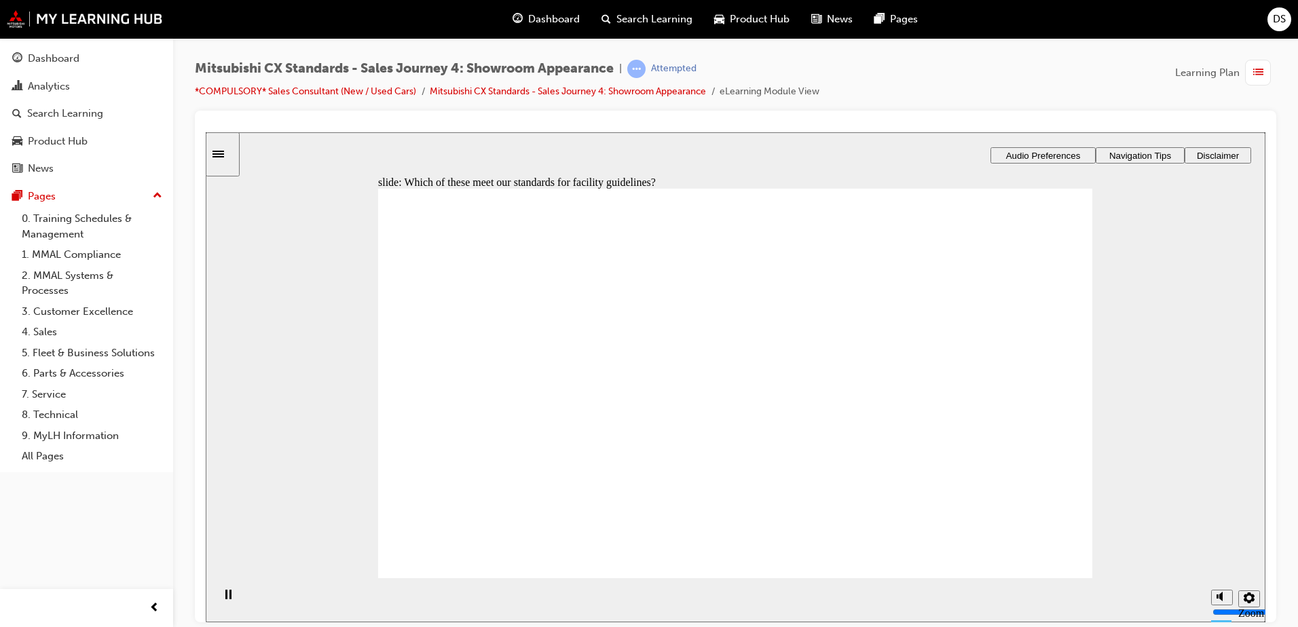
checkbox input "true"
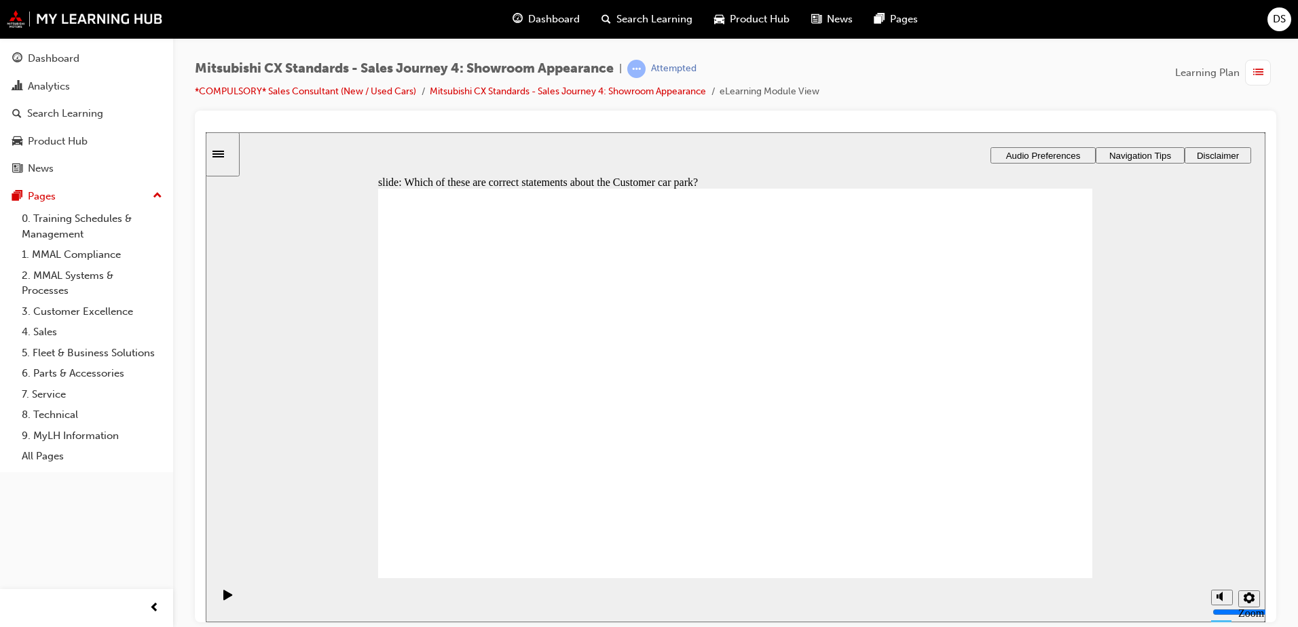
click at [543, 12] on span "Dashboard" at bounding box center [554, 20] width 52 height 16
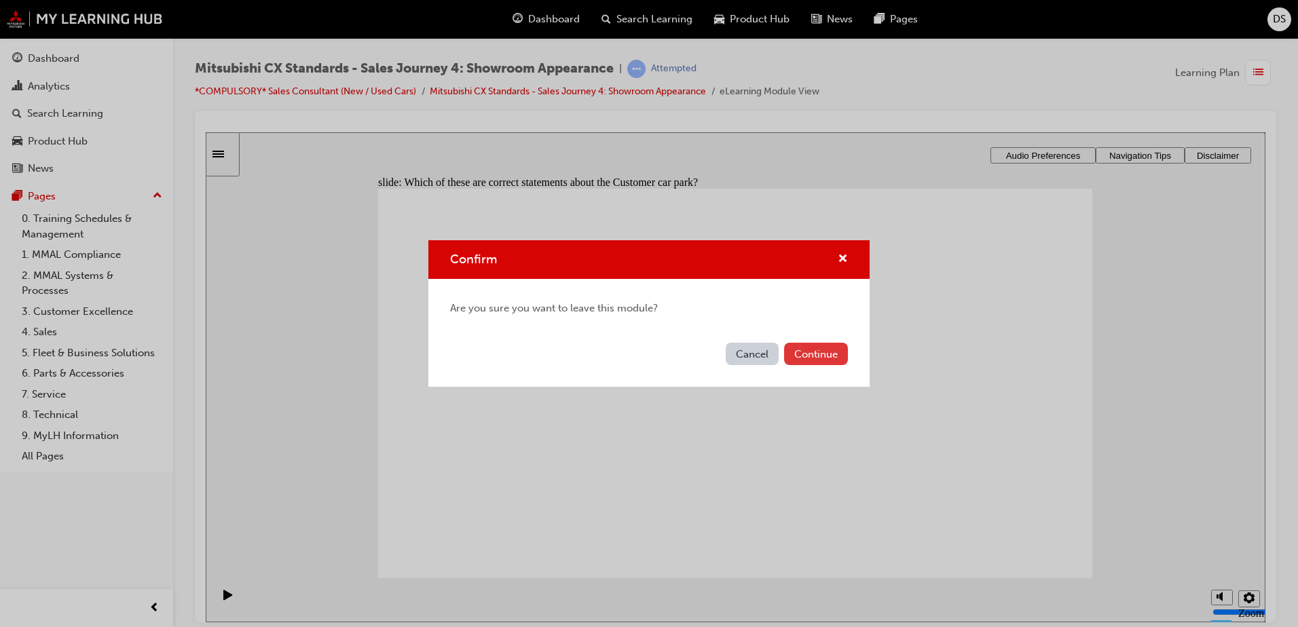
click at [828, 354] on button "Continue" at bounding box center [816, 354] width 64 height 22
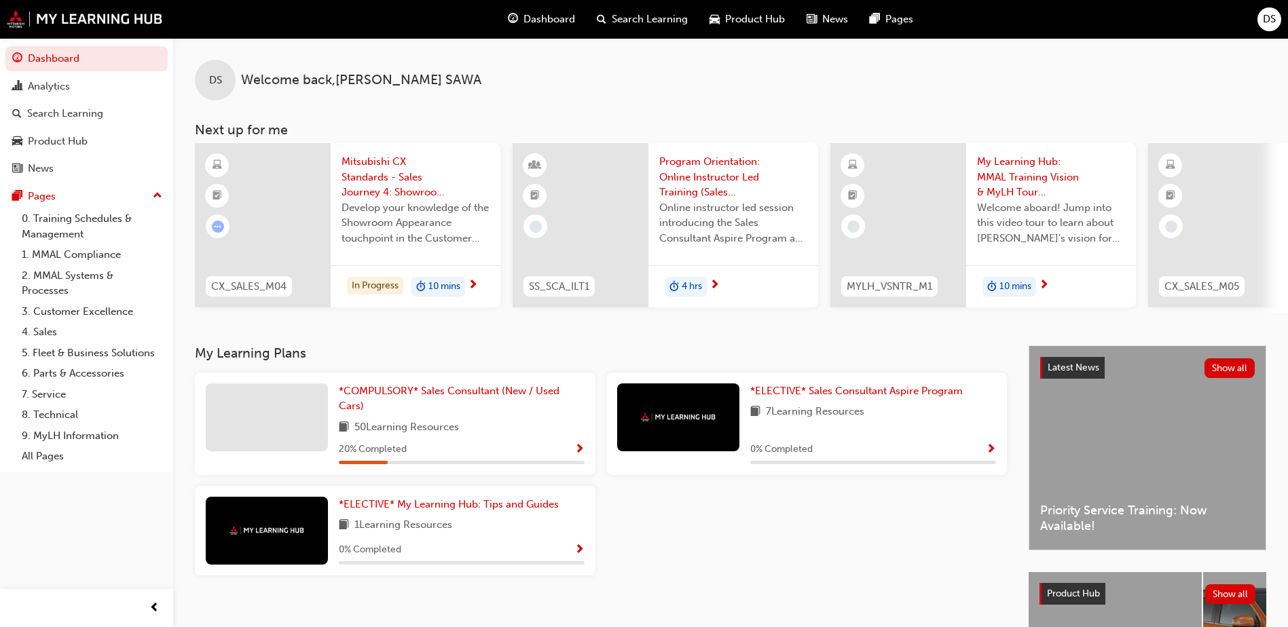
click at [581, 455] on span "Show Progress" at bounding box center [580, 450] width 10 height 12
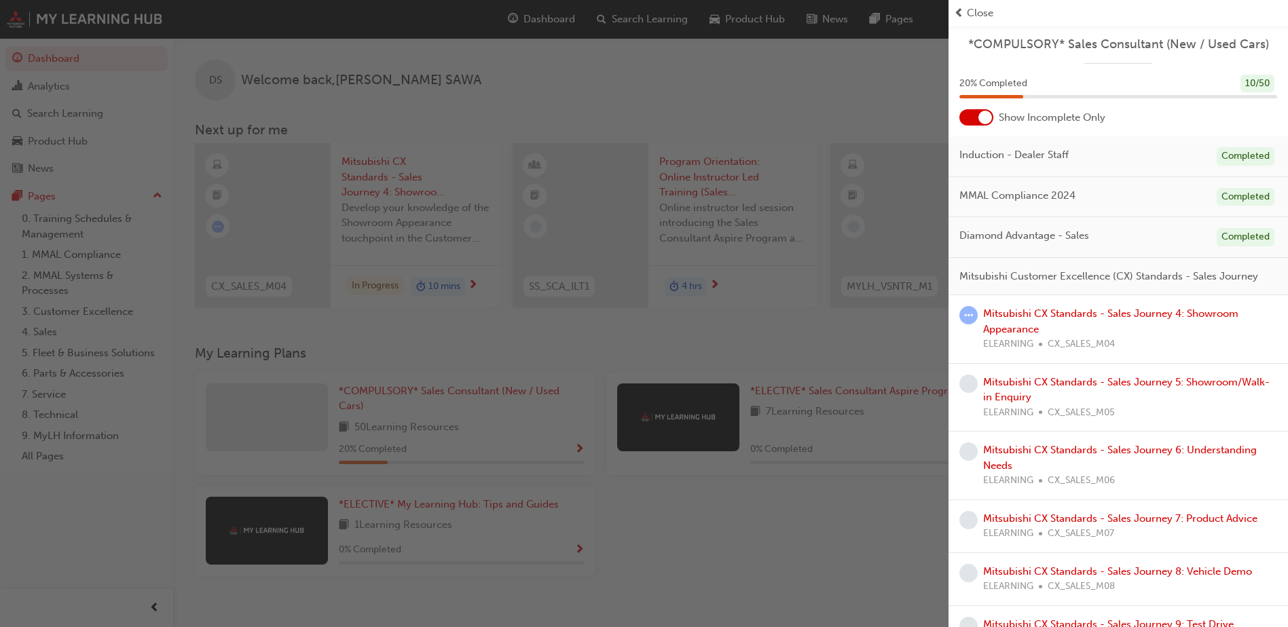
click at [1044, 341] on div "Mitsubishi CX Standards - Sales Journey 4: Showroom Appearance ELEARNING CX_SAL…" at bounding box center [1130, 329] width 294 height 46
click at [1034, 337] on div "Mitsubishi CX Standards - Sales Journey 4: Showroom Appearance ELEARNING CX_SAL…" at bounding box center [1130, 329] width 294 height 46
click at [1017, 331] on link "Mitsubishi CX Standards - Sales Journey 4: Showroom Appearance" at bounding box center [1110, 322] width 255 height 28
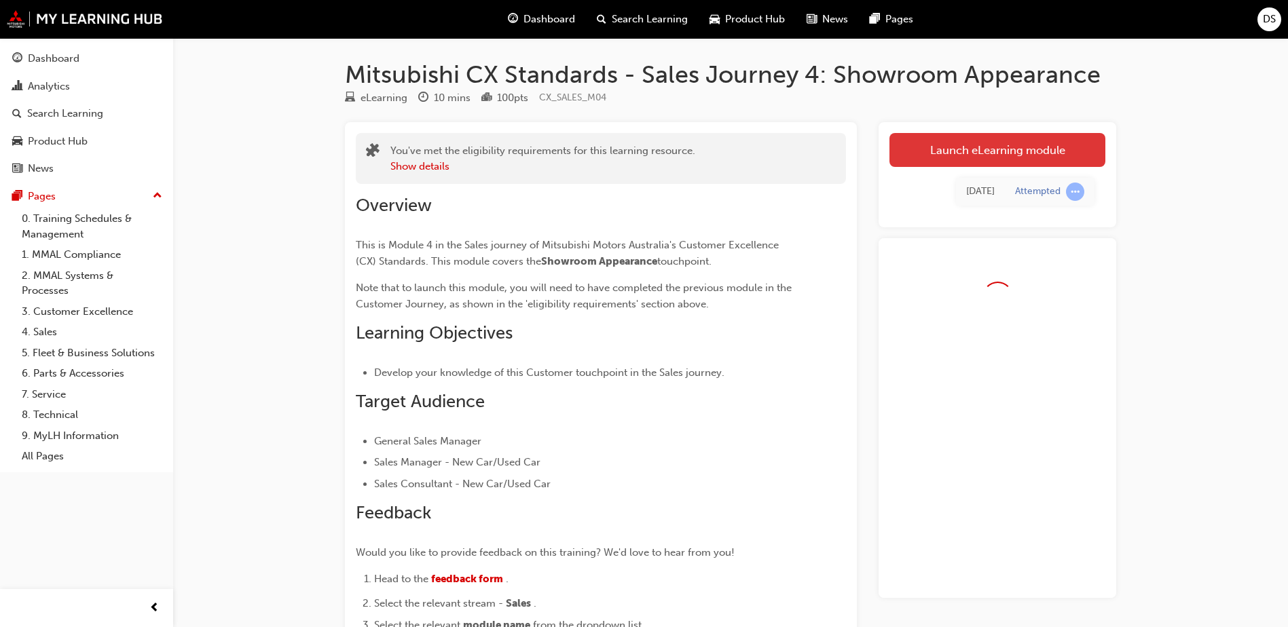
click at [1056, 147] on link "Launch eLearning module" at bounding box center [998, 150] width 216 height 34
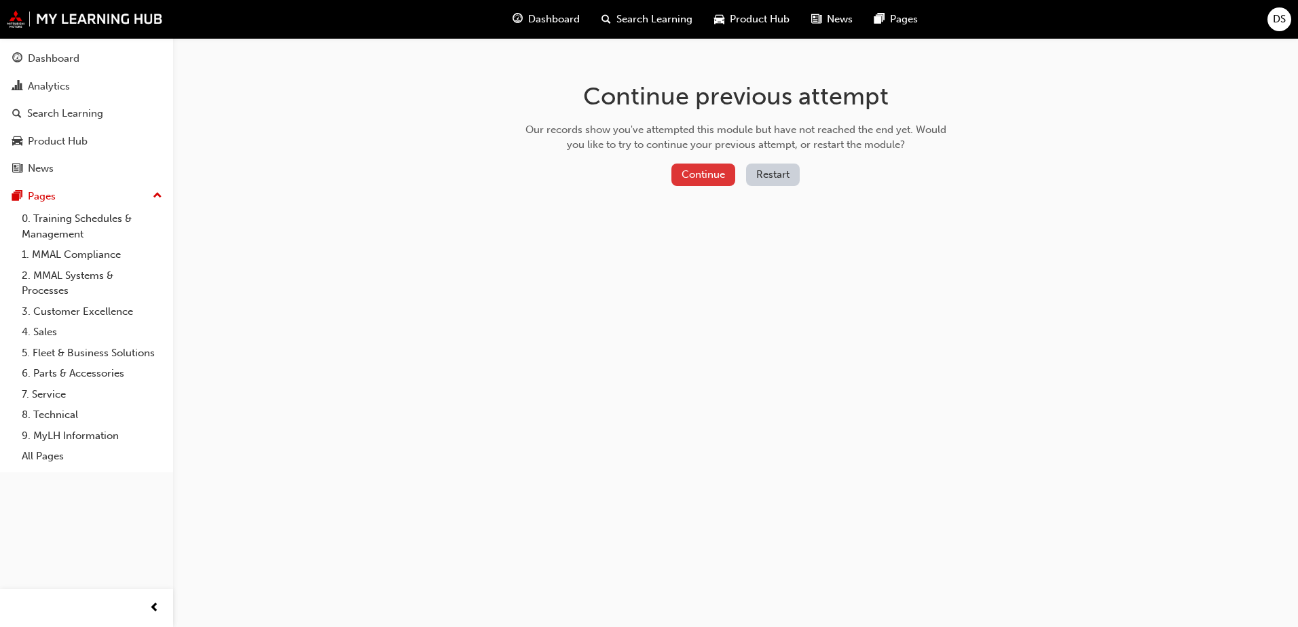
click at [702, 170] on button "Continue" at bounding box center [704, 175] width 64 height 22
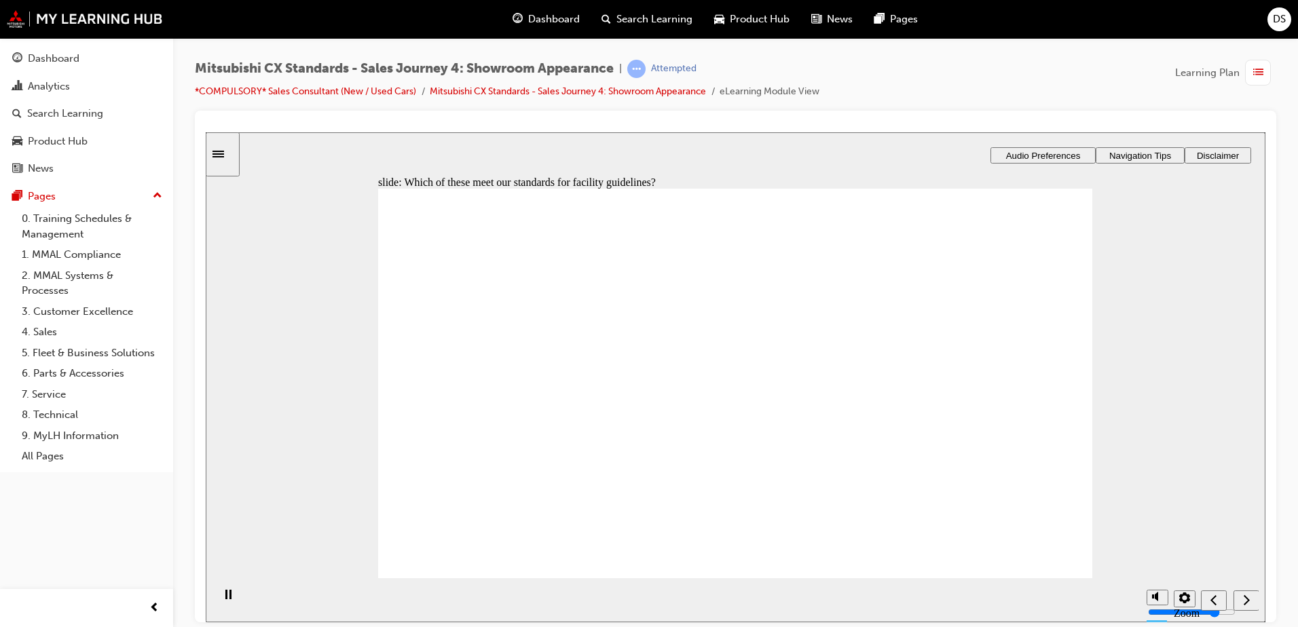
checkbox input "true"
drag, startPoint x: 567, startPoint y: 335, endPoint x: 625, endPoint y: 366, distance: 65.3
checkbox input "true"
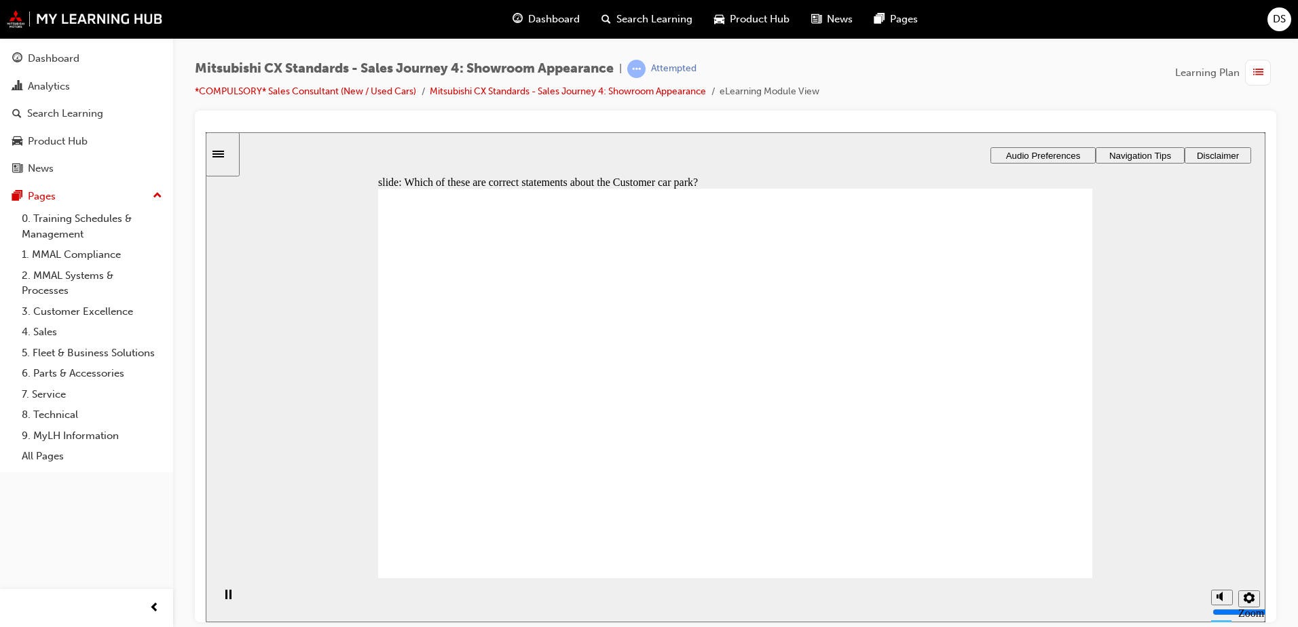
drag, startPoint x: 519, startPoint y: 423, endPoint x: 721, endPoint y: 341, distance: 217.8
drag, startPoint x: 456, startPoint y: 419, endPoint x: 630, endPoint y: 371, distance: 180.4
drag, startPoint x: 505, startPoint y: 412, endPoint x: 655, endPoint y: 412, distance: 149.4
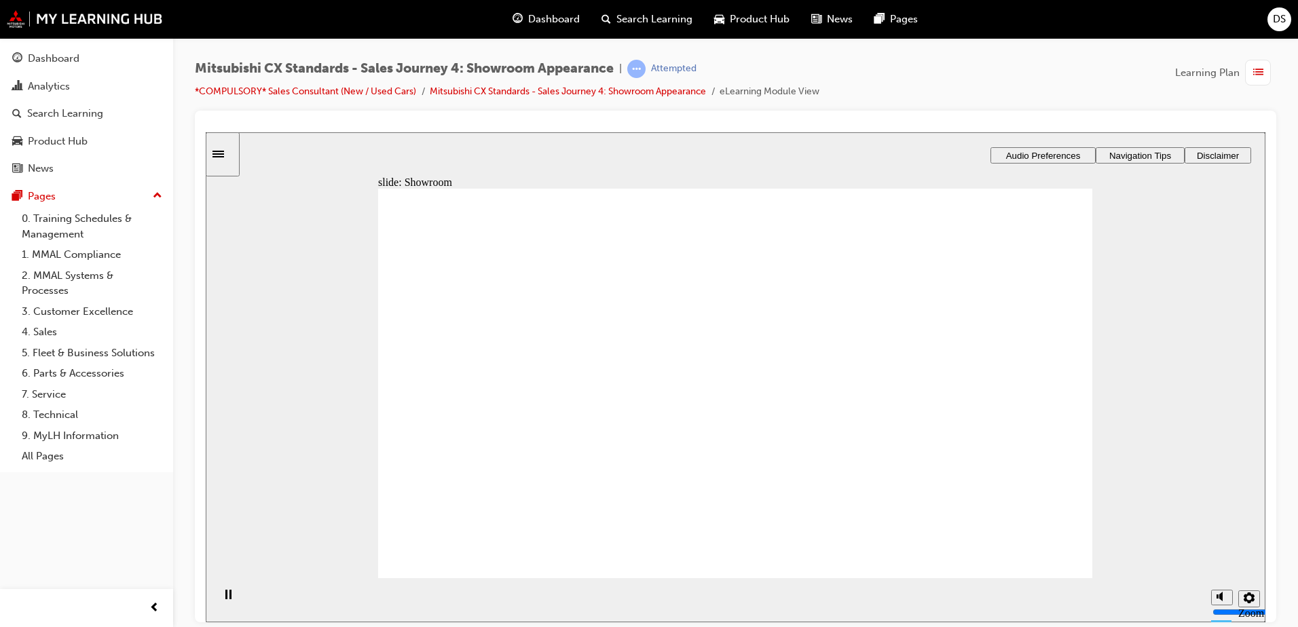
drag, startPoint x: 563, startPoint y: 420, endPoint x: 641, endPoint y: 452, distance: 84.6
drag, startPoint x: 569, startPoint y: 430, endPoint x: 725, endPoint y: 504, distance: 172.8
drag, startPoint x: 761, startPoint y: 416, endPoint x: 903, endPoint y: 390, distance: 144.1
drag, startPoint x: 726, startPoint y: 458, endPoint x: 991, endPoint y: 418, distance: 267.8
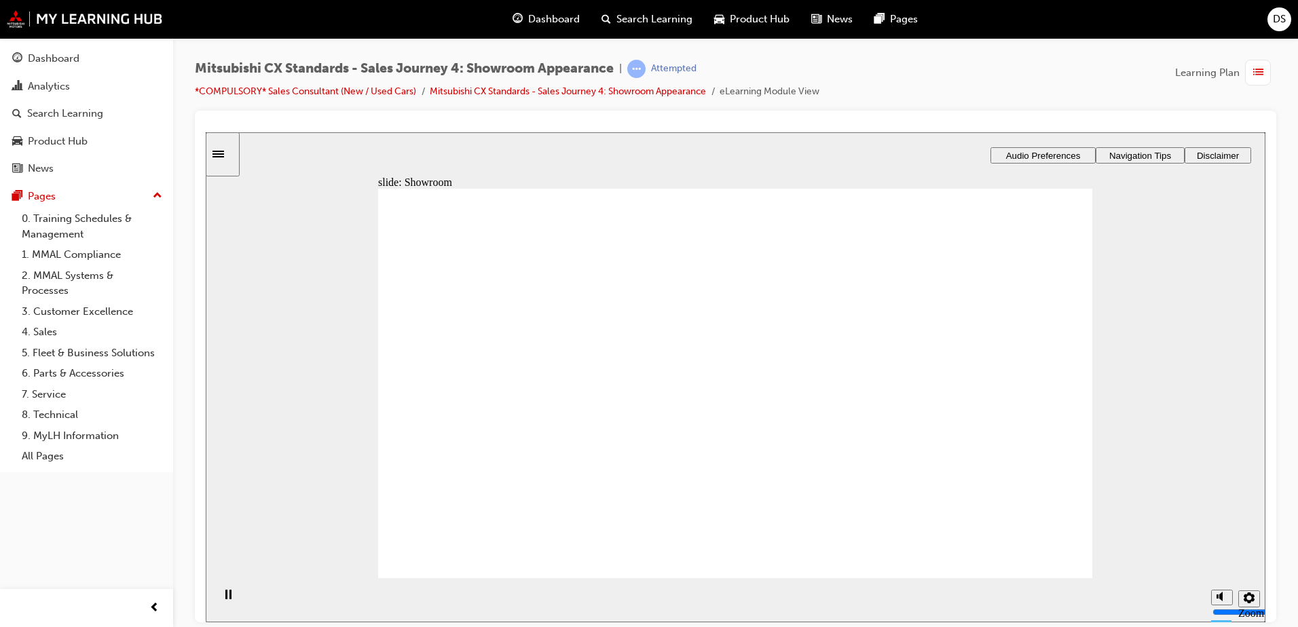
checkbox input "true"
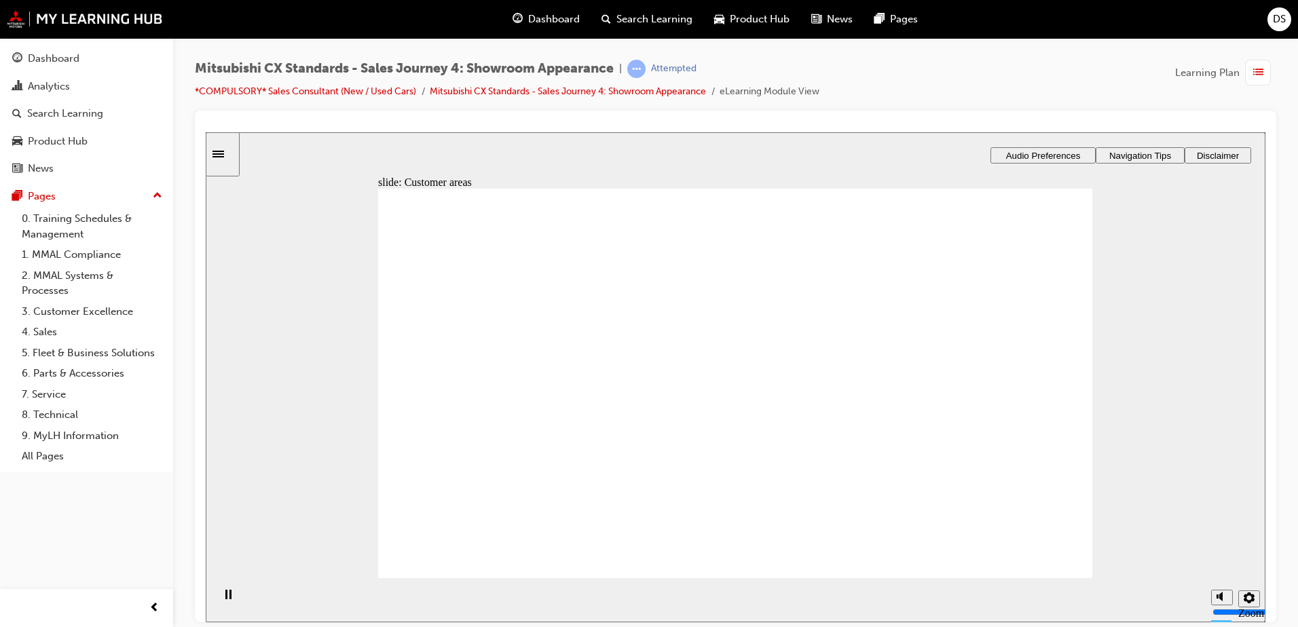
drag, startPoint x: 544, startPoint y: 416, endPoint x: 723, endPoint y: 299, distance: 213.6
drag, startPoint x: 480, startPoint y: 426, endPoint x: 699, endPoint y: 323, distance: 242.4
drag, startPoint x: 534, startPoint y: 411, endPoint x: 696, endPoint y: 379, distance: 165.4
drag, startPoint x: 524, startPoint y: 407, endPoint x: 739, endPoint y: 416, distance: 214.7
drag, startPoint x: 574, startPoint y: 405, endPoint x: 740, endPoint y: 471, distance: 178.3
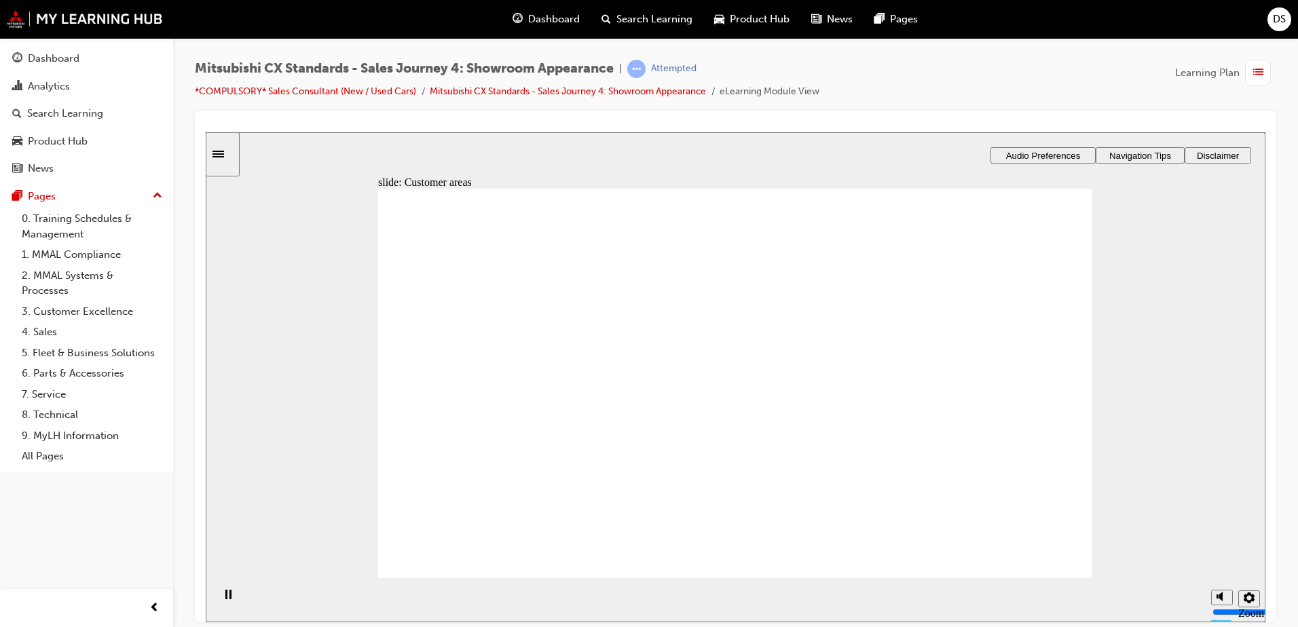
drag, startPoint x: 565, startPoint y: 408, endPoint x: 767, endPoint y: 484, distance: 215.6
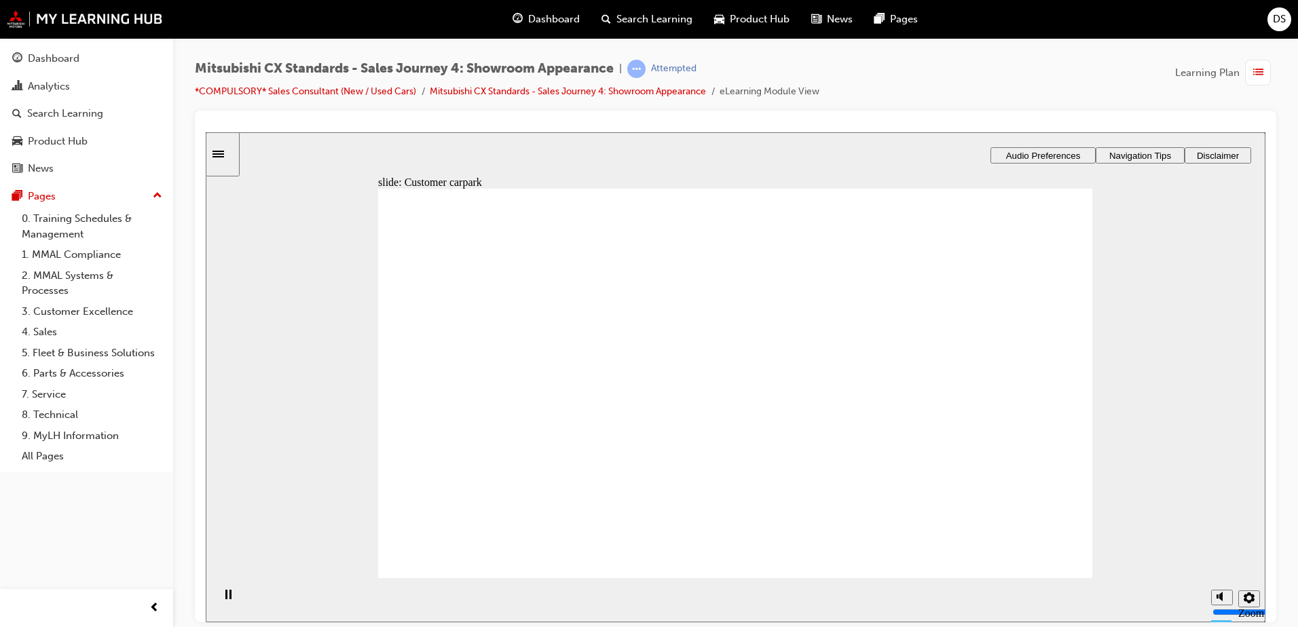
checkbox input "true"
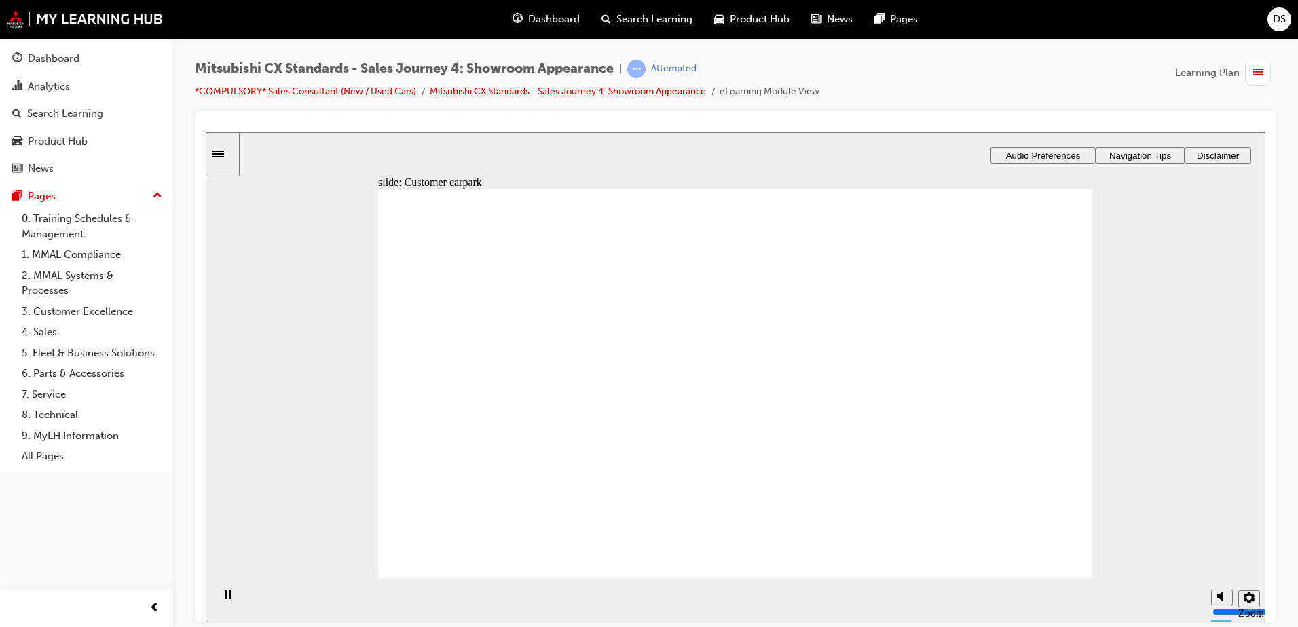
drag, startPoint x: 883, startPoint y: 415, endPoint x: 805, endPoint y: 462, distance: 91.7
checkbox input "true"
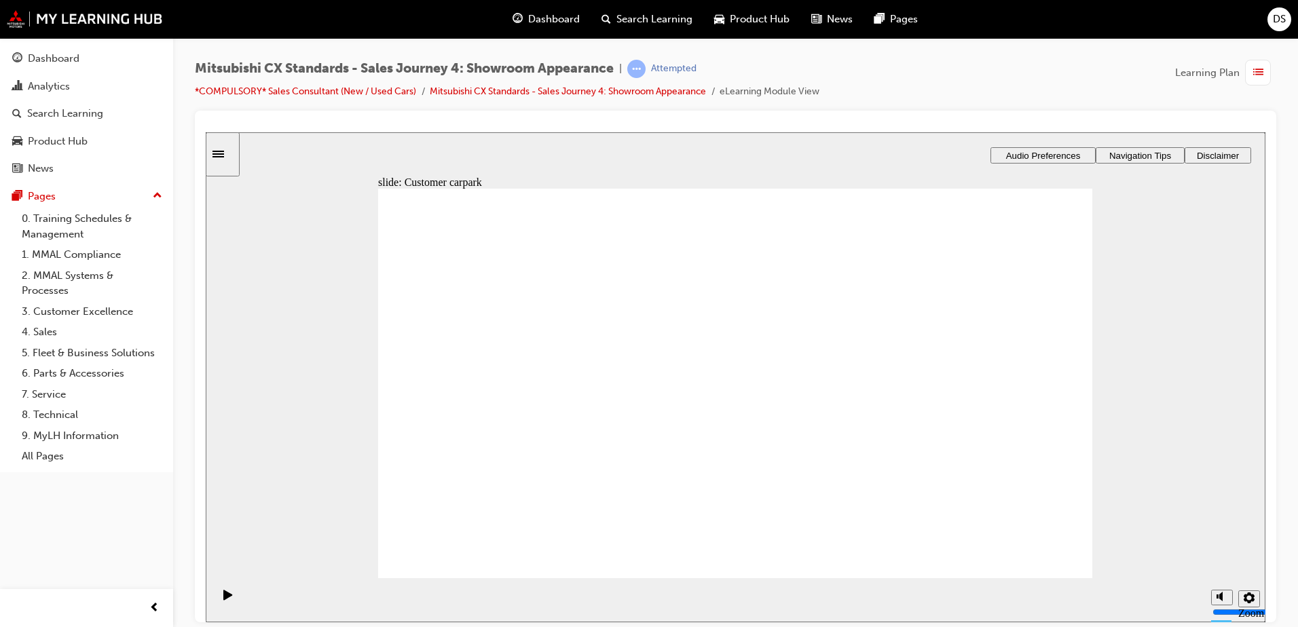
checkbox input "true"
checkbox input "false"
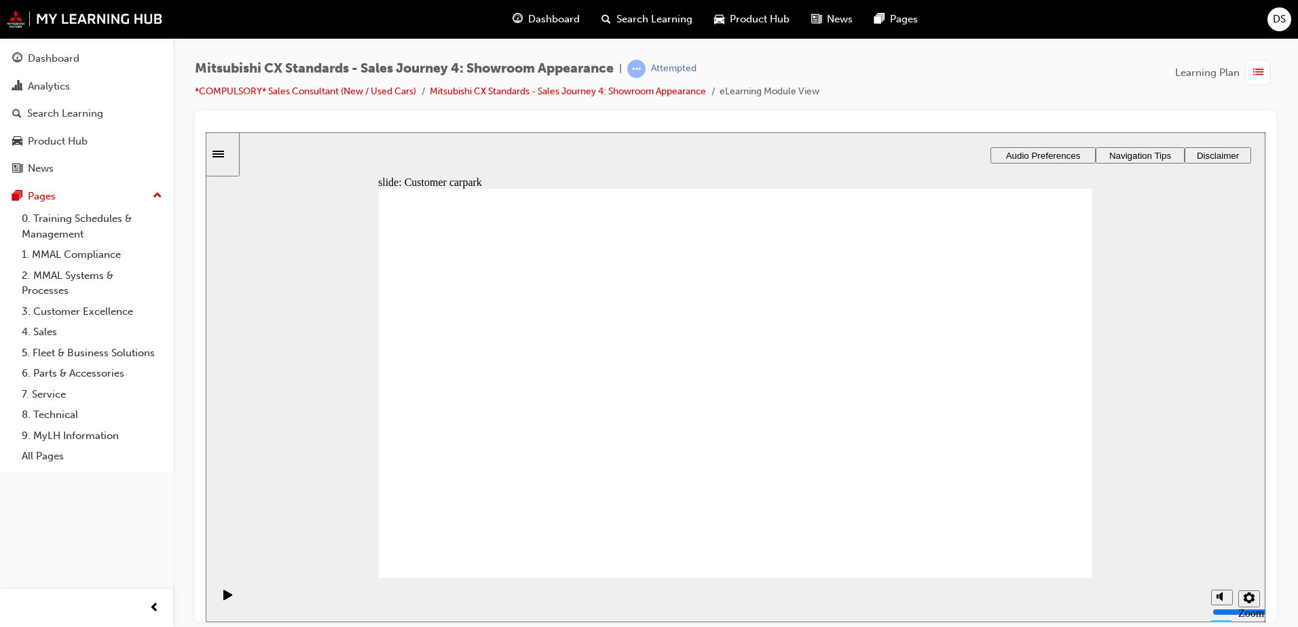
checkbox input "false"
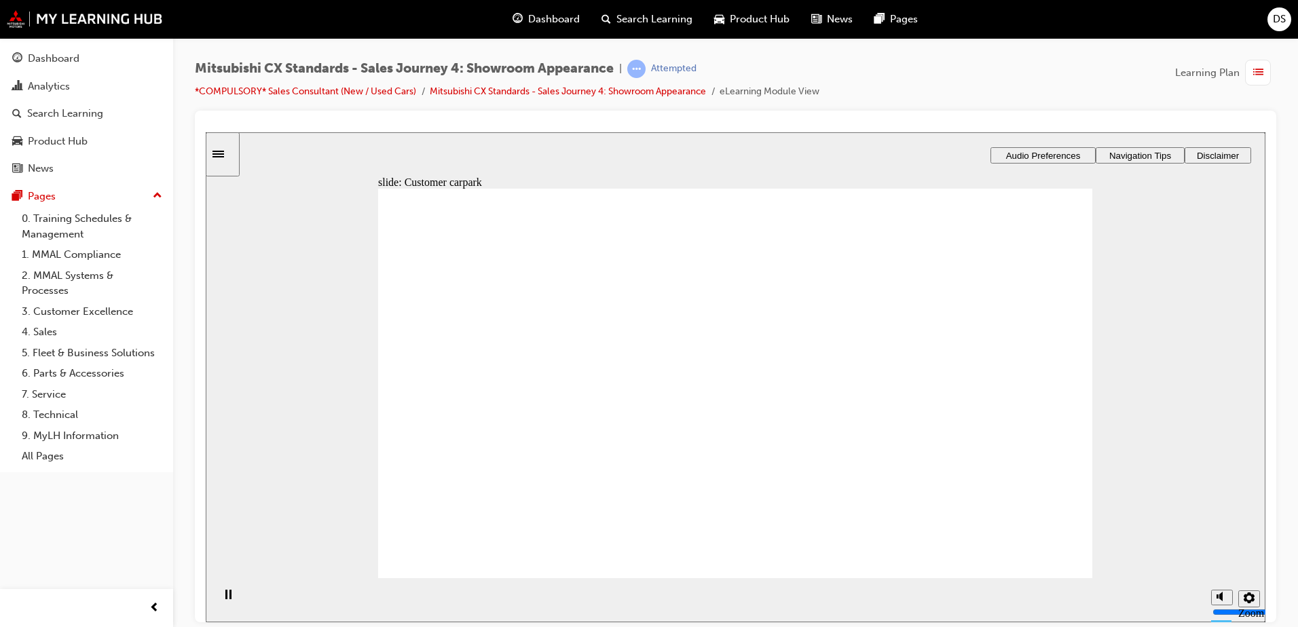
drag, startPoint x: 839, startPoint y: 465, endPoint x: 880, endPoint y: 463, distance: 40.8
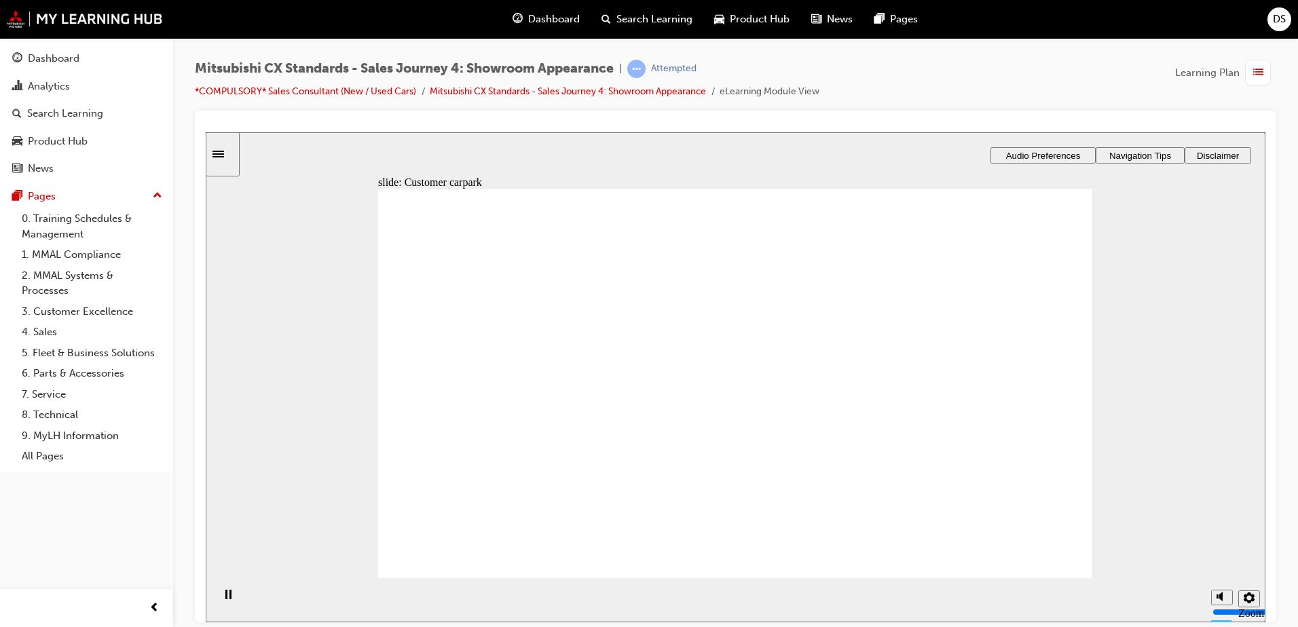
checkbox input "true"
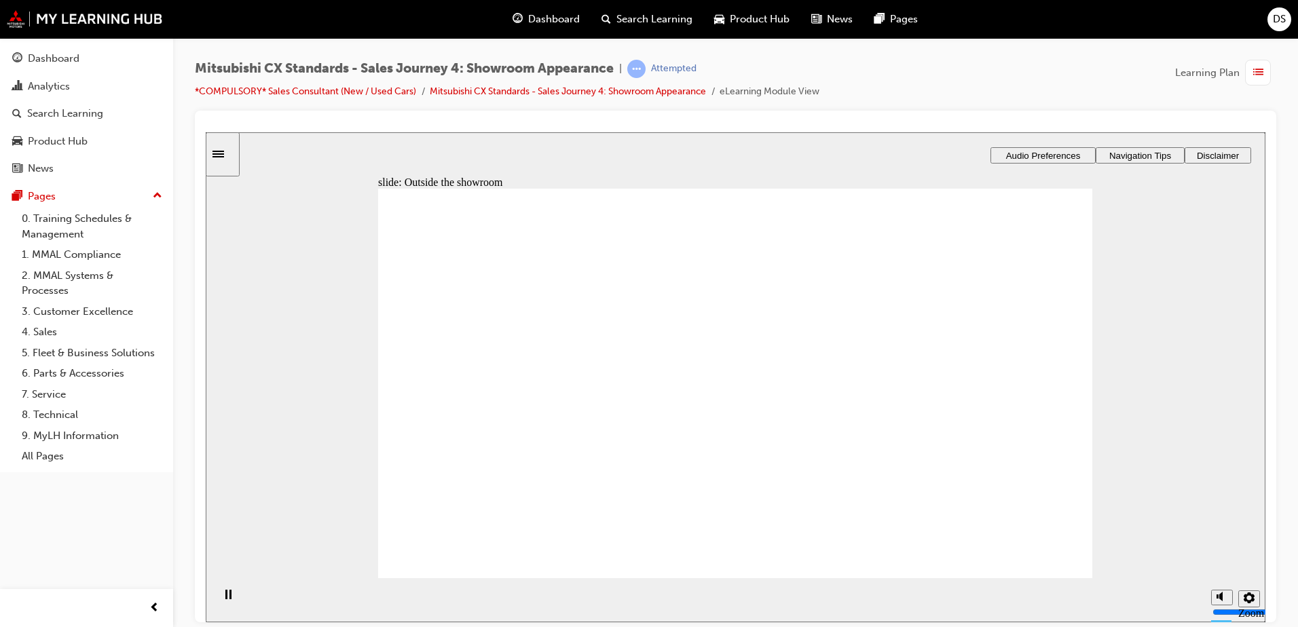
checkbox input "true"
checkbox input "false"
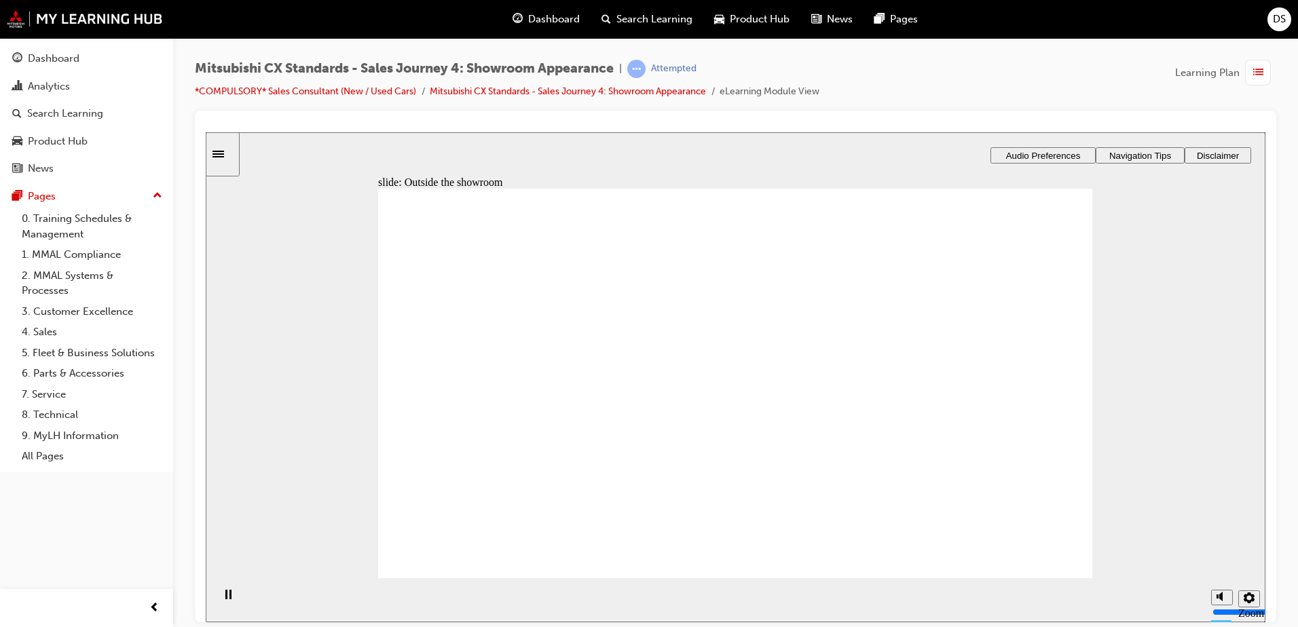
checkbox input "true"
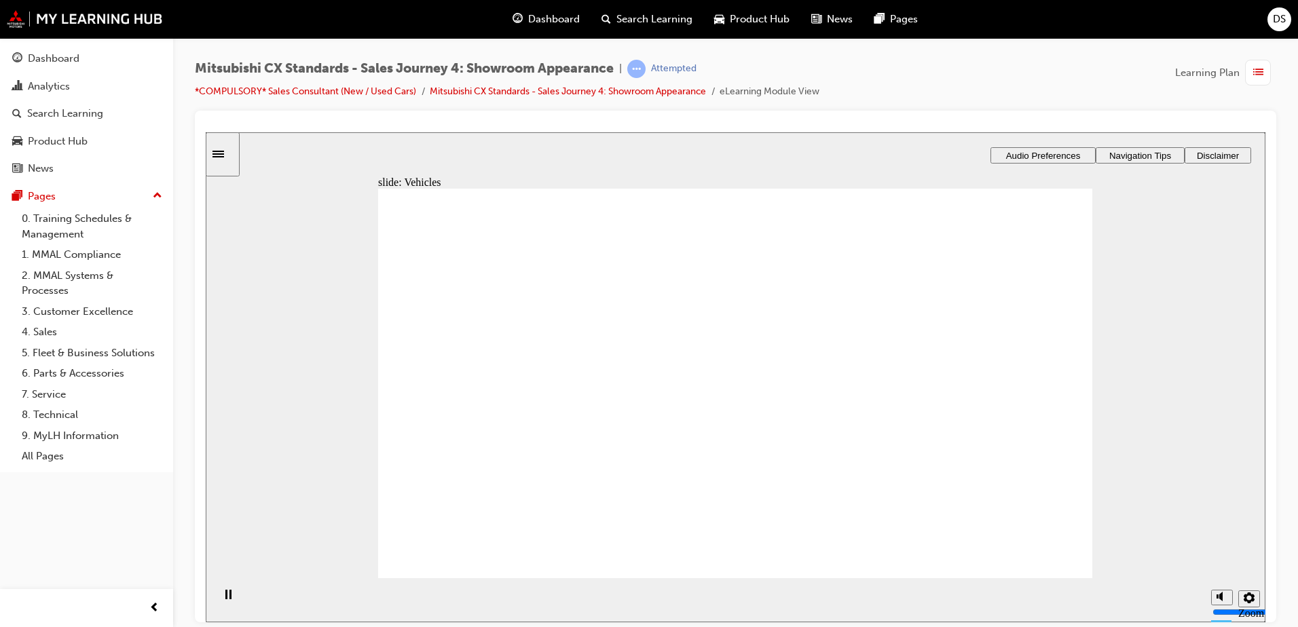
checkbox input "true"
checkbox input "false"
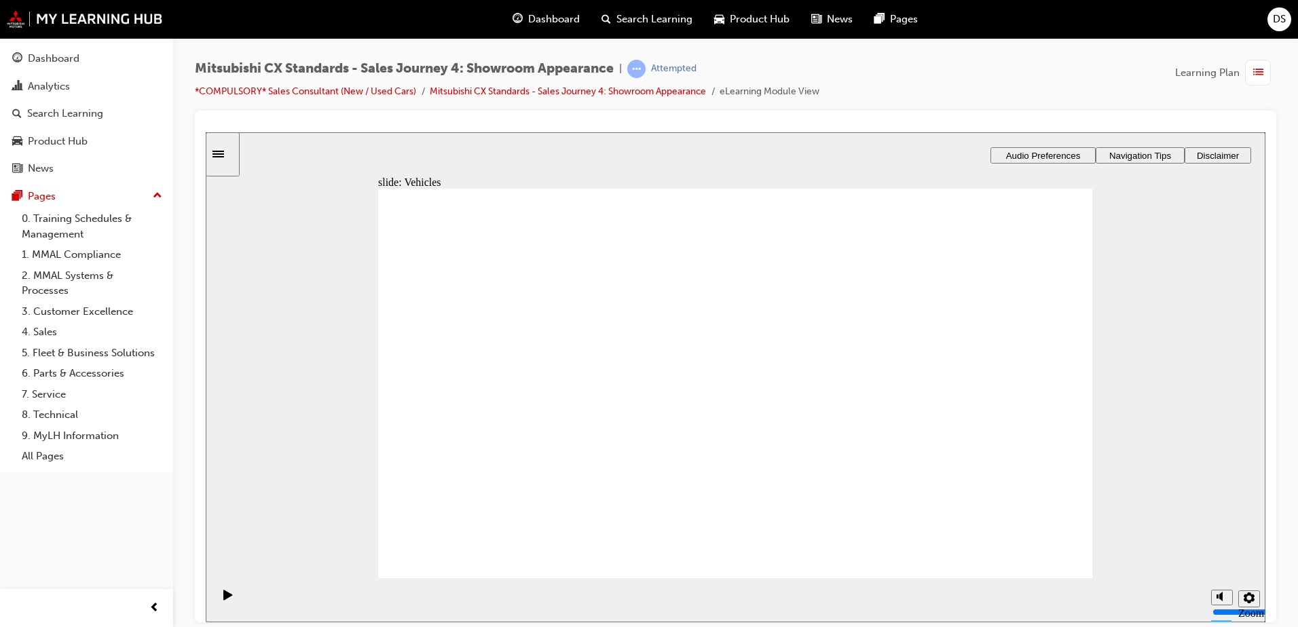
checkbox input "false"
checkbox input "true"
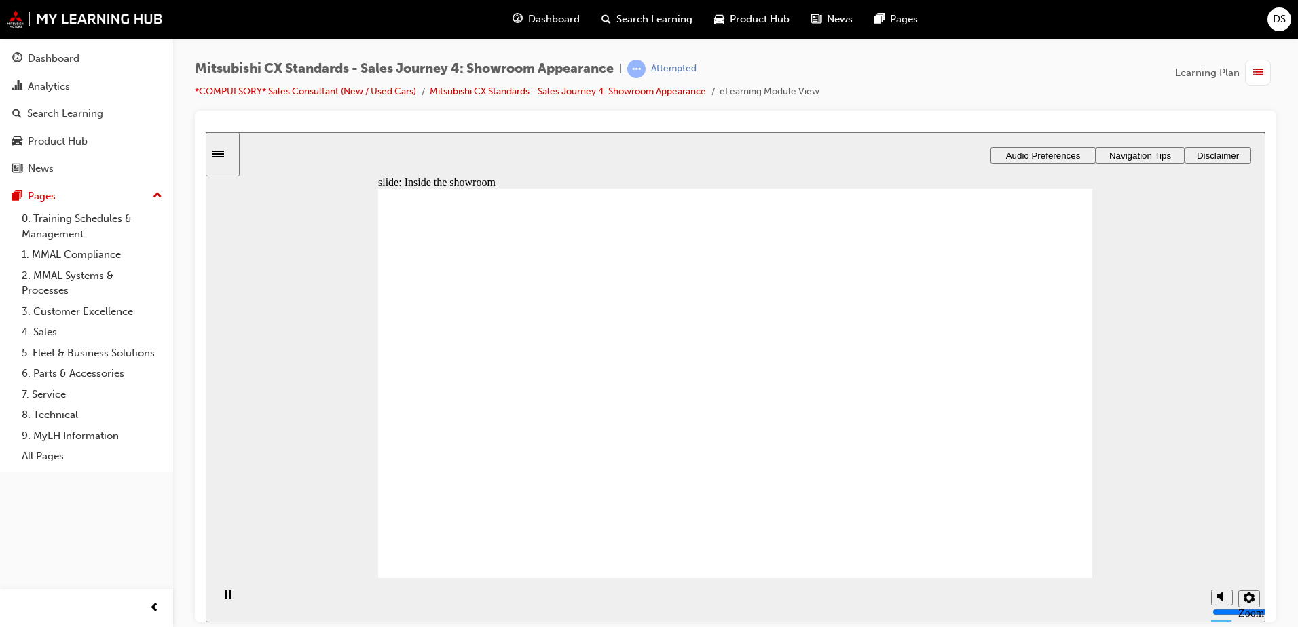
checkbox input "true"
drag, startPoint x: 950, startPoint y: 520, endPoint x: 979, endPoint y: 458, distance: 68.3
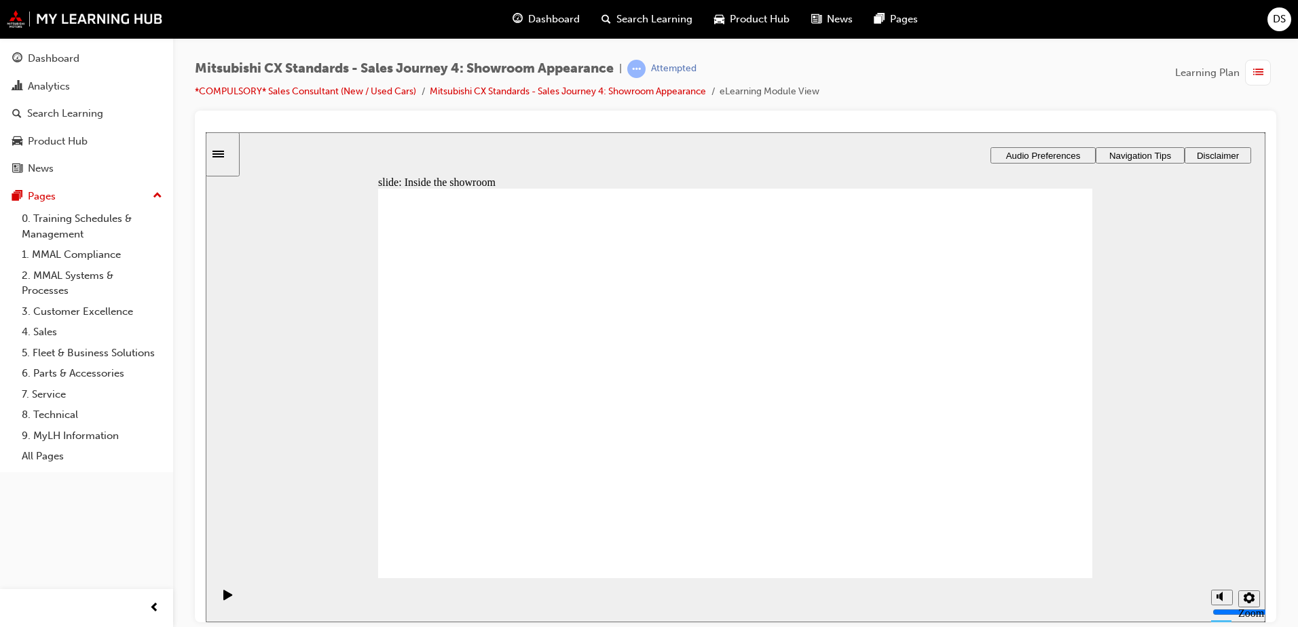
checkbox input "true"
checkbox input "false"
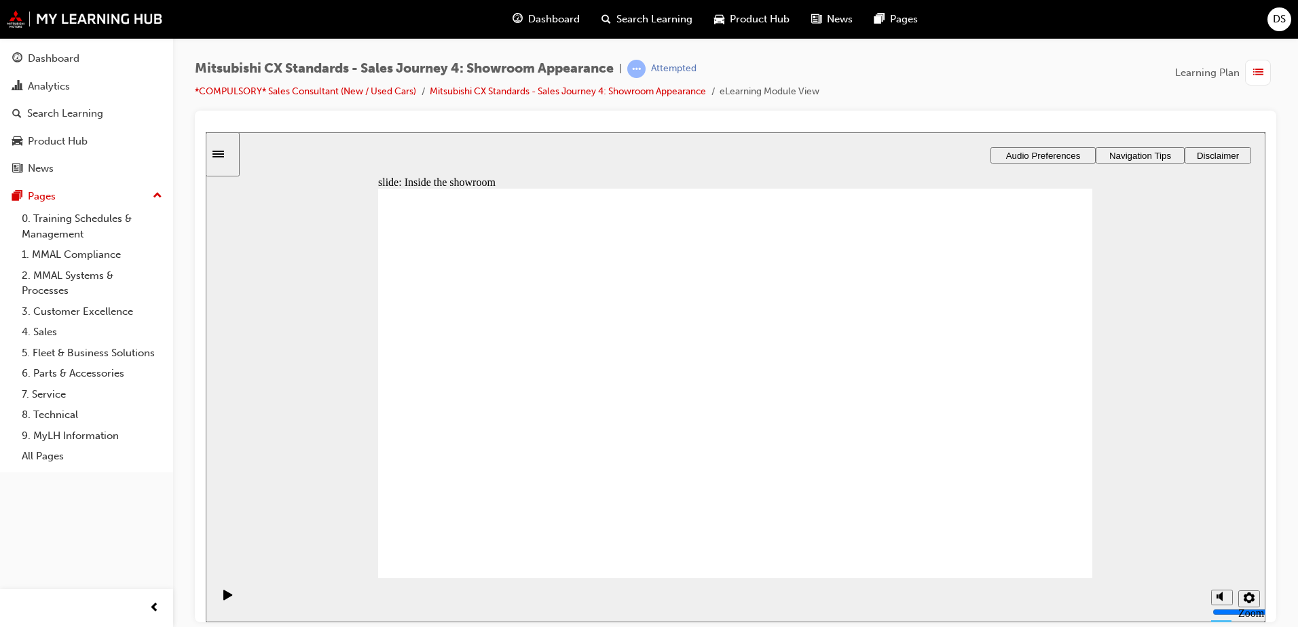
checkbox input "false"
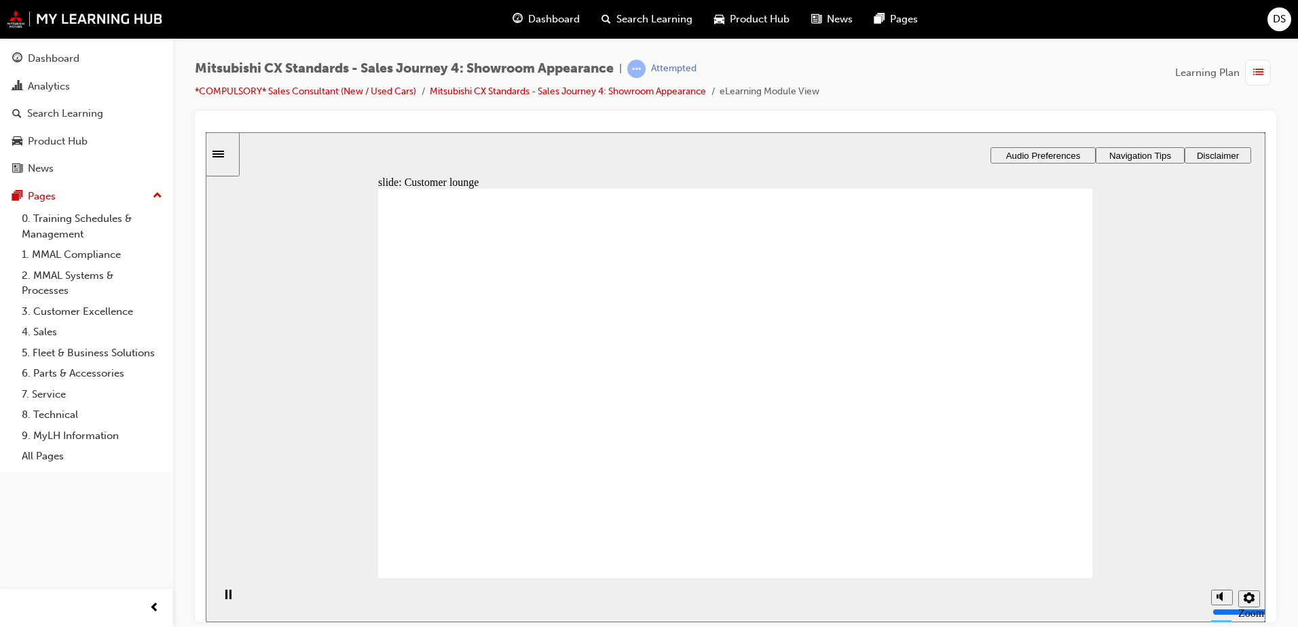
checkbox input "true"
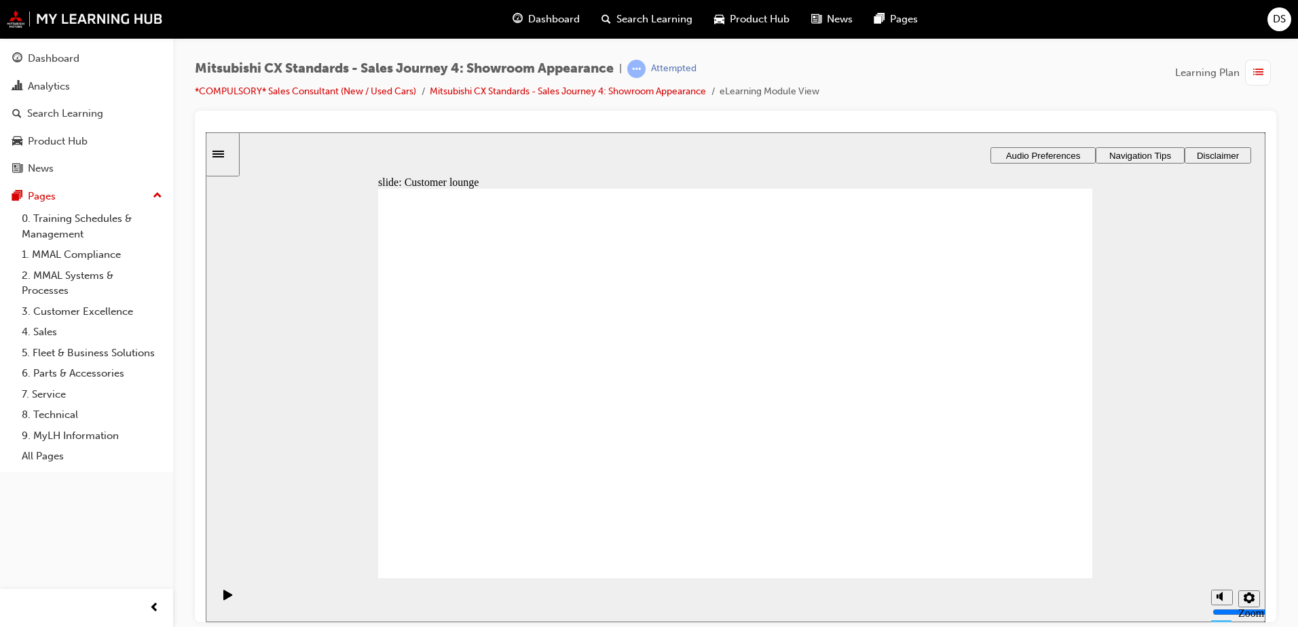
checkbox input "false"
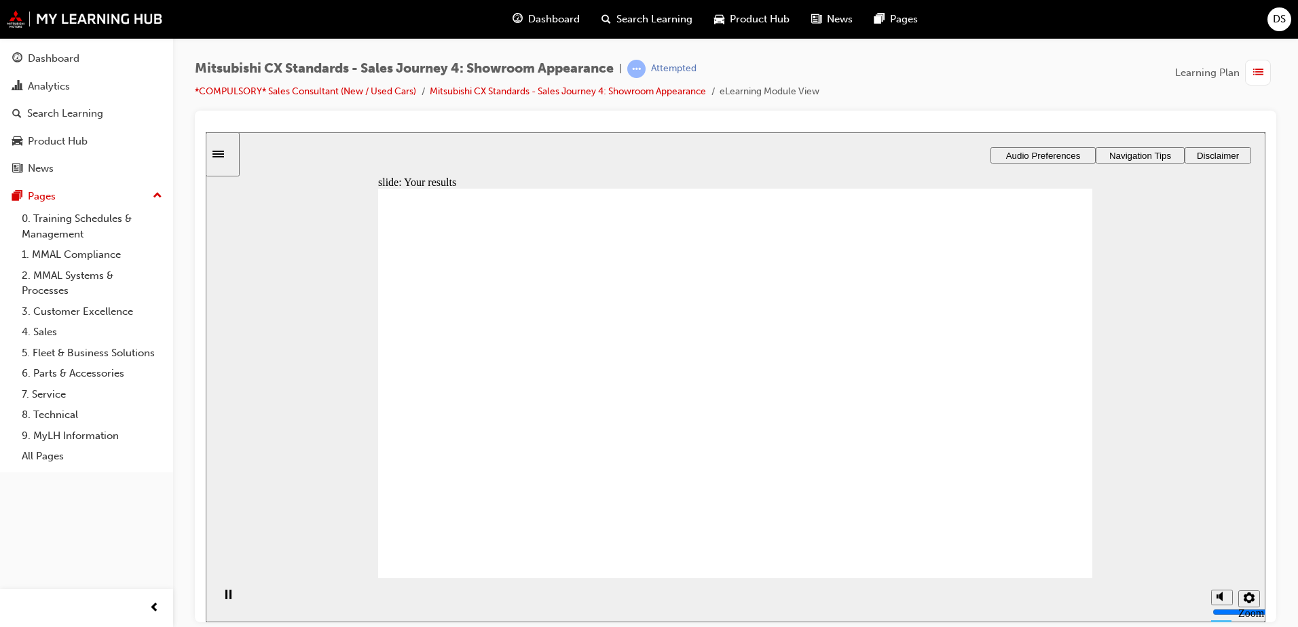
checkbox input "true"
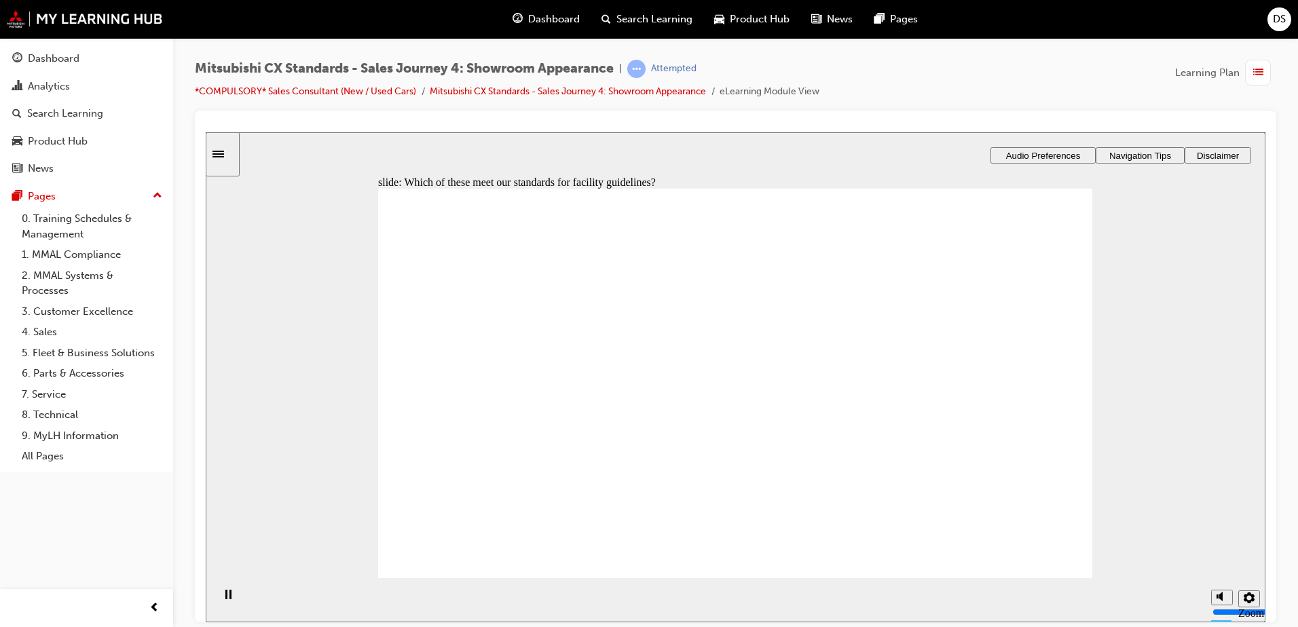
drag, startPoint x: 432, startPoint y: 462, endPoint x: 436, endPoint y: 479, distance: 18.1
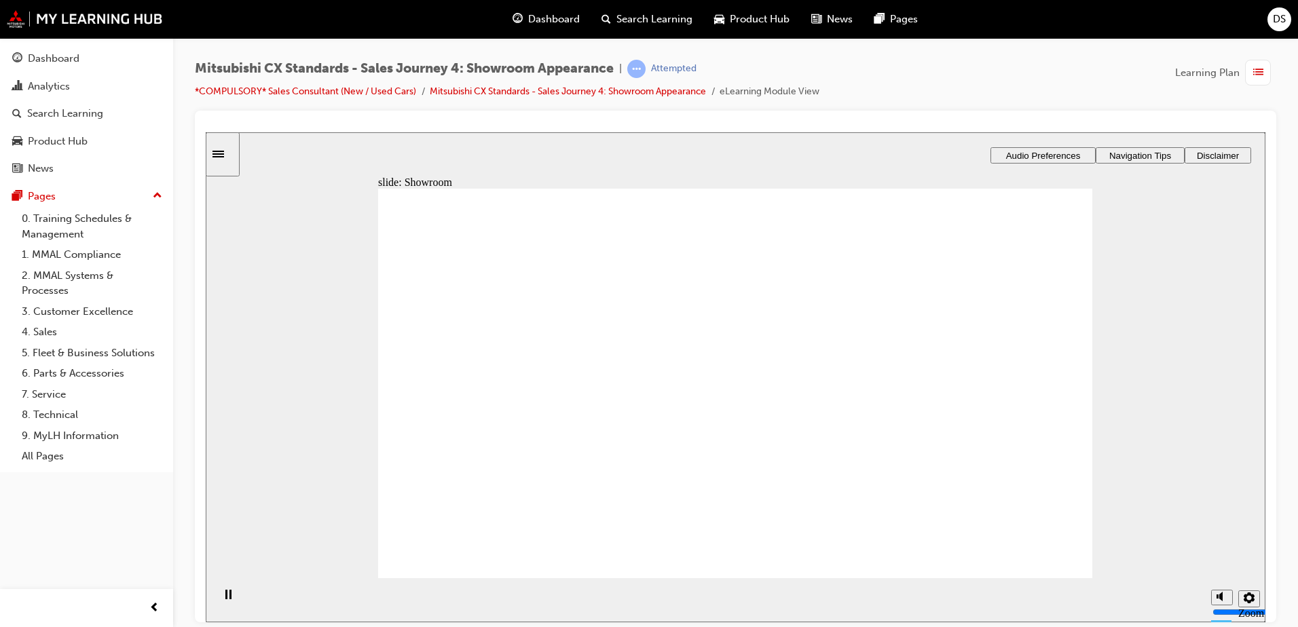
drag, startPoint x: 556, startPoint y: 418, endPoint x: 774, endPoint y: 319, distance: 239.5
drag, startPoint x: 456, startPoint y: 416, endPoint x: 660, endPoint y: 352, distance: 213.9
drag, startPoint x: 537, startPoint y: 403, endPoint x: 1034, endPoint y: 289, distance: 509.2
drag, startPoint x: 473, startPoint y: 401, endPoint x: 685, endPoint y: 424, distance: 213.1
drag, startPoint x: 504, startPoint y: 400, endPoint x: 706, endPoint y: 471, distance: 213.7
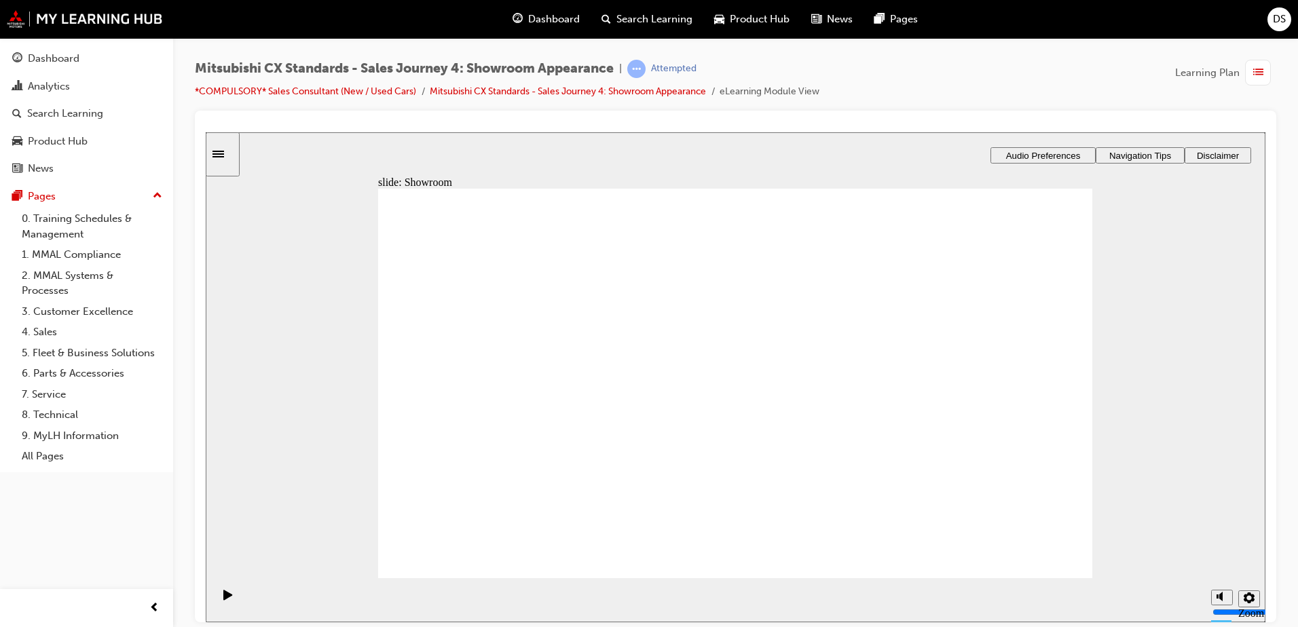
drag, startPoint x: 773, startPoint y: 304, endPoint x: 975, endPoint y: 369, distance: 212.6
checkbox input "true"
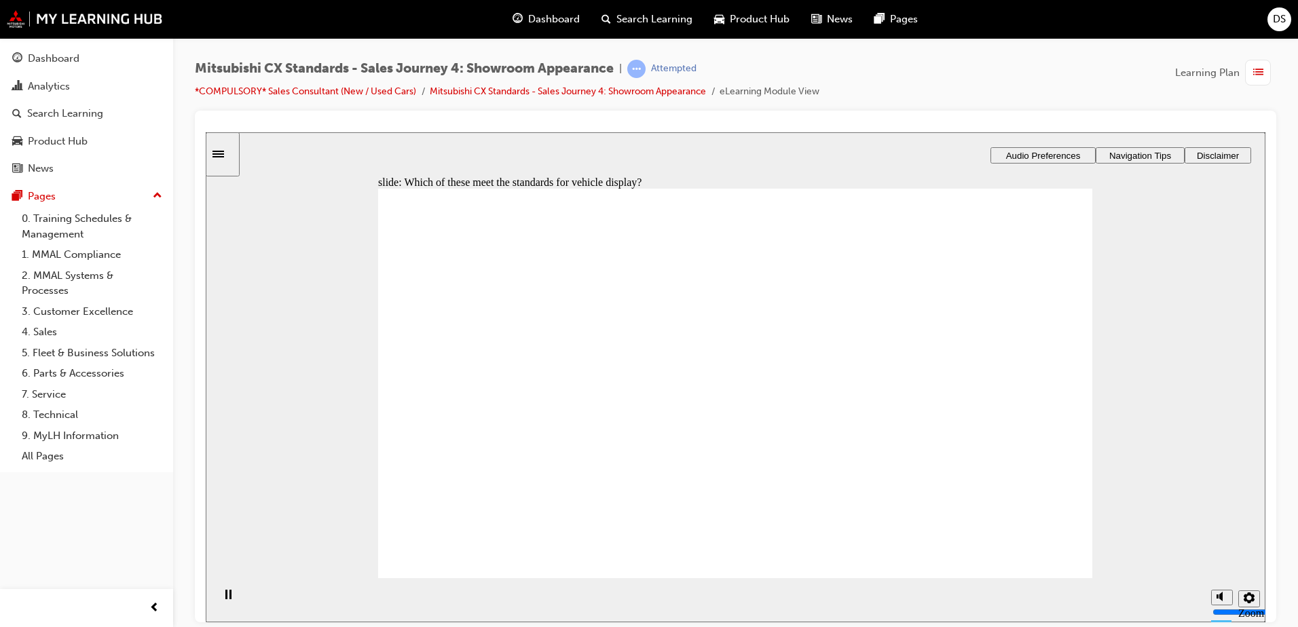
checkbox input "true"
drag, startPoint x: 529, startPoint y: 409, endPoint x: 956, endPoint y: 291, distance: 443.4
drag, startPoint x: 981, startPoint y: 285, endPoint x: 767, endPoint y: 295, distance: 214.2
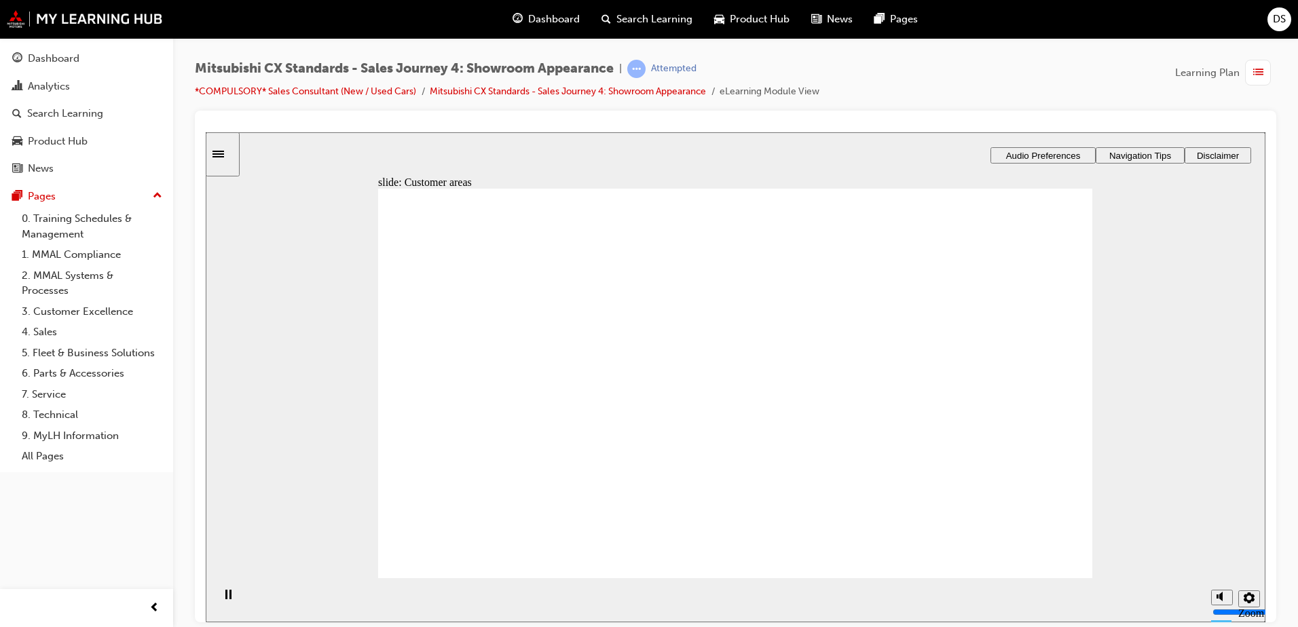
drag, startPoint x: 552, startPoint y: 407, endPoint x: 734, endPoint y: 325, distance: 199.7
drag, startPoint x: 543, startPoint y: 420, endPoint x: 734, endPoint y: 397, distance: 192.9
drag, startPoint x: 462, startPoint y: 411, endPoint x: 924, endPoint y: 289, distance: 477.0
drag, startPoint x: 522, startPoint y: 405, endPoint x: 947, endPoint y: 332, distance: 430.6
drag, startPoint x: 554, startPoint y: 403, endPoint x: 1012, endPoint y: 370, distance: 458.9
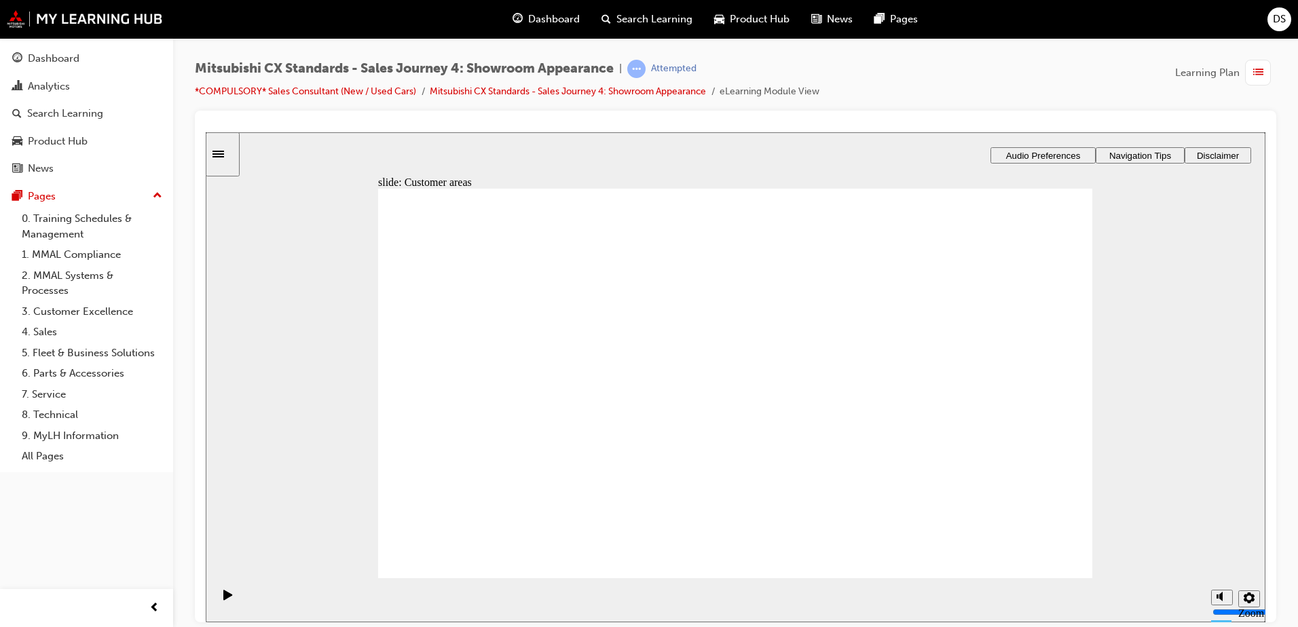
drag, startPoint x: 949, startPoint y: 319, endPoint x: 968, endPoint y: 386, distance: 69.9
drag, startPoint x: 966, startPoint y: 327, endPoint x: 951, endPoint y: 344, distance: 23.6
drag, startPoint x: 904, startPoint y: 396, endPoint x: 727, endPoint y: 424, distance: 179.5
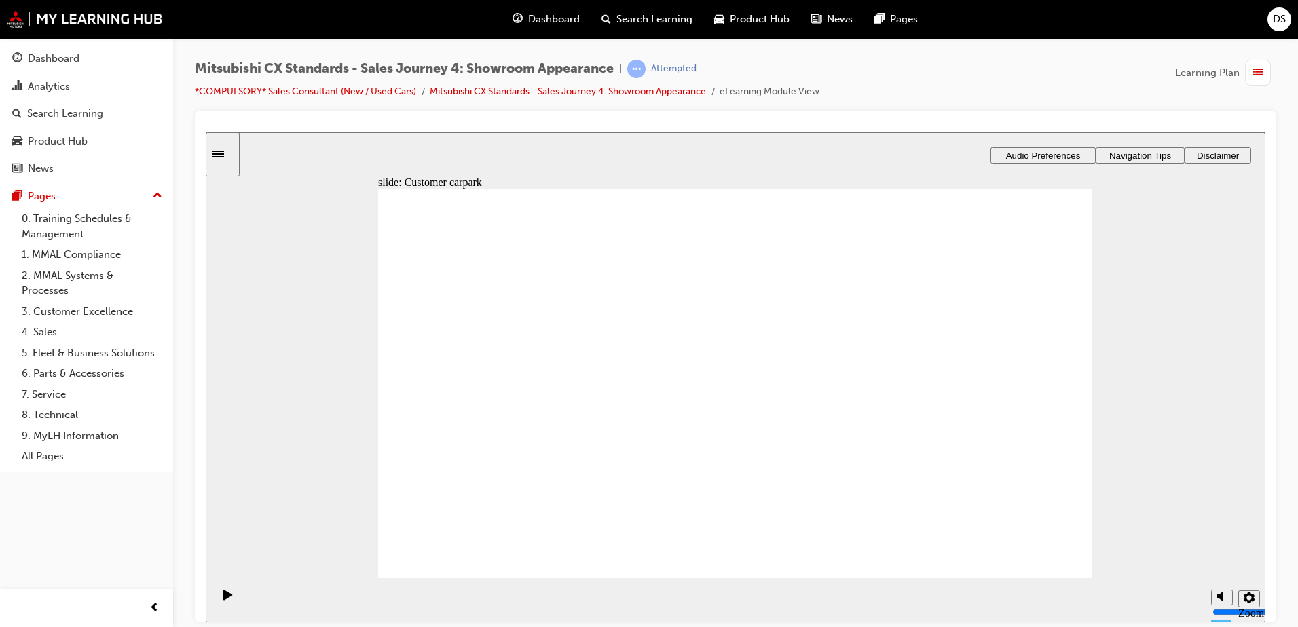
click at [545, 12] on span "Dashboard" at bounding box center [554, 20] width 52 height 16
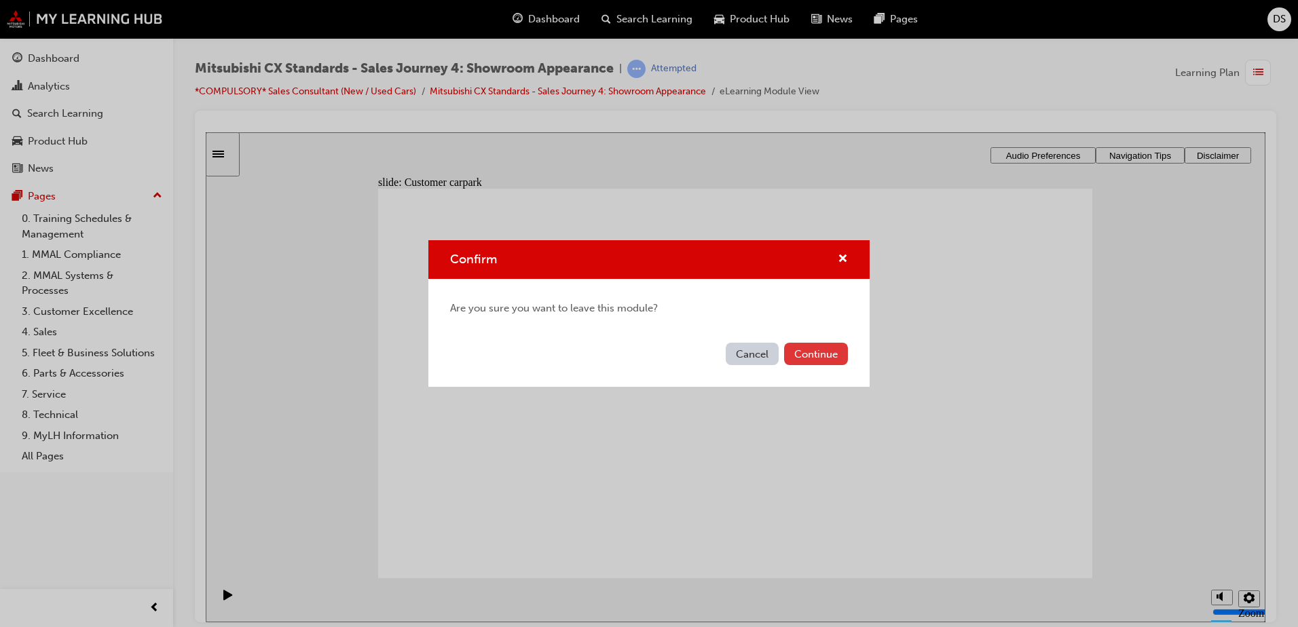
click at [818, 353] on button "Continue" at bounding box center [816, 354] width 64 height 22
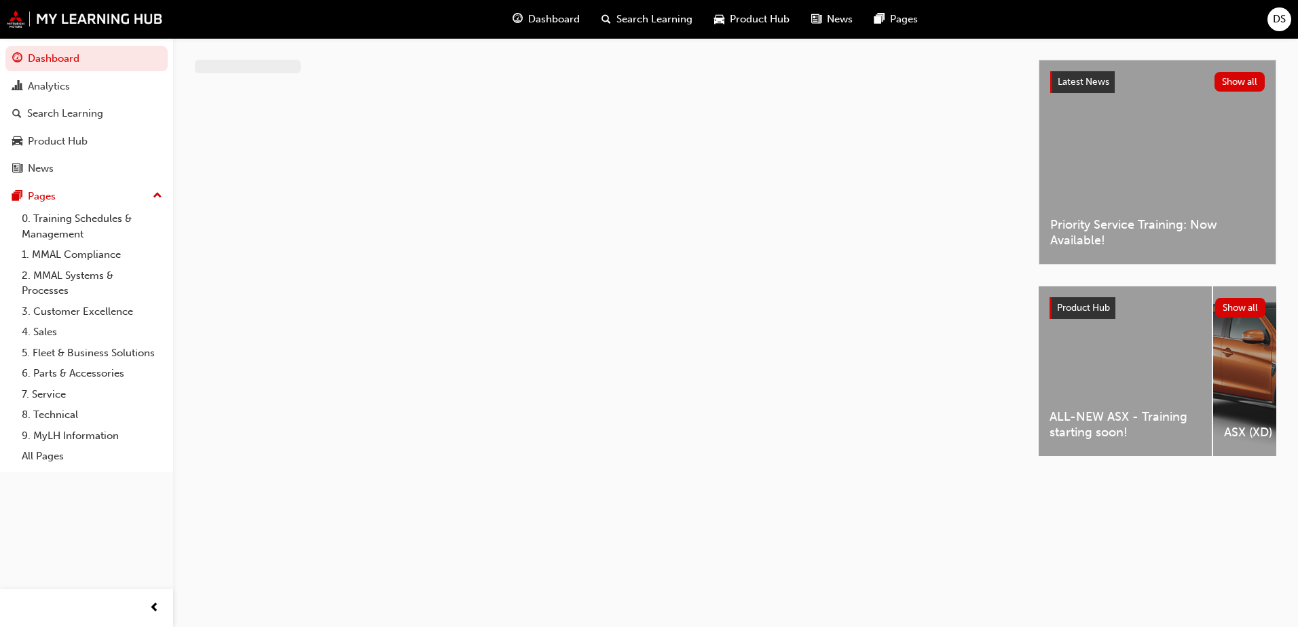
click at [552, 15] on span "Dashboard" at bounding box center [554, 20] width 52 height 16
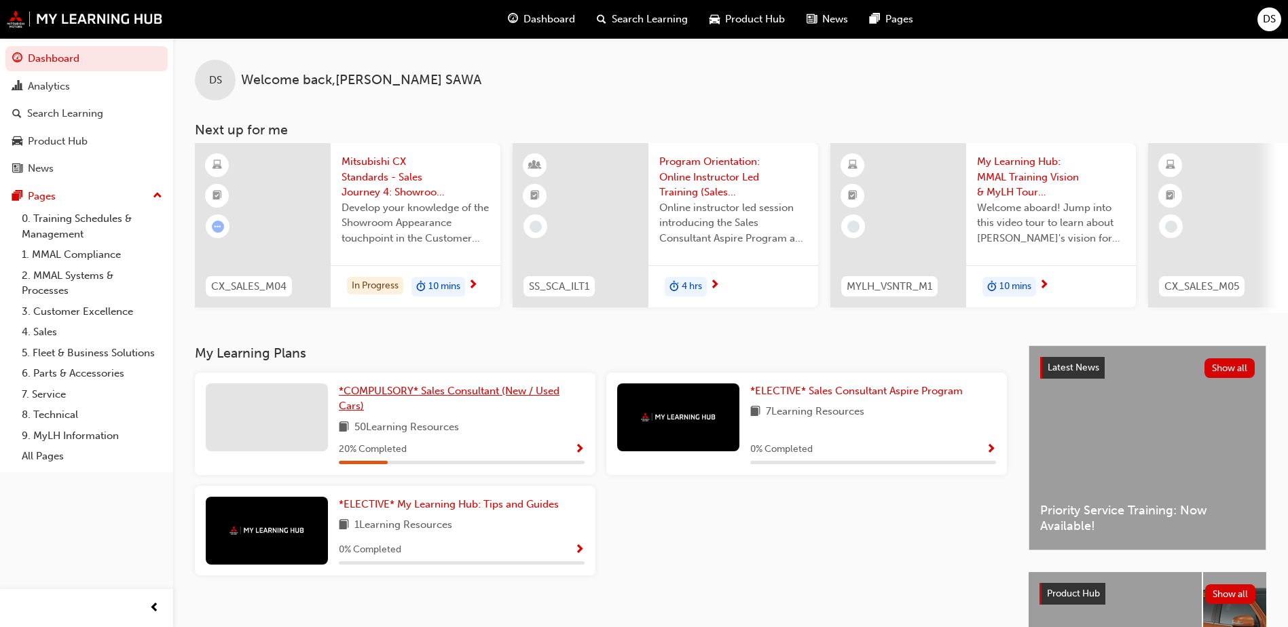
click at [450, 393] on span "*COMPULSORY* Sales Consultant (New / Used Cars)" at bounding box center [449, 399] width 221 height 28
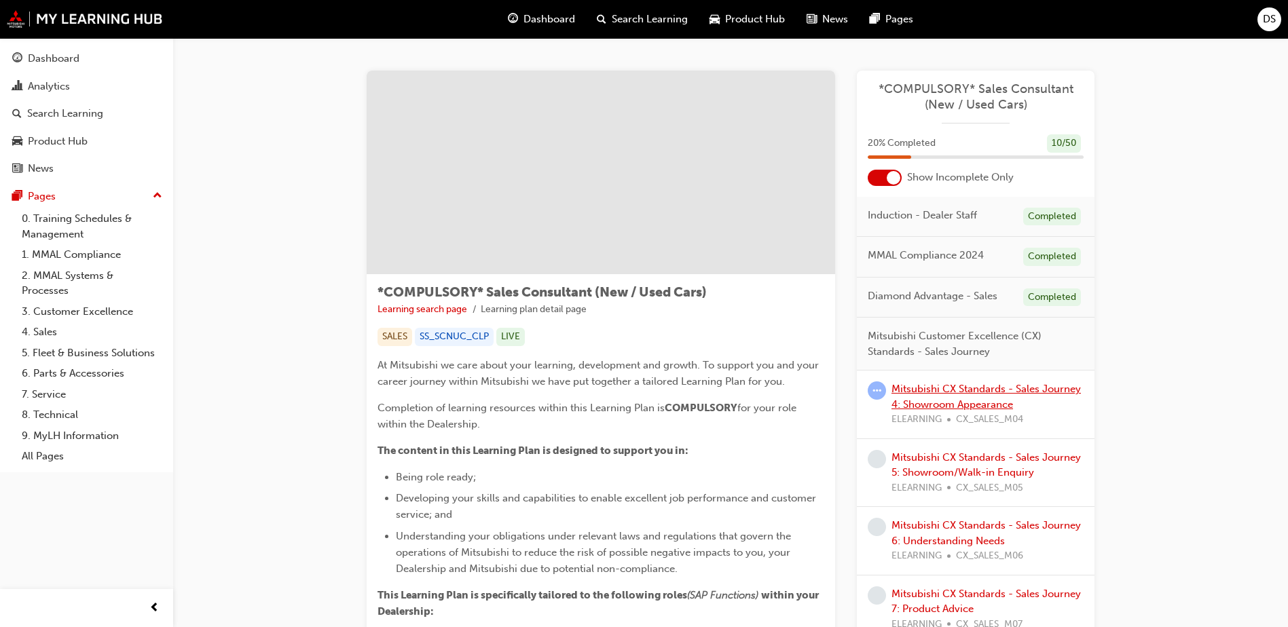
click at [935, 405] on link "Mitsubishi CX Standards - Sales Journey 4: Showroom Appearance" at bounding box center [986, 397] width 189 height 28
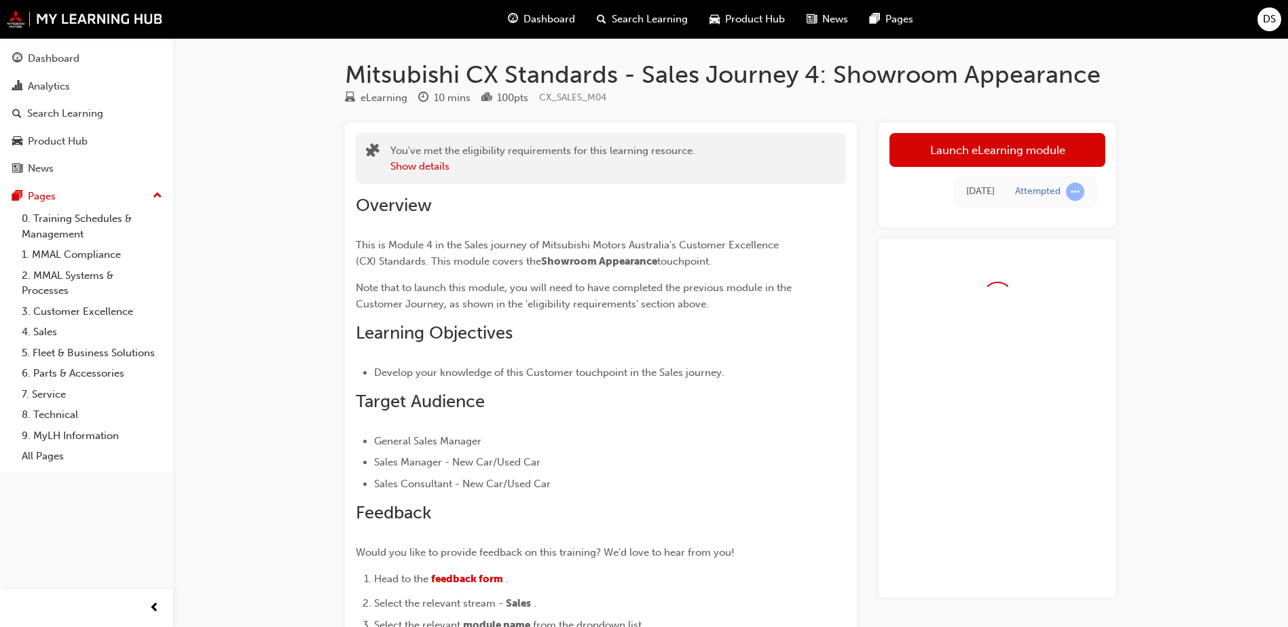
click at [996, 149] on link "Launch eLearning module" at bounding box center [998, 150] width 216 height 34
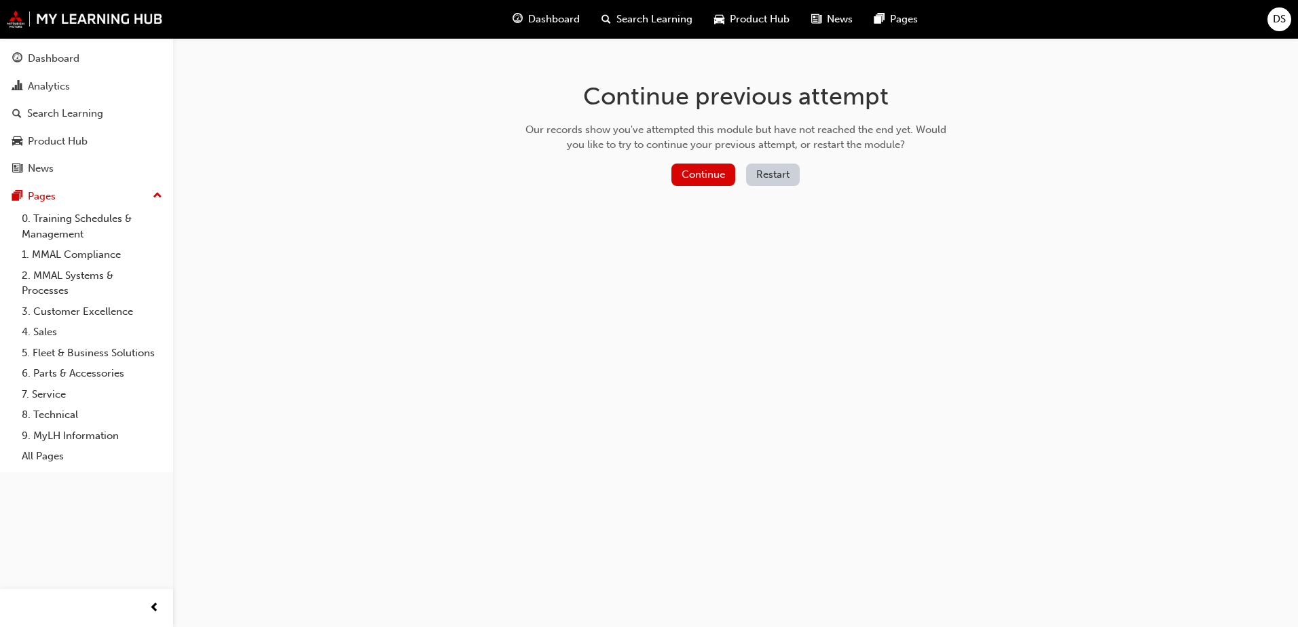
click at [709, 162] on div "Continue previous attempt Our records show you've attempted this module but hav…" at bounding box center [735, 136] width 441 height 197
click at [699, 178] on button "Continue" at bounding box center [704, 175] width 64 height 22
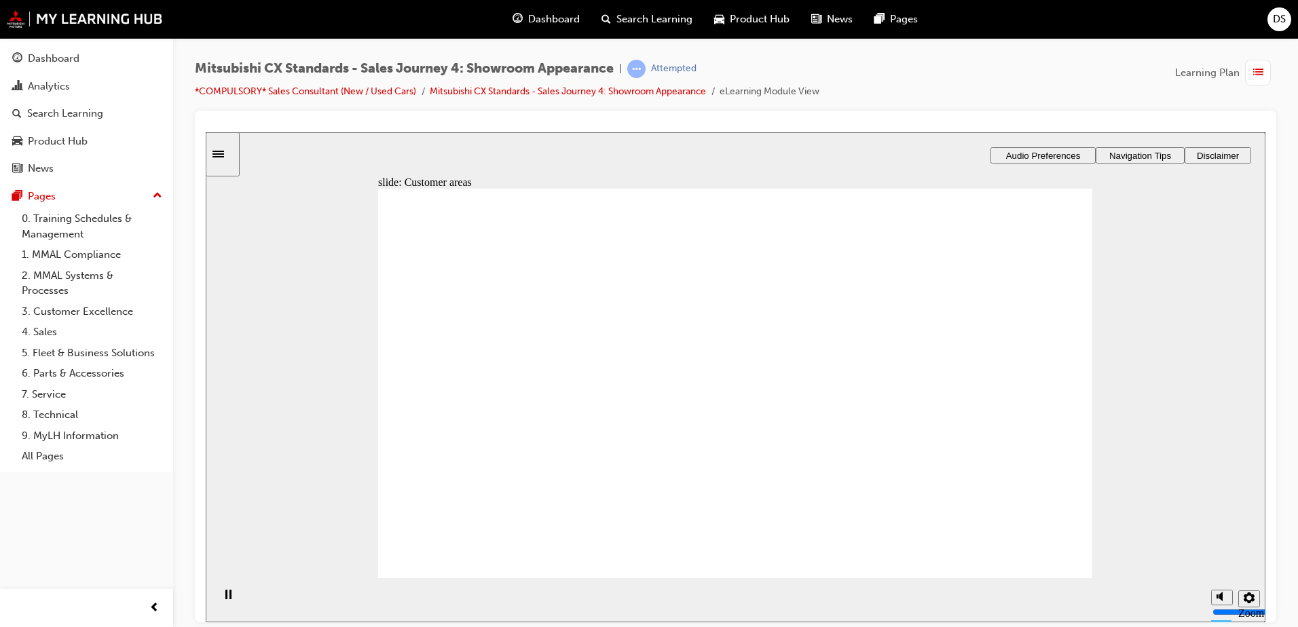
drag, startPoint x: 546, startPoint y: 410, endPoint x: 807, endPoint y: 344, distance: 269.1
drag, startPoint x: 613, startPoint y: 405, endPoint x: 754, endPoint y: 314, distance: 167.7
drag, startPoint x: 543, startPoint y: 412, endPoint x: 727, endPoint y: 393, distance: 185.7
drag, startPoint x: 608, startPoint y: 401, endPoint x: 753, endPoint y: 420, distance: 146.0
drag, startPoint x: 526, startPoint y: 412, endPoint x: 731, endPoint y: 462, distance: 211.1
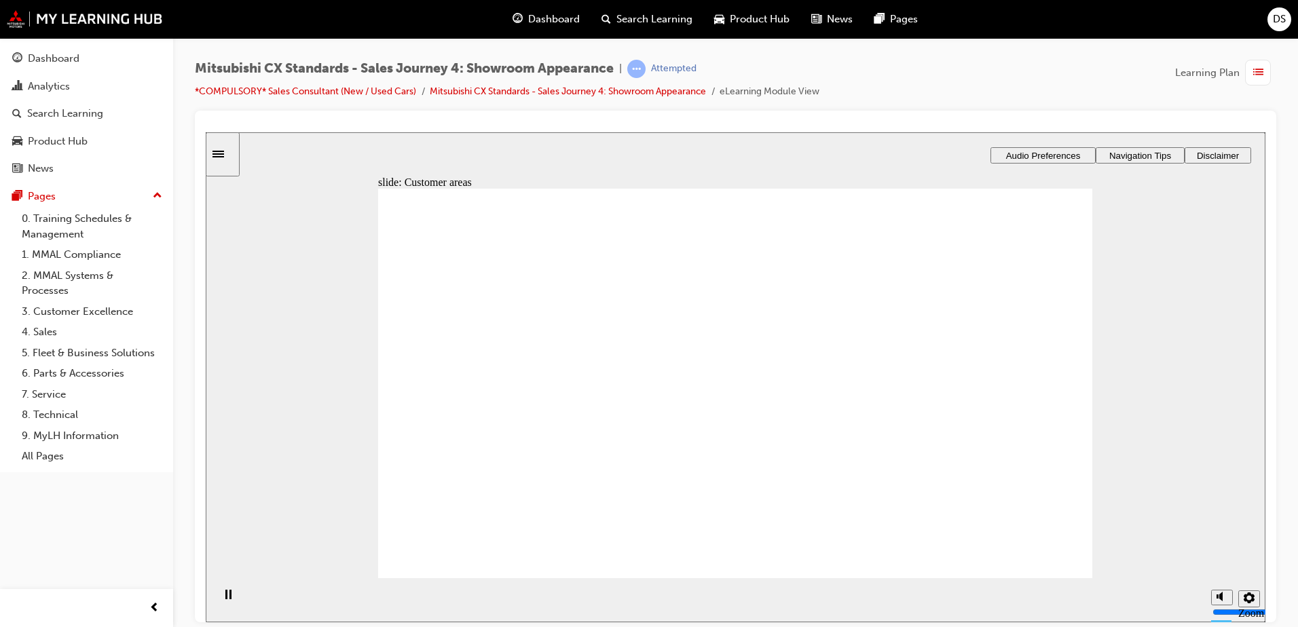
drag, startPoint x: 534, startPoint y: 407, endPoint x: 998, endPoint y: 305, distance: 475.7
drag, startPoint x: 750, startPoint y: 411, endPoint x: 1014, endPoint y: 329, distance: 275.8
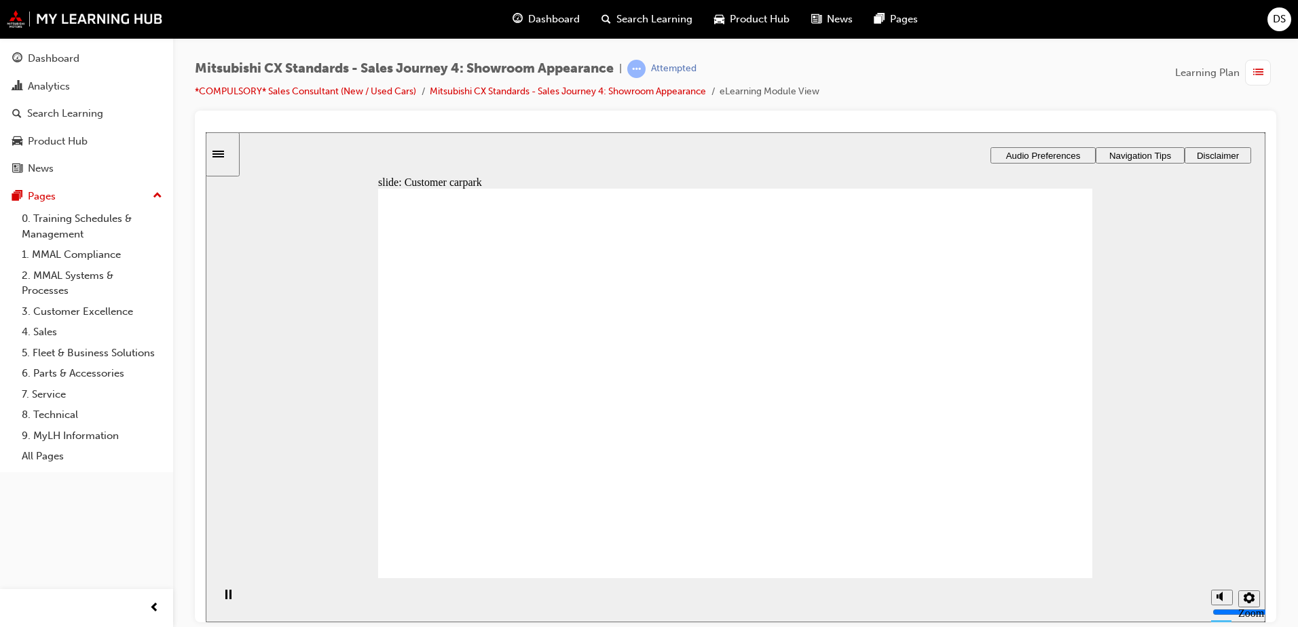
checkbox input "true"
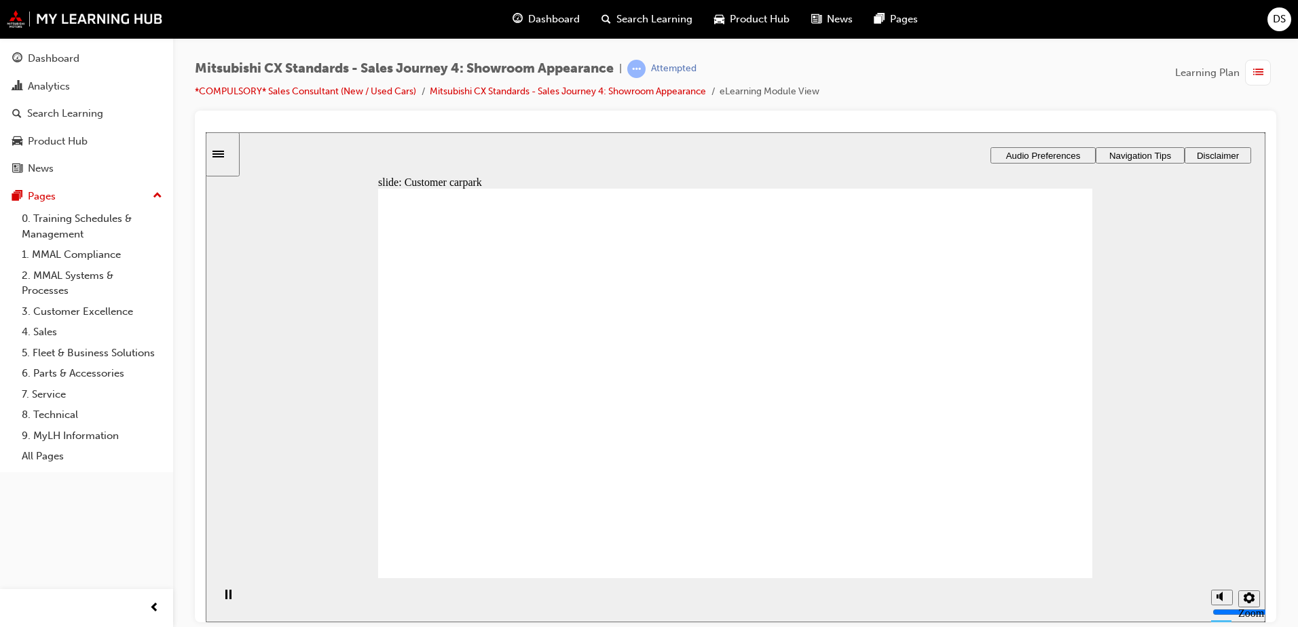
checkbox input "false"
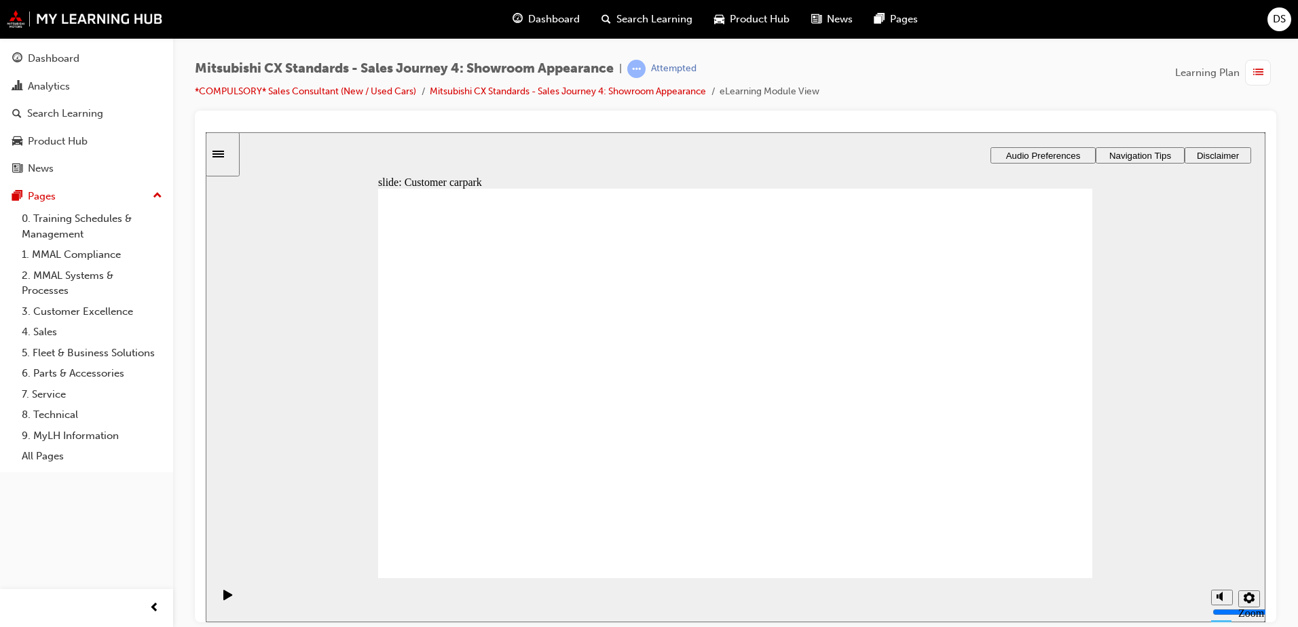
checkbox input "false"
checkbox input "true"
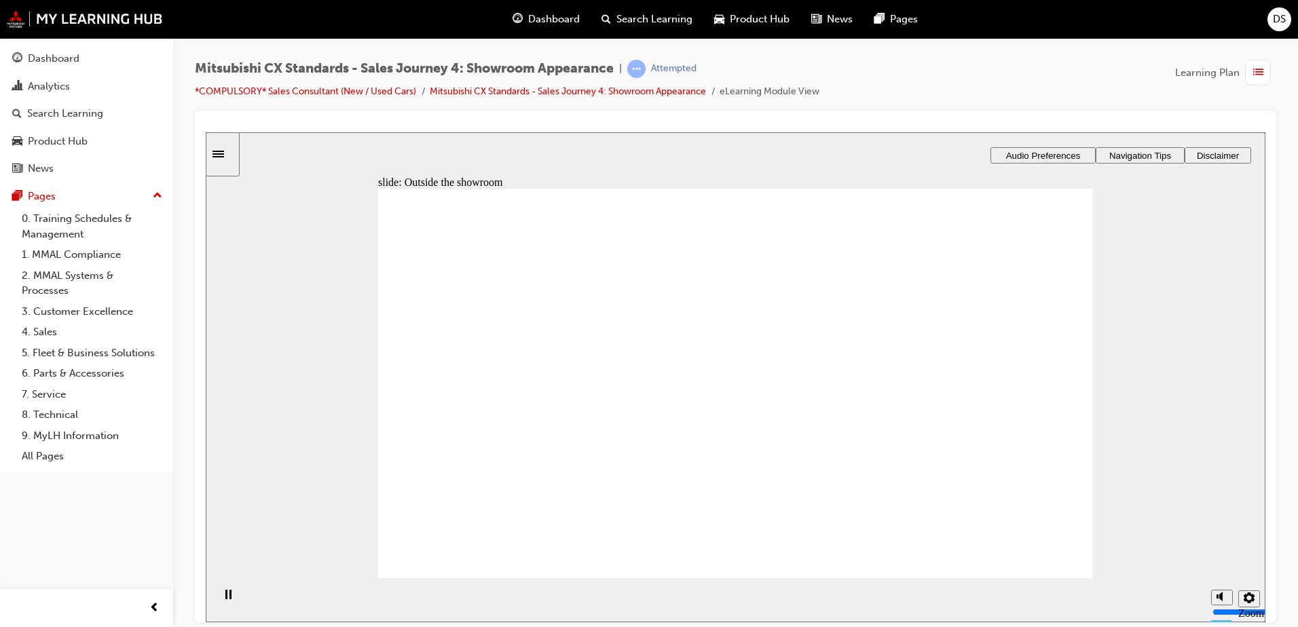
drag, startPoint x: 784, startPoint y: 392, endPoint x: 795, endPoint y: 392, distance: 10.9
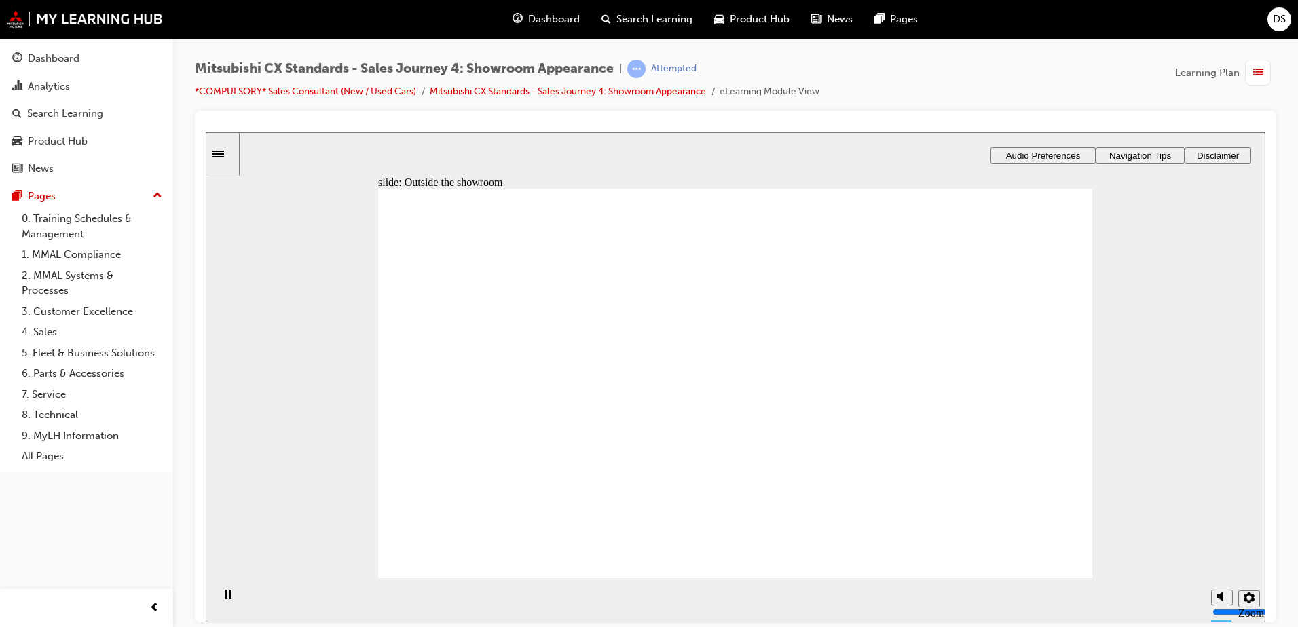
drag, startPoint x: 799, startPoint y: 392, endPoint x: 800, endPoint y: 399, distance: 6.9
checkbox input "false"
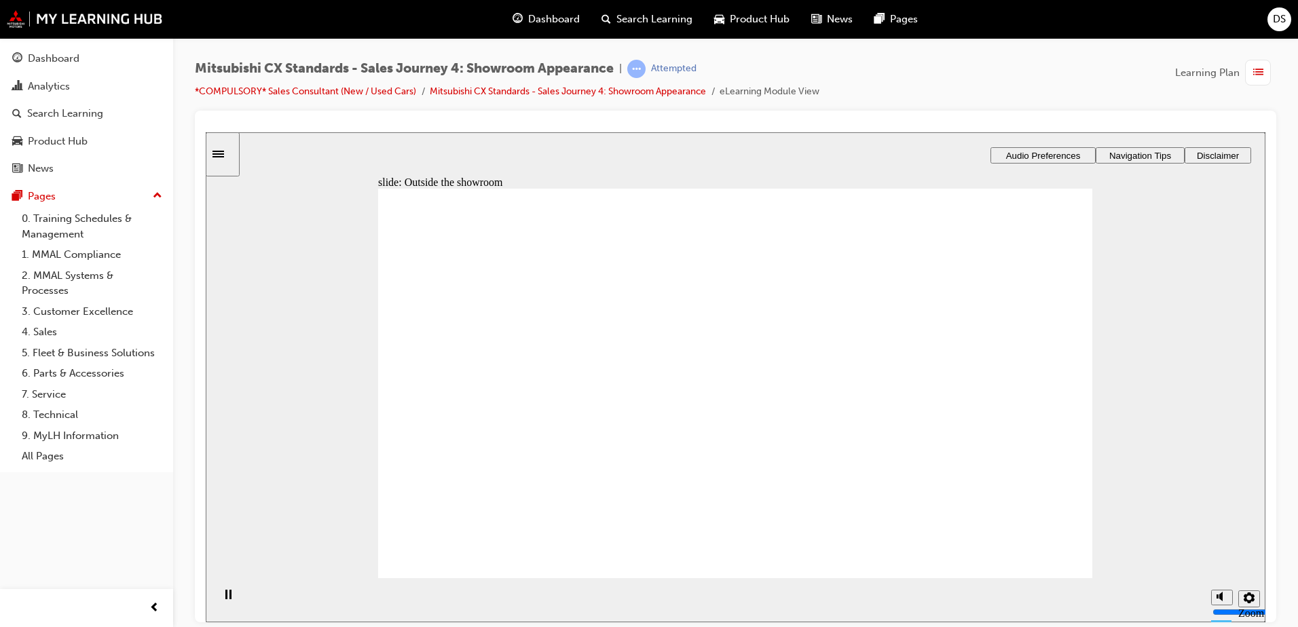
checkbox input "true"
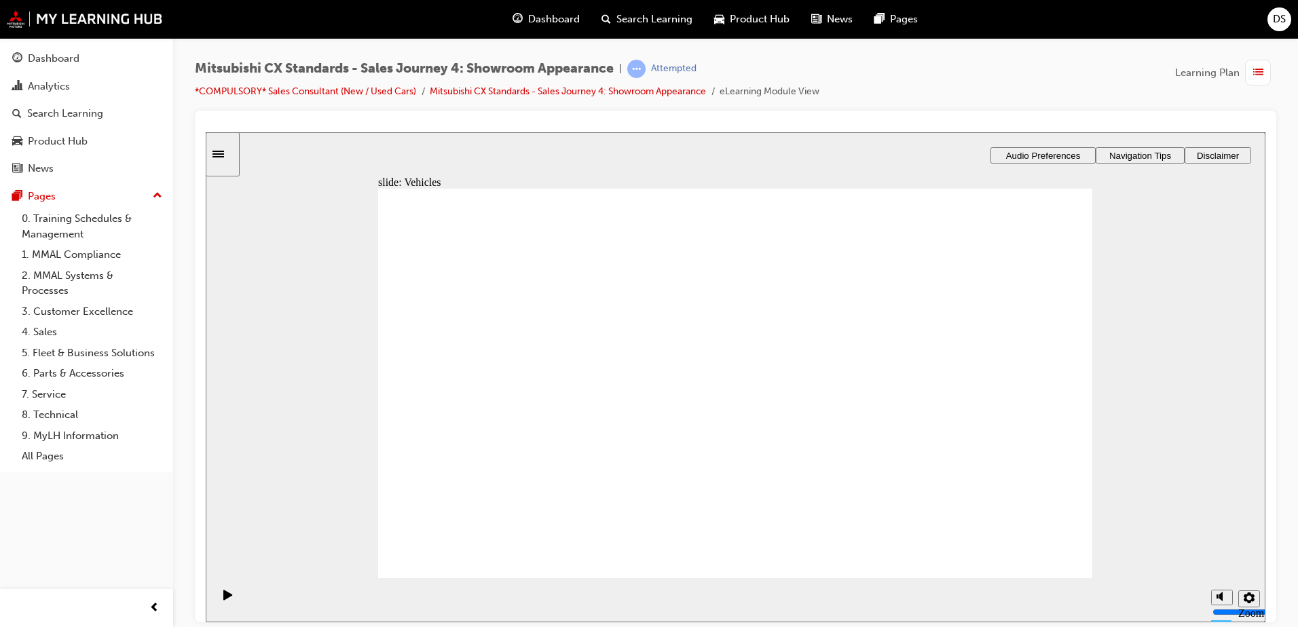
checkbox input "true"
checkbox input "false"
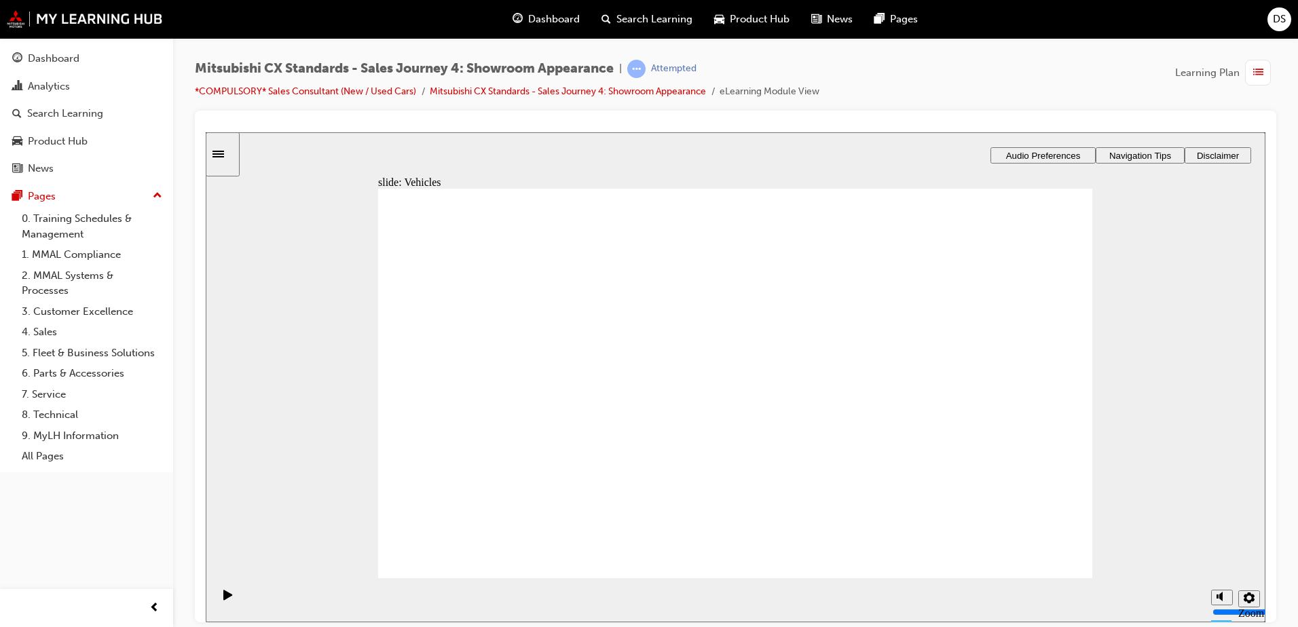
checkbox input "true"
checkbox input "false"
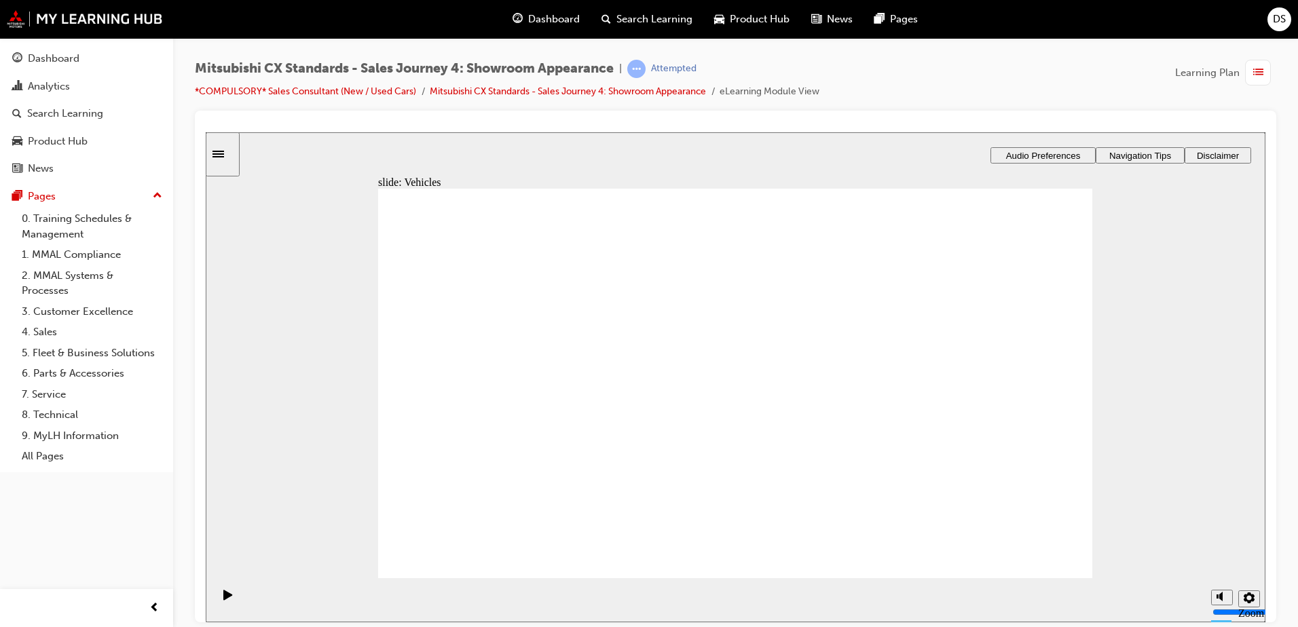
checkbox input "false"
checkbox input "true"
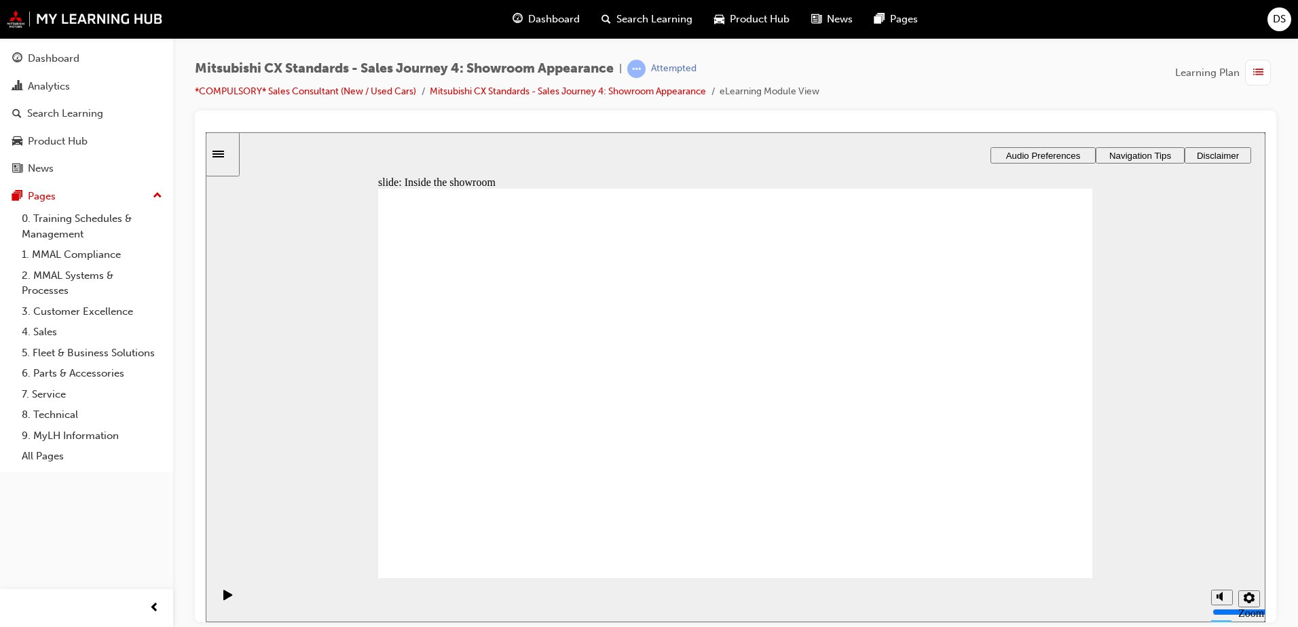
checkbox input "true"
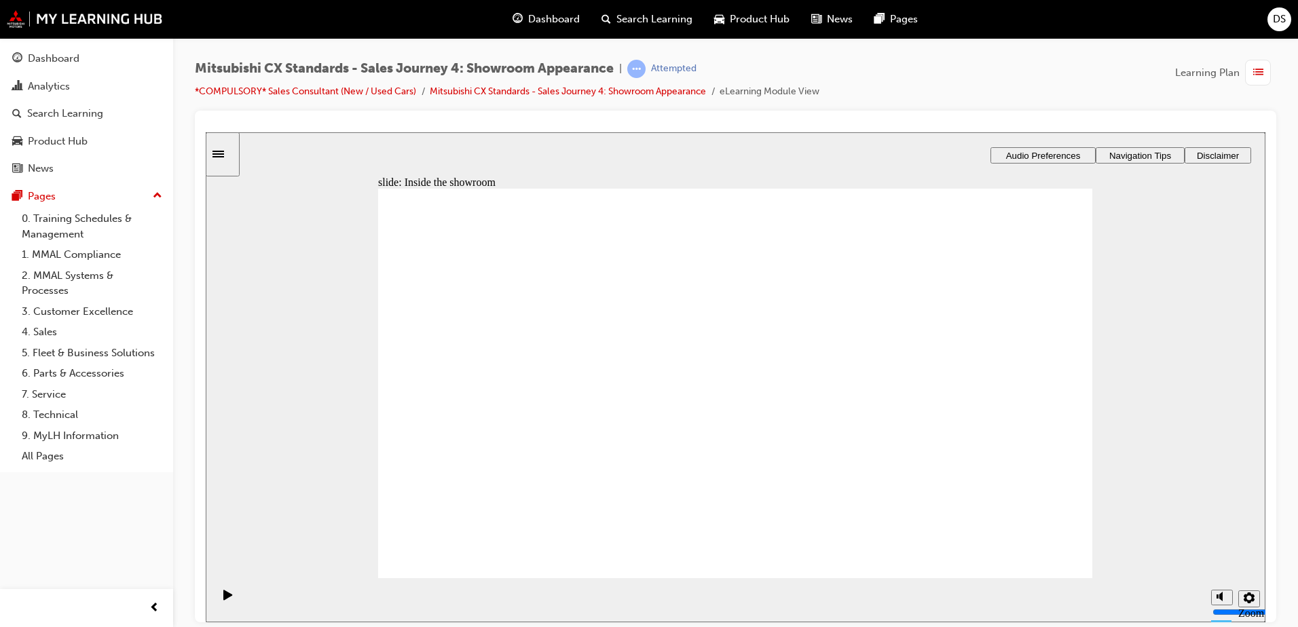
checkbox input "false"
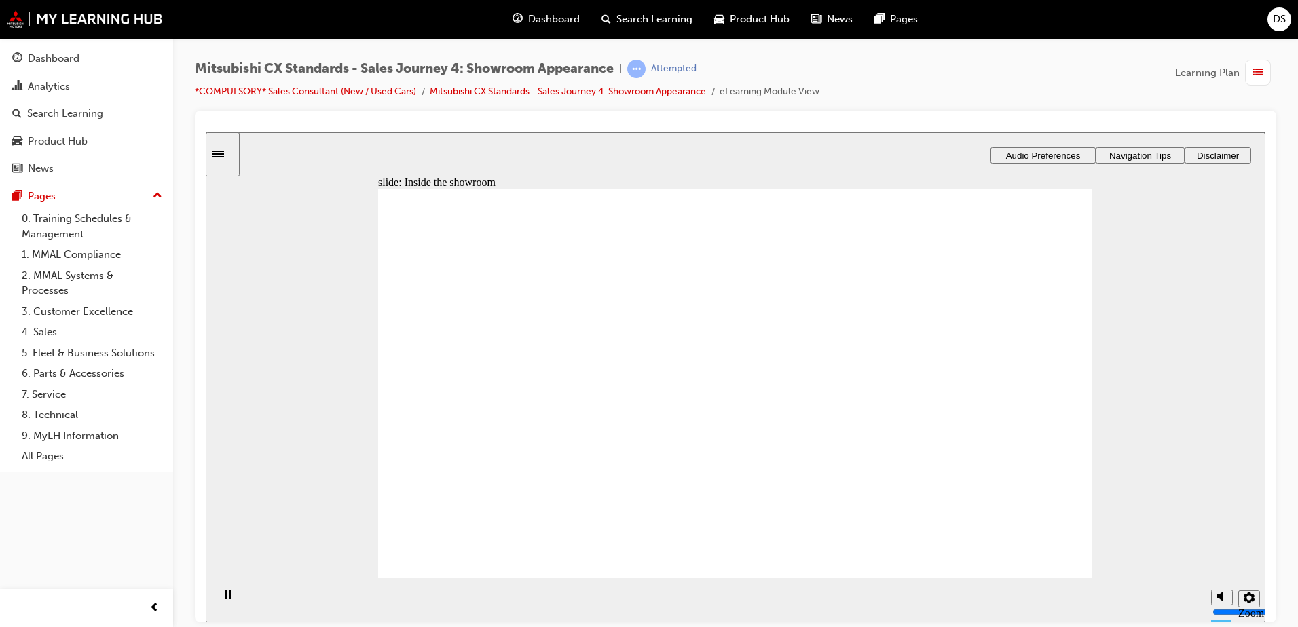
checkbox input "true"
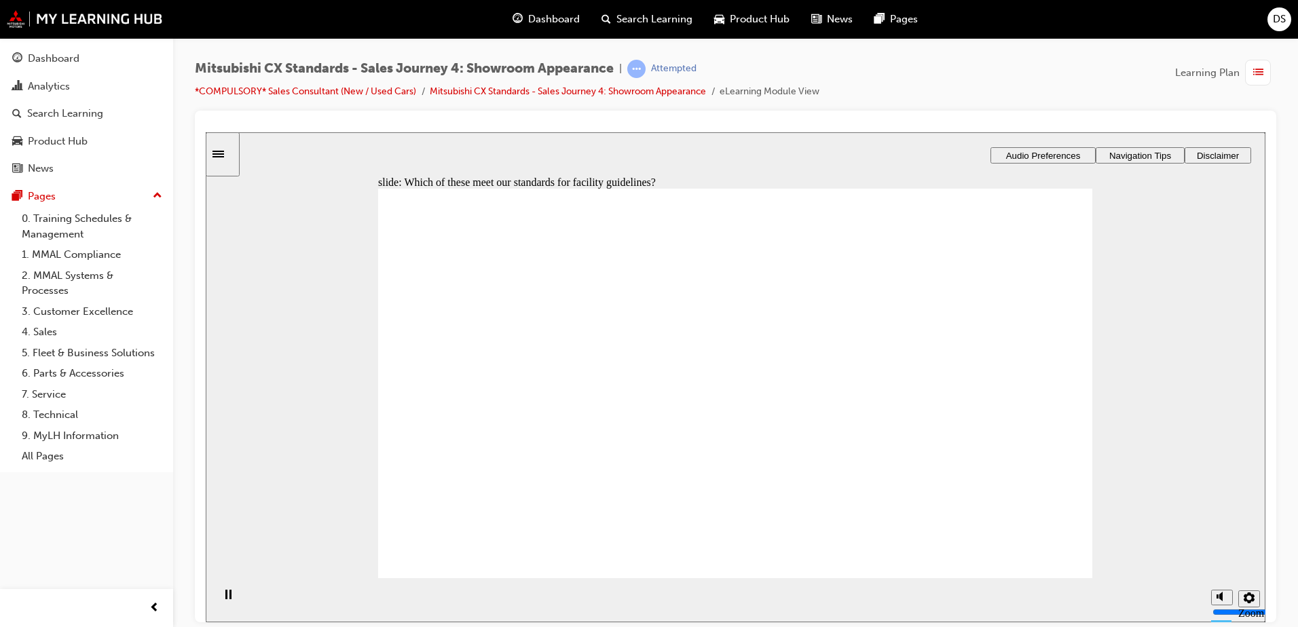
checkbox input "true"
drag, startPoint x: 517, startPoint y: 420, endPoint x: 943, endPoint y: 314, distance: 439.4
drag, startPoint x: 530, startPoint y: 388, endPoint x: 641, endPoint y: 321, distance: 129.2
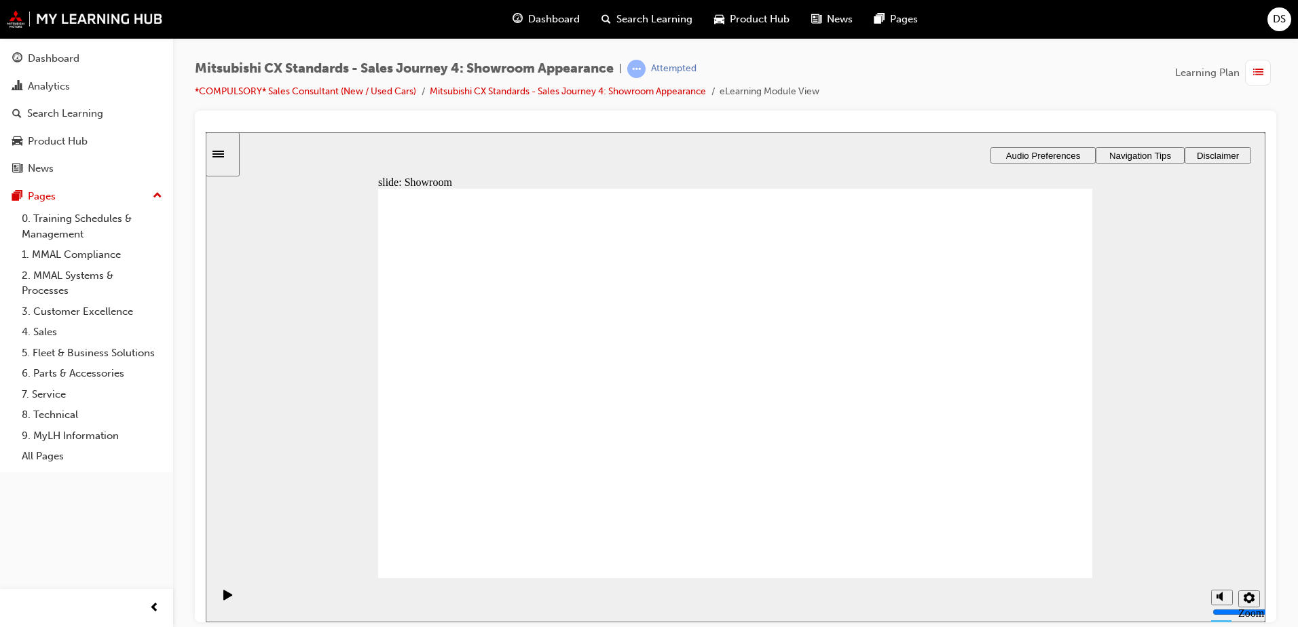
drag, startPoint x: 545, startPoint y: 407, endPoint x: 708, endPoint y: 393, distance: 163.6
drag, startPoint x: 594, startPoint y: 421, endPoint x: 699, endPoint y: 417, distance: 104.7
drag, startPoint x: 780, startPoint y: 354, endPoint x: 964, endPoint y: 352, distance: 184.0
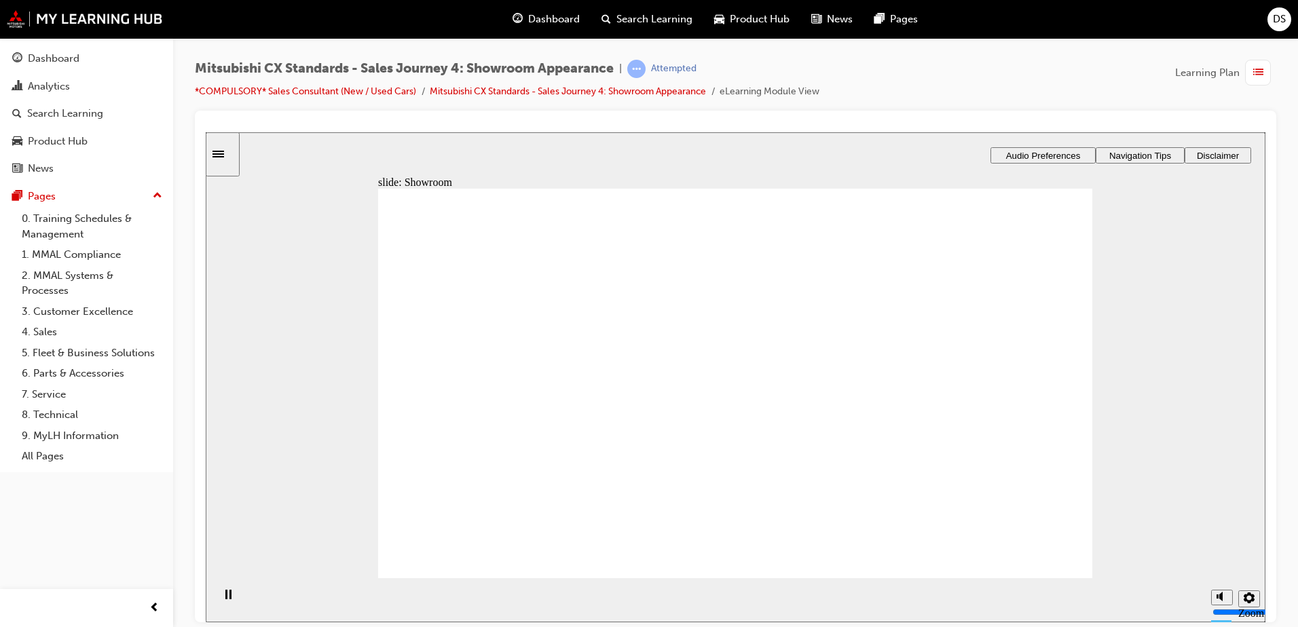
drag, startPoint x: 1012, startPoint y: 547, endPoint x: 1019, endPoint y: 551, distance: 8.9
checkbox input "true"
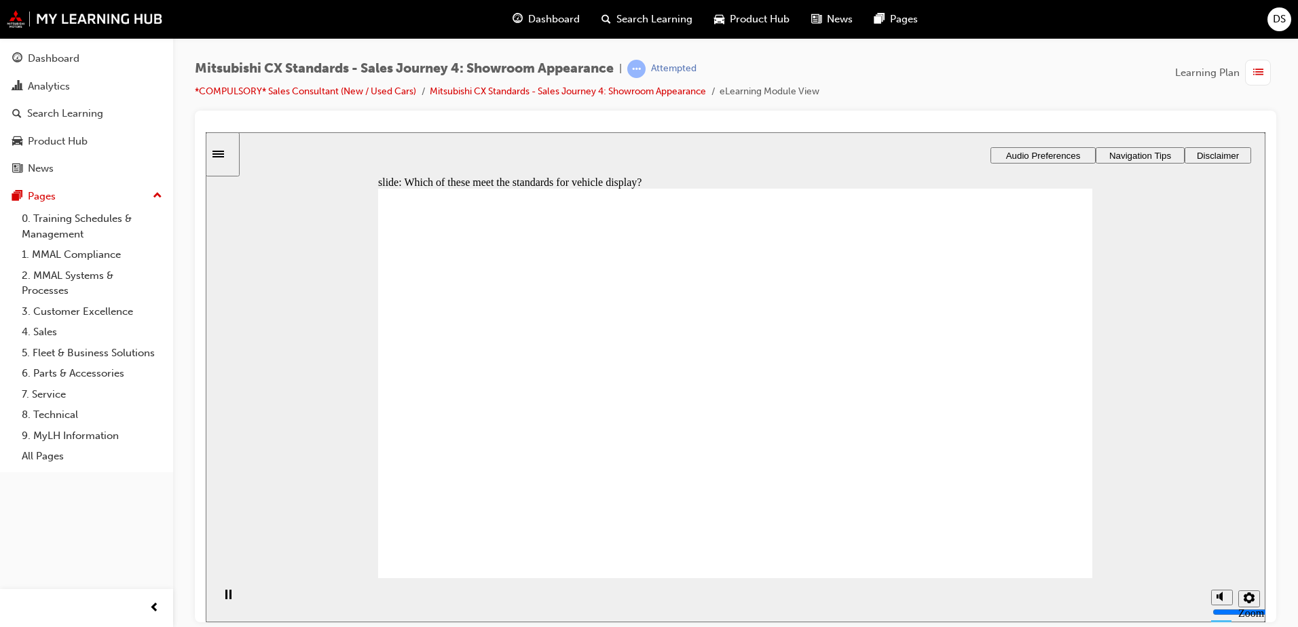
drag, startPoint x: 565, startPoint y: 409, endPoint x: 776, endPoint y: 282, distance: 246.4
drag, startPoint x: 551, startPoint y: 403, endPoint x: 729, endPoint y: 332, distance: 191.4
drag, startPoint x: 517, startPoint y: 424, endPoint x: 752, endPoint y: 376, distance: 239.9
drag, startPoint x: 556, startPoint y: 409, endPoint x: 729, endPoint y: 416, distance: 173.3
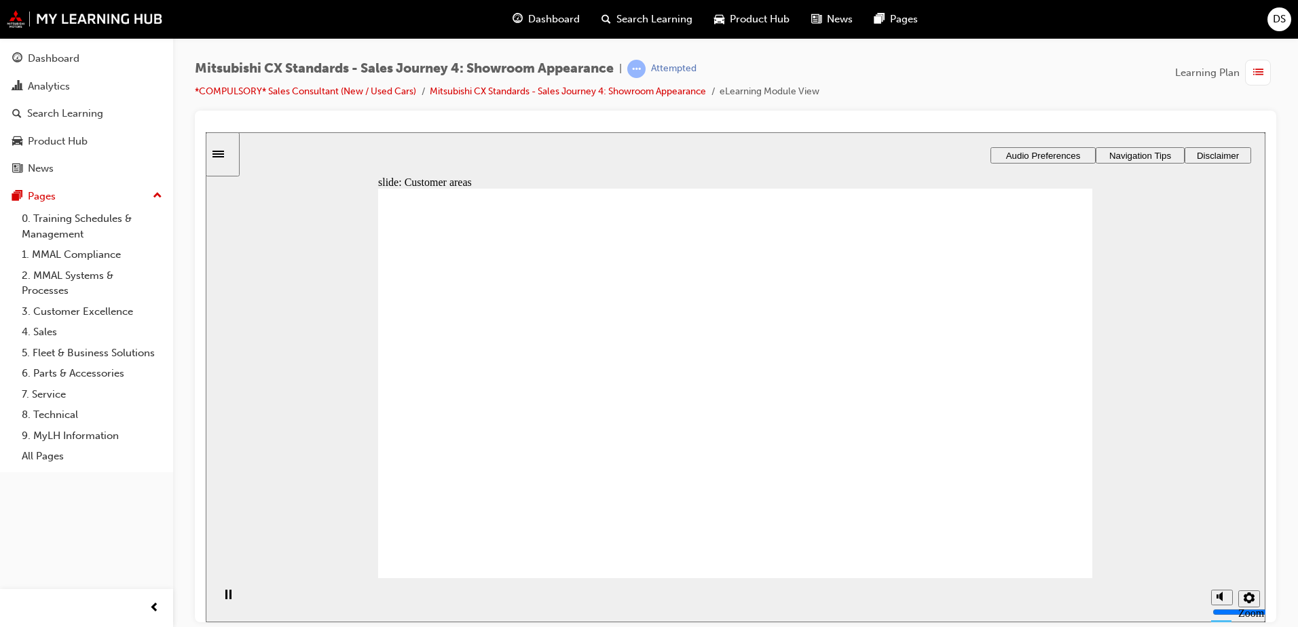
drag, startPoint x: 542, startPoint y: 410, endPoint x: 735, endPoint y: 461, distance: 200.1
drag, startPoint x: 549, startPoint y: 405, endPoint x: 993, endPoint y: 276, distance: 462.7
drag, startPoint x: 769, startPoint y: 293, endPoint x: 747, endPoint y: 282, distance: 24.3
drag, startPoint x: 758, startPoint y: 475, endPoint x: 994, endPoint y: 357, distance: 263.9
drag, startPoint x: 478, startPoint y: 511, endPoint x: 493, endPoint y: 500, distance: 18.5
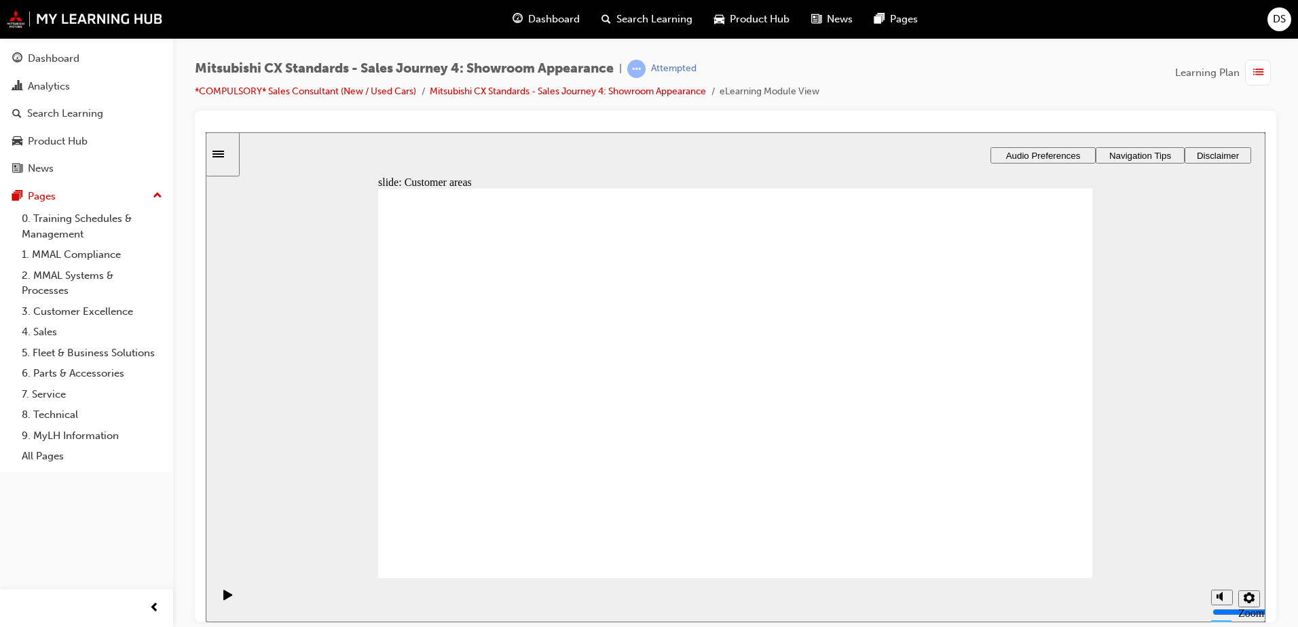
checkbox input "true"
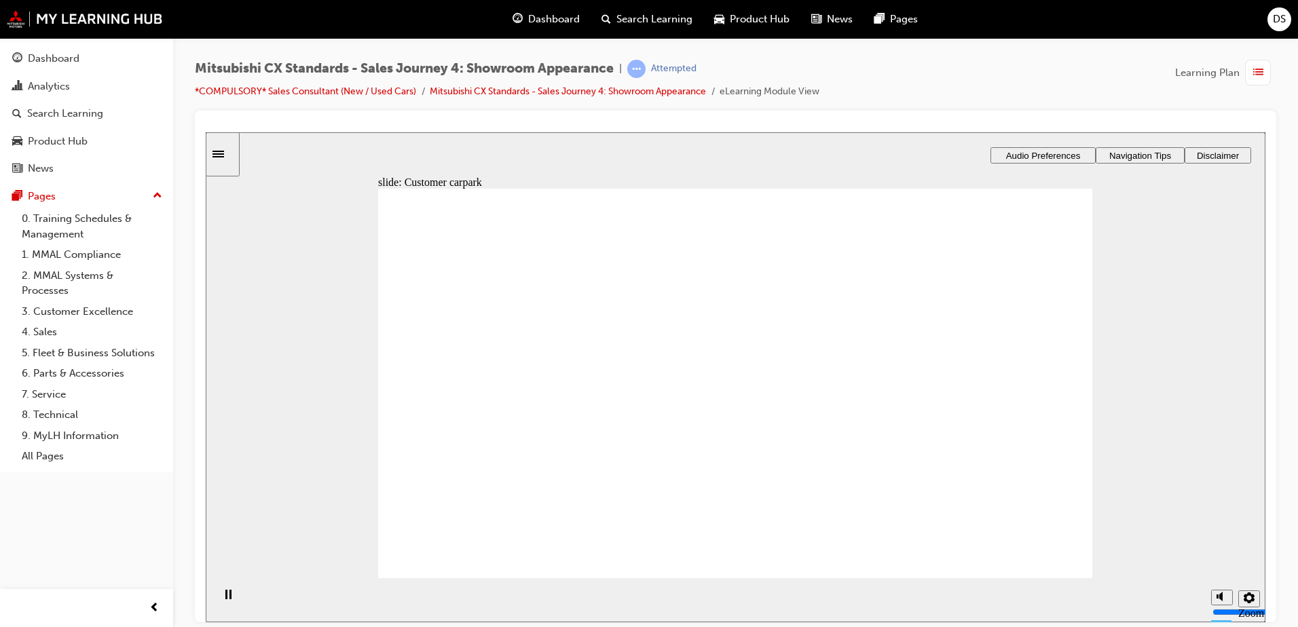
checkbox input "true"
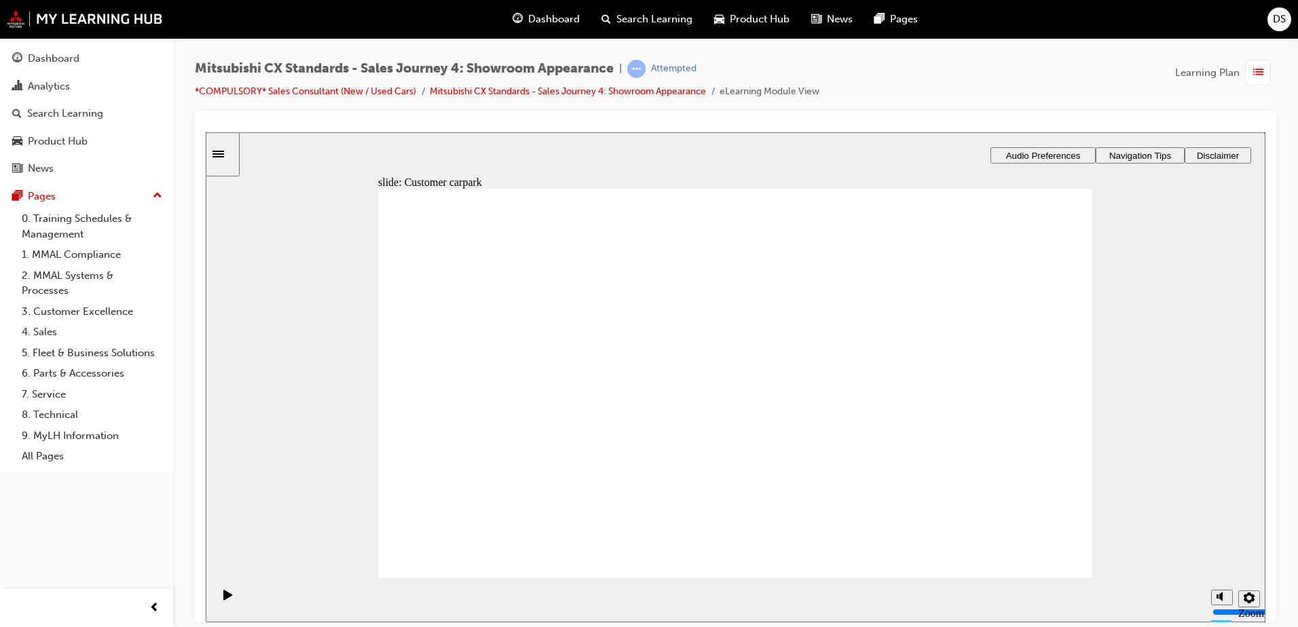
checkbox input "false"
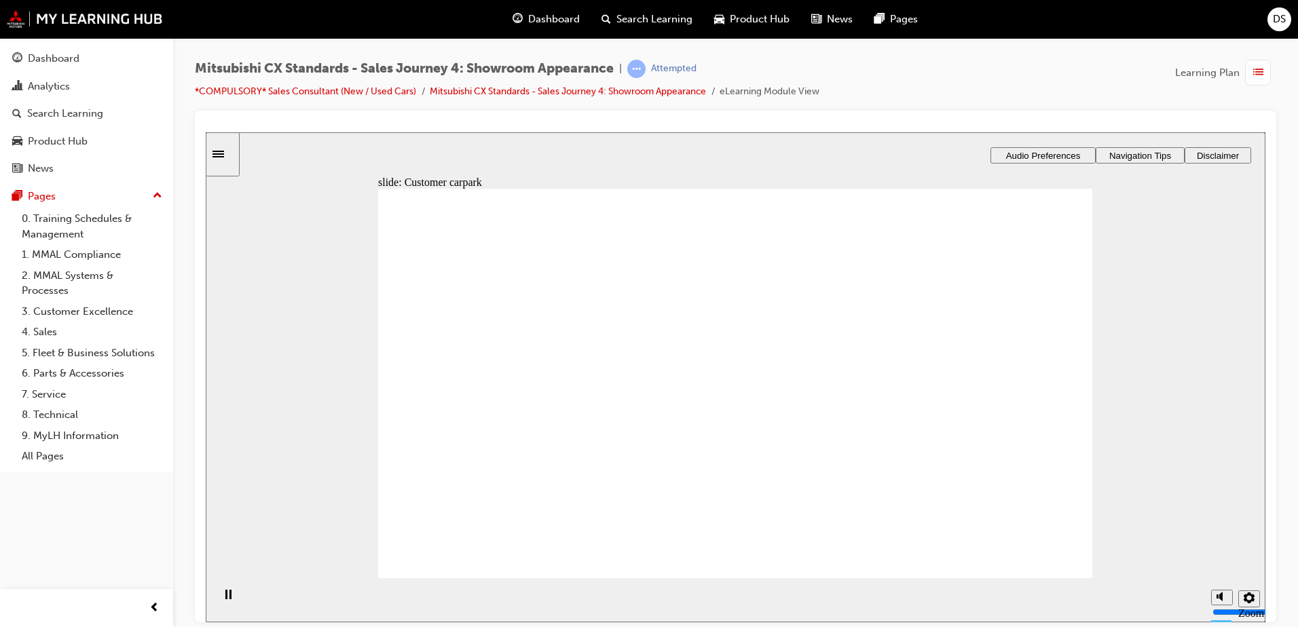
checkbox input "true"
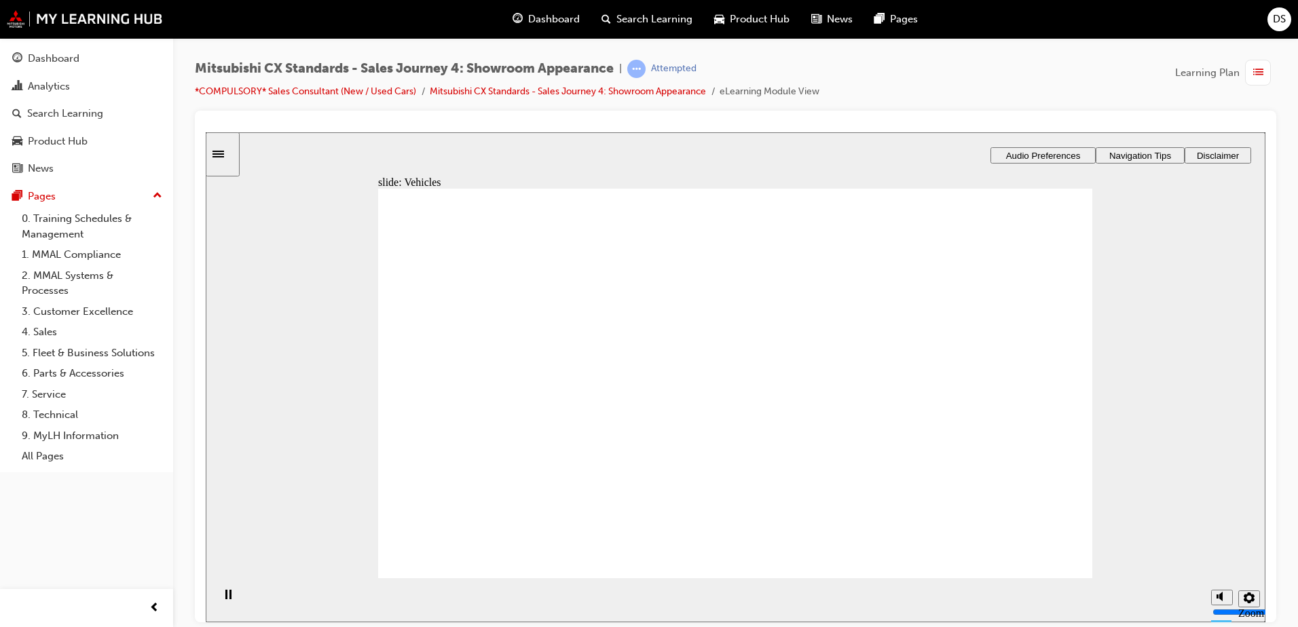
checkbox input "true"
checkbox input "false"
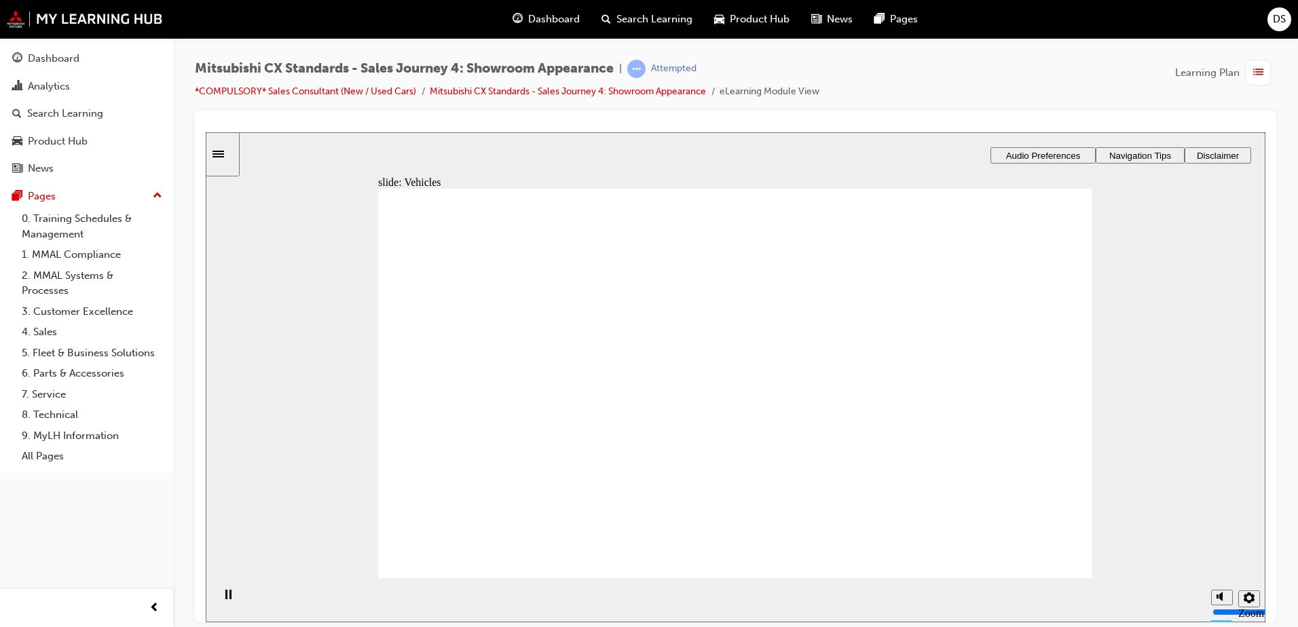
checkbox input "false"
drag, startPoint x: 517, startPoint y: 411, endPoint x: 719, endPoint y: 311, distance: 225.0
drag, startPoint x: 468, startPoint y: 409, endPoint x: 669, endPoint y: 361, distance: 206.7
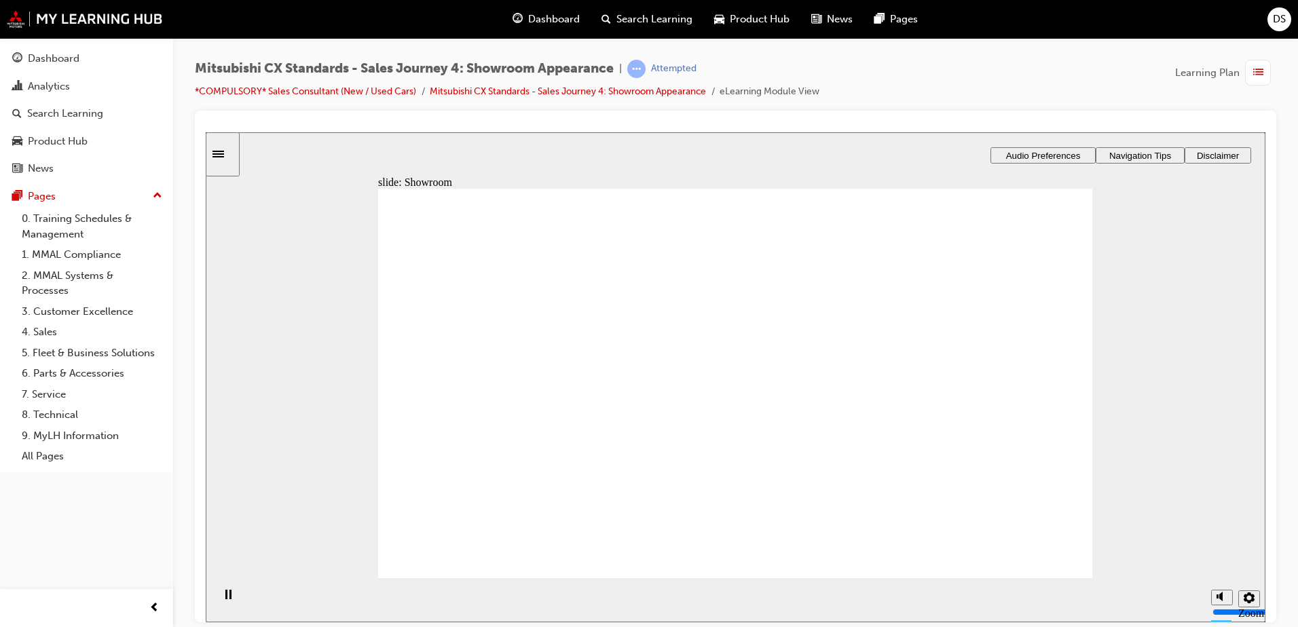
drag, startPoint x: 506, startPoint y: 408, endPoint x: 690, endPoint y: 414, distance: 184.1
drag, startPoint x: 513, startPoint y: 410, endPoint x: 723, endPoint y: 440, distance: 212.6
drag, startPoint x: 528, startPoint y: 406, endPoint x: 998, endPoint y: 297, distance: 483.0
drag, startPoint x: 778, startPoint y: 303, endPoint x: 983, endPoint y: 338, distance: 208.1
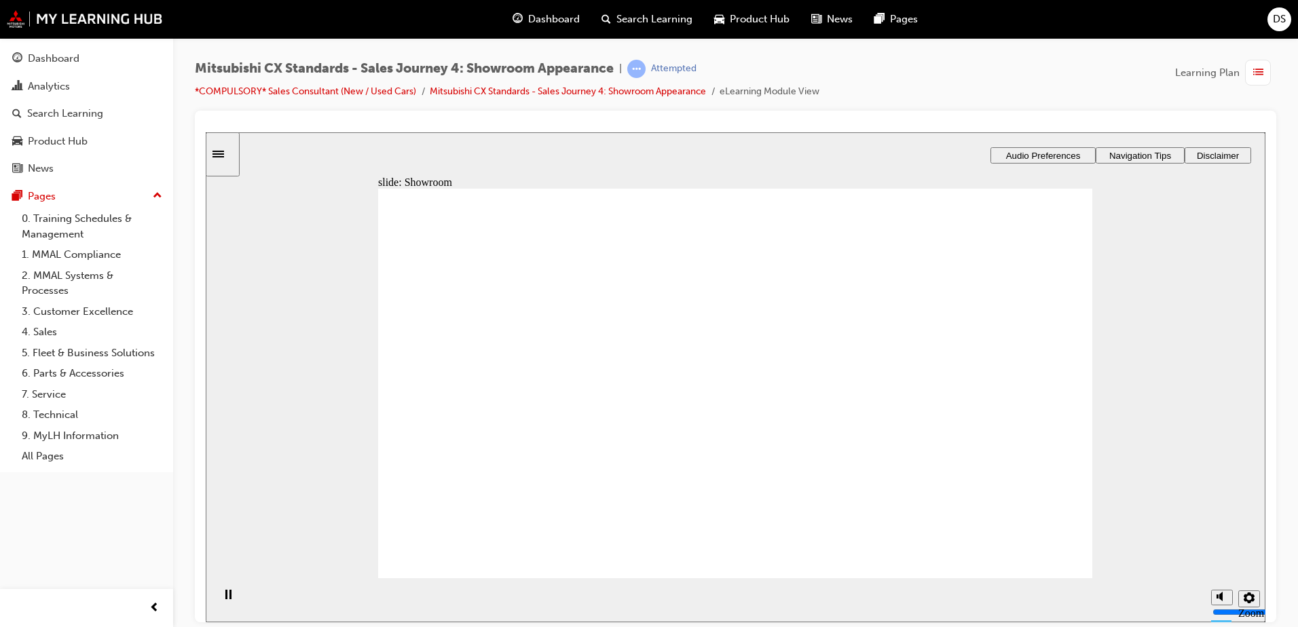
drag, startPoint x: 517, startPoint y: 424, endPoint x: 976, endPoint y: 298, distance: 475.9
drag, startPoint x: 517, startPoint y: 403, endPoint x: 670, endPoint y: 322, distance: 173.8
drag, startPoint x: 496, startPoint y: 414, endPoint x: 646, endPoint y: 354, distance: 161.5
drag, startPoint x: 503, startPoint y: 415, endPoint x: 736, endPoint y: 378, distance: 235.9
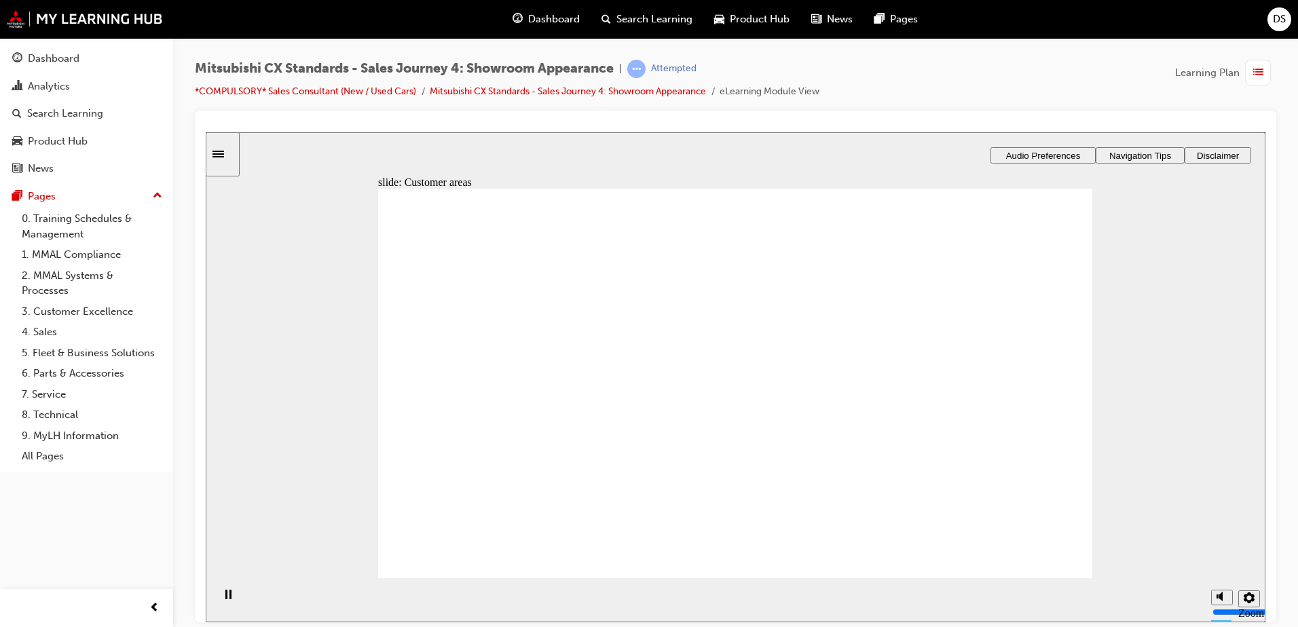
drag, startPoint x: 512, startPoint y: 416, endPoint x: 687, endPoint y: 432, distance: 175.2
drag, startPoint x: 534, startPoint y: 415, endPoint x: 964, endPoint y: 362, distance: 433.8
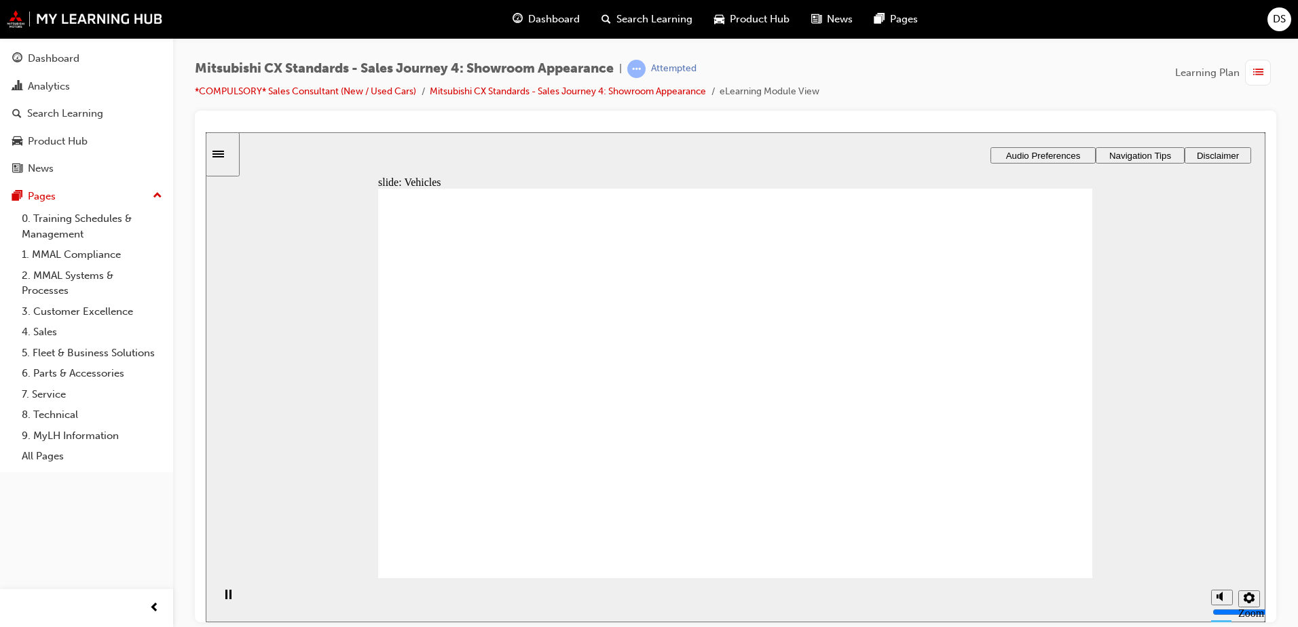
checkbox input "true"
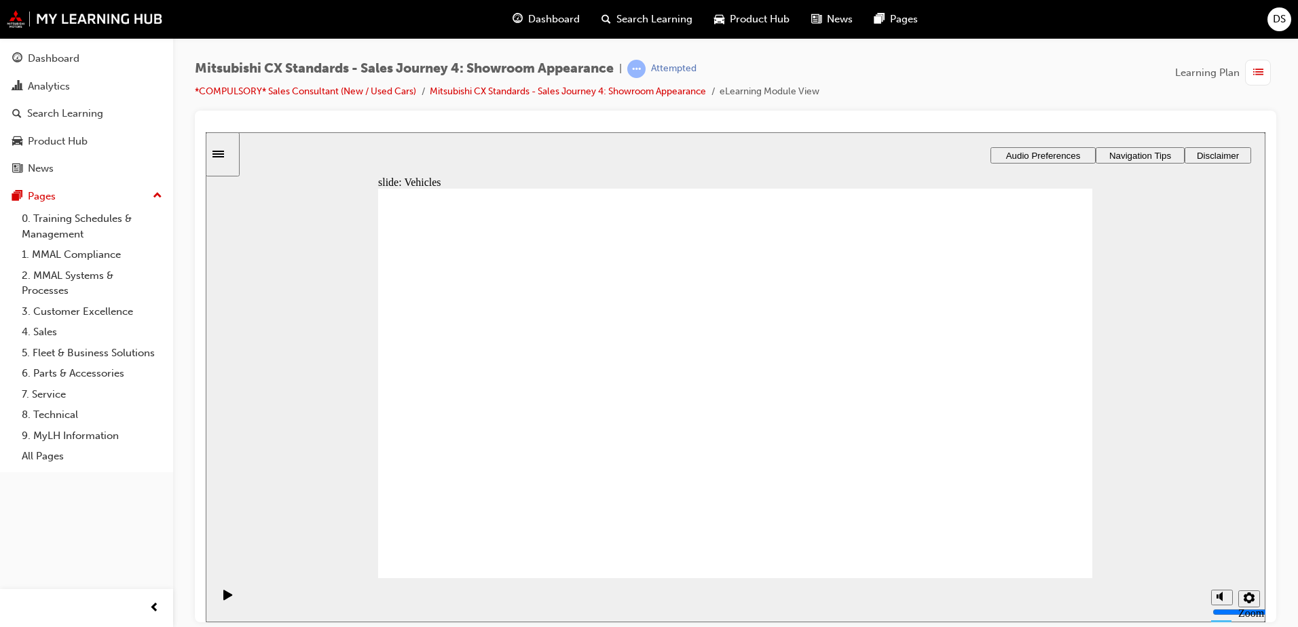
checkbox input "false"
drag, startPoint x: 709, startPoint y: 397, endPoint x: 740, endPoint y: 407, distance: 32.4
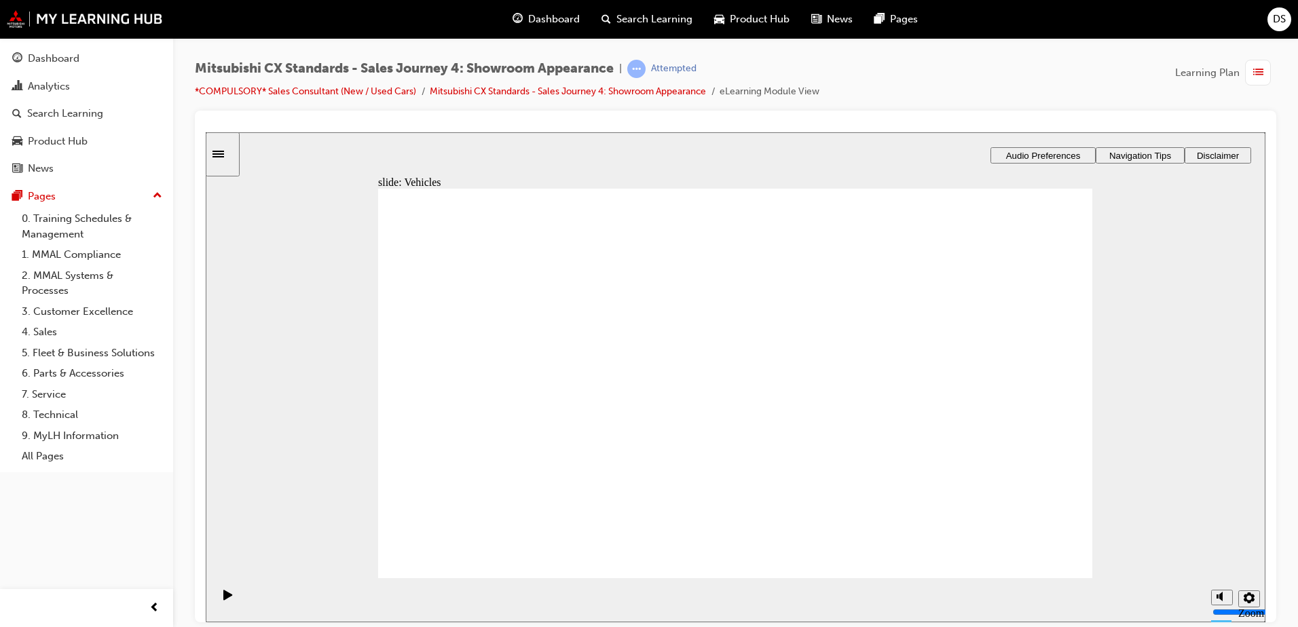
checkbox input "true"
checkbox input "false"
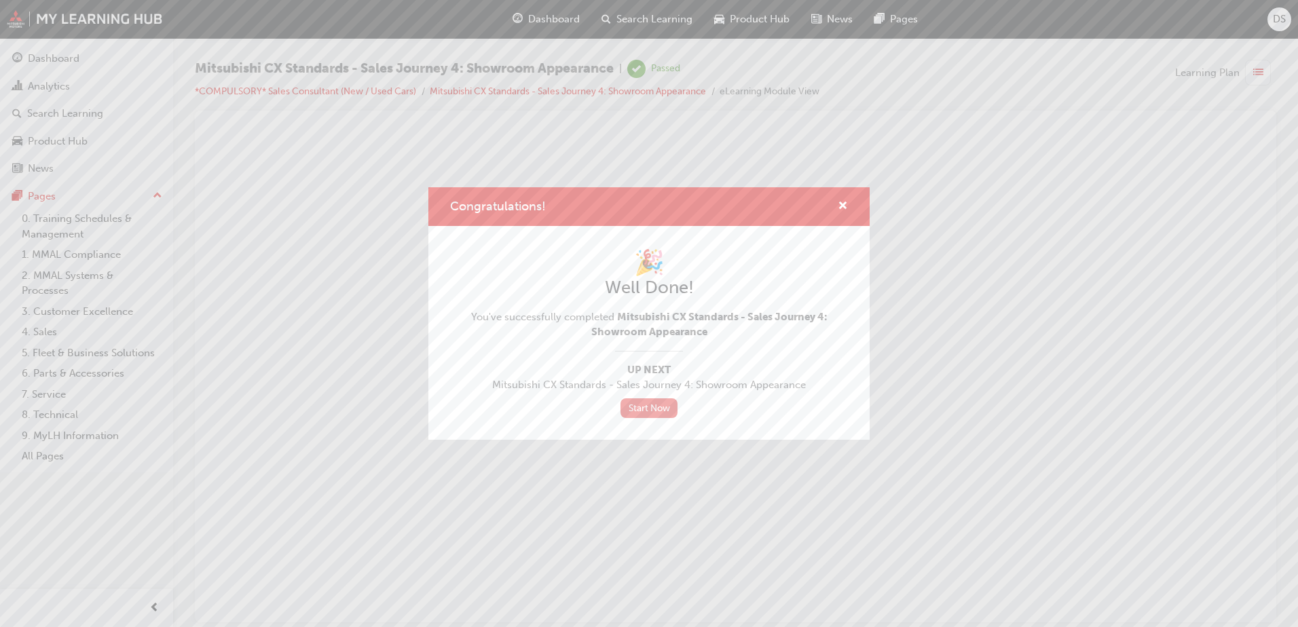
click at [648, 412] on link "Start Now" at bounding box center [649, 409] width 57 height 20
click at [842, 204] on span "cross-icon" at bounding box center [843, 207] width 10 height 12
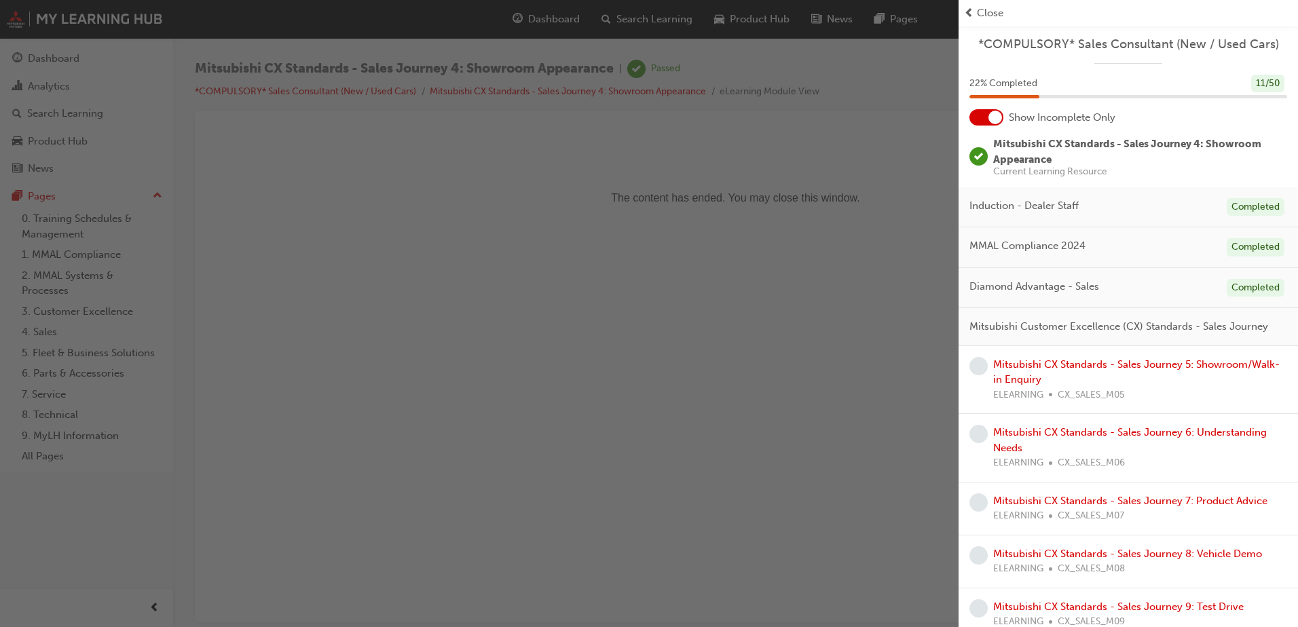
click at [984, 14] on span "Close" at bounding box center [990, 13] width 26 height 16
